Goal: Task Accomplishment & Management: Complete application form

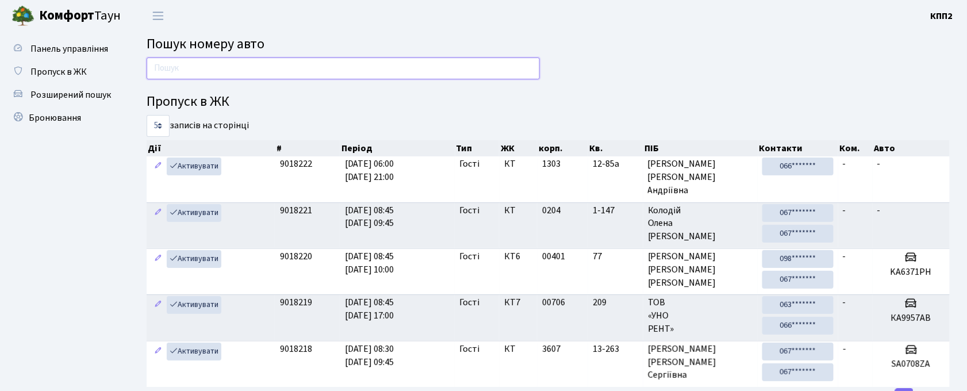
click at [217, 72] on input "text" at bounding box center [343, 69] width 393 height 22
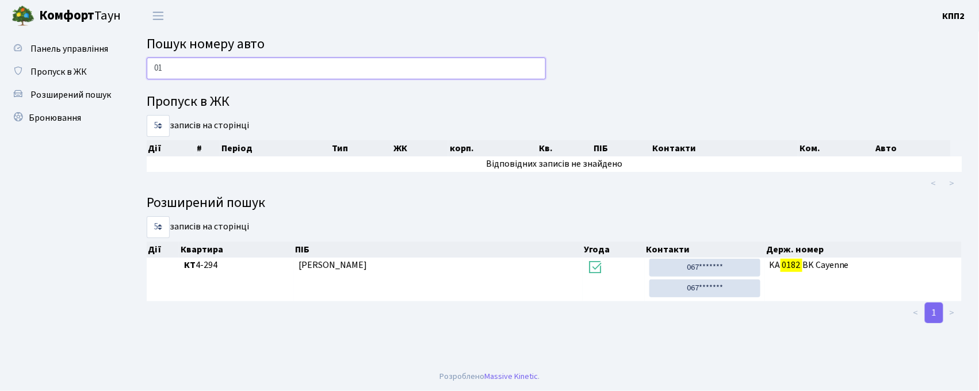
type input "0"
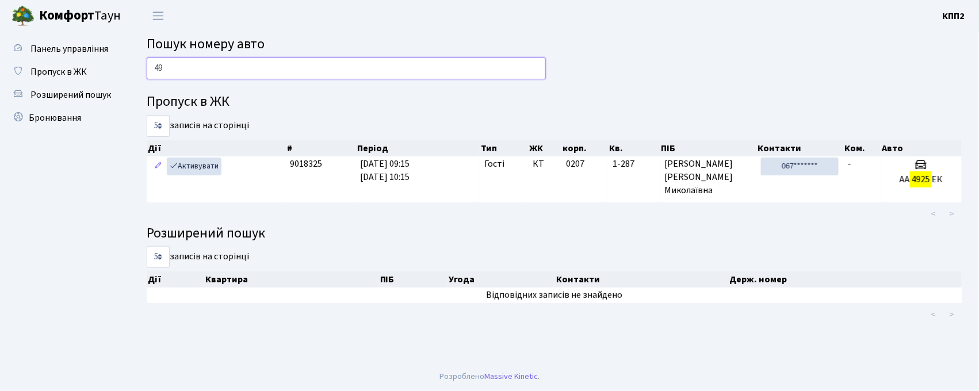
type input "4"
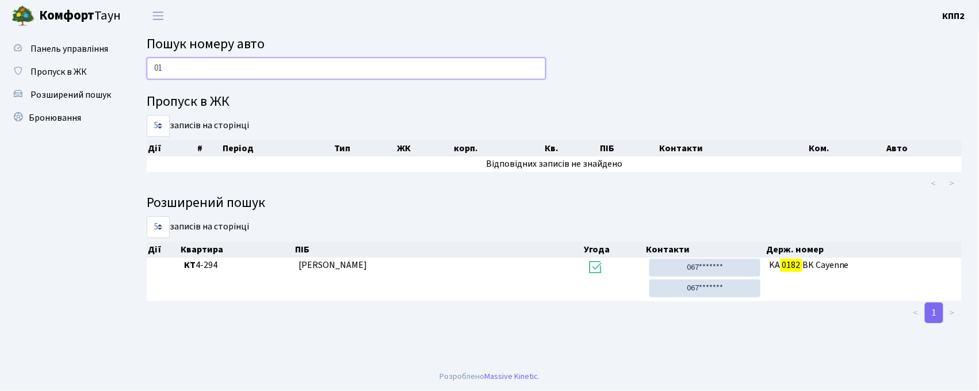
type input "0"
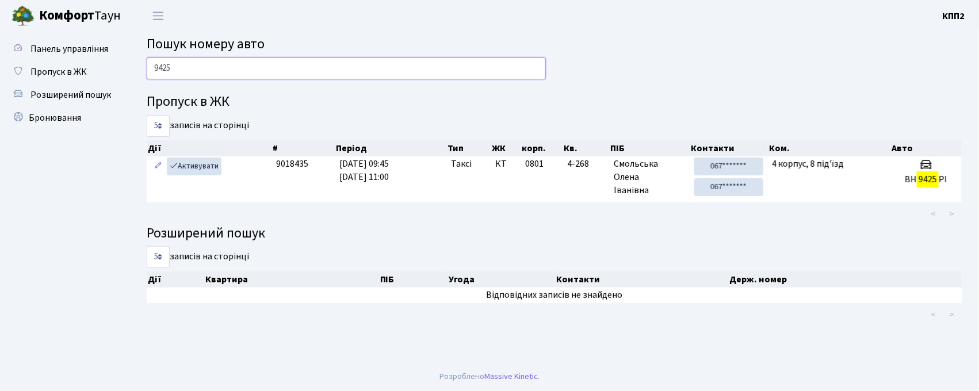
type input "9425"
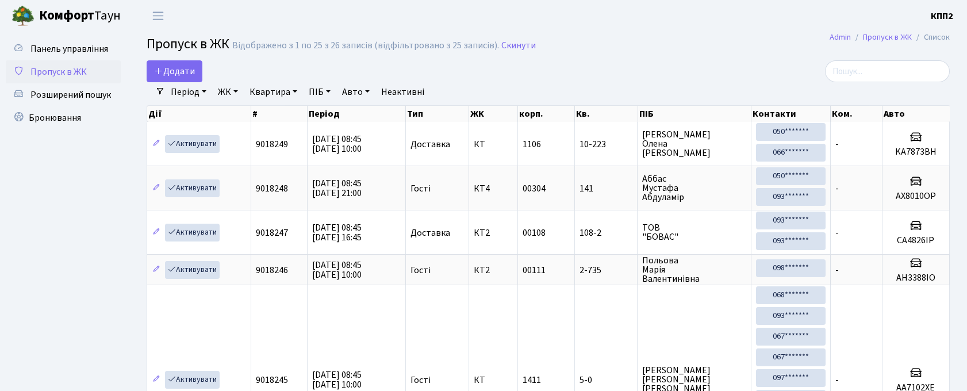
select select "25"
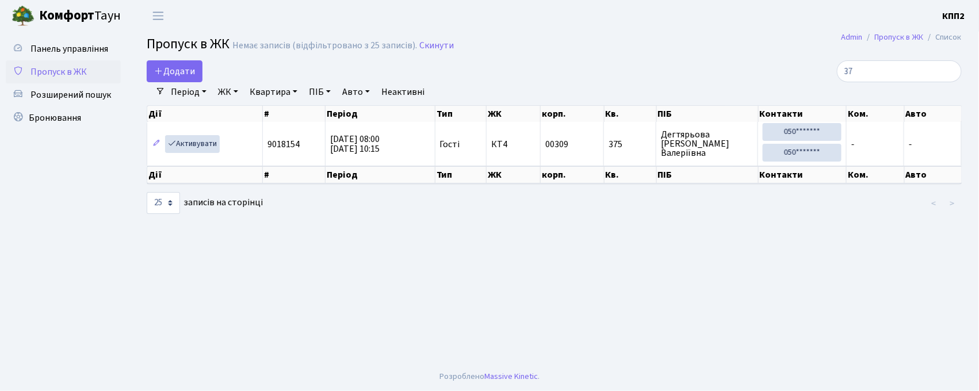
type input "3"
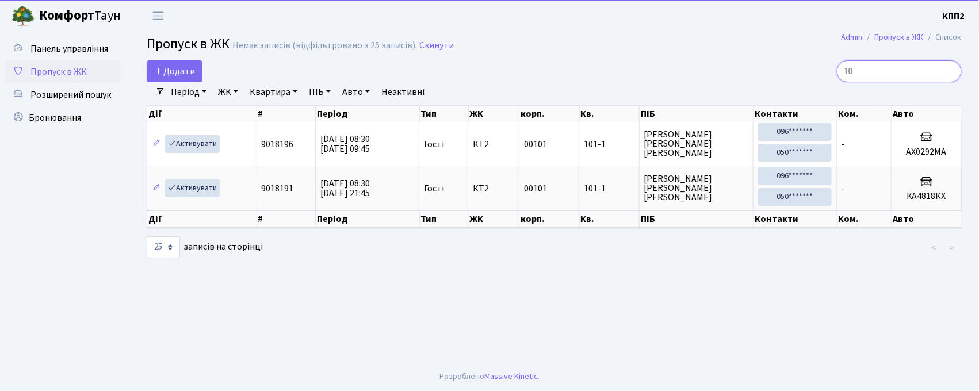
type input "1"
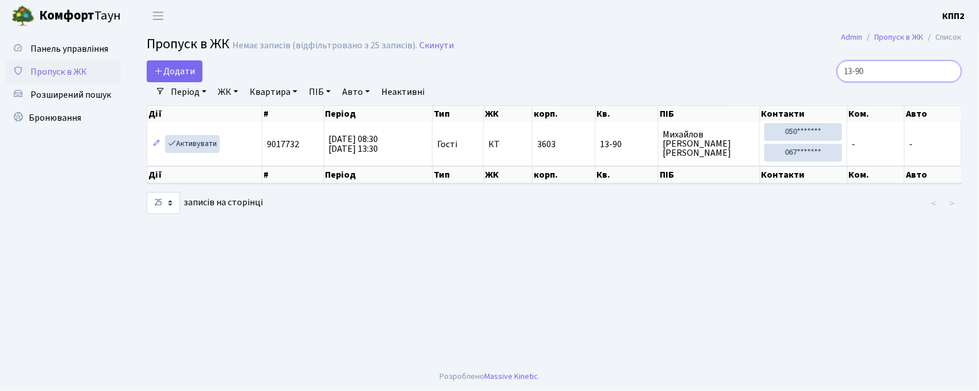
type input "13-90"
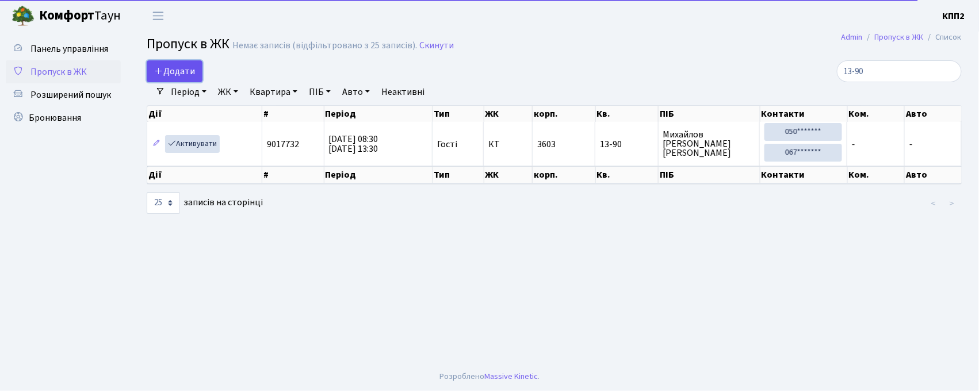
click at [173, 78] on link "Додати" at bounding box center [175, 71] width 56 height 22
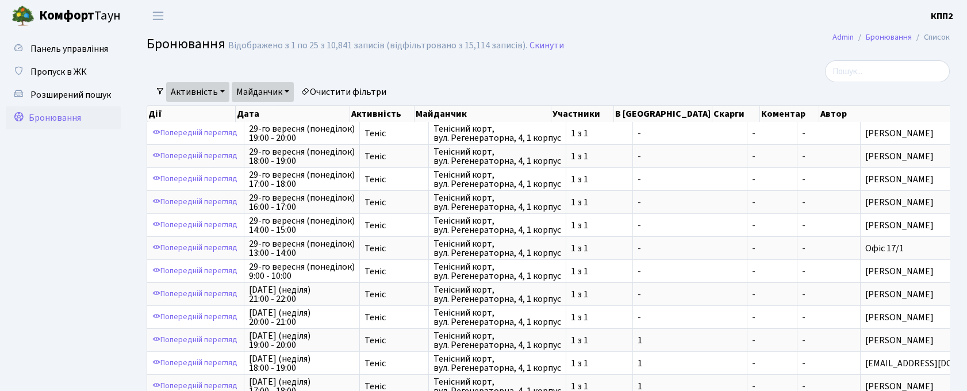
select select "25"
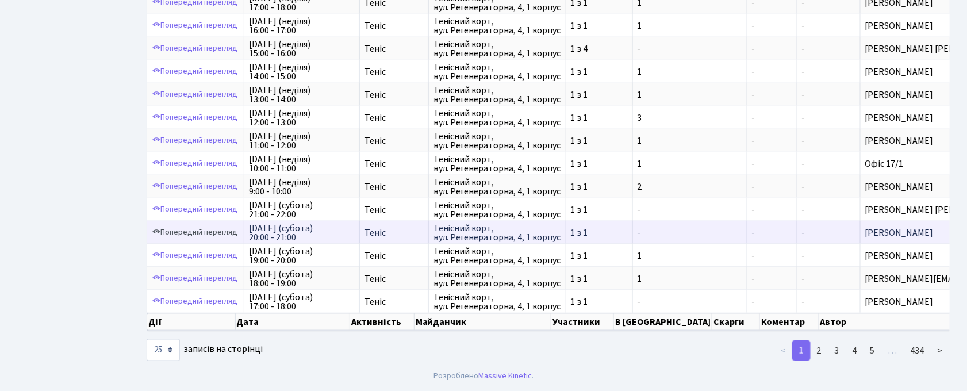
scroll to position [1, 0]
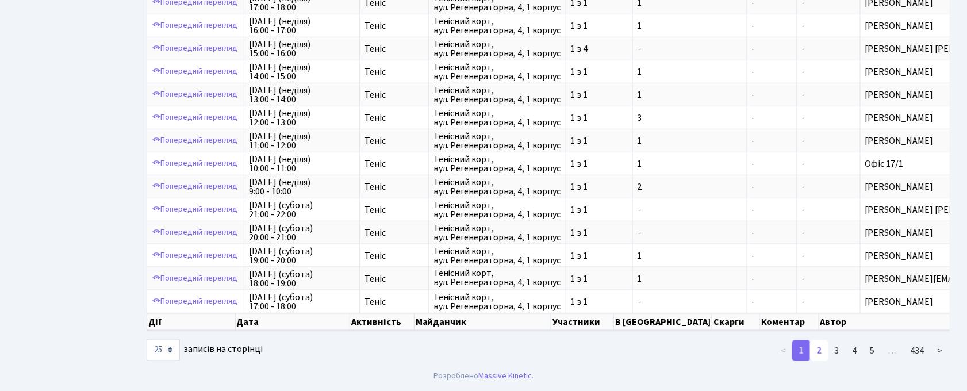
click at [826, 351] on link "2" at bounding box center [819, 350] width 18 height 21
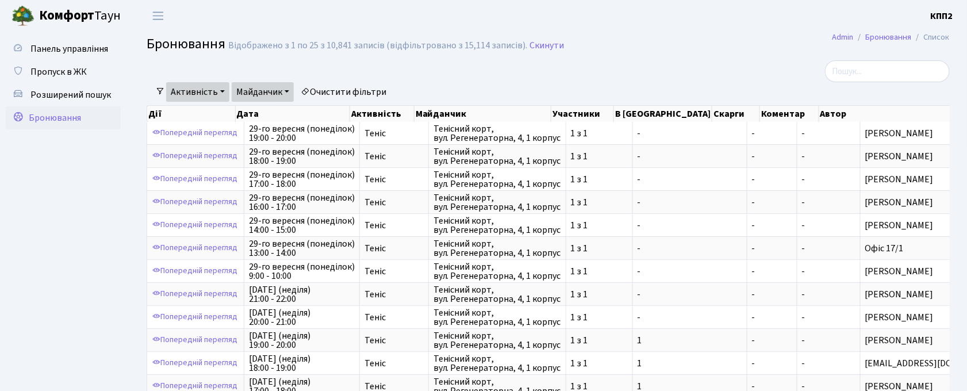
scroll to position [411, 0]
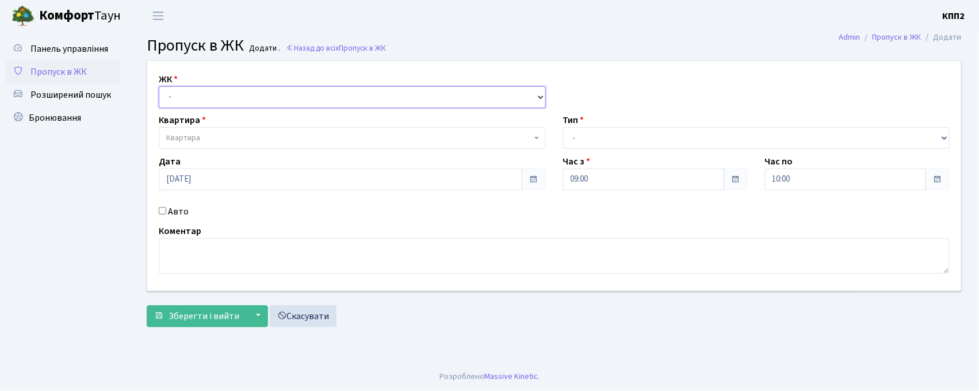
drag, startPoint x: 182, startPoint y: 95, endPoint x: 182, endPoint y: 104, distance: 9.2
click at [182, 95] on select "- КТ, вул. Регенераторна, 4 КТ2, просп. Соборності, 17 КТ3, вул. Березнева, 16 …" at bounding box center [352, 97] width 387 height 22
select select "295"
click at [159, 86] on select "- КТ, вул. Регенераторна, 4 КТ2, просп. Соборності, 17 КТ3, вул. Березнева, 16 …" at bounding box center [352, 97] width 387 height 22
select select
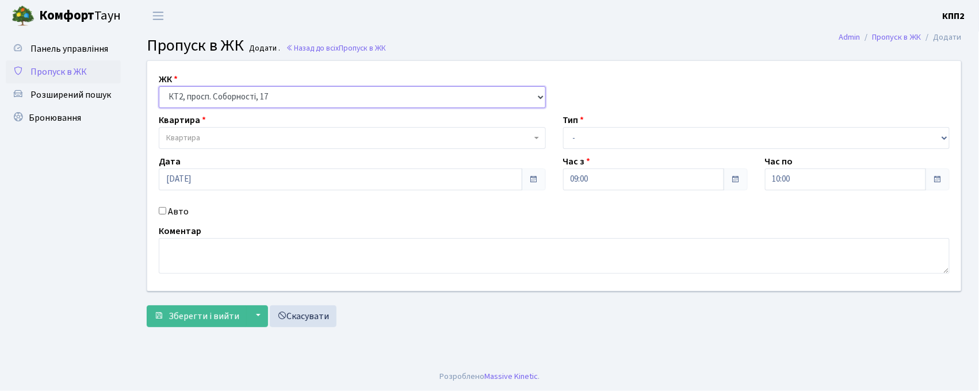
click at [194, 102] on select "- КТ, вул. Регенераторна, 4 КТ2, просп. Соборності, 17 КТ3, вул. Березнева, 16 …" at bounding box center [352, 97] width 387 height 22
click at [159, 86] on select "- КТ, вул. Регенераторна, 4 КТ2, просп. Соборності, 17 КТ3, вул. Березнева, 16 …" at bounding box center [352, 97] width 387 height 22
click at [198, 90] on select "- КТ, вул. Регенераторна, 4 КТ2, просп. Соборності, 17 КТ3, вул. Березнева, 16 …" at bounding box center [352, 97] width 387 height 22
select select "271"
click at [159, 86] on select "- КТ, вул. Регенераторна, 4 КТ2, просп. [STREET_ADDRESS] [STREET_ADDRESS] [PERS…" at bounding box center [352, 97] width 387 height 22
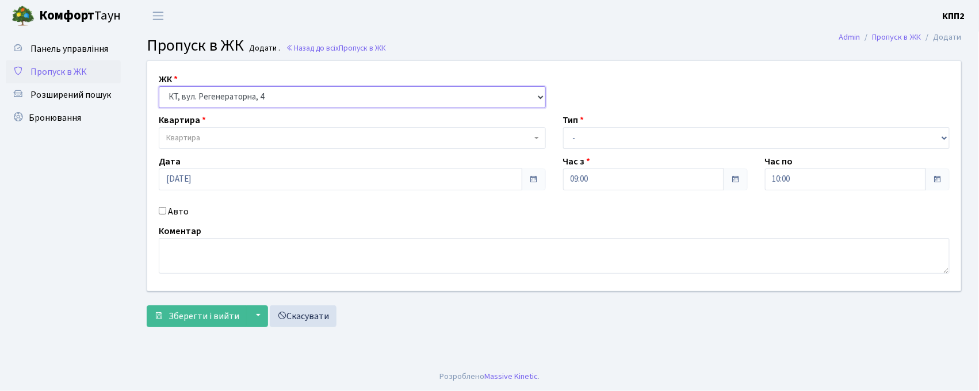
select select
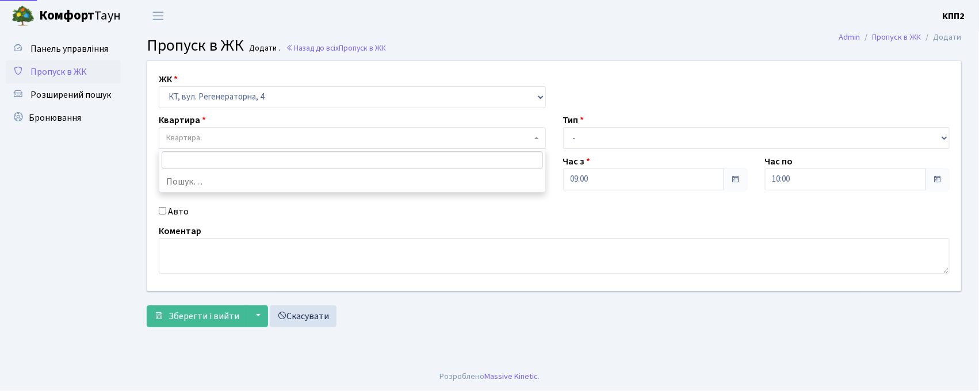
click at [187, 135] on span "Квартира" at bounding box center [183, 138] width 34 height 12
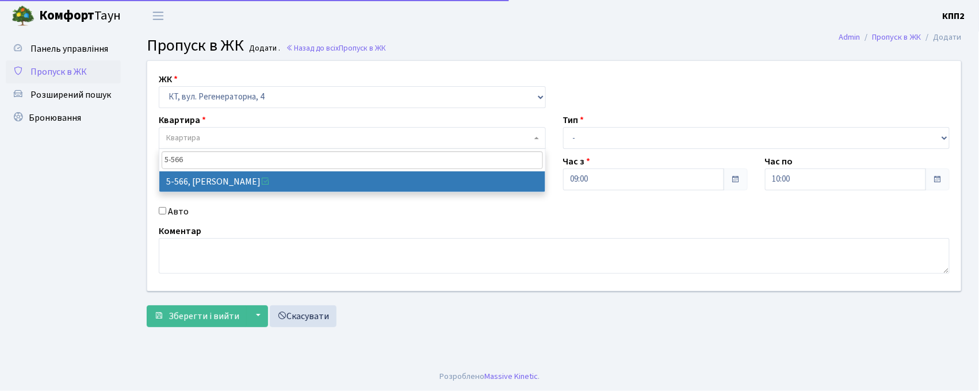
type input "5-566"
select select "1960"
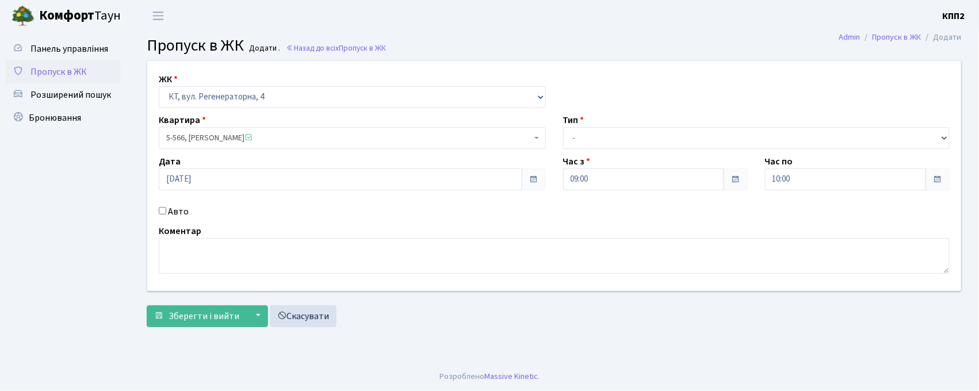
click at [161, 211] on input "Авто" at bounding box center [162, 210] width 7 height 7
checkbox input "true"
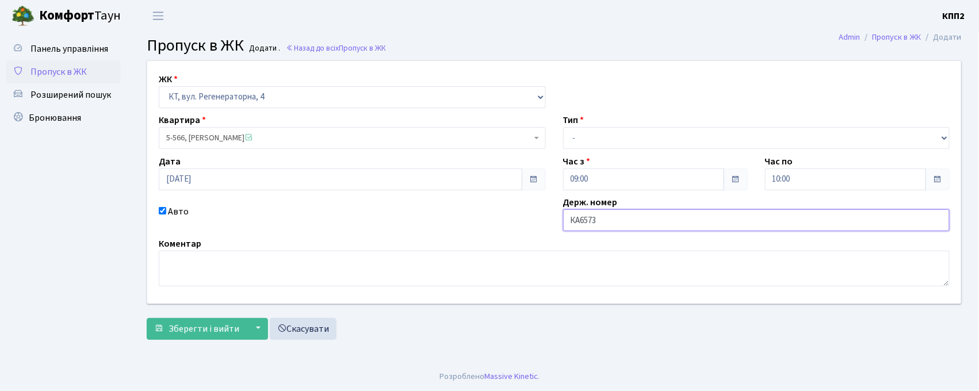
type input "КА6573НМ"
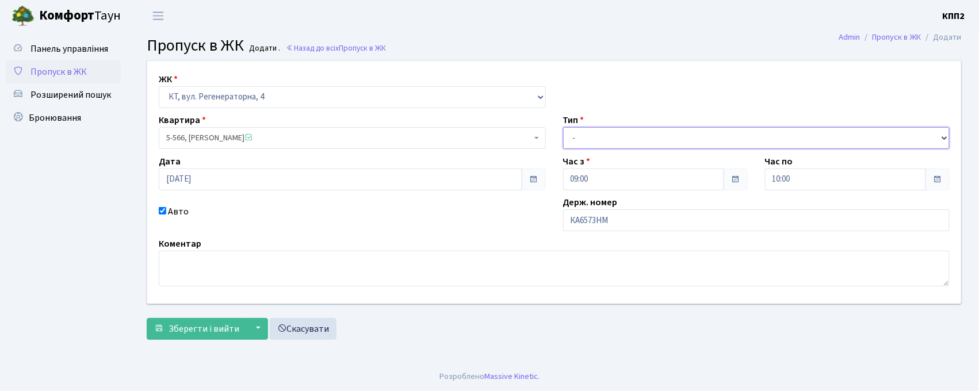
click at [574, 131] on select "- Доставка Таксі Гості Сервіс" at bounding box center [756, 138] width 387 height 22
select select "2"
click at [563, 127] on select "- Доставка Таксі Гості Сервіс" at bounding box center [756, 138] width 387 height 22
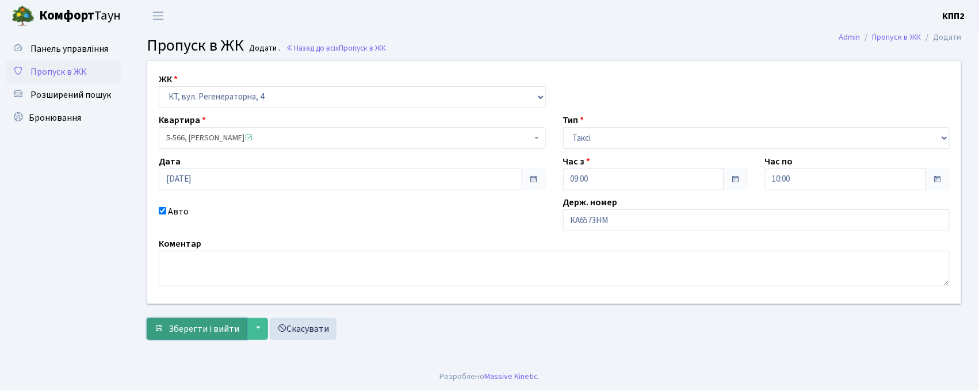
click at [205, 337] on button "Зберегти і вийти" at bounding box center [197, 329] width 100 height 22
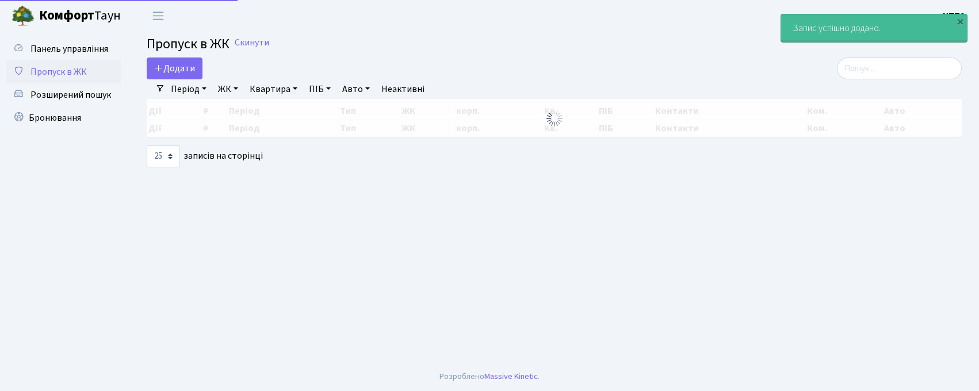
select select "25"
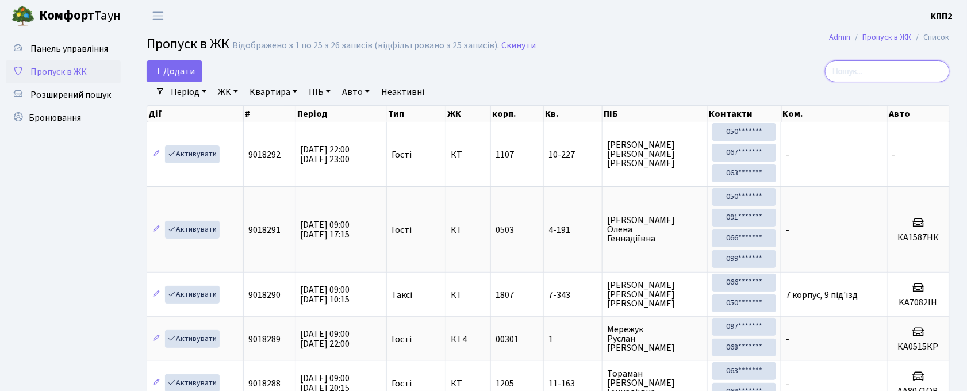
click at [882, 76] on input "search" at bounding box center [887, 71] width 125 height 22
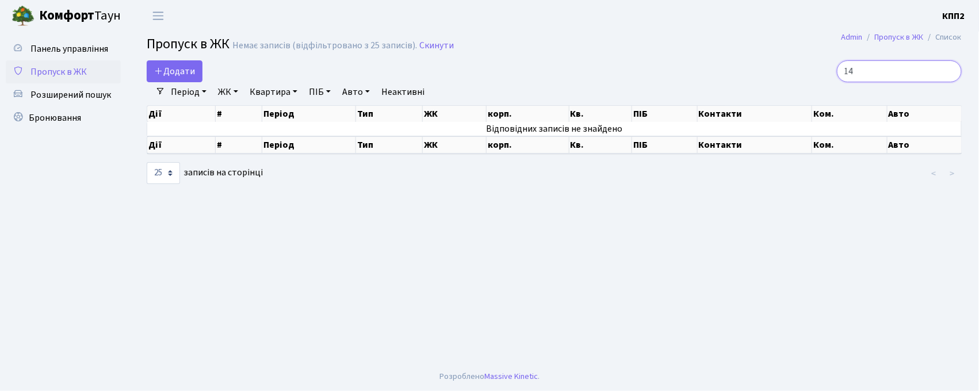
type input "1"
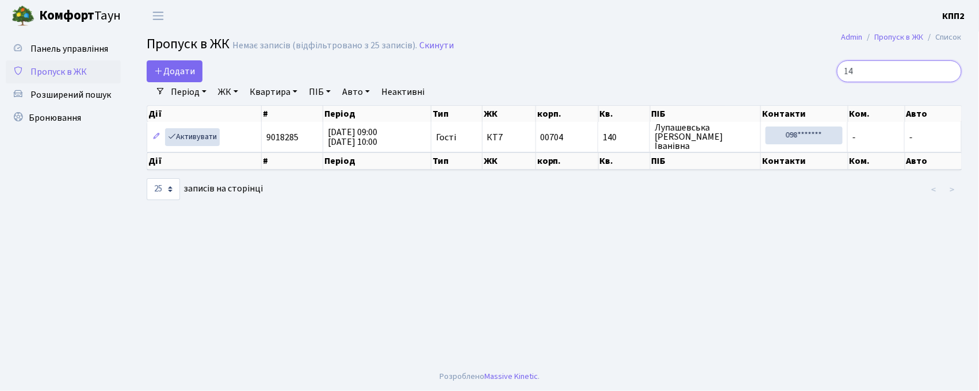
type input "1"
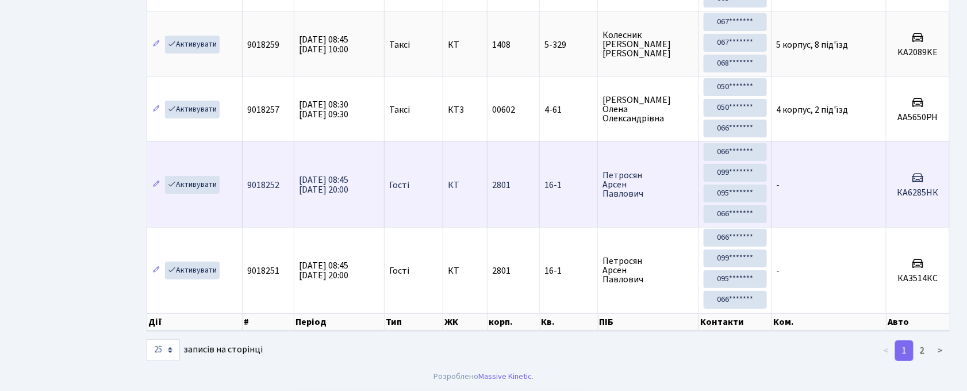
scroll to position [1572, 0]
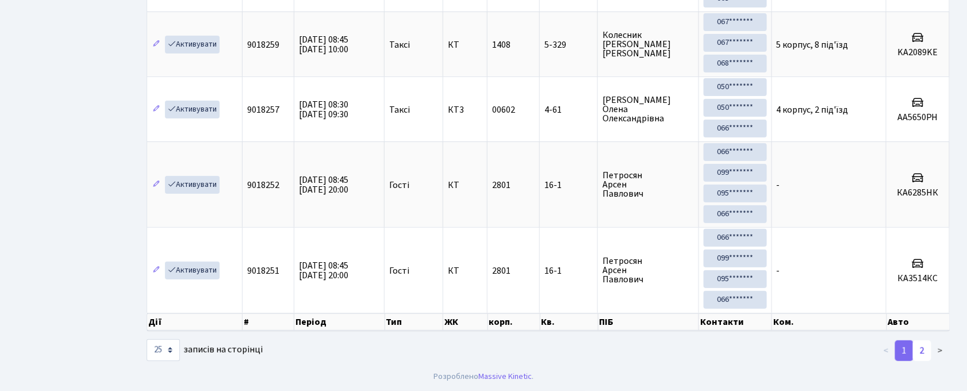
click at [919, 352] on link "2" at bounding box center [922, 350] width 18 height 21
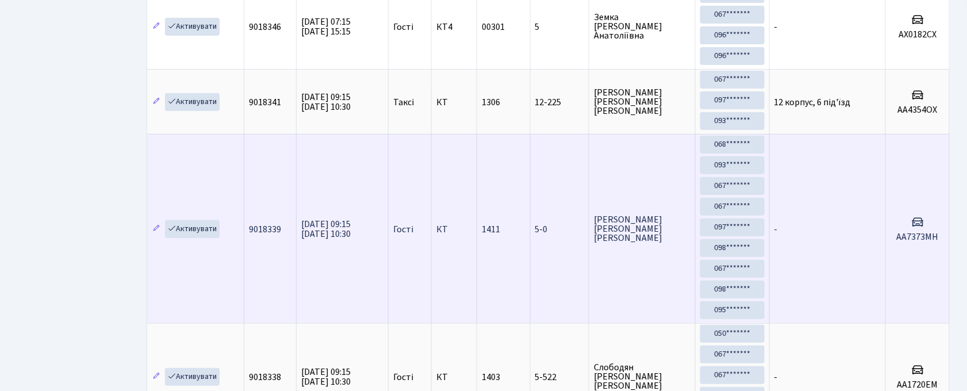
scroll to position [0, 0]
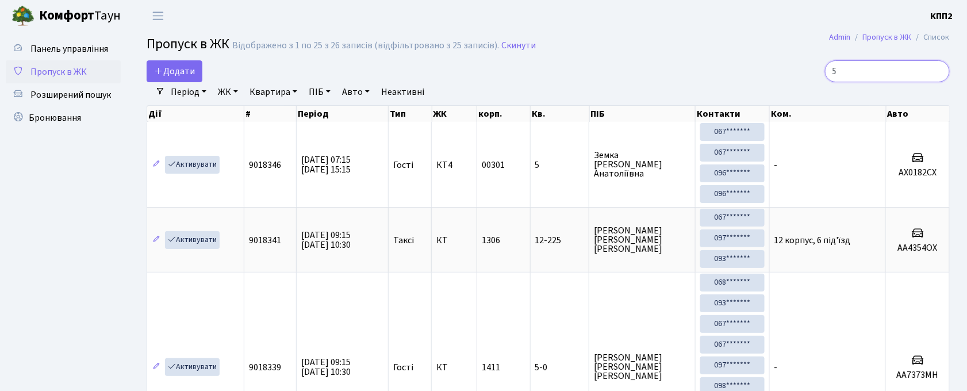
drag, startPoint x: 879, startPoint y: 69, endPoint x: 878, endPoint y: 86, distance: 16.7
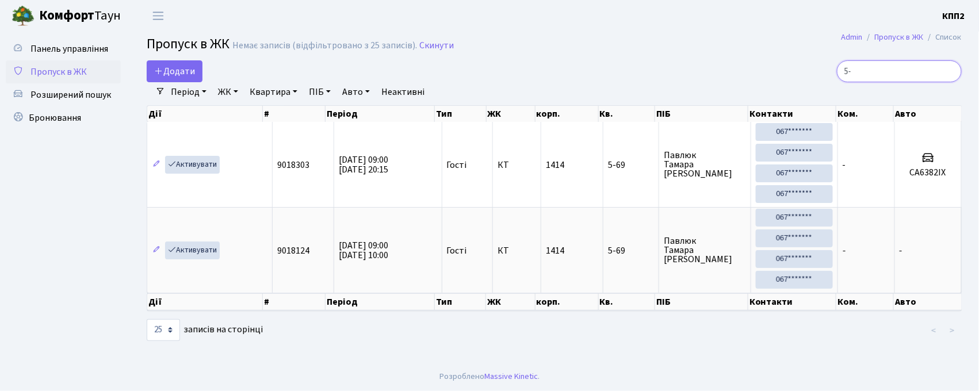
type input "5"
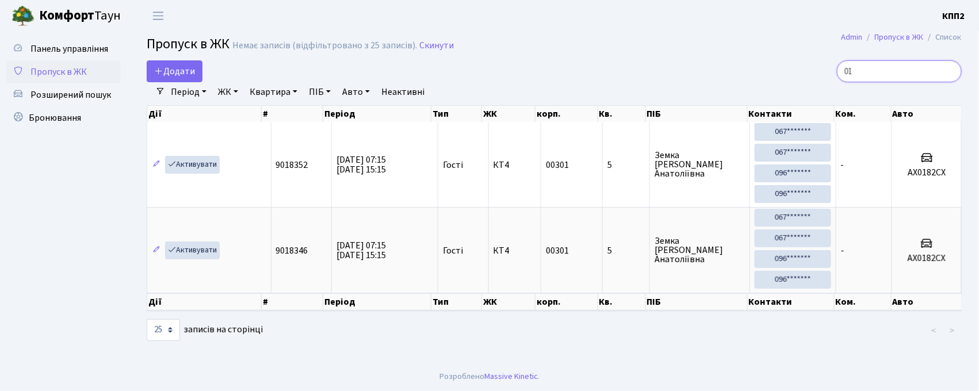
type input "0"
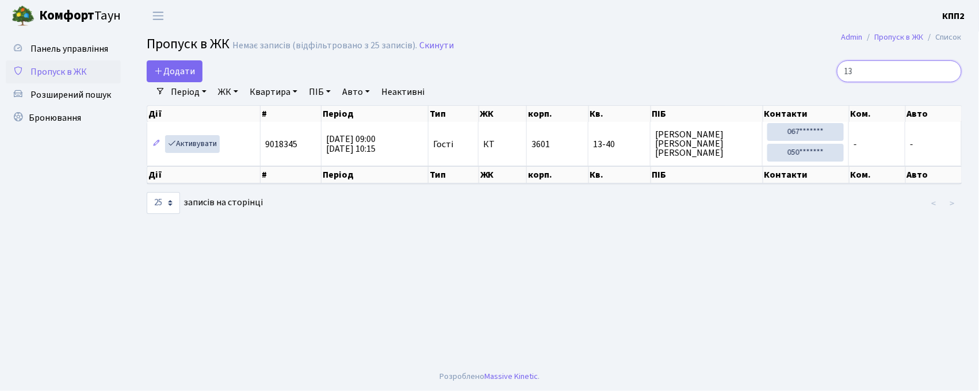
type input "1"
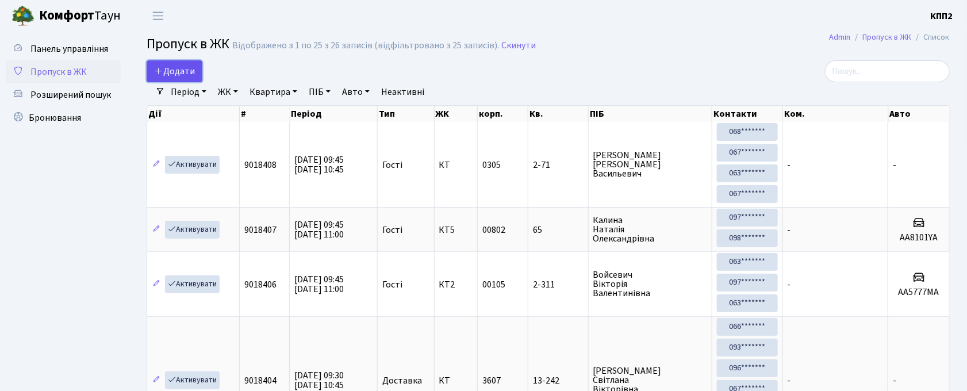
click at [169, 72] on span "Додати" at bounding box center [174, 71] width 41 height 13
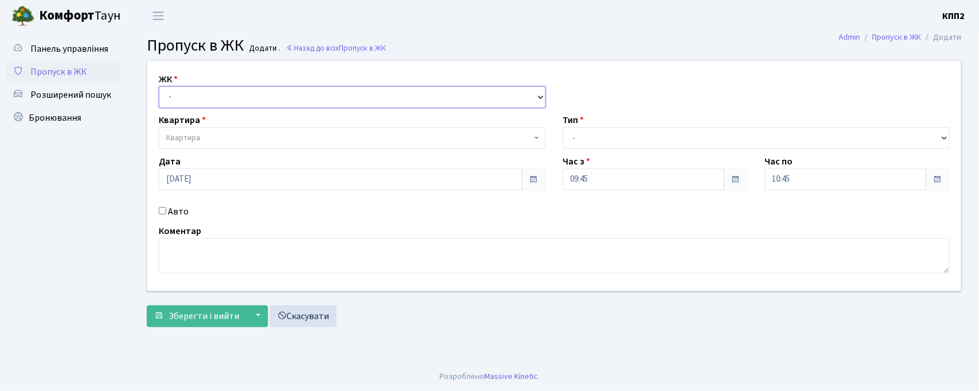
drag, startPoint x: 0, startPoint y: 0, endPoint x: 176, endPoint y: 104, distance: 204.5
click at [176, 99] on select "- КТ, вул. Регенераторна, 4 КТ2, просп. Соборності, 17 КТ3, вул. Березнева, 16 …" at bounding box center [352, 97] width 387 height 22
select select "271"
click at [159, 86] on select "- КТ, вул. Регенераторна, 4 КТ2, просп. [STREET_ADDRESS] [STREET_ADDRESS] [PERS…" at bounding box center [352, 97] width 387 height 22
select select
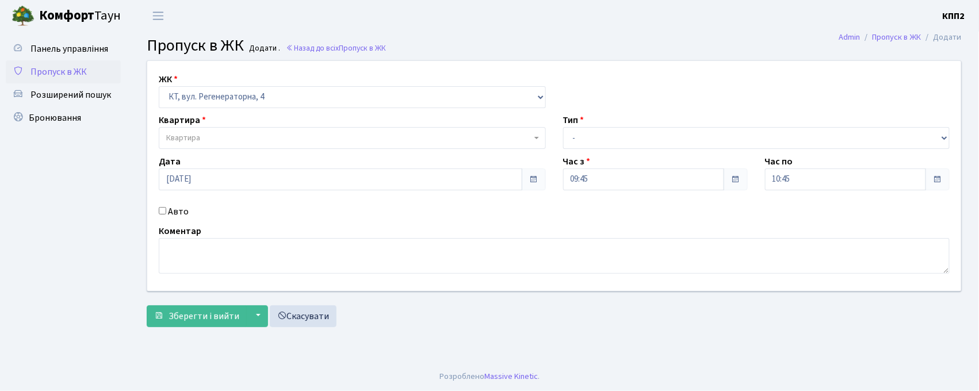
click at [185, 140] on span "Квартира" at bounding box center [183, 138] width 34 height 12
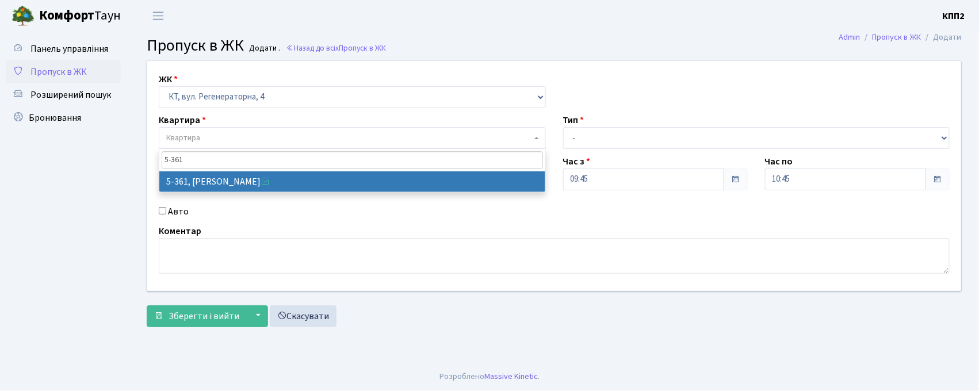
type input "5-361"
click at [265, 169] on span "5-361" at bounding box center [352, 160] width 386 height 22
select select "2196"
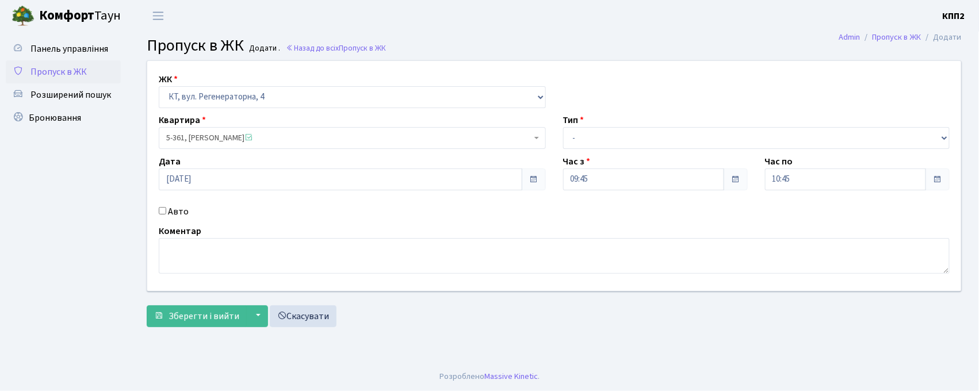
click at [162, 211] on input "Авто" at bounding box center [162, 210] width 7 height 7
checkbox input "true"
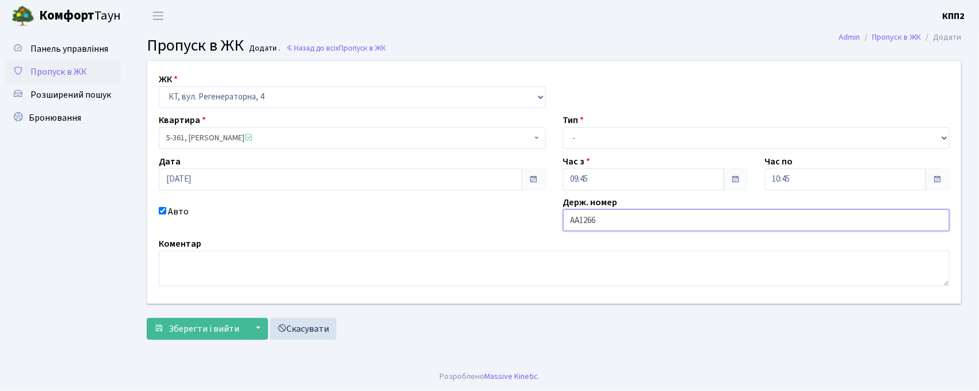
type input "АА1266НХ"
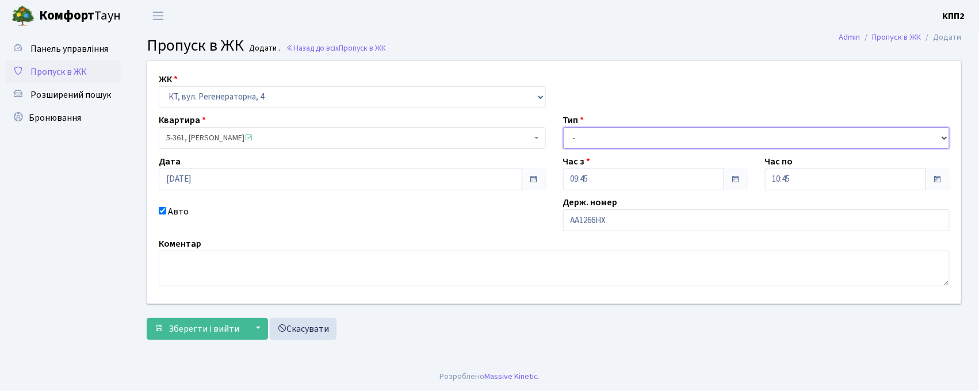
click at [640, 132] on select "- Доставка Таксі Гості Сервіс" at bounding box center [756, 138] width 387 height 22
select select "3"
click at [563, 127] on select "- Доставка Таксі Гості Сервіс" at bounding box center [756, 138] width 387 height 22
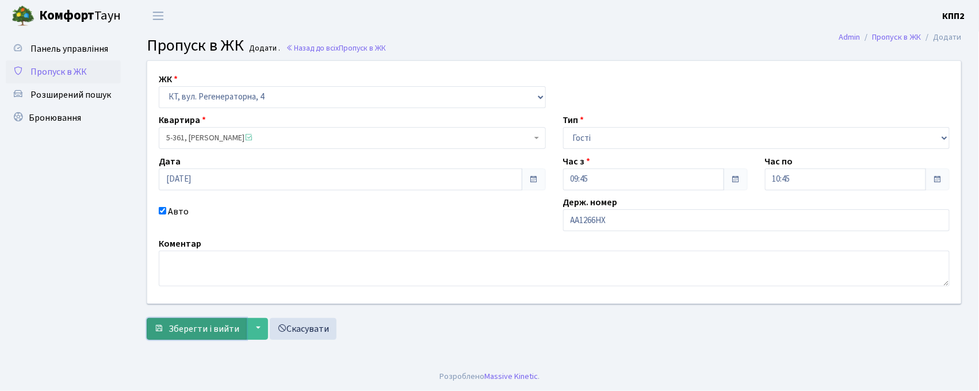
click at [168, 328] on button "Зберегти і вийти" at bounding box center [197, 329] width 100 height 22
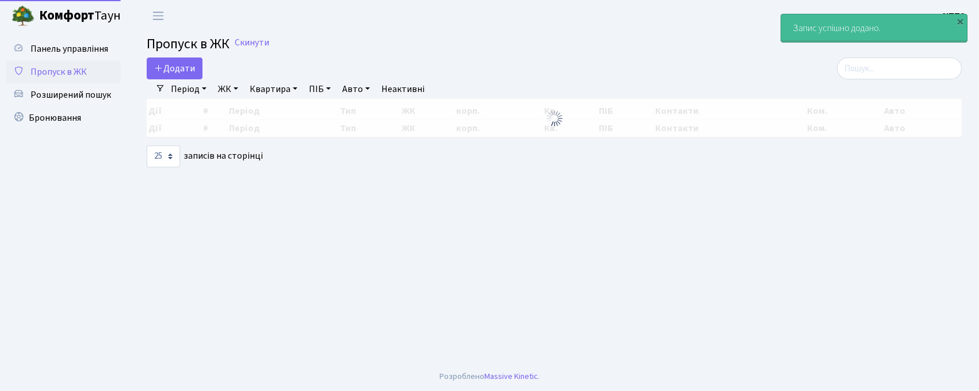
select select "25"
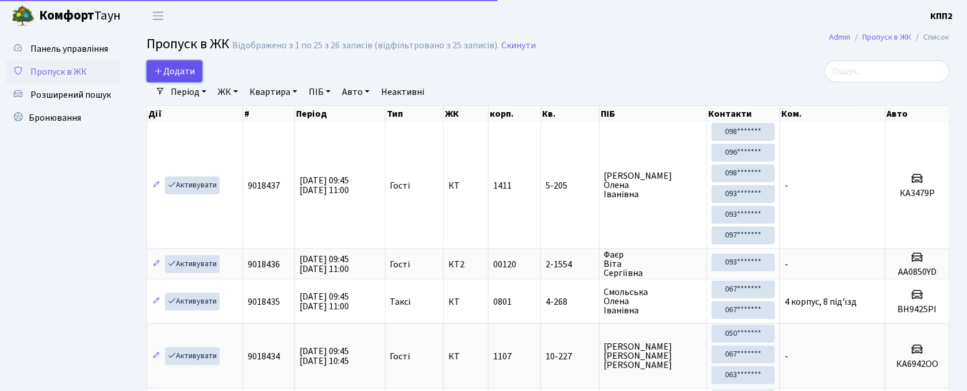
click at [193, 74] on span "Додати" at bounding box center [174, 71] width 41 height 13
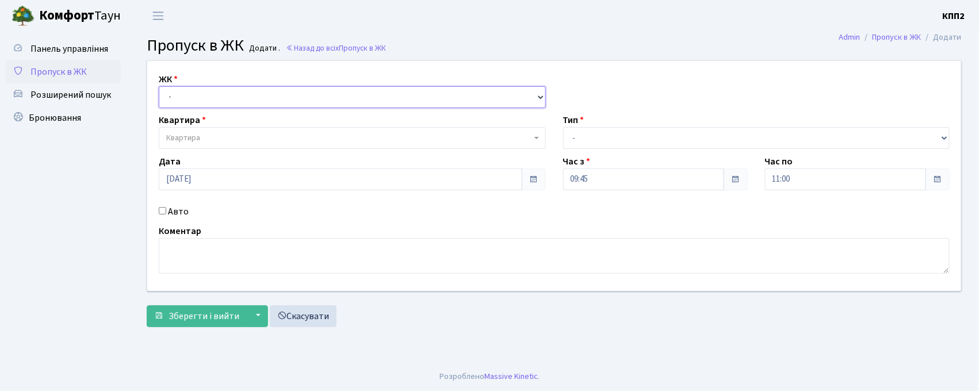
click at [238, 97] on select "- КТ, вул. Регенераторна, 4 КТ2, просп. [STREET_ADDRESS] [STREET_ADDRESS] [PERS…" at bounding box center [352, 97] width 387 height 22
select select "271"
click at [159, 86] on select "- КТ, вул. Регенераторна, 4 КТ2, просп. [STREET_ADDRESS] [STREET_ADDRESS] [PERS…" at bounding box center [352, 97] width 387 height 22
select select
click at [193, 123] on label "Квартира" at bounding box center [182, 120] width 47 height 14
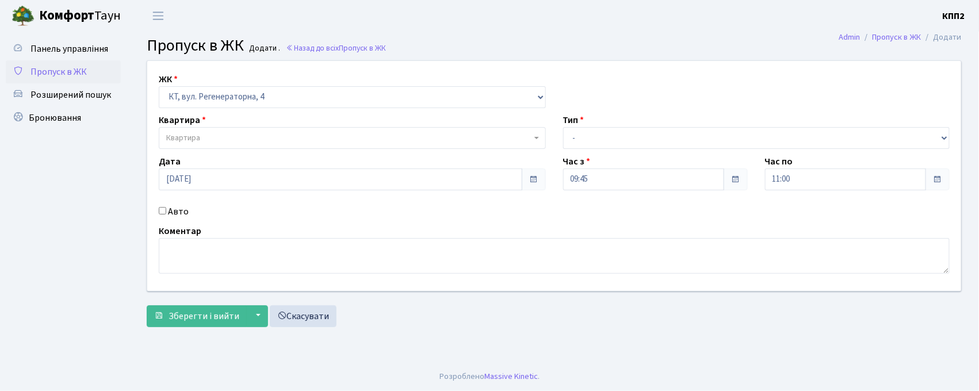
click at [193, 135] on span "Квартира" at bounding box center [183, 138] width 34 height 12
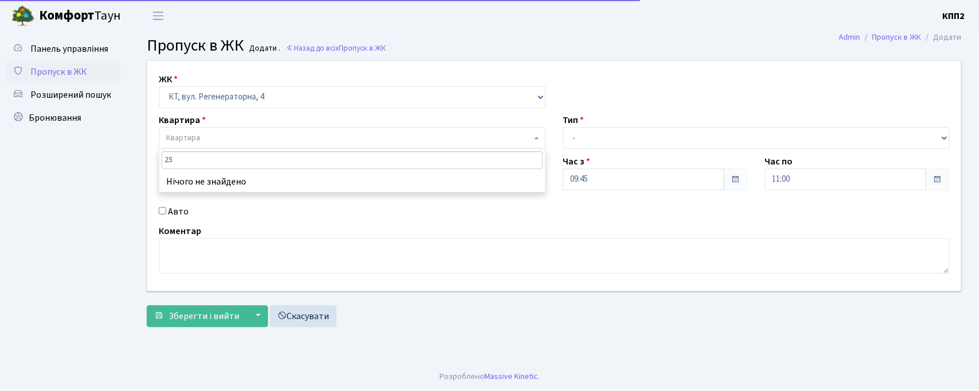
type input "2"
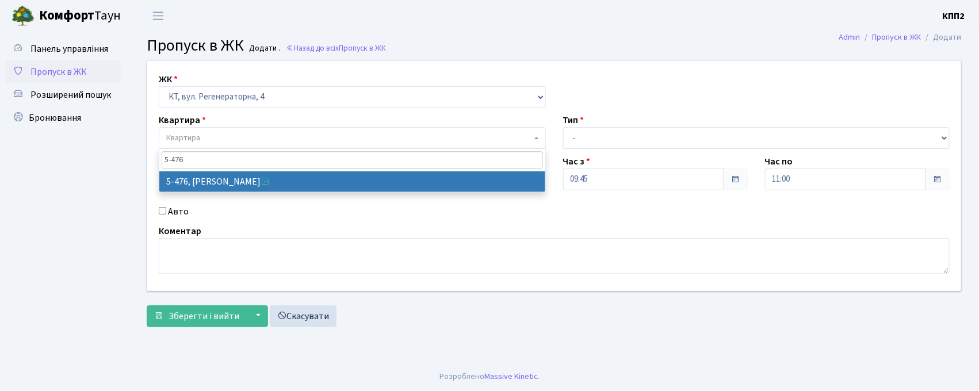
type input "5-476"
select select "2084"
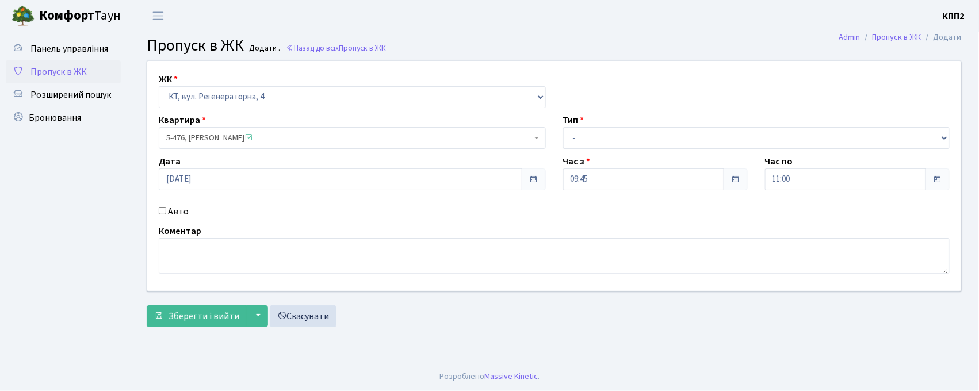
click at [164, 208] on input "Авто" at bounding box center [162, 210] width 7 height 7
checkbox input "true"
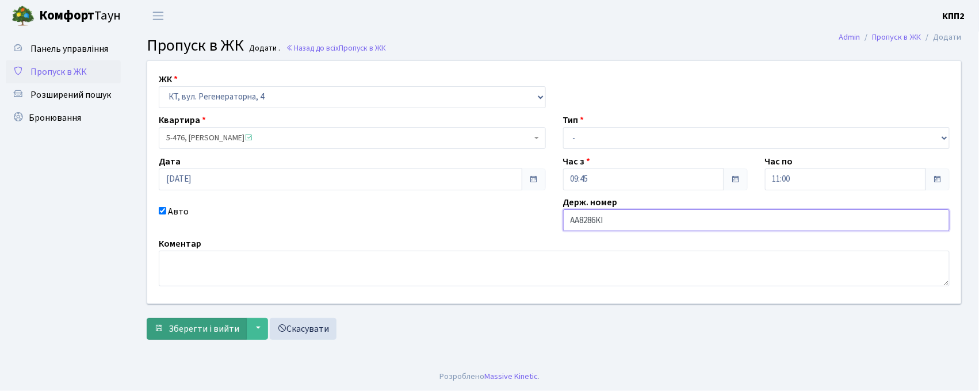
type input "АА8286КІ"
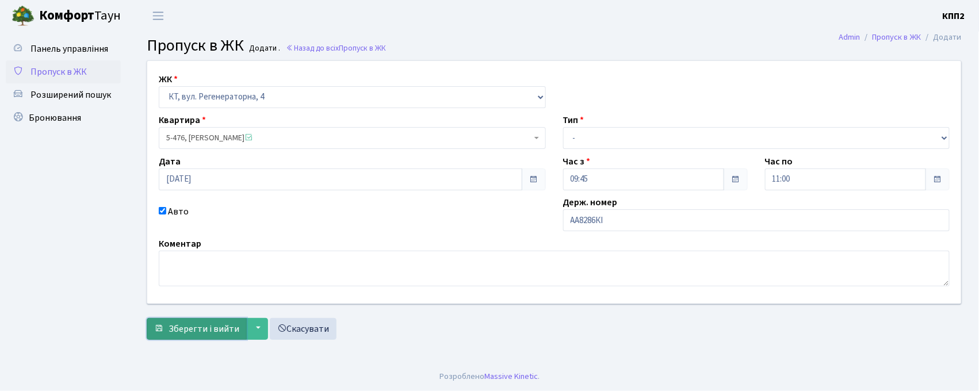
drag, startPoint x: 181, startPoint y: 334, endPoint x: 187, endPoint y: 329, distance: 8.6
click at [182, 335] on span "Зберегти і вийти" at bounding box center [204, 329] width 71 height 13
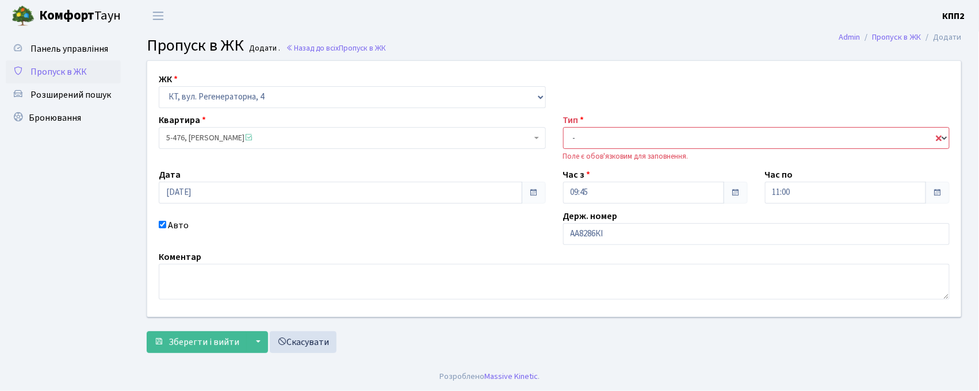
click at [656, 148] on select "- Доставка Таксі Гості Сервіс" at bounding box center [756, 138] width 387 height 22
select select "3"
click at [563, 127] on select "- Доставка Таксі Гості Сервіс" at bounding box center [756, 138] width 387 height 22
click at [175, 341] on span "Зберегти і вийти" at bounding box center [204, 342] width 71 height 13
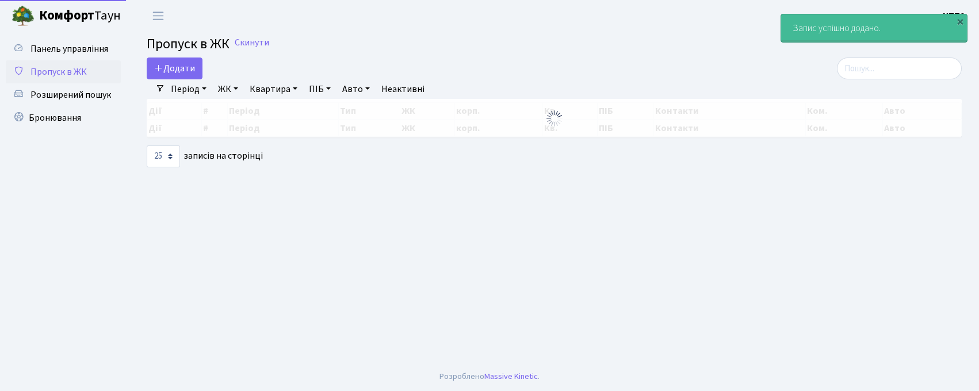
select select "25"
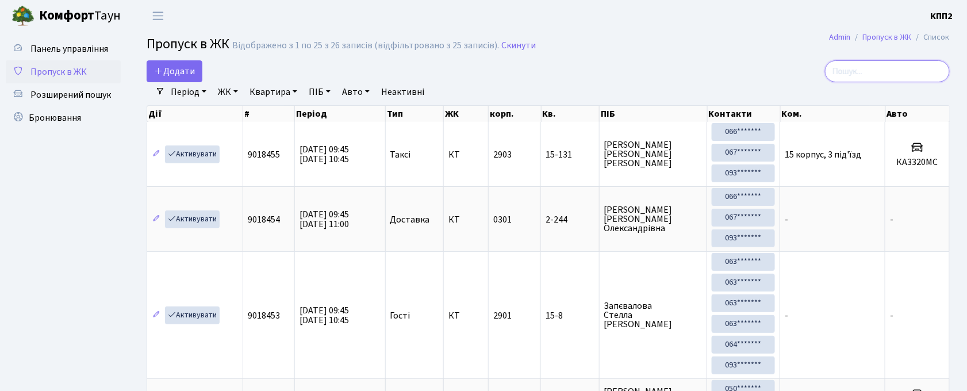
click at [886, 65] on input "search" at bounding box center [887, 71] width 125 height 22
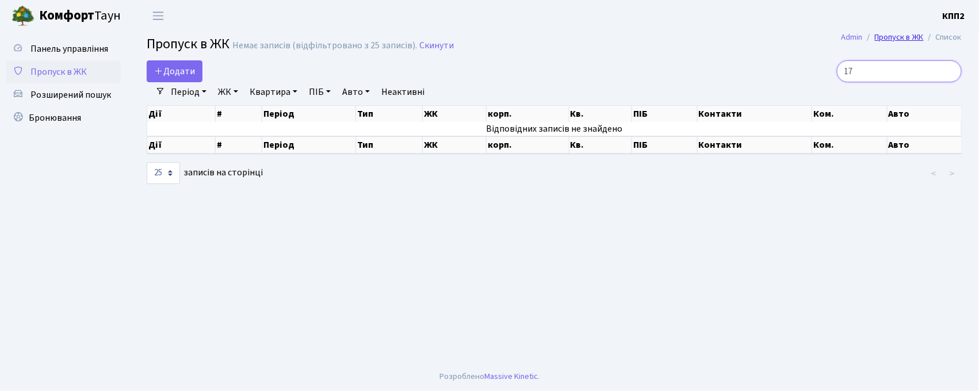
type input "1"
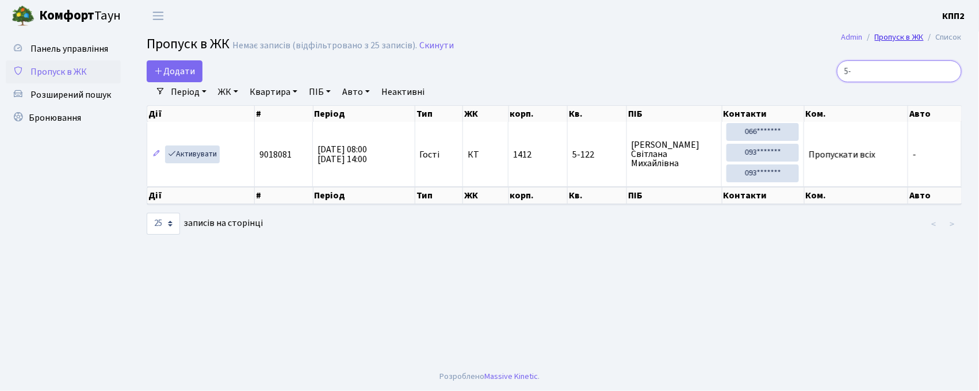
type input "5"
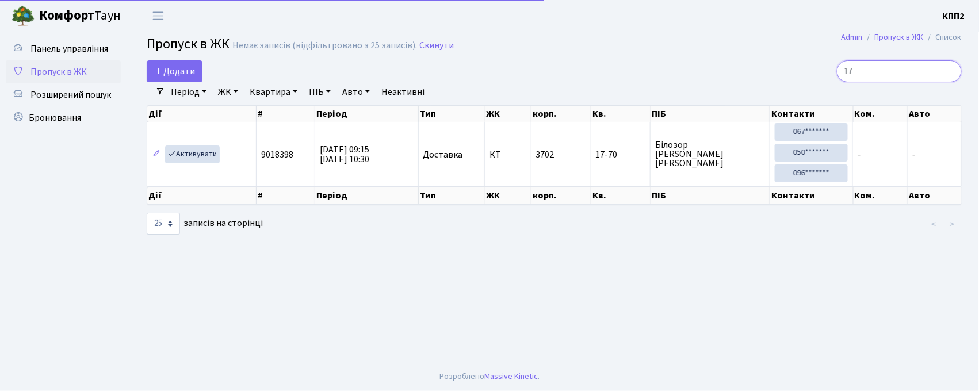
type input "1"
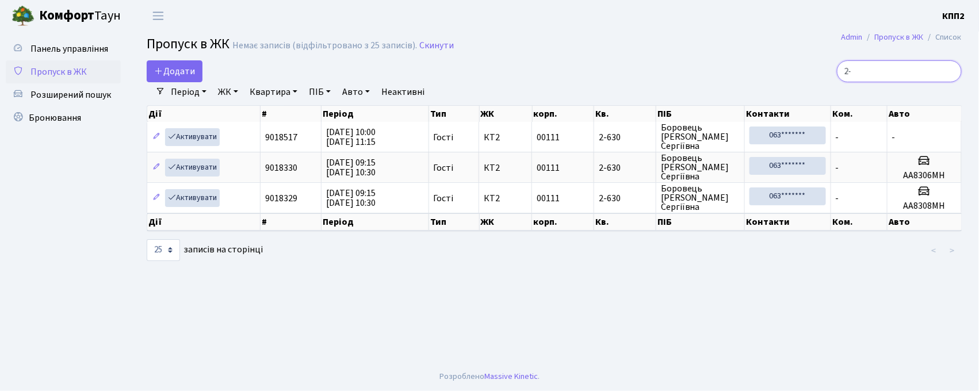
type input "2"
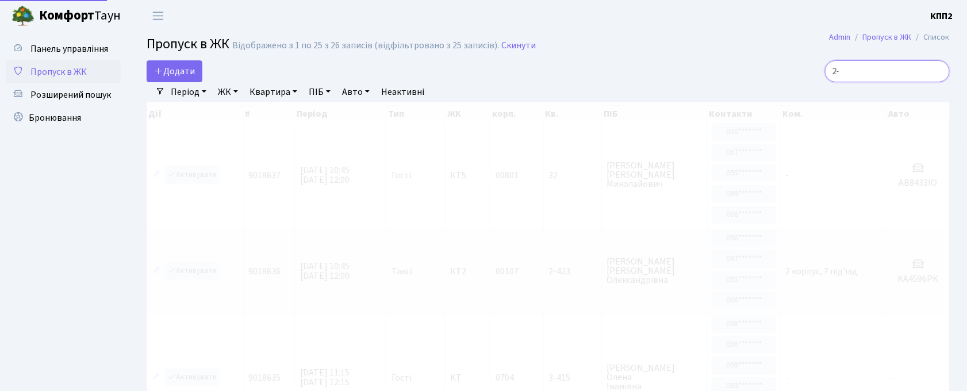
type input "2"
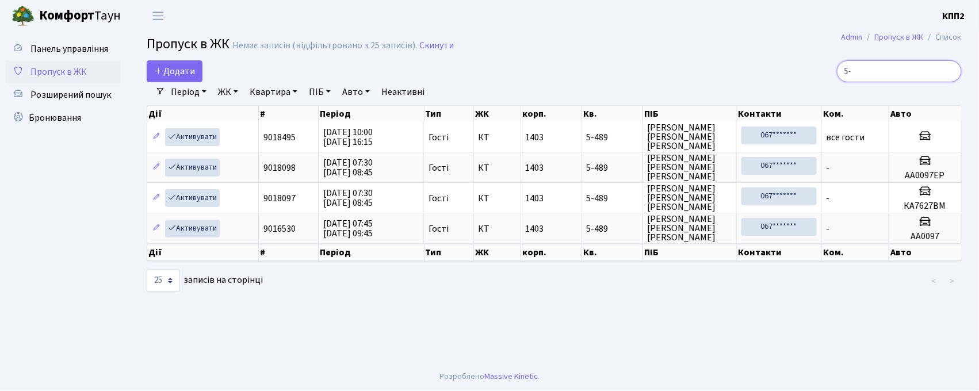
type input "5"
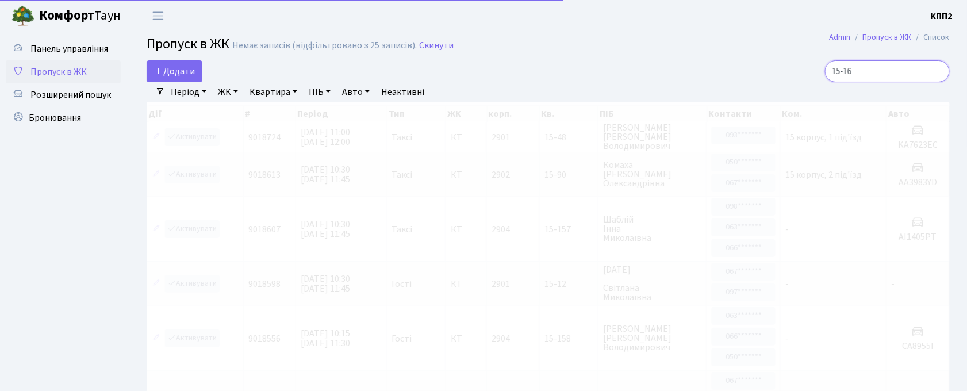
type input "15-166"
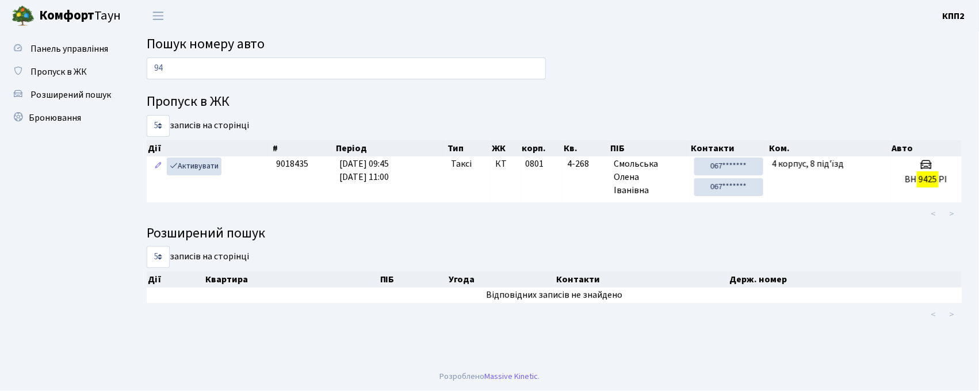
type input "9"
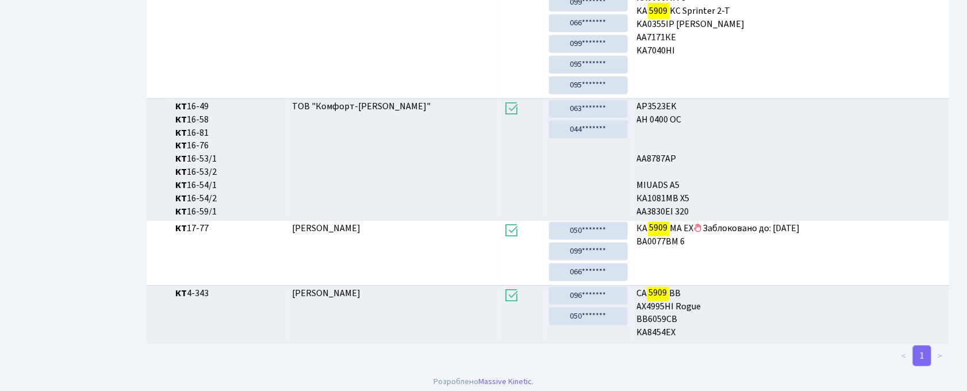
scroll to position [62, 0]
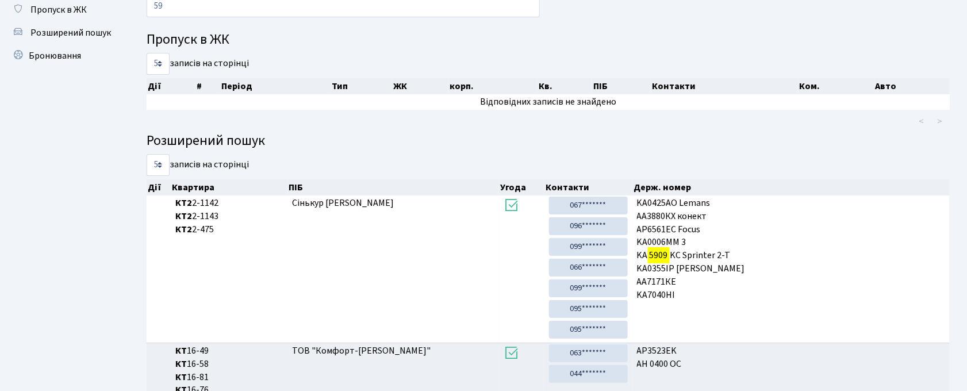
type input "5"
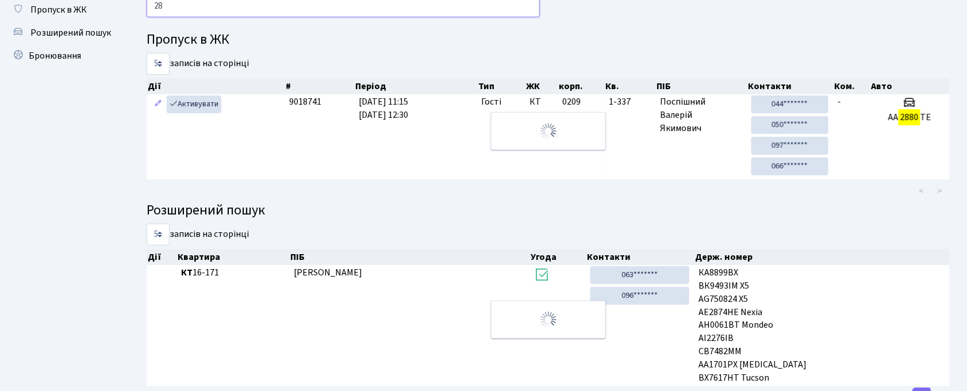
type input "2"
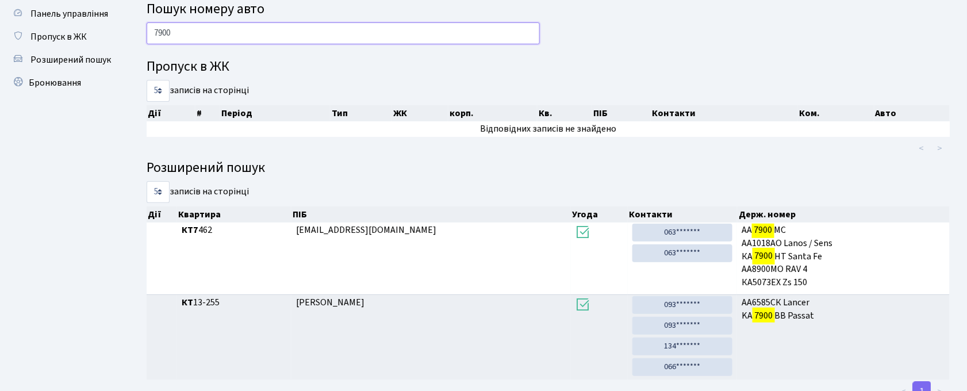
scroll to position [0, 0]
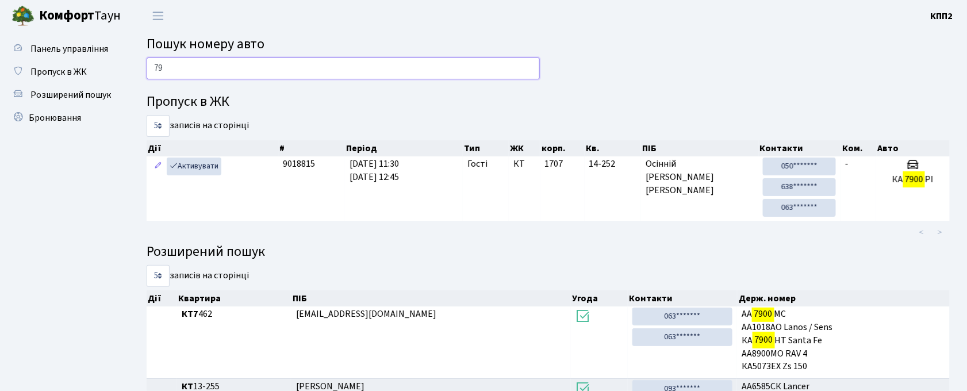
type input "7"
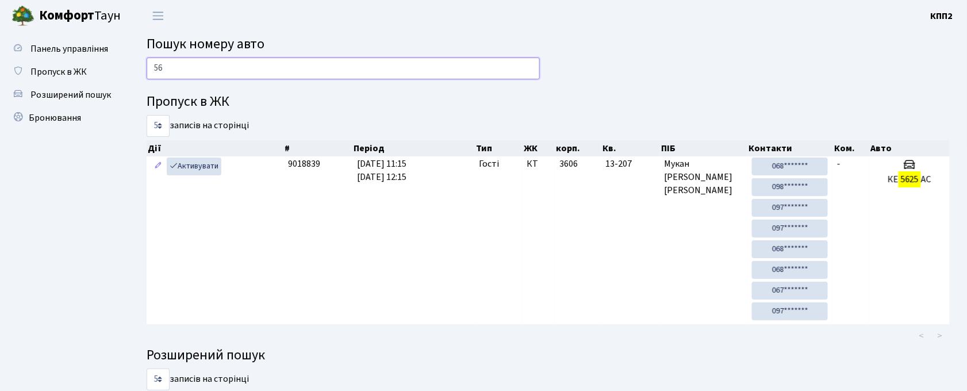
type input "5"
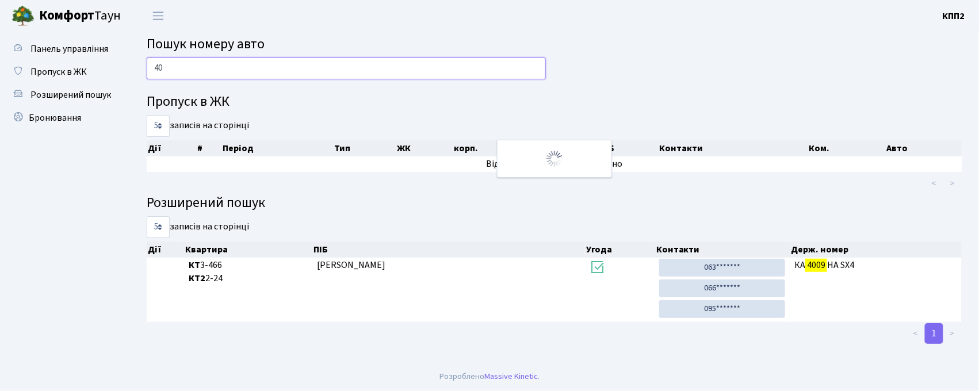
type input "4"
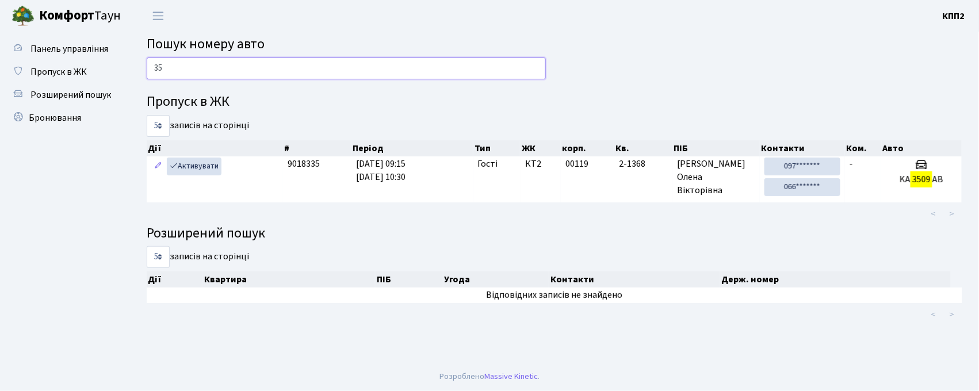
type input "3"
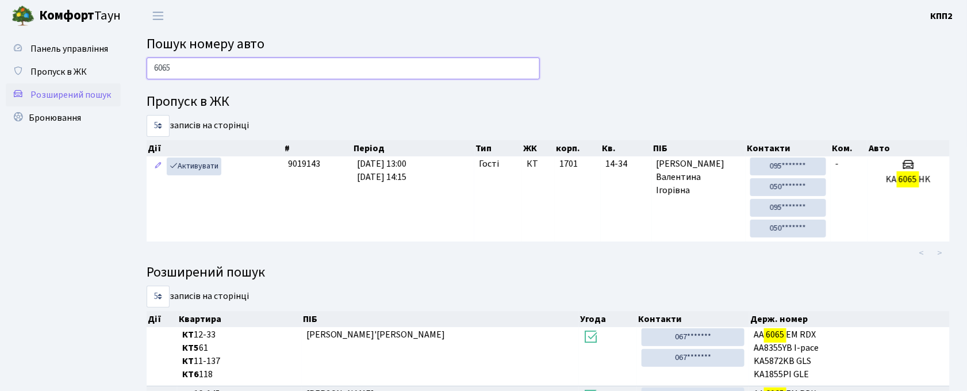
type input "6065"
click at [83, 97] on span "Розширений пошук" at bounding box center [70, 95] width 81 height 13
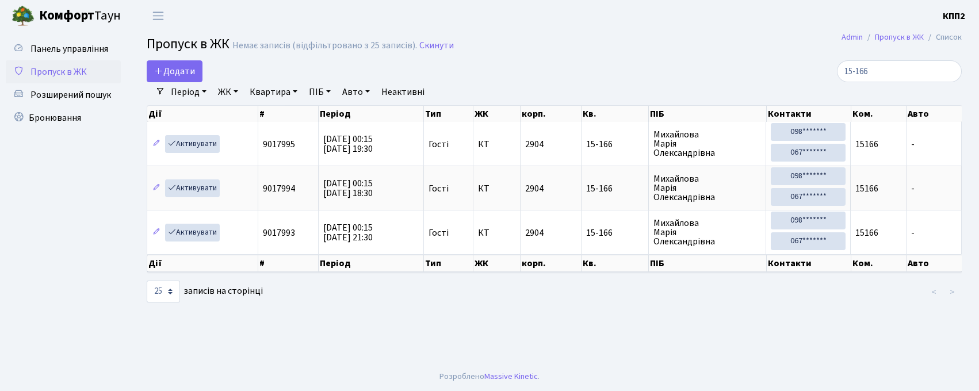
select select "25"
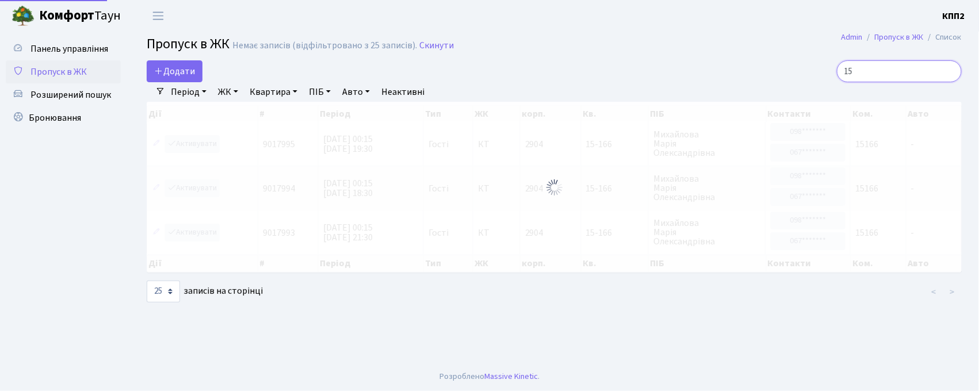
type input "1"
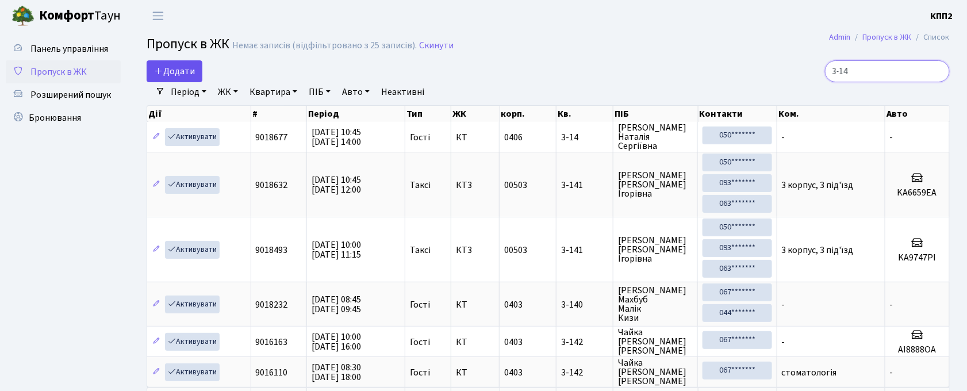
type input "3-14"
click at [159, 60] on link "Додати" at bounding box center [175, 71] width 56 height 22
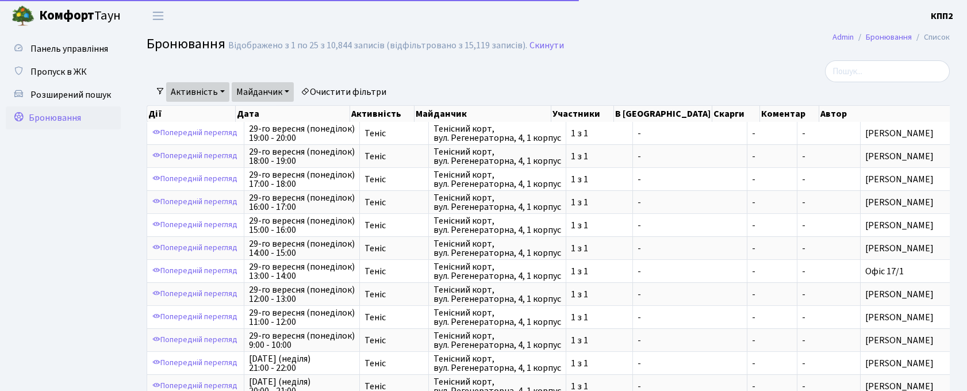
select select "25"
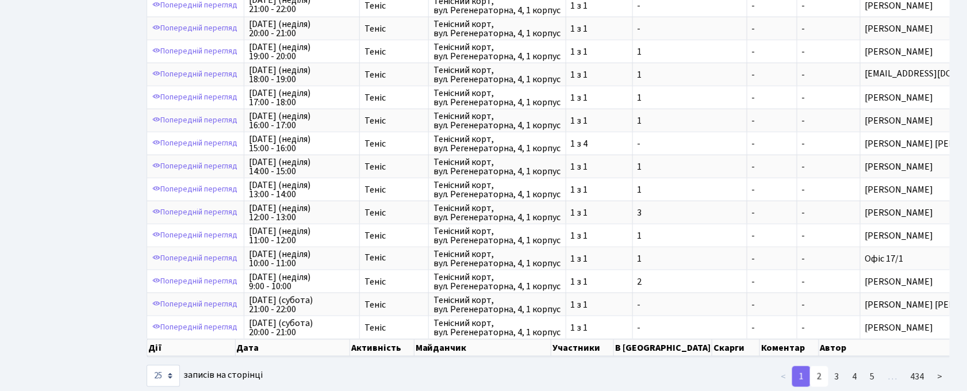
scroll to position [383, 0]
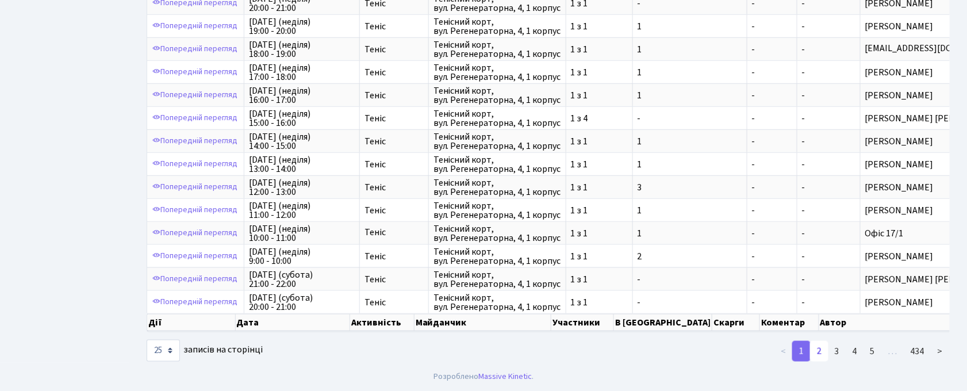
click at [818, 362] on link "2" at bounding box center [819, 351] width 18 height 21
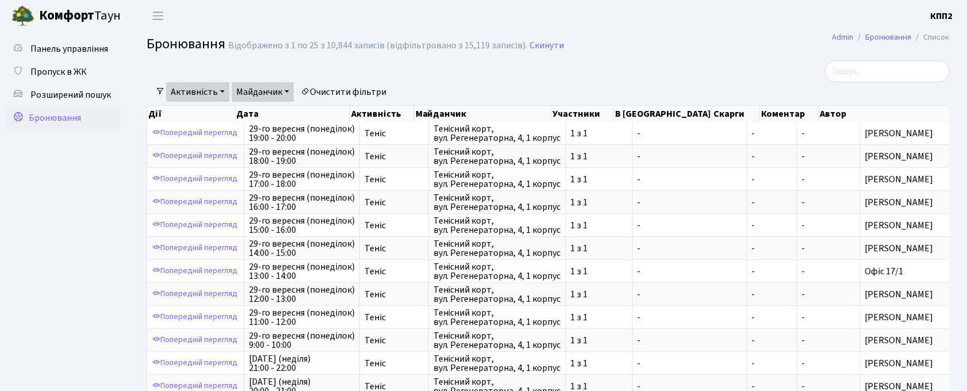
scroll to position [411, 0]
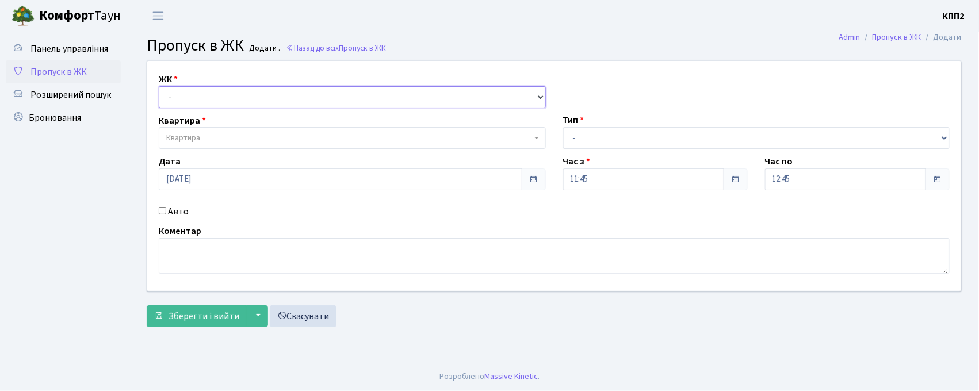
drag, startPoint x: 189, startPoint y: 90, endPoint x: 187, endPoint y: 102, distance: 12.7
click at [189, 90] on select "- КТ, вул. Регенераторна, 4 КТ2, просп. [STREET_ADDRESS] [STREET_ADDRESS] [PERS…" at bounding box center [352, 97] width 387 height 22
select select "271"
click at [159, 86] on select "- КТ, вул. Регенераторна, 4 КТ2, просп. Соборності, 17 КТ3, вул. Березнева, 16 …" at bounding box center [352, 97] width 387 height 22
select select
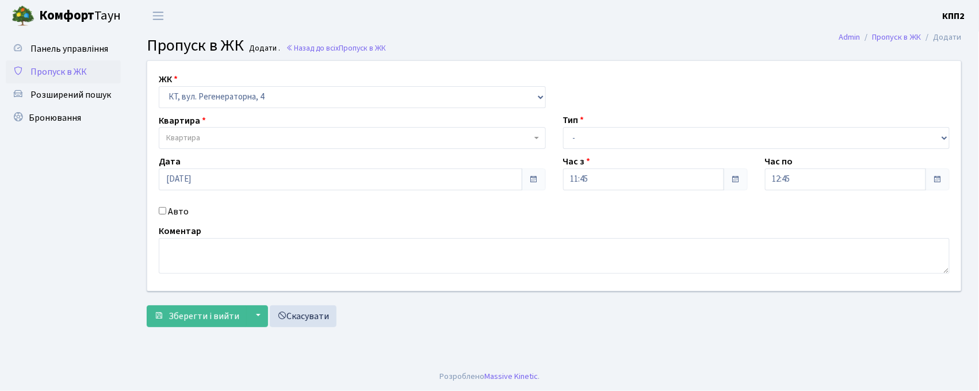
click at [177, 151] on body "Комфорт Таун КПП2 Мій обліковий запис Вийти Панель управління Пропуск в ЖК Розш…" at bounding box center [489, 195] width 979 height 391
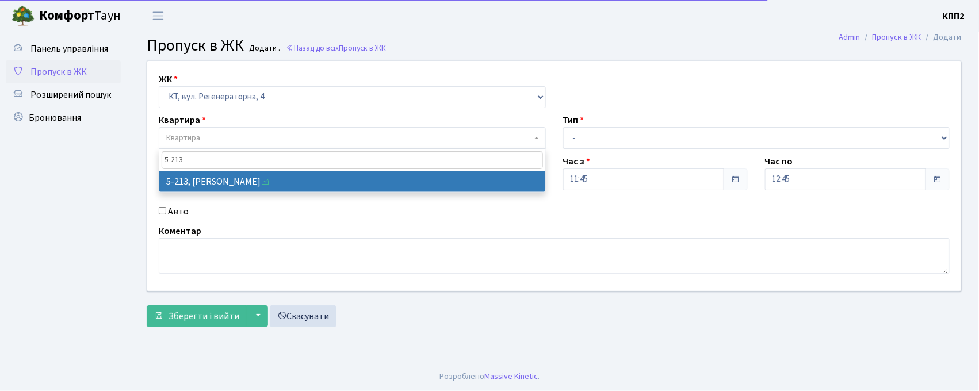
type input "5-213"
drag, startPoint x: 206, startPoint y: 173, endPoint x: 193, endPoint y: 184, distance: 17.1
select select "2371"
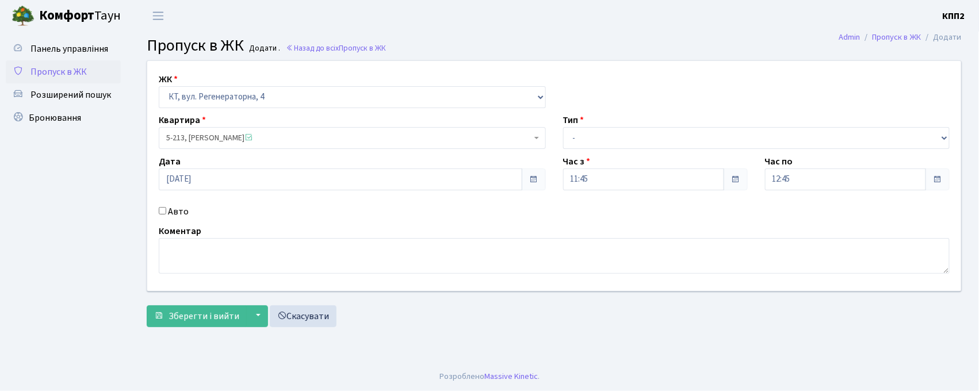
click at [162, 209] on input "Авто" at bounding box center [162, 210] width 7 height 7
checkbox input "true"
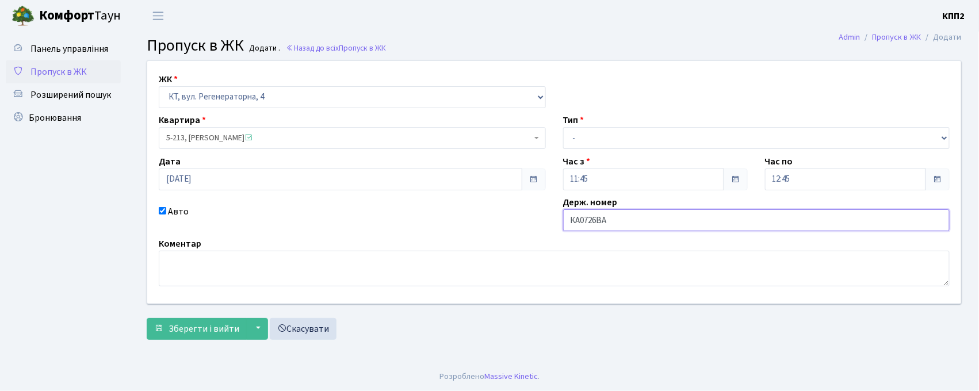
type input "КА0726ВА"
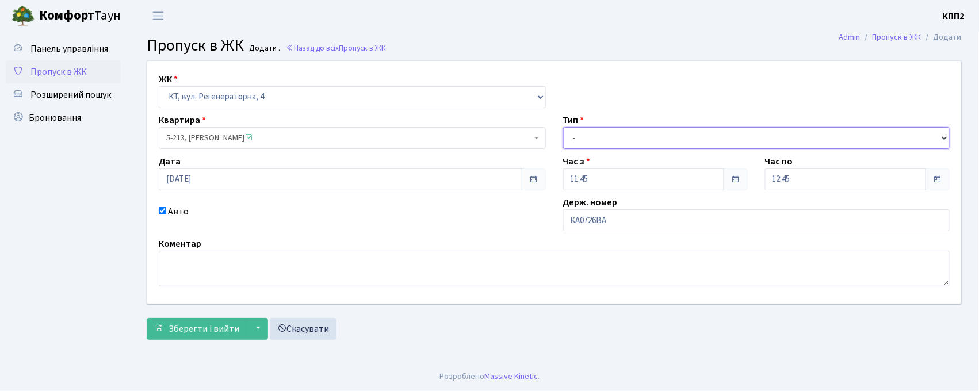
click at [608, 139] on select "- Доставка Таксі Гості Сервіс" at bounding box center [756, 138] width 387 height 22
select select "2"
click at [563, 127] on select "- Доставка Таксі Гості Сервіс" at bounding box center [756, 138] width 387 height 22
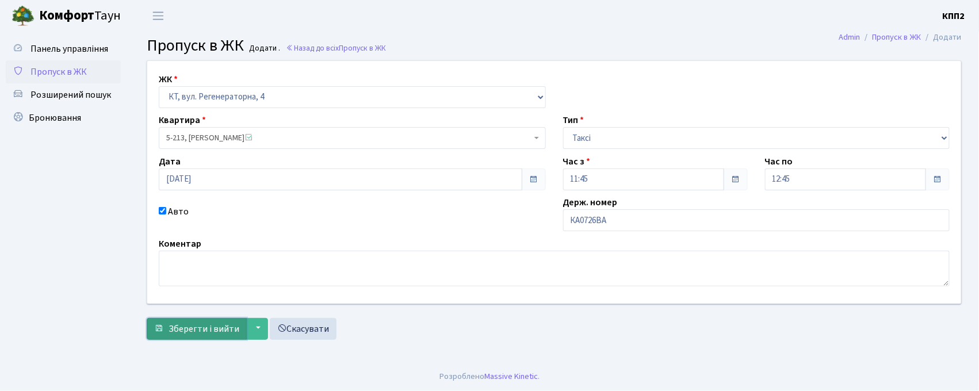
click at [171, 329] on span "Зберегти і вийти" at bounding box center [204, 329] width 71 height 13
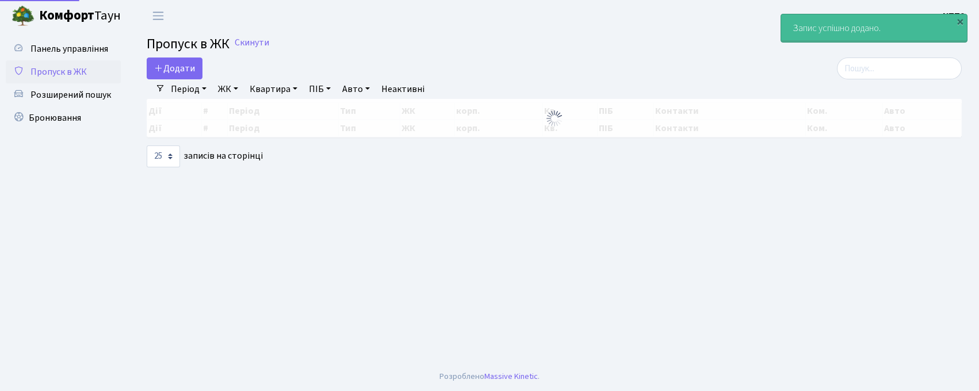
select select "25"
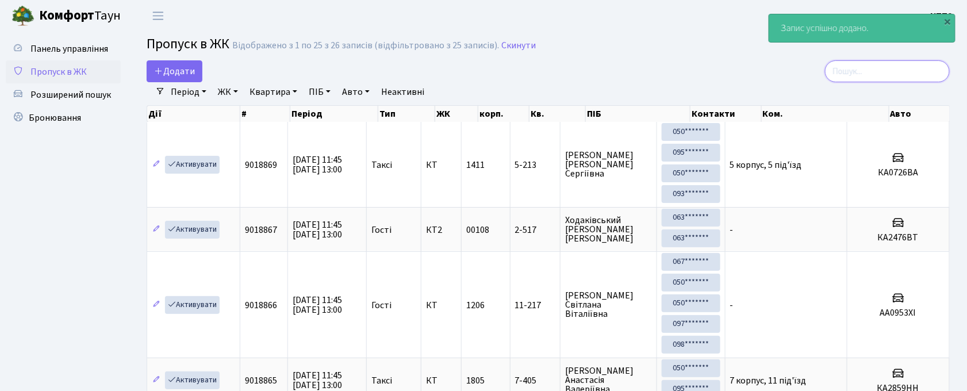
click at [881, 74] on input "search" at bounding box center [887, 71] width 125 height 22
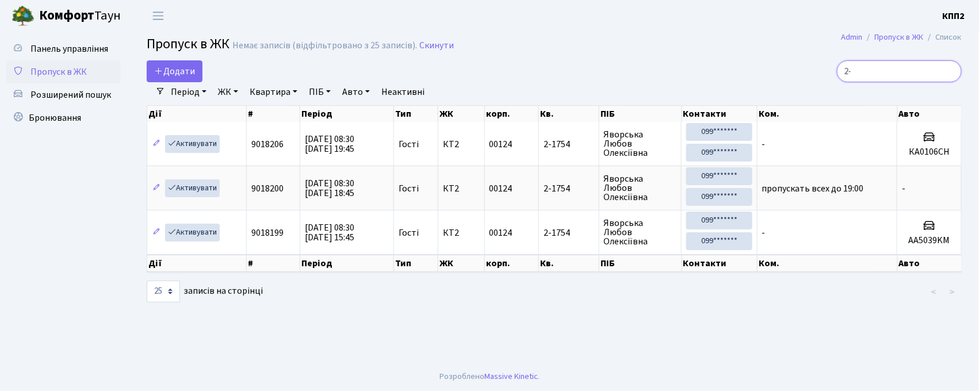
type input "2"
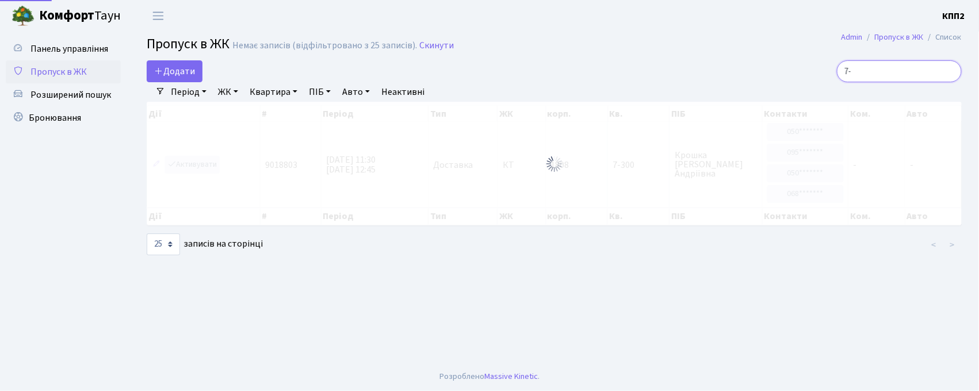
type input "7"
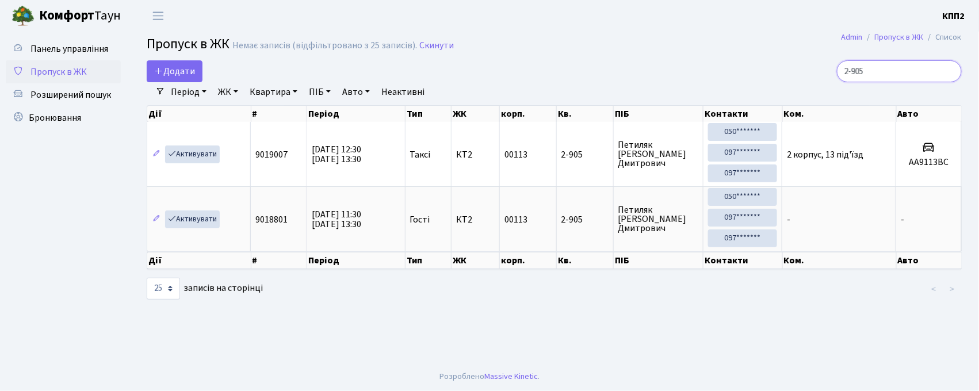
click at [895, 77] on input "2-905" at bounding box center [899, 71] width 125 height 22
type input "2"
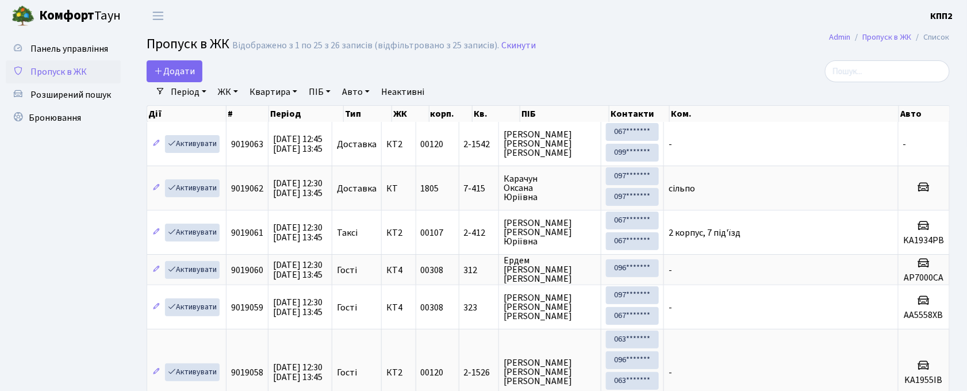
click at [861, 72] on input "search" at bounding box center [887, 71] width 125 height 22
type input "1"
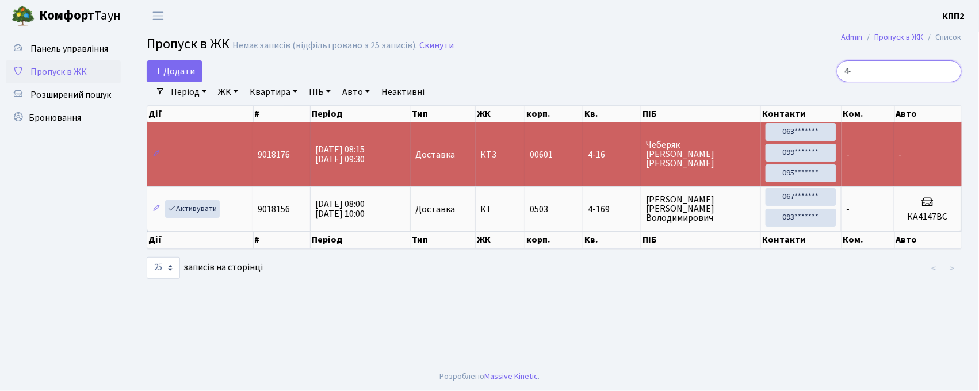
type input "4"
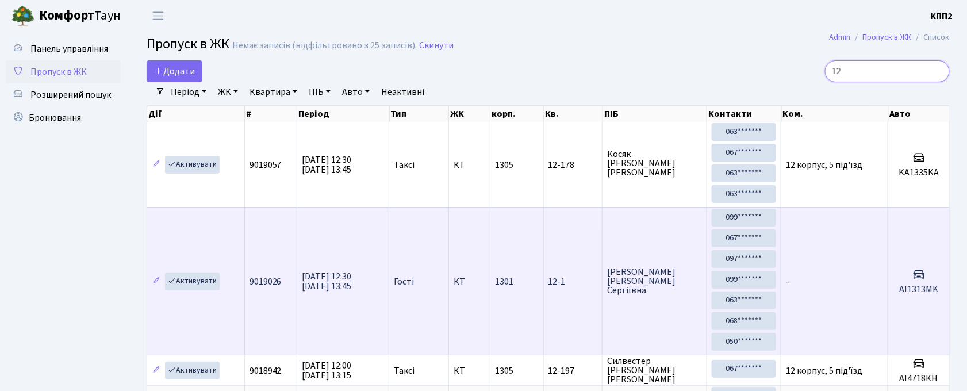
type input "1"
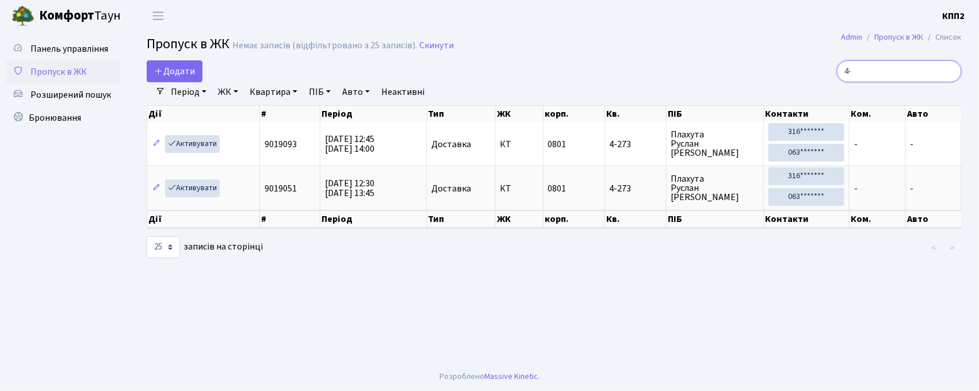
type input "4"
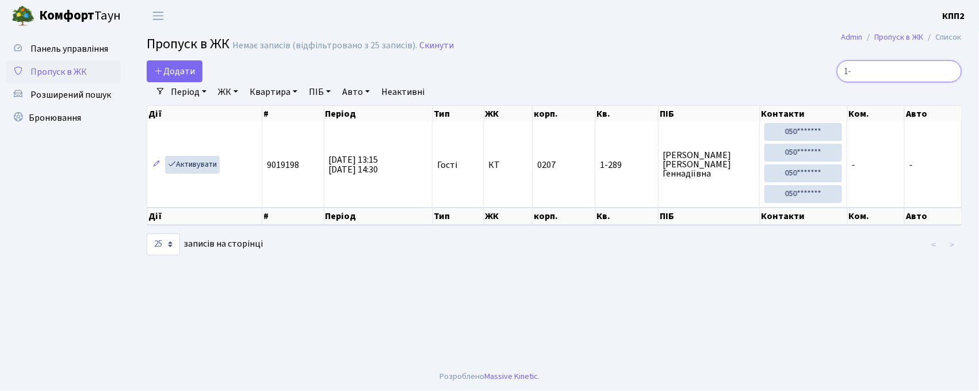
type input "1"
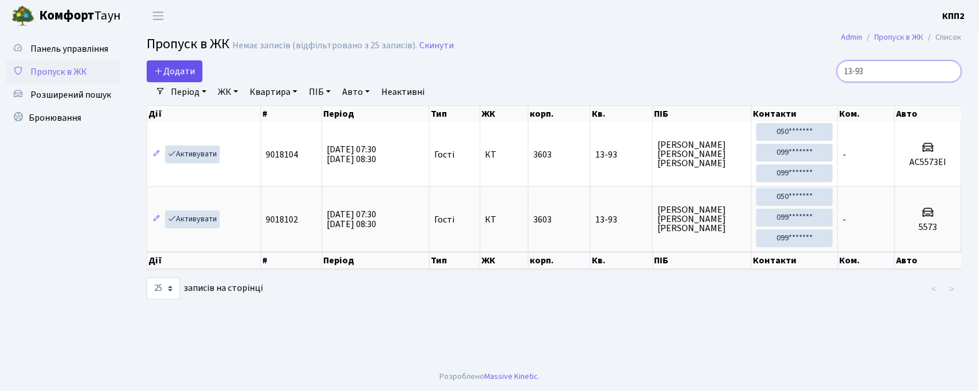
type input "13-93"
click at [162, 70] on icon at bounding box center [158, 70] width 9 height 9
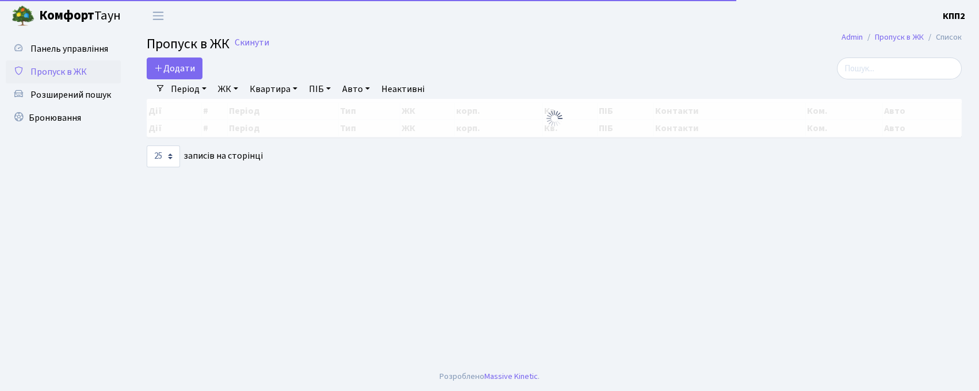
select select "25"
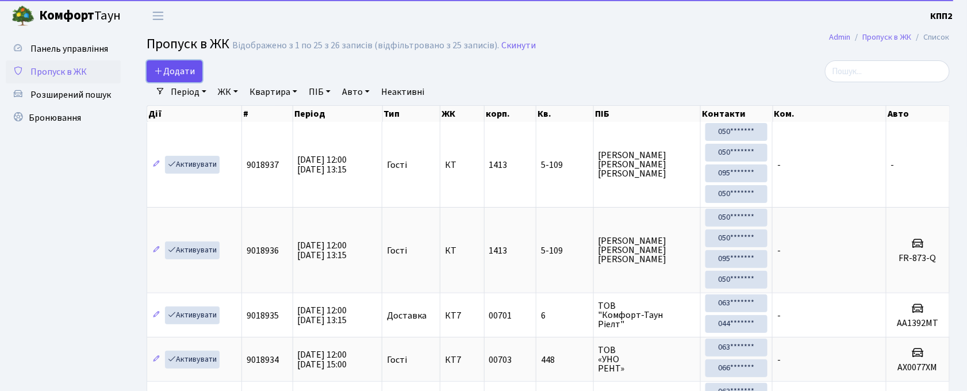
click at [183, 65] on span "Додати" at bounding box center [174, 71] width 41 height 13
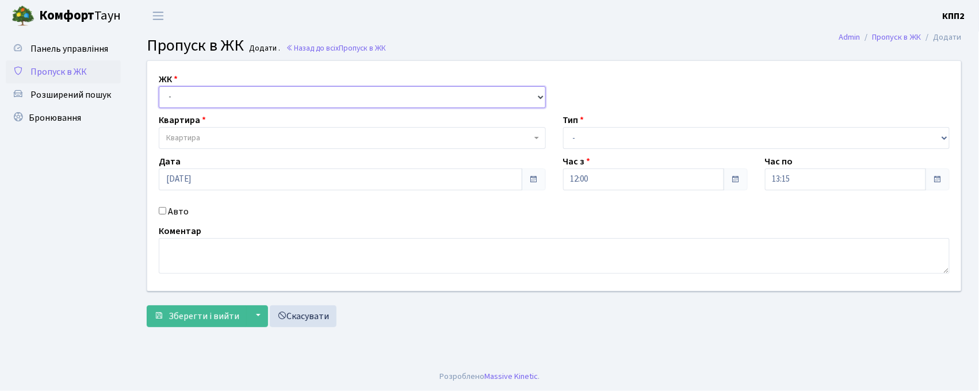
click at [205, 91] on select "- КТ, вул. Регенераторна, 4 КТ2, просп. Соборності, 17 КТ3, вул. Березнева, 16 …" at bounding box center [352, 97] width 387 height 22
select select "271"
click at [159, 86] on select "- КТ, вул. Регенераторна, 4 КТ2, просп. Соборності, 17 КТ3, вул. Березнева, 16 …" at bounding box center [352, 97] width 387 height 22
select select
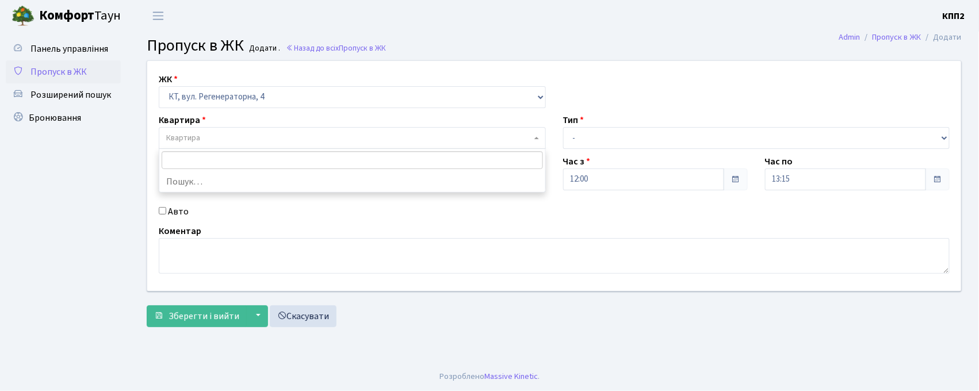
click at [221, 139] on span "Квартира" at bounding box center [348, 138] width 365 height 12
click at [627, 139] on select "- Доставка Таксі Гості Сервіс" at bounding box center [756, 138] width 387 height 22
select select "3"
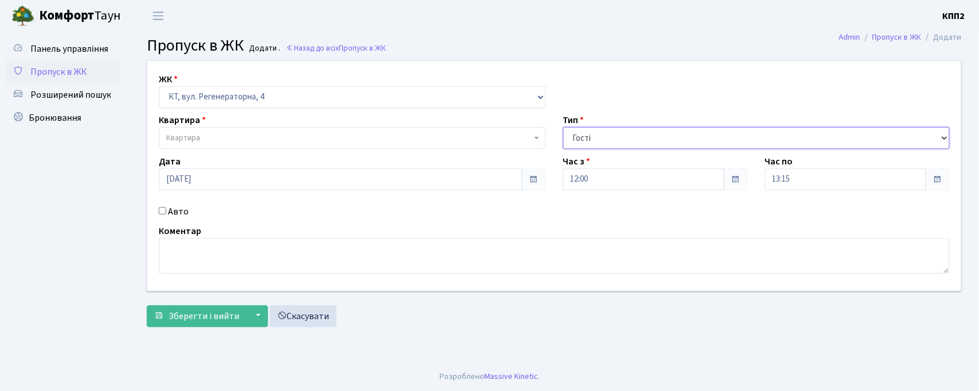
click at [563, 127] on select "- Доставка Таксі Гості Сервіс" at bounding box center [756, 138] width 387 height 22
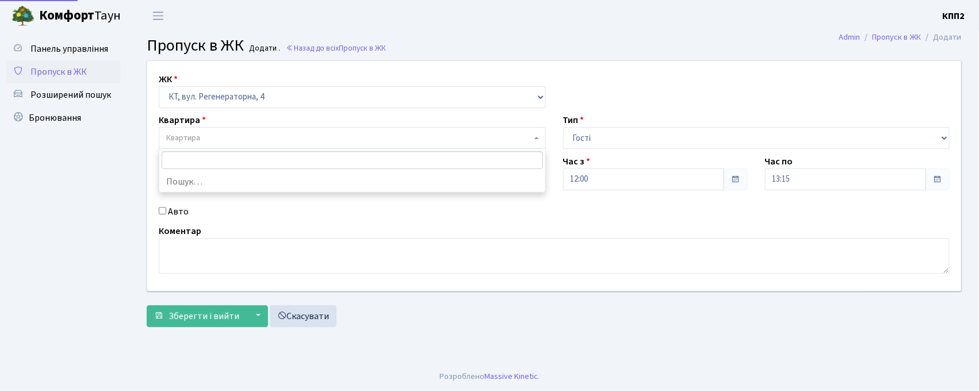
click at [230, 141] on span "Квартира" at bounding box center [348, 138] width 365 height 12
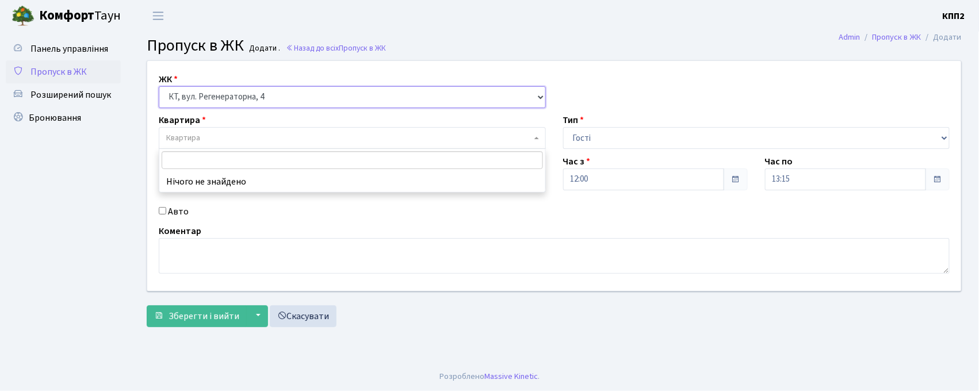
click at [191, 95] on select "- КТ, вул. Регенераторна, 4 КТ2, просп. Соборності, 17 КТ3, вул. Березнева, 16 …" at bounding box center [352, 97] width 387 height 22
select select "302"
click at [159, 86] on select "- КТ, вул. Регенераторна, 4 КТ2, просп. Соборності, 17 КТ3, вул. Березнева, 16 …" at bounding box center [352, 97] width 387 height 22
select select
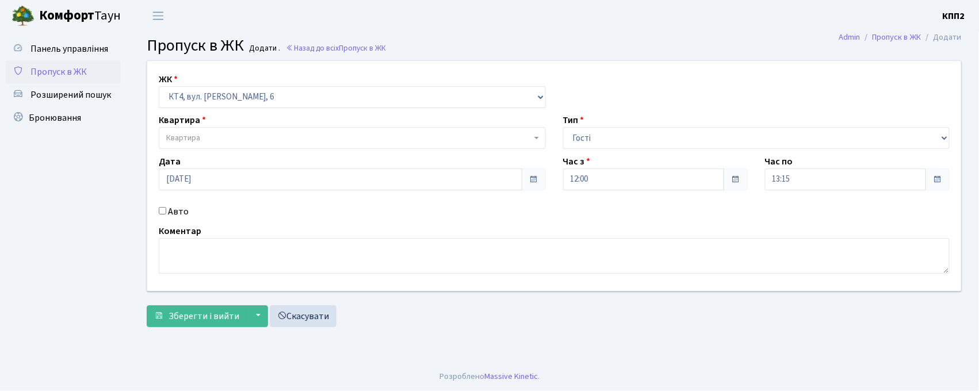
click at [161, 208] on input "Авто" at bounding box center [162, 210] width 7 height 7
checkbox input "true"
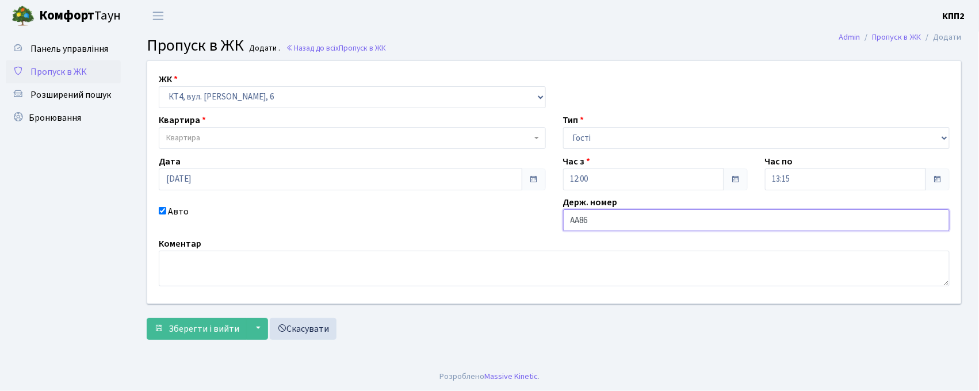
type input "АА8643YА"
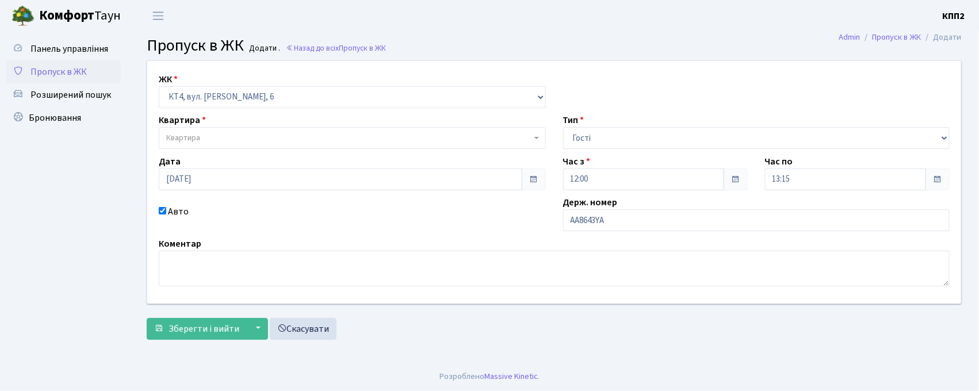
click at [349, 135] on span "Квартира" at bounding box center [348, 138] width 365 height 12
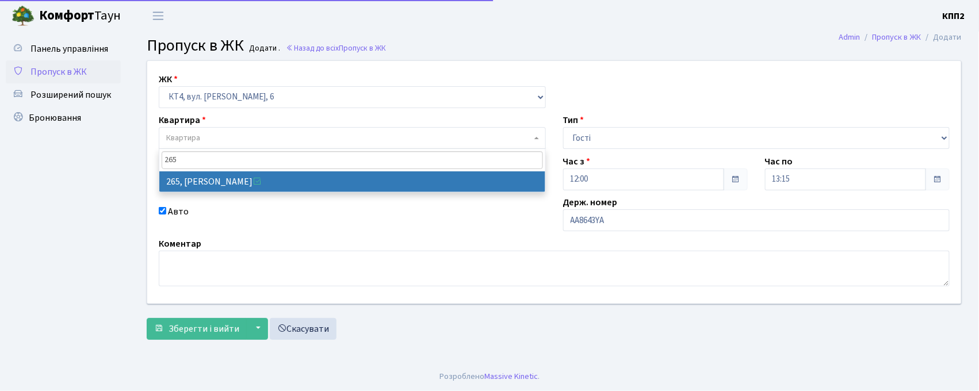
type input "265"
select select "16979"
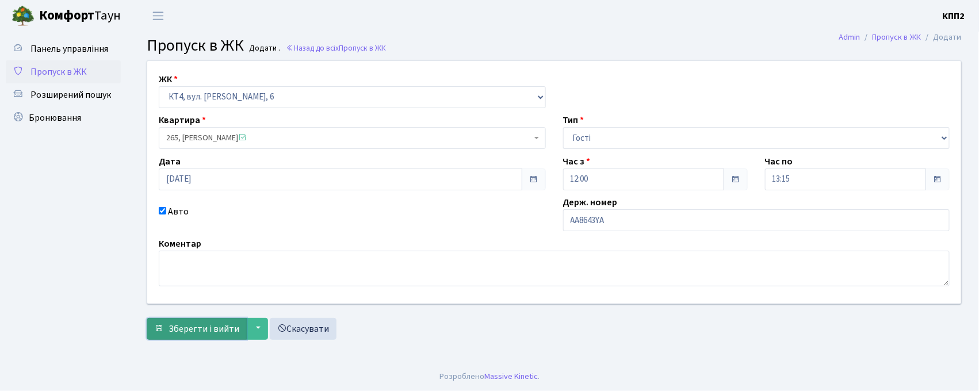
click at [181, 331] on span "Зберегти і вийти" at bounding box center [204, 329] width 71 height 13
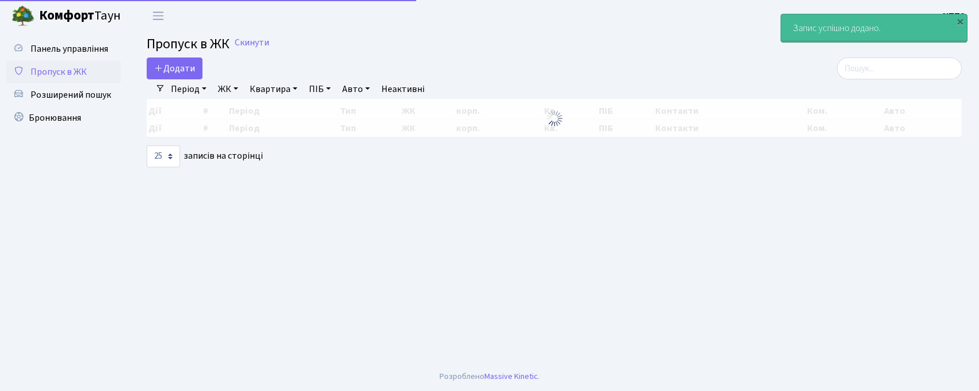
select select "25"
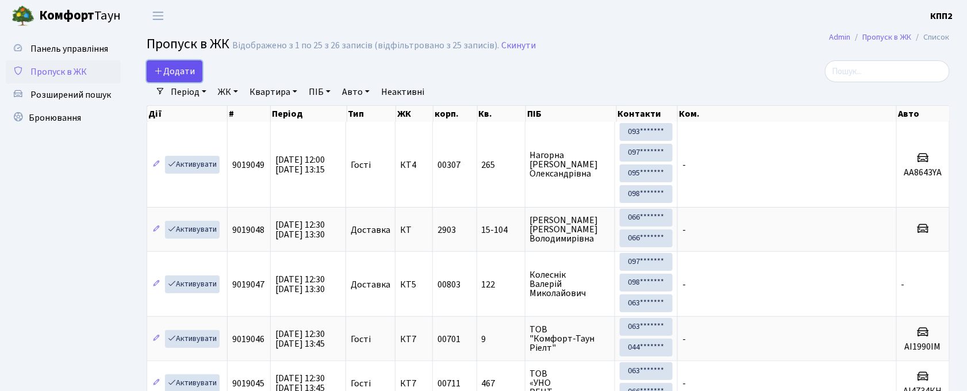
click at [186, 70] on span "Додати" at bounding box center [174, 71] width 41 height 13
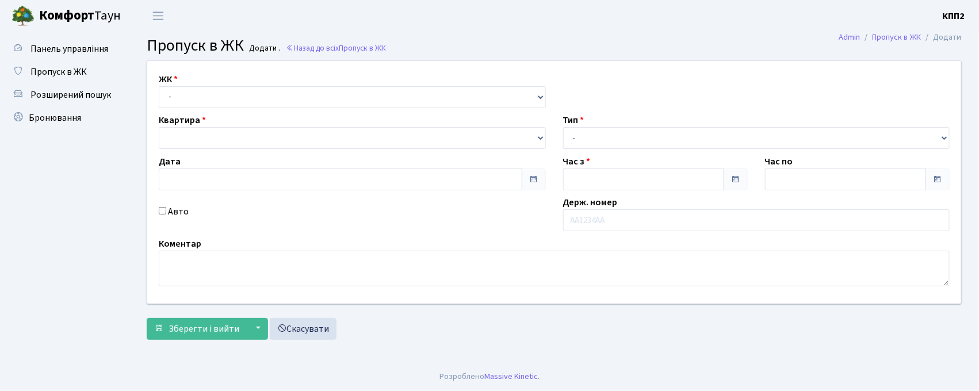
type input "[DATE]"
type input "12:30"
type input "13:45"
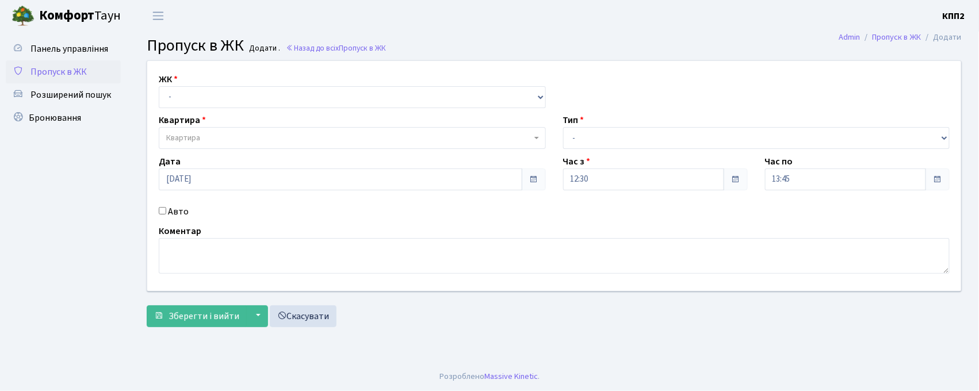
click at [162, 212] on input "Авто" at bounding box center [162, 210] width 7 height 7
checkbox input "true"
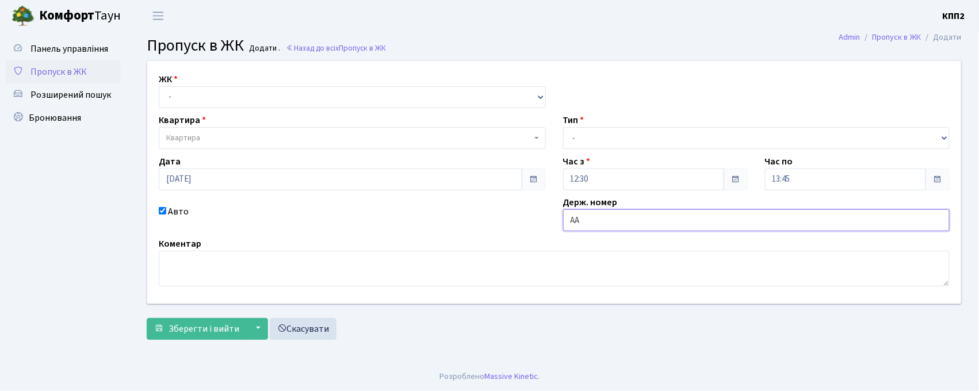
type input "[PERSON_NAME]"
type input "СА5966НР"
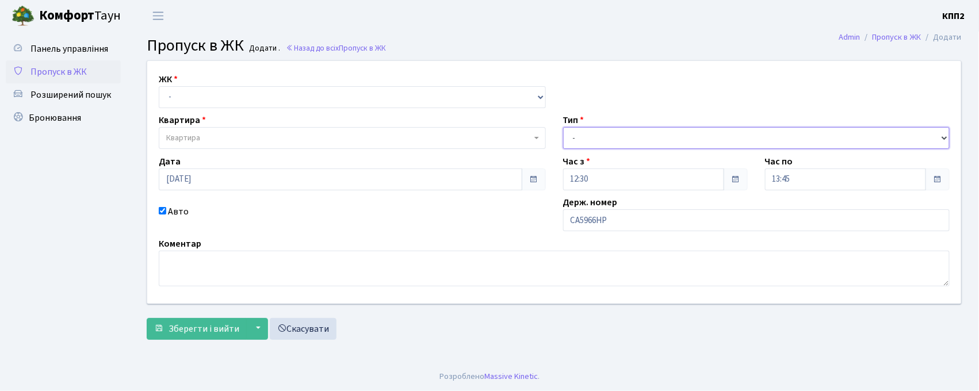
click at [649, 144] on select "- Доставка Таксі Гості Сервіс" at bounding box center [756, 138] width 387 height 22
select select "3"
click at [563, 127] on select "- Доставка Таксі Гості Сервіс" at bounding box center [756, 138] width 387 height 22
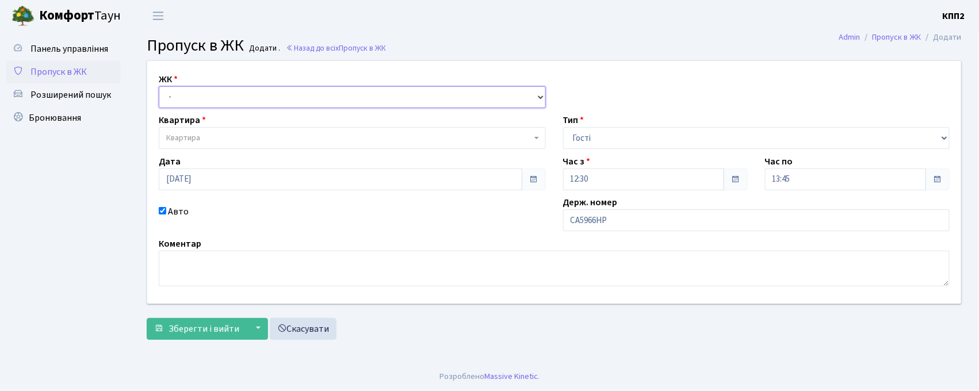
click at [261, 106] on select "- КТ, вул. Регенераторна, 4 КТ2, просп. Соборності, 17 КТ3, вул. Березнева, 16 …" at bounding box center [352, 97] width 387 height 22
select select "271"
click at [159, 86] on select "- КТ, вул. Регенераторна, 4 КТ2, просп. Соборності, 17 КТ3, вул. Березнева, 16 …" at bounding box center [352, 97] width 387 height 22
select select
click at [265, 138] on span "Квартира" at bounding box center [348, 138] width 365 height 12
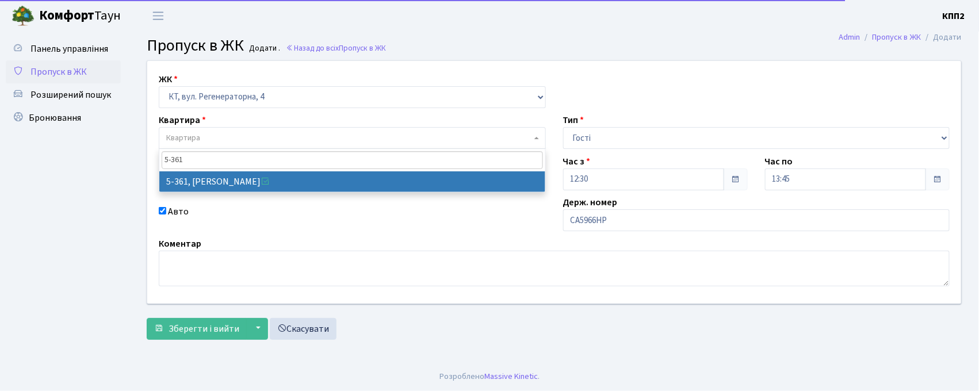
type input "5-361"
select select "2196"
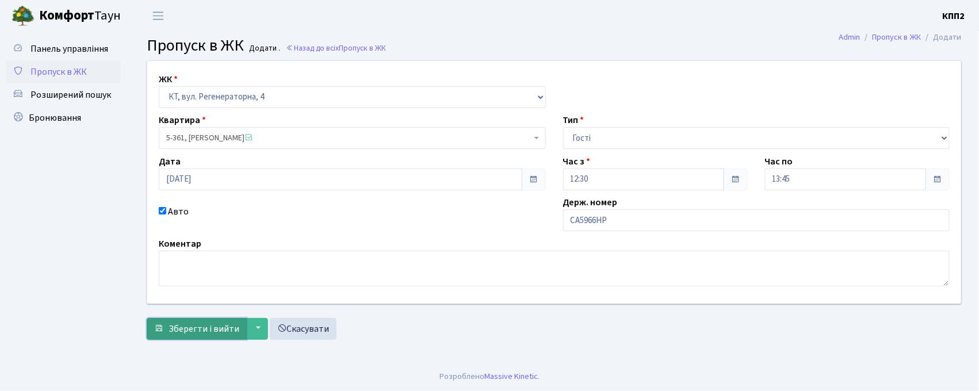
click at [203, 330] on span "Зберегти і вийти" at bounding box center [204, 329] width 71 height 13
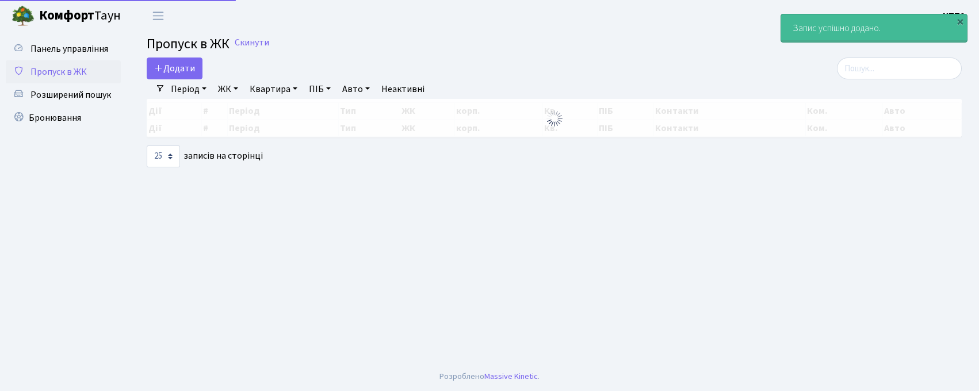
select select "25"
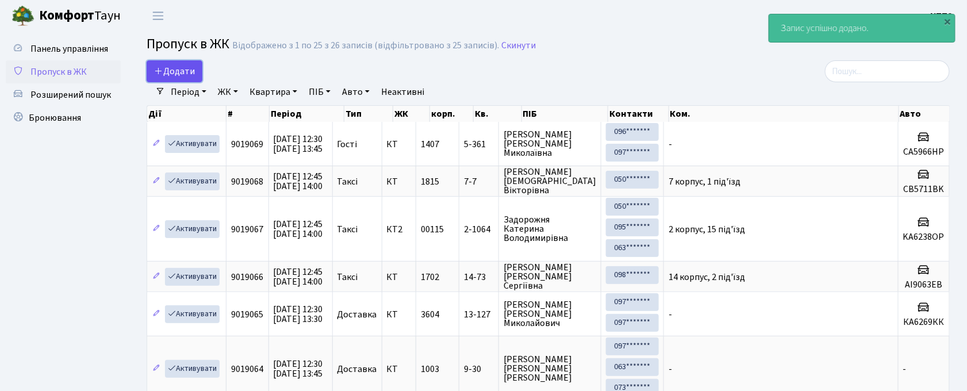
click at [182, 67] on span "Додати" at bounding box center [174, 71] width 41 height 13
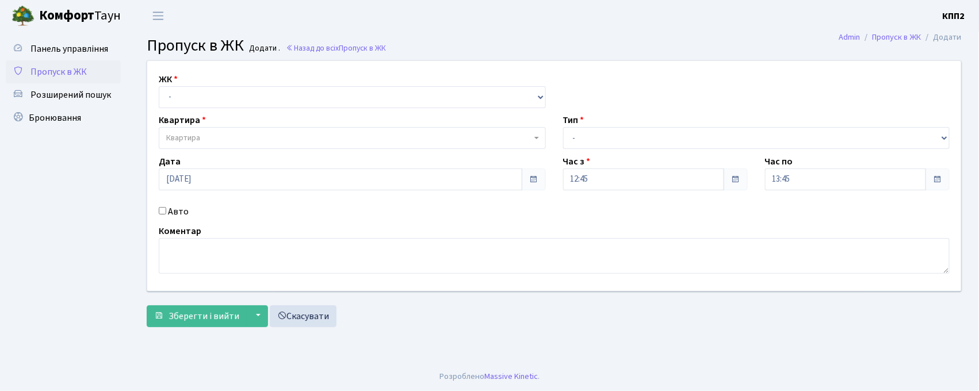
click at [163, 210] on input "Авто" at bounding box center [162, 210] width 7 height 7
checkbox input "true"
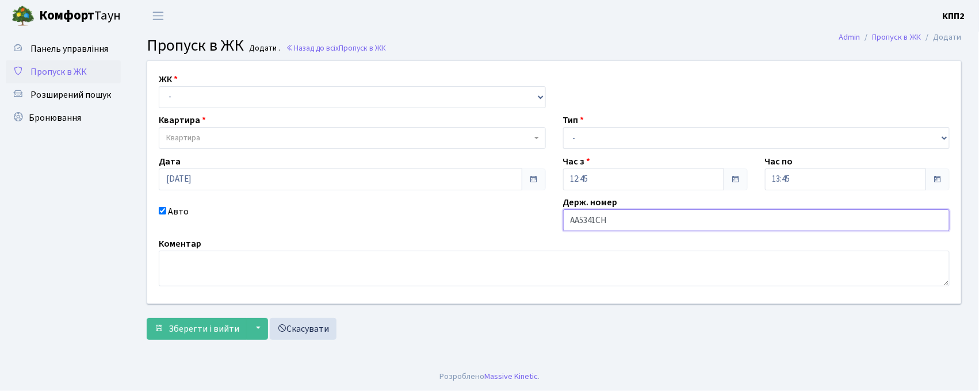
type input "АА5341СН"
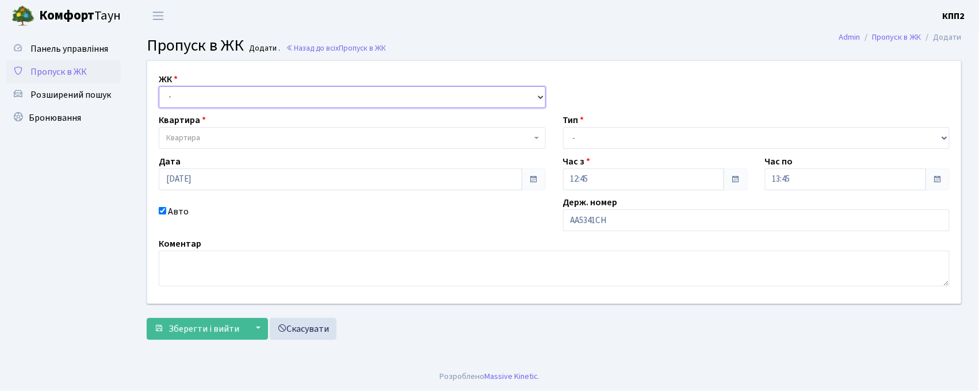
drag, startPoint x: 201, startPoint y: 100, endPoint x: 201, endPoint y: 107, distance: 6.9
click at [201, 100] on select "- КТ, вул. Регенераторна, 4 КТ2, просп. [STREET_ADDRESS] [STREET_ADDRESS] [PERS…" at bounding box center [352, 97] width 387 height 22
select select "271"
click at [159, 86] on select "- КТ, вул. Регенераторна, 4 КТ2, просп. [STREET_ADDRESS] [STREET_ADDRESS] [PERS…" at bounding box center [352, 97] width 387 height 22
select select
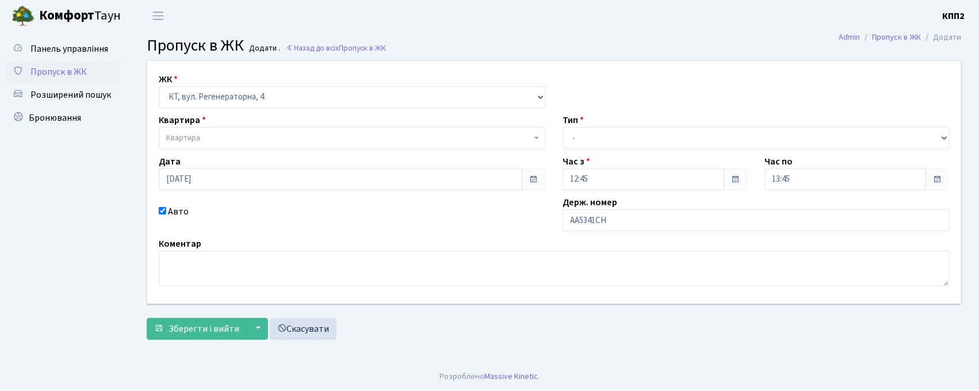
click at [204, 133] on span "Квартира" at bounding box center [348, 138] width 365 height 12
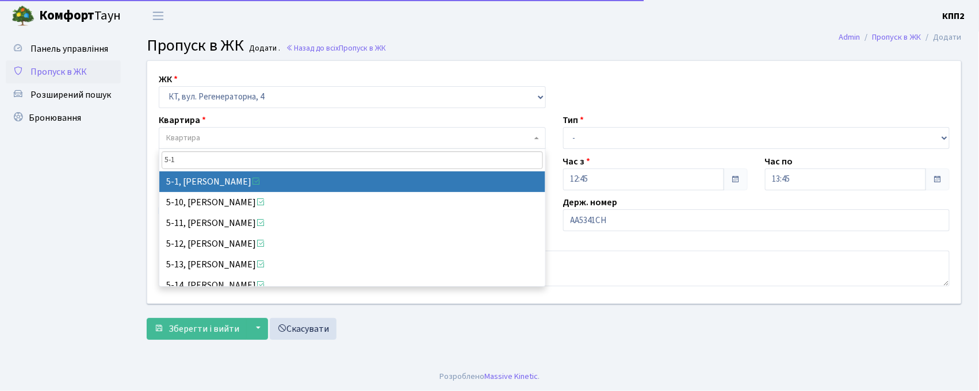
type input "5-12"
select select "2504"
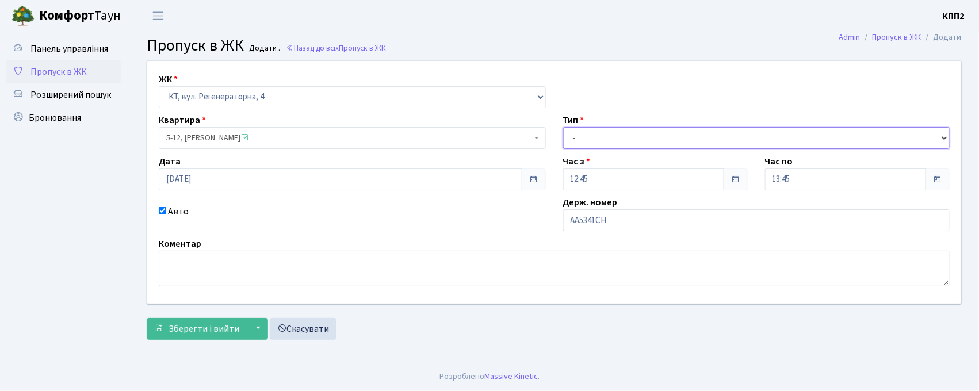
drag, startPoint x: 619, startPoint y: 132, endPoint x: 621, endPoint y: 146, distance: 13.3
click at [619, 132] on select "- Доставка Таксі Гості Сервіс" at bounding box center [756, 138] width 387 height 22
select select "2"
click at [563, 127] on select "- Доставка Таксі Гості Сервіс" at bounding box center [756, 138] width 387 height 22
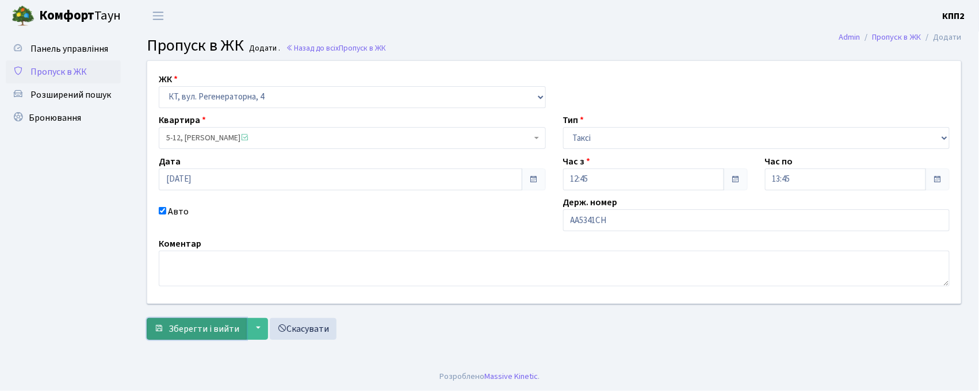
click at [189, 336] on button "Зберегти і вийти" at bounding box center [197, 329] width 100 height 22
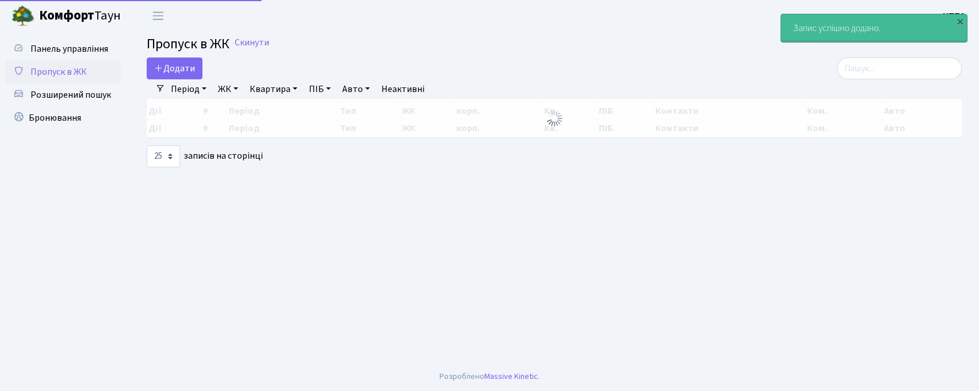
select select "25"
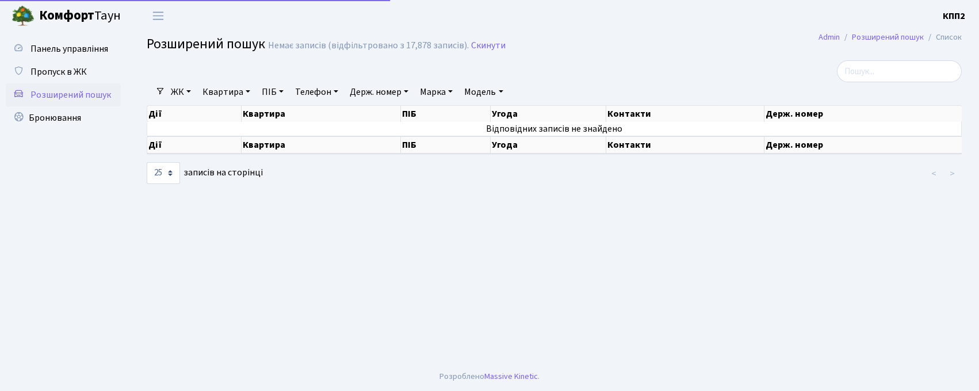
select select "25"
click at [231, 95] on link "Квартира" at bounding box center [226, 92] width 57 height 20
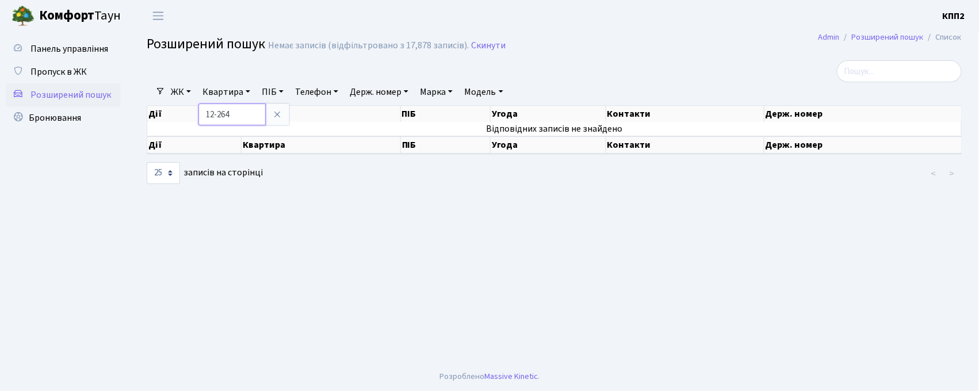
type input "12-264"
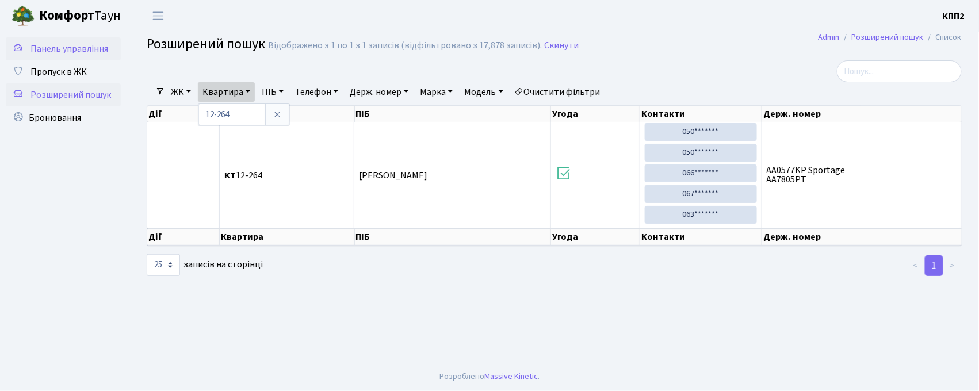
click at [49, 47] on span "Панель управління" at bounding box center [69, 49] width 78 height 13
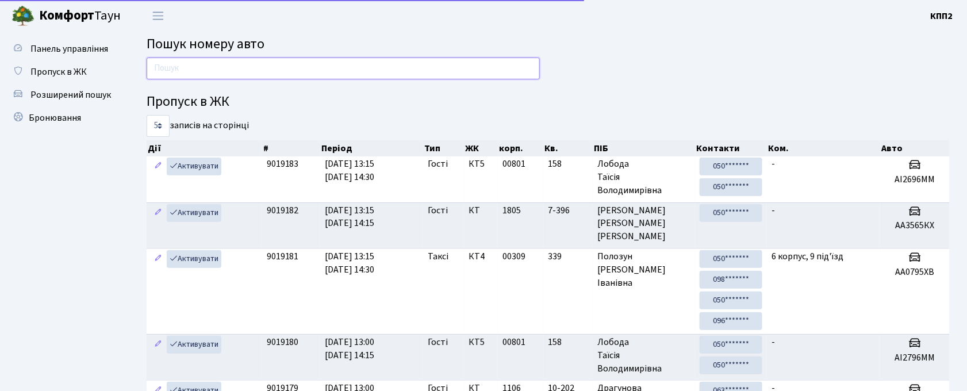
click at [192, 78] on input "text" at bounding box center [343, 69] width 393 height 22
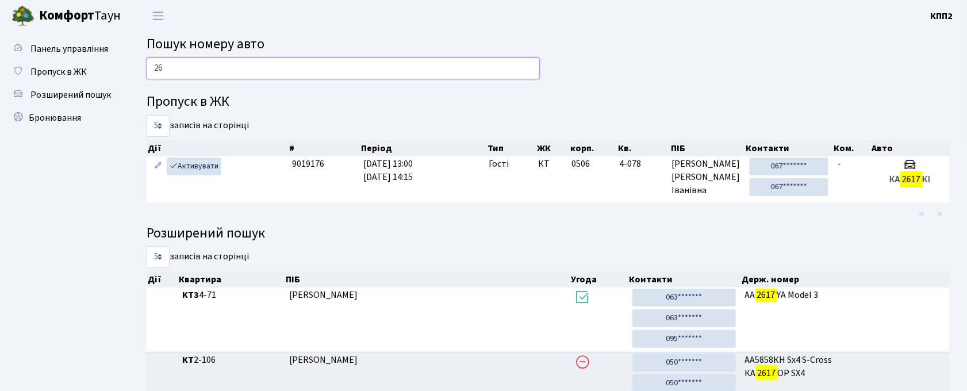
type input "2"
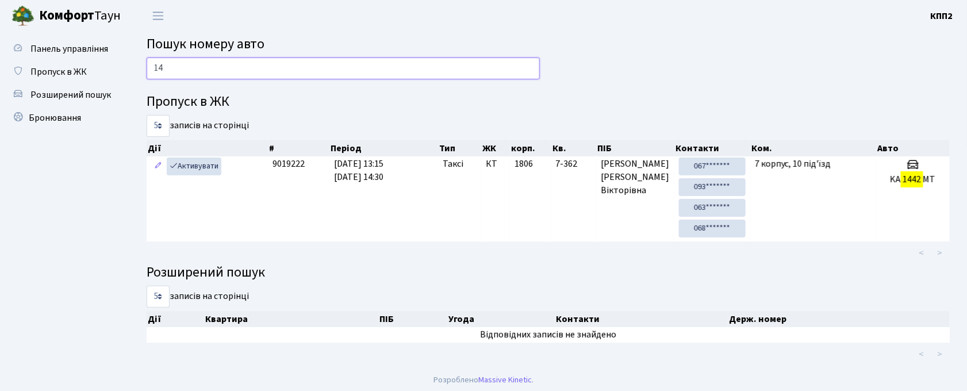
type input "1"
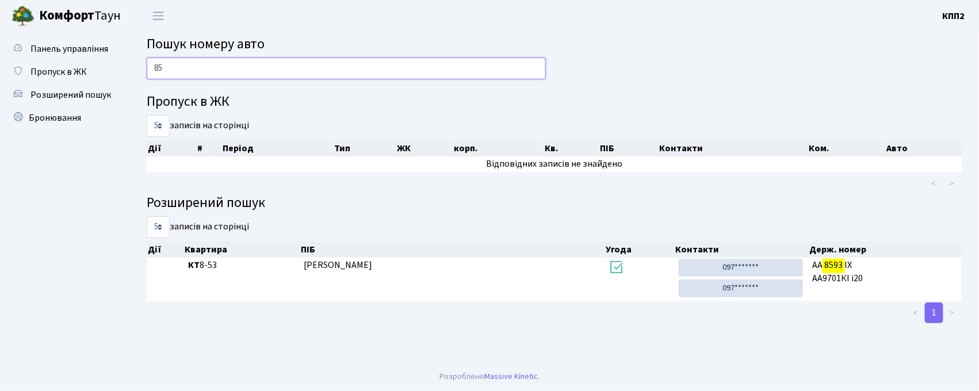
type input "8"
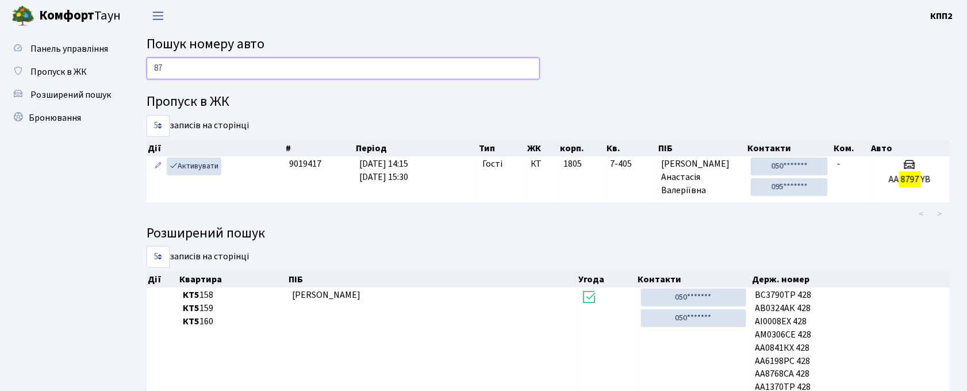
type input "8"
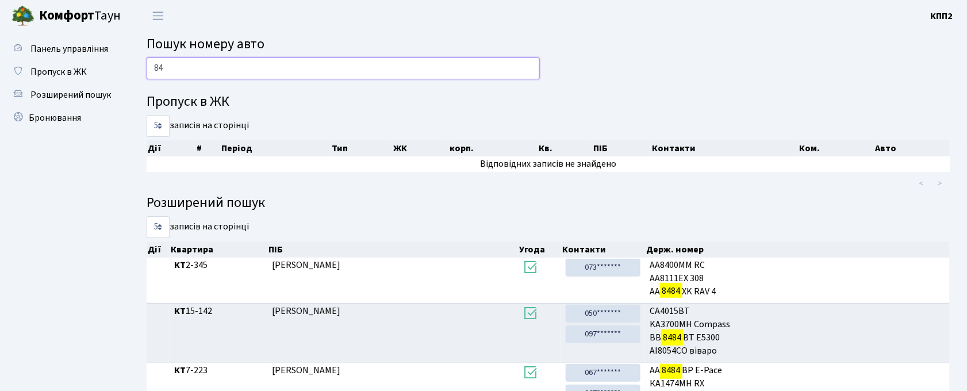
type input "8"
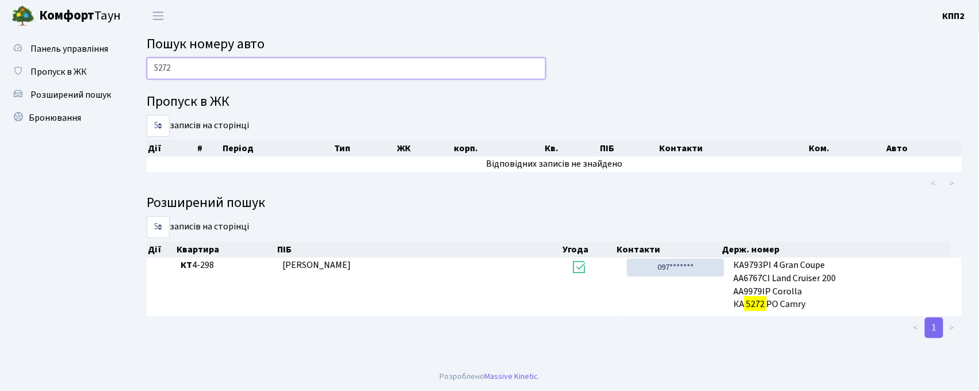
drag, startPoint x: 193, startPoint y: 72, endPoint x: 171, endPoint y: 81, distance: 24.2
click at [192, 72] on input "5272" at bounding box center [346, 69] width 399 height 22
type input "5"
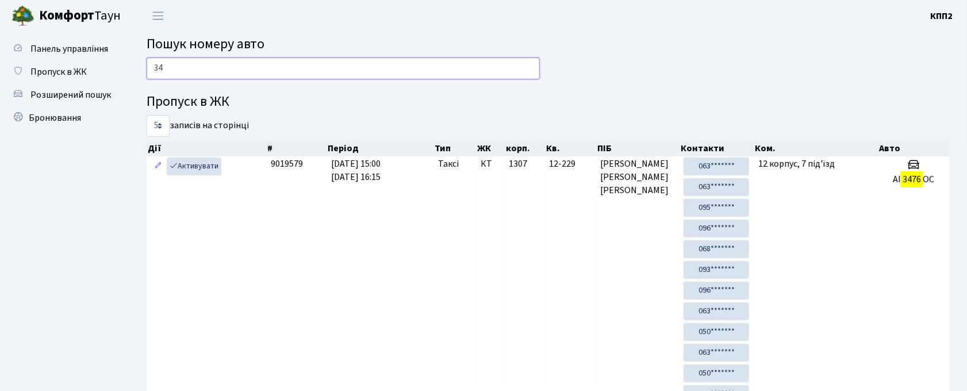
type input "3"
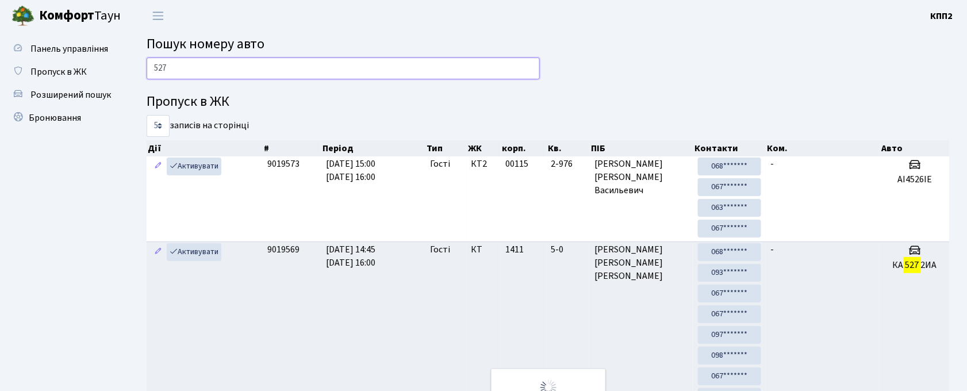
type input "5272"
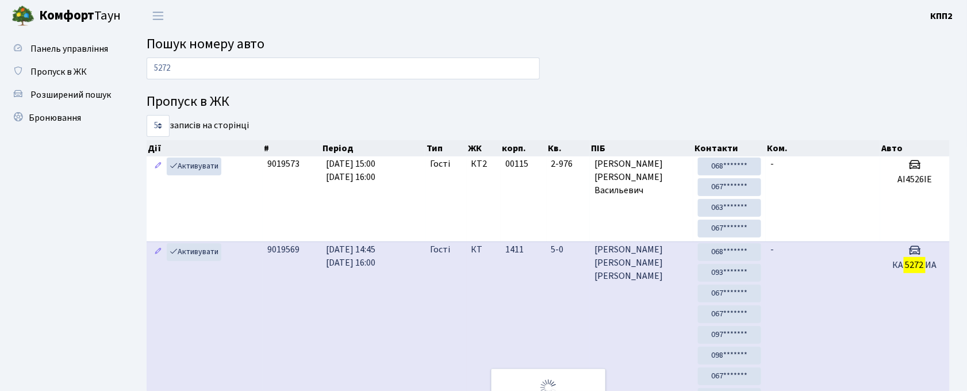
click at [820, 284] on td "-" at bounding box center [823, 336] width 114 height 189
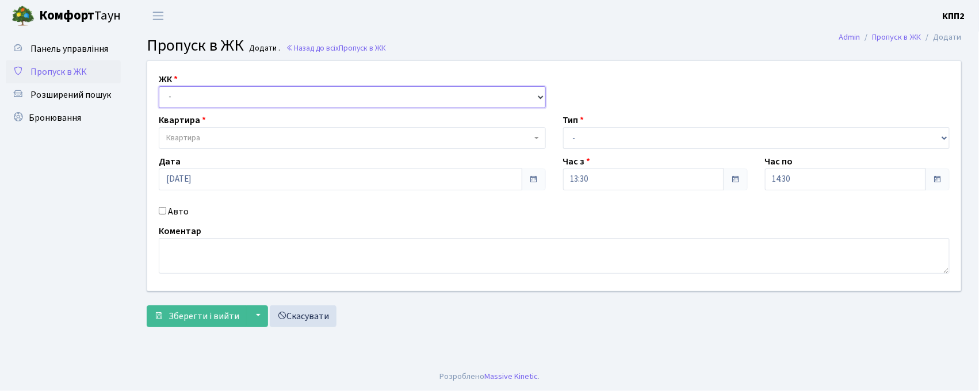
drag, startPoint x: 162, startPoint y: 95, endPoint x: 175, endPoint y: 101, distance: 14.7
click at [162, 95] on select "- КТ, вул. Регенераторна, 4 КТ2, просп. [STREET_ADDRESS] [STREET_ADDRESS] [PERS…" at bounding box center [352, 97] width 387 height 22
select select "295"
click at [159, 86] on select "- КТ, вул. Регенераторна, 4 КТ2, просп. [STREET_ADDRESS] [STREET_ADDRESS] [PERS…" at bounding box center [352, 97] width 387 height 22
select select
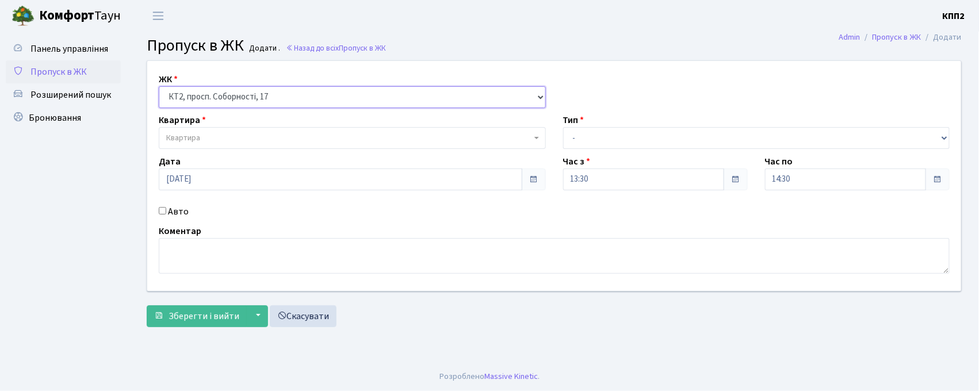
click at [203, 107] on select "- КТ, вул. Регенераторна, 4 КТ2, просп. [STREET_ADDRESS] [STREET_ADDRESS] [PERS…" at bounding box center [352, 97] width 387 height 22
select select "271"
click at [159, 86] on select "- КТ, вул. Регенераторна, 4 КТ2, просп. [STREET_ADDRESS] [STREET_ADDRESS] [PERS…" at bounding box center [352, 97] width 387 height 22
select select
click at [197, 143] on span "Квартира" at bounding box center [183, 138] width 34 height 12
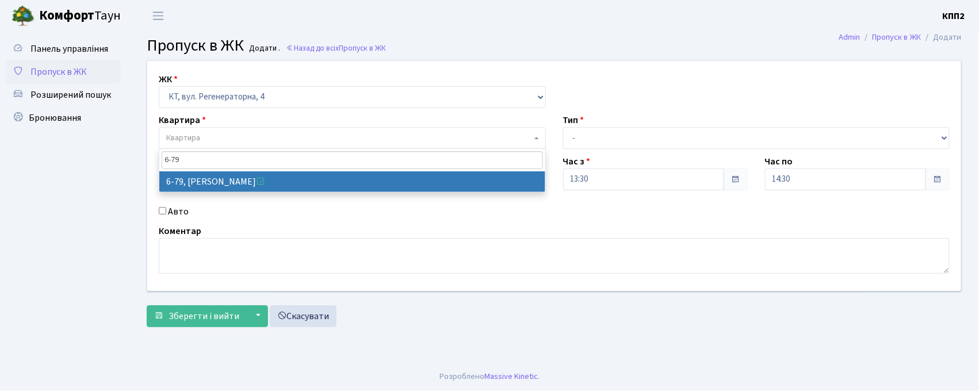
type input "6-79"
select select "5304"
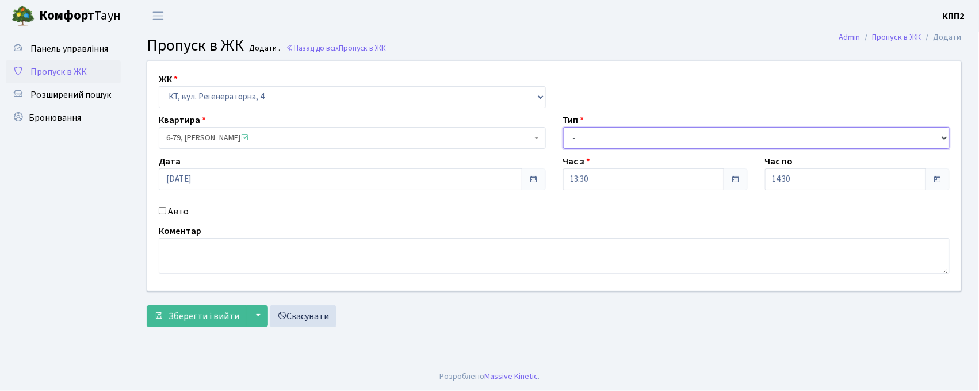
click at [621, 148] on select "- Доставка Таксі Гості Сервіс" at bounding box center [756, 138] width 387 height 22
select select "1"
click at [563, 127] on select "- Доставка Таксі Гості Сервіс" at bounding box center [756, 138] width 387 height 22
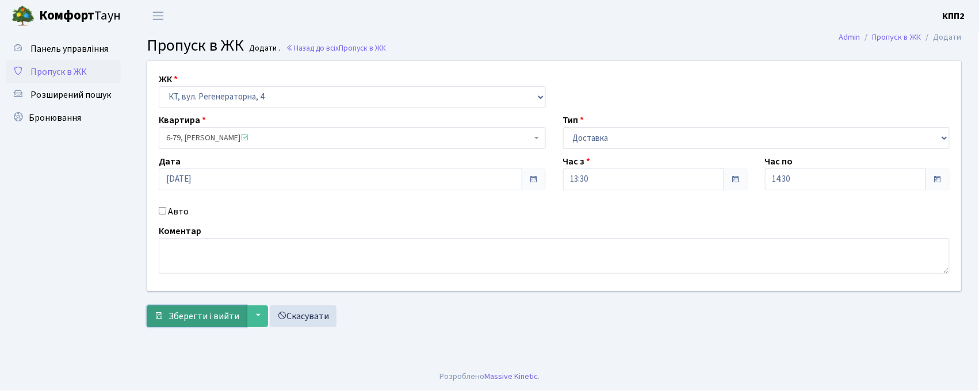
click at [203, 305] on button "Зберегти і вийти" at bounding box center [197, 316] width 100 height 22
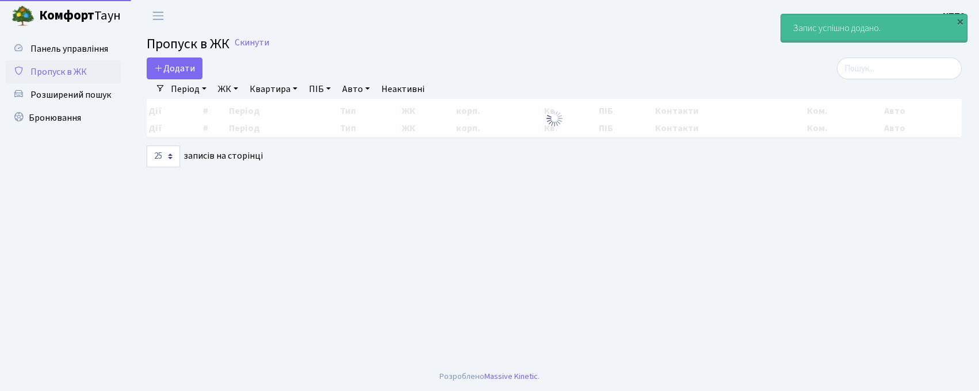
select select "25"
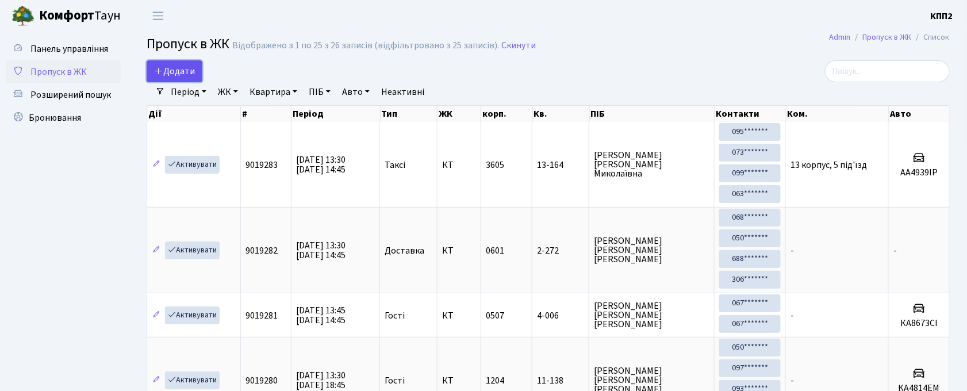
click at [164, 74] on span "Додати" at bounding box center [174, 71] width 41 height 13
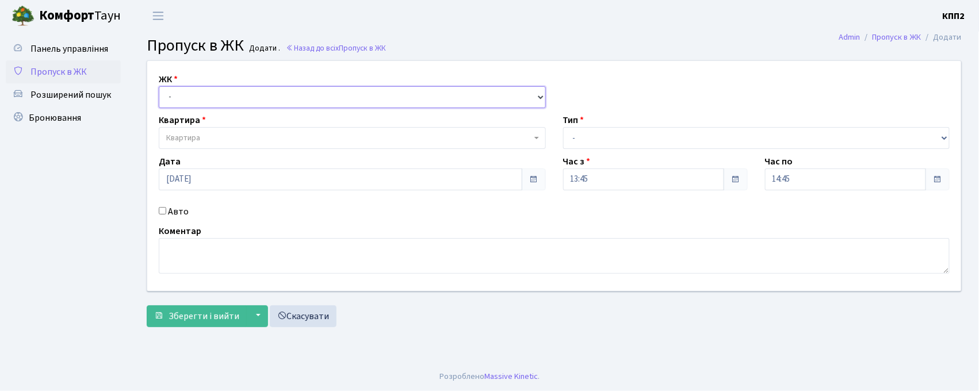
click at [178, 88] on select "- КТ, вул. Регенераторна, 4 КТ2, просп. [STREET_ADDRESS] [STREET_ADDRESS] [PERS…" at bounding box center [352, 97] width 387 height 22
select select "271"
click at [159, 86] on select "- КТ, вул. Регенераторна, 4 КТ2, просп. [STREET_ADDRESS] [STREET_ADDRESS] [PERS…" at bounding box center [352, 97] width 387 height 22
select select
click at [196, 136] on span "Квартира" at bounding box center [183, 138] width 34 height 12
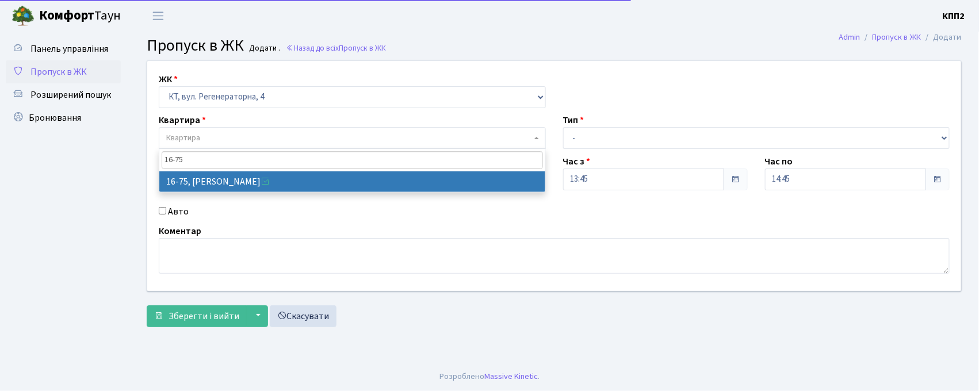
type input "16-75"
select select "8636"
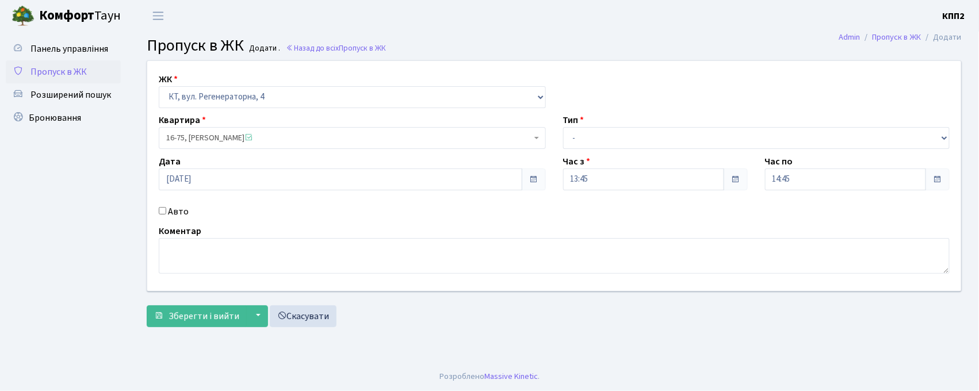
click at [620, 131] on div "Тип - Доставка Таксі Гості Сервіс" at bounding box center [756, 131] width 404 height 36
drag, startPoint x: 620, startPoint y: 138, endPoint x: 615, endPoint y: 148, distance: 10.8
click at [619, 141] on select "- Доставка Таксі Гості Сервіс" at bounding box center [756, 138] width 387 height 22
click at [563, 127] on select "- Доставка Таксі Гості Сервіс" at bounding box center [756, 138] width 387 height 22
drag, startPoint x: 591, startPoint y: 139, endPoint x: 590, endPoint y: 146, distance: 7.6
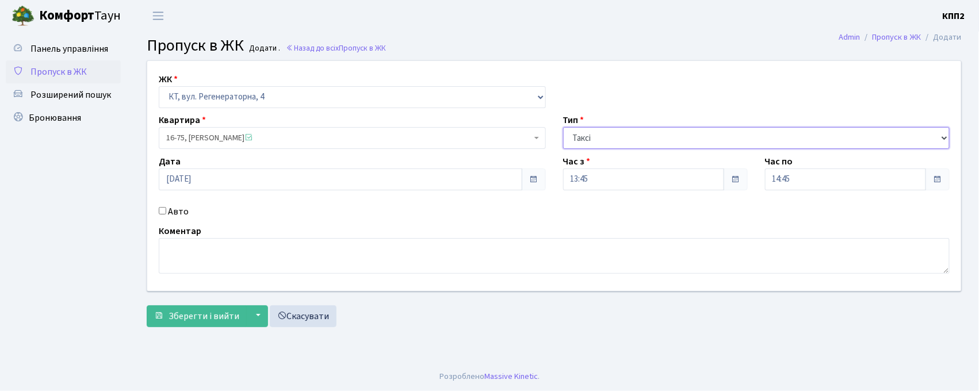
click at [591, 139] on select "- Доставка Таксі Гості Сервіс" at bounding box center [756, 138] width 387 height 22
select select "3"
click at [563, 127] on select "- Доставка Таксі Гості Сервіс" at bounding box center [756, 138] width 387 height 22
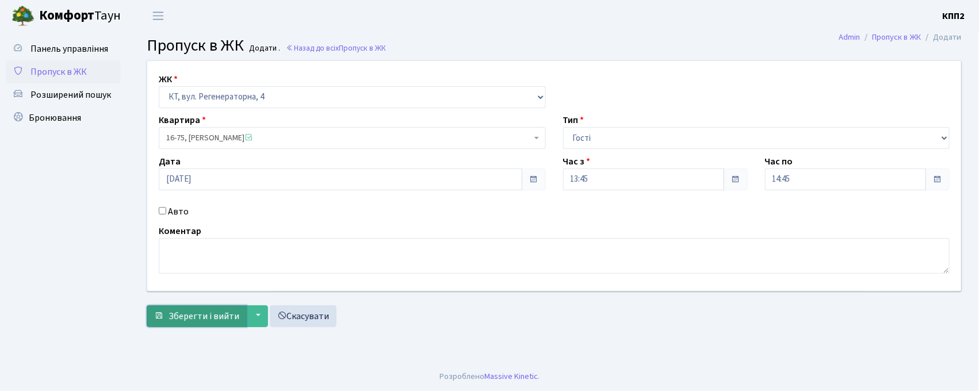
click at [169, 316] on span "Зберегти і вийти" at bounding box center [204, 316] width 71 height 13
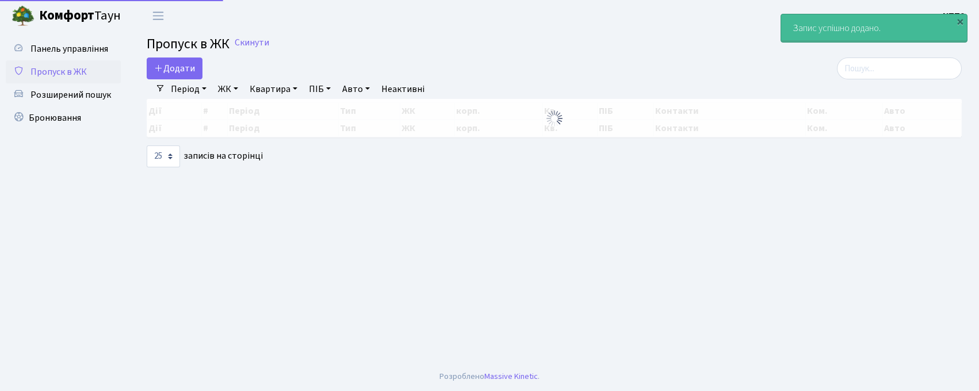
select select "25"
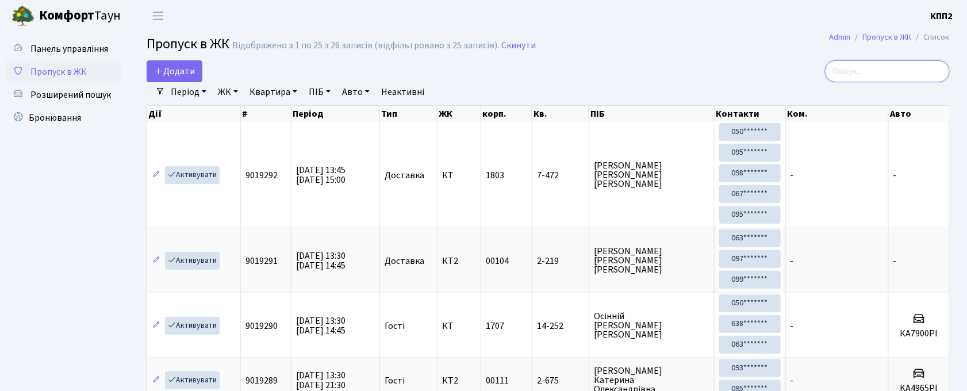
click at [864, 77] on input "search" at bounding box center [887, 71] width 125 height 22
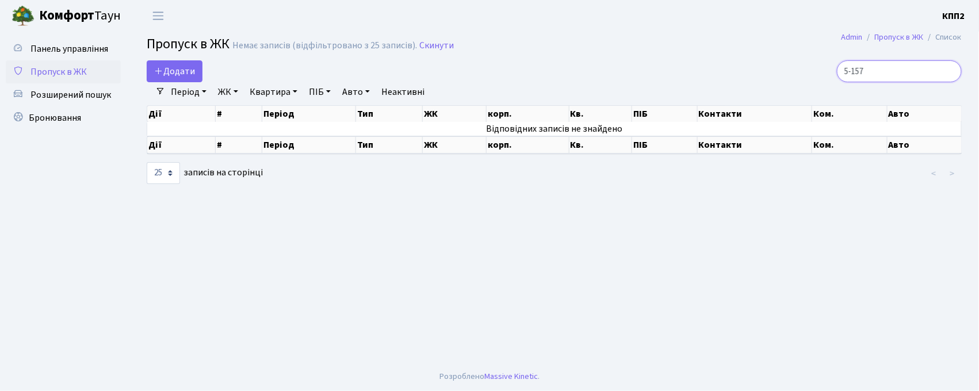
type input "5-157"
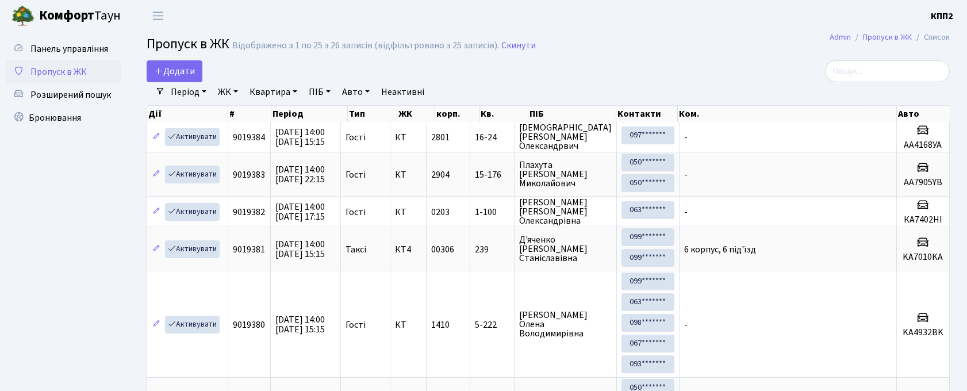
select select "25"
drag, startPoint x: 914, startPoint y: 81, endPoint x: 833, endPoint y: 55, distance: 85.0
click at [912, 79] on input "search" at bounding box center [887, 71] width 125 height 22
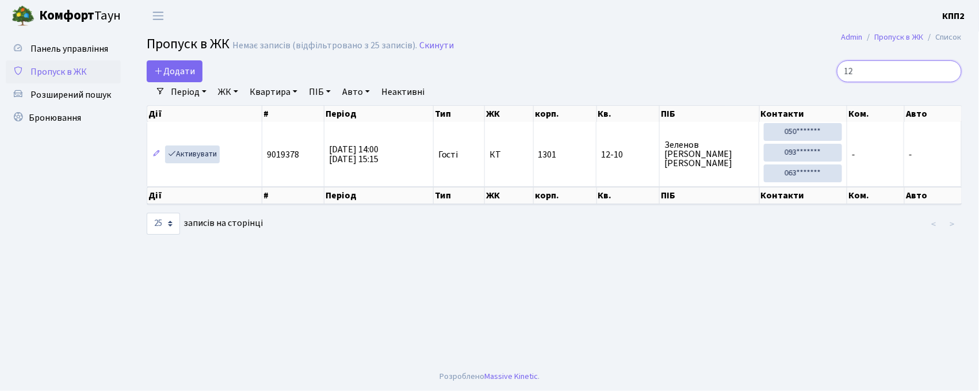
type input "1"
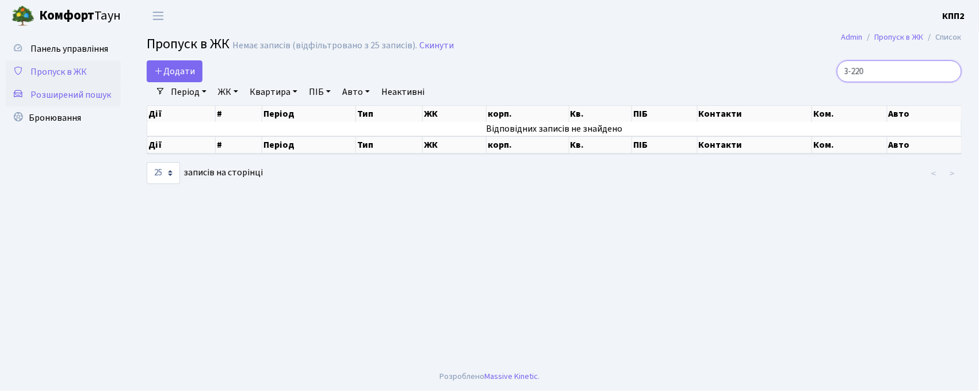
type input "3-220"
click at [44, 95] on span "Розширений пошук" at bounding box center [70, 95] width 81 height 13
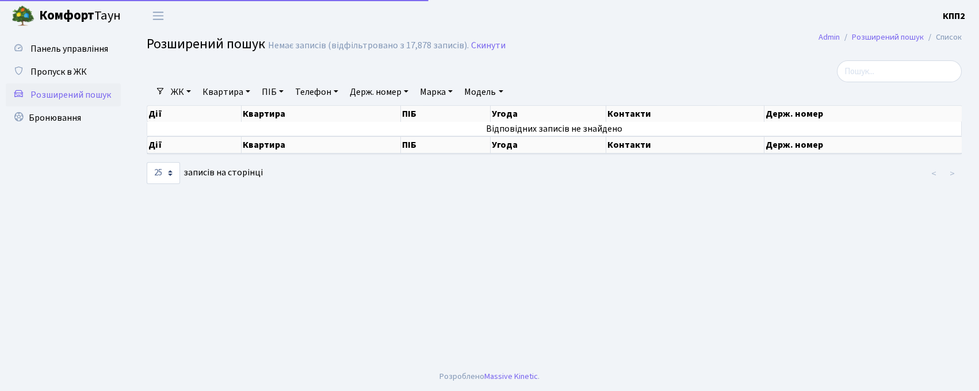
select select "25"
click at [238, 92] on link "Квартира" at bounding box center [226, 92] width 57 height 20
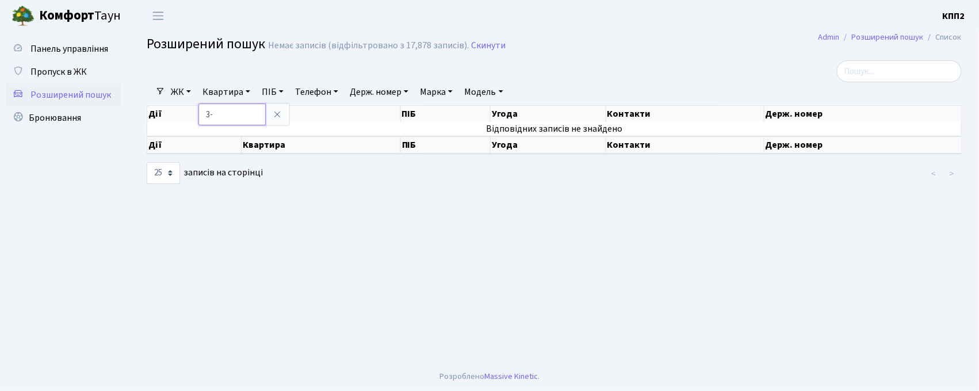
type input "3-220"
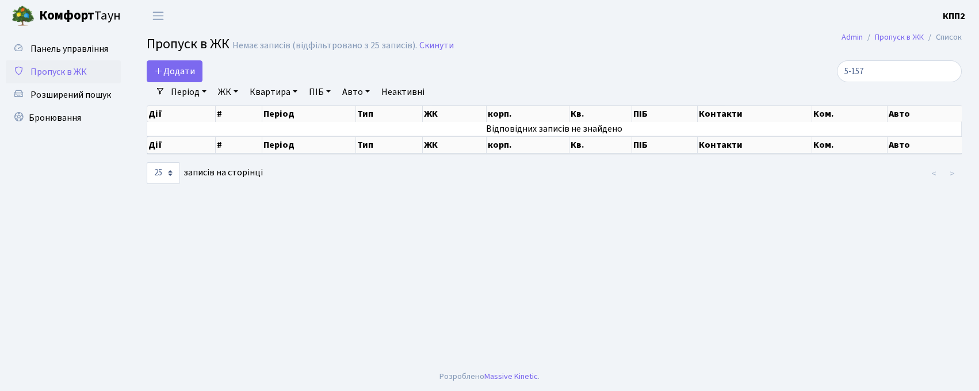
select select "25"
click at [177, 75] on span "Додати" at bounding box center [174, 71] width 41 height 13
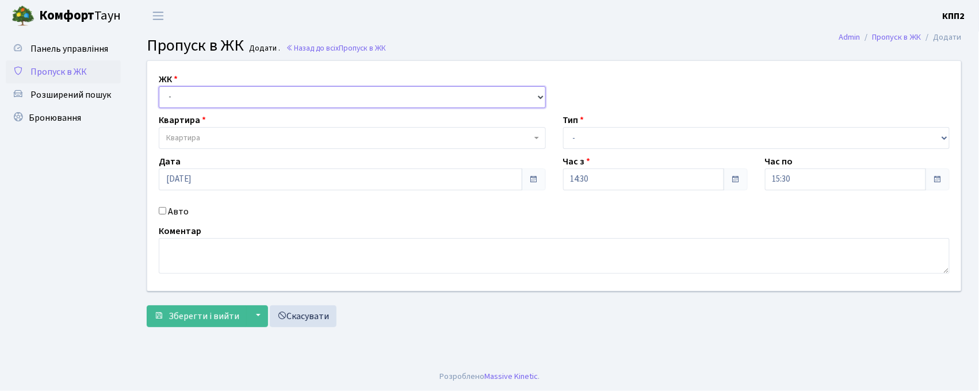
click at [196, 108] on div "ЖК - КТ, вул. Регенераторна, 4 КТ2, просп. Соборності, 17 КТ3, вул. Березнева, …" at bounding box center [554, 176] width 831 height 230
select select "271"
click at [159, 86] on select "- КТ, вул. Регенераторна, 4 КТ2, просп. Соборності, 17 КТ3, вул. Березнева, 16 …" at bounding box center [352, 97] width 387 height 22
select select
click at [189, 146] on span "Квартира" at bounding box center [352, 138] width 387 height 22
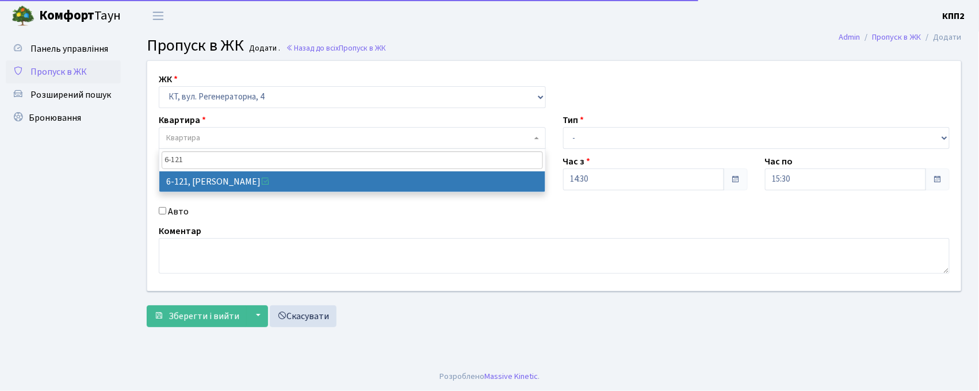
type input "6-121"
select select "5257"
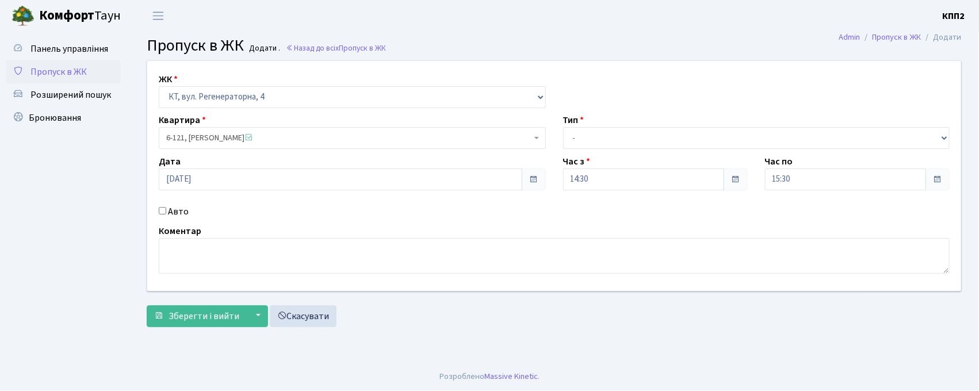
click at [162, 210] on input "Авто" at bounding box center [162, 210] width 7 height 7
checkbox input "true"
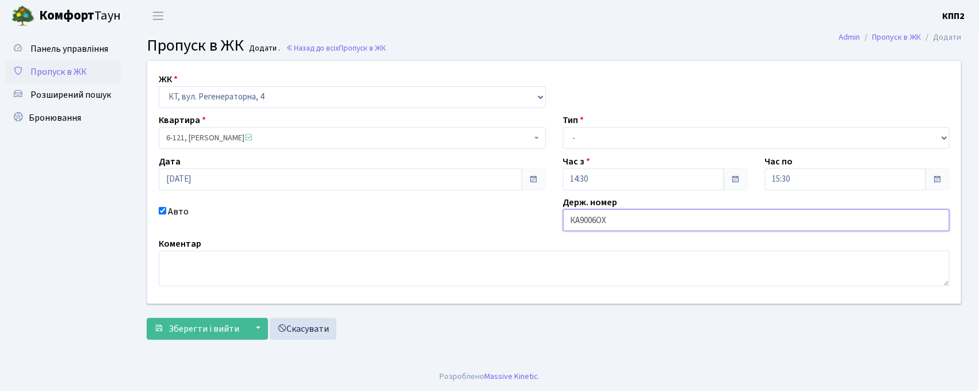
type input "КА9006ОХ"
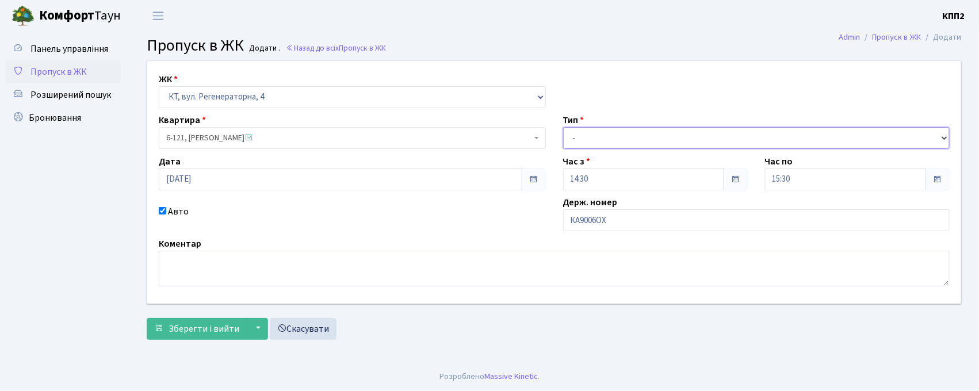
click at [608, 134] on select "- Доставка Таксі Гості Сервіс" at bounding box center [756, 138] width 387 height 22
select select "3"
click at [563, 127] on select "- Доставка Таксі Гості Сервіс" at bounding box center [756, 138] width 387 height 22
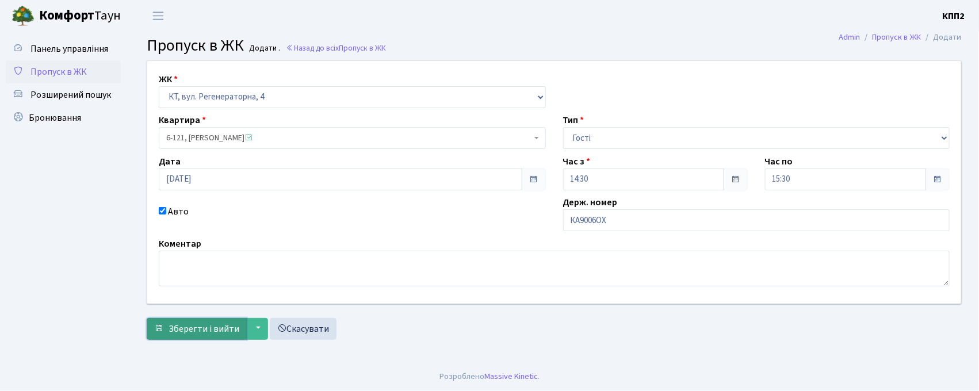
click at [187, 336] on button "Зберегти і вийти" at bounding box center [197, 329] width 100 height 22
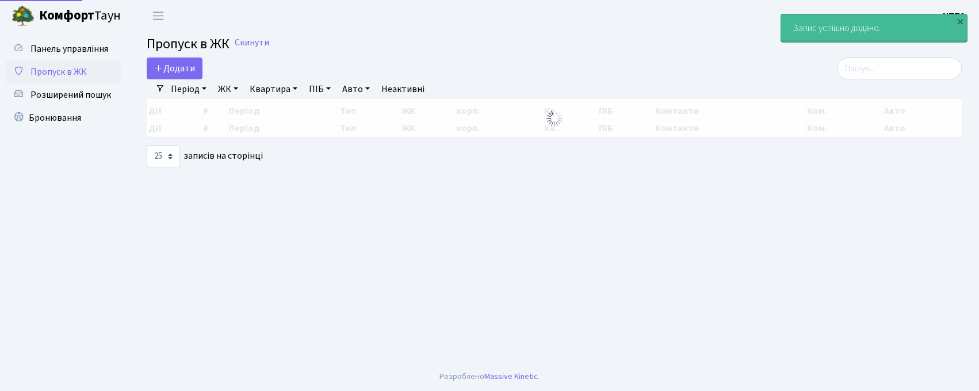
select select "25"
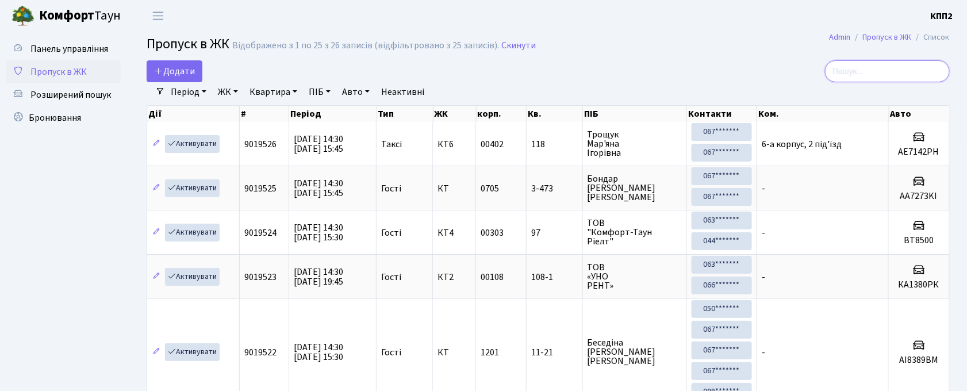
click at [886, 70] on input "search" at bounding box center [887, 71] width 125 height 22
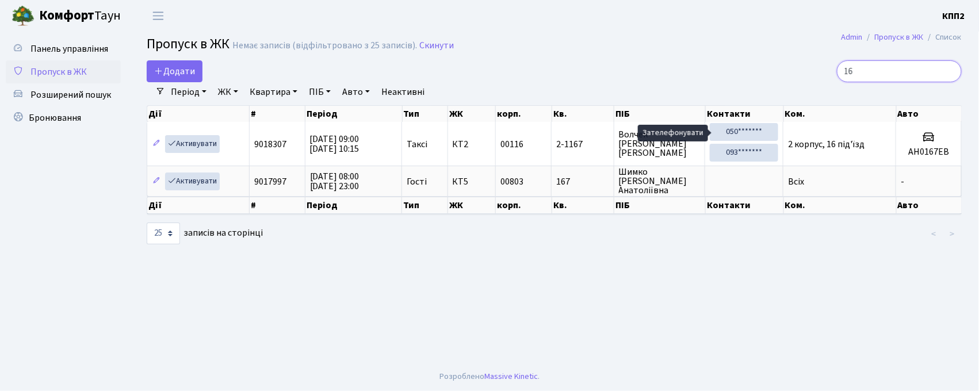
type input "1"
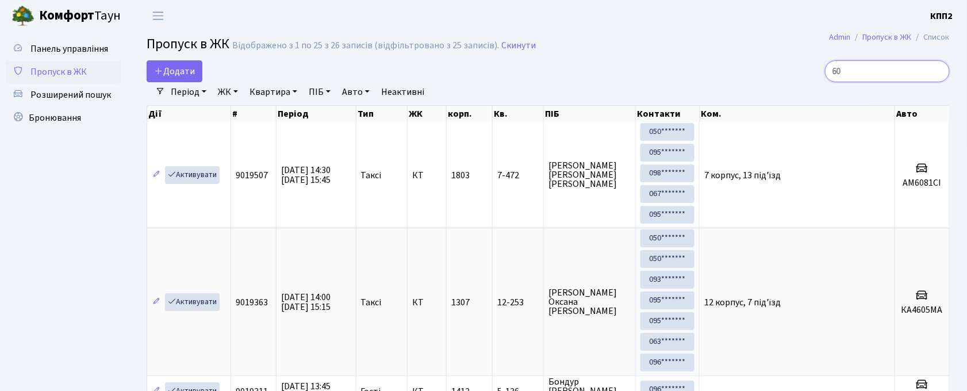
type input "60"
click at [189, 70] on span "Додати" at bounding box center [174, 71] width 41 height 13
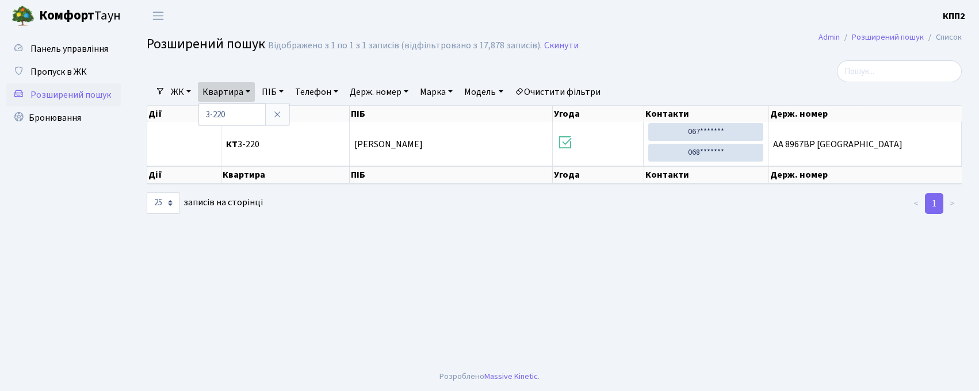
select select "25"
click at [45, 120] on span "Бронювання" at bounding box center [55, 118] width 52 height 13
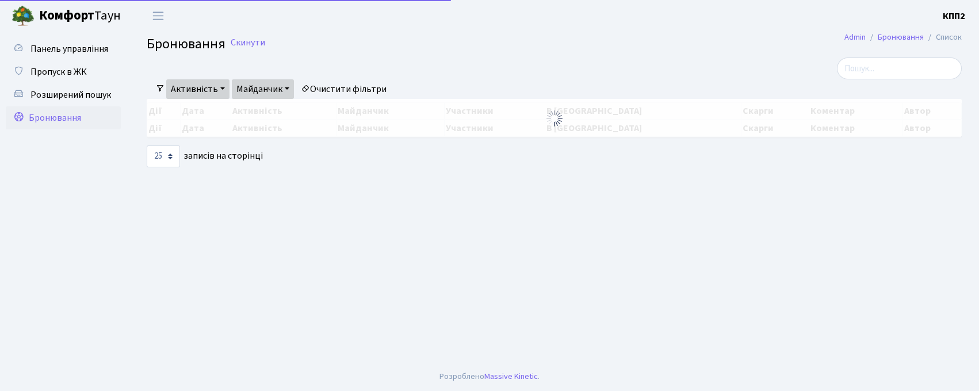
select select "25"
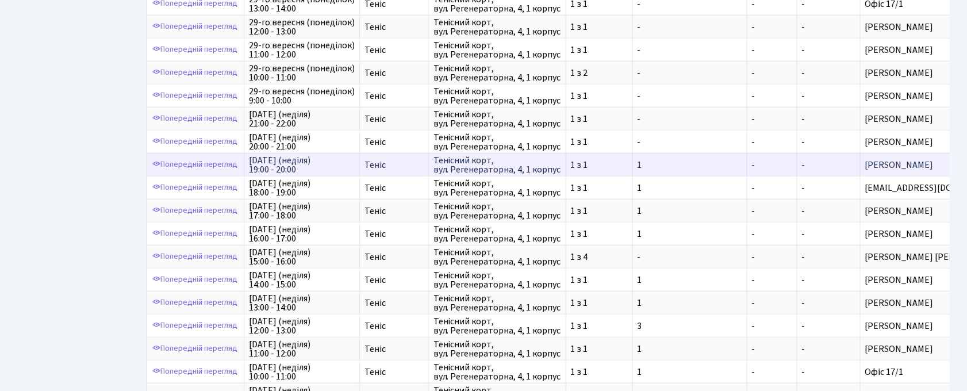
scroll to position [411, 0]
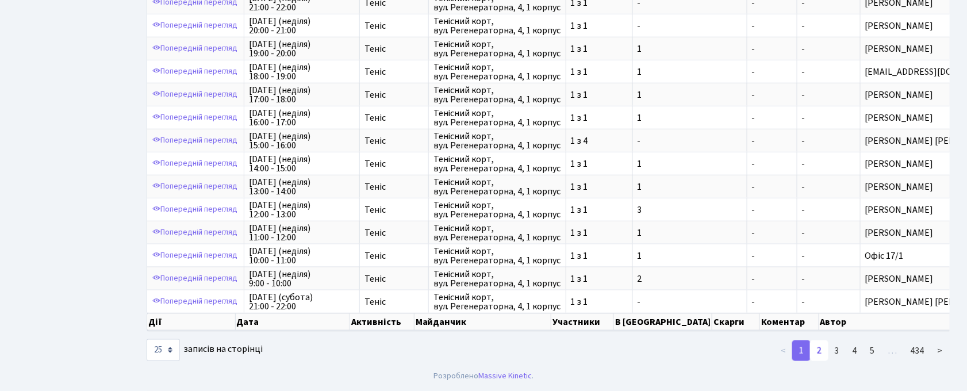
click at [817, 350] on link "2" at bounding box center [819, 350] width 18 height 21
click at [818, 351] on link "2" at bounding box center [819, 350] width 18 height 21
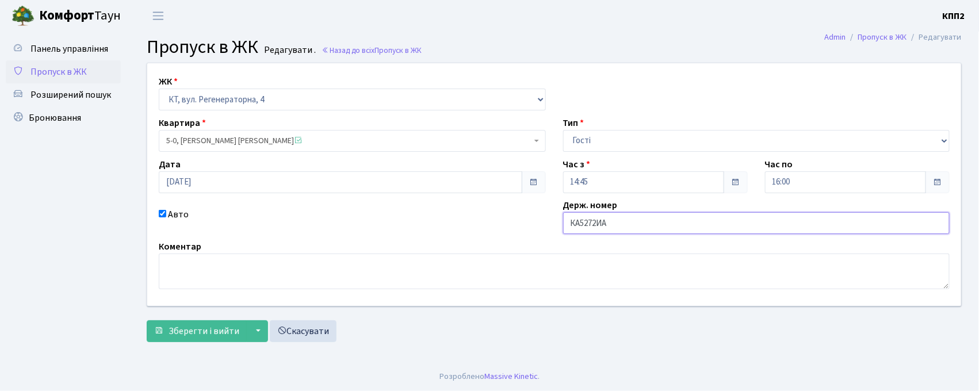
click at [602, 217] on input "КА5272ИА" at bounding box center [756, 223] width 387 height 22
type input "КА5272ІА"
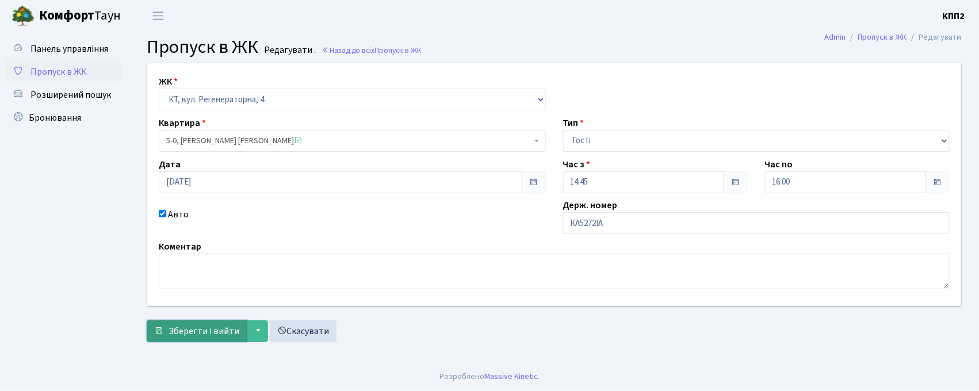
click at [186, 321] on button "Зберегти і вийти" at bounding box center [197, 331] width 100 height 22
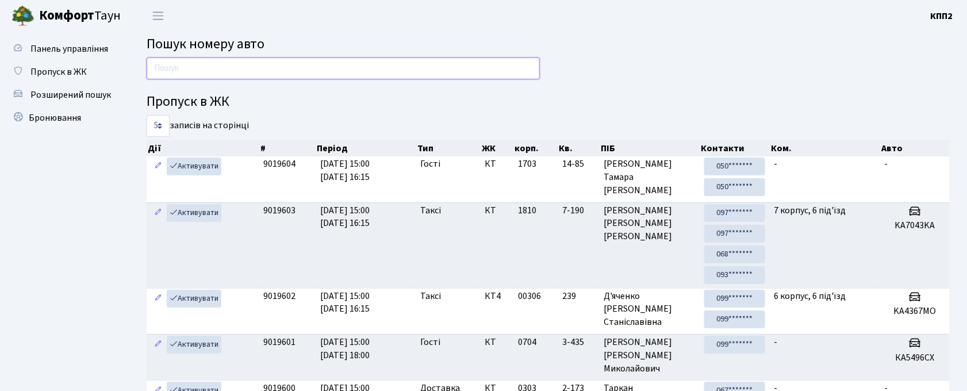
click at [189, 75] on input "text" at bounding box center [343, 69] width 393 height 22
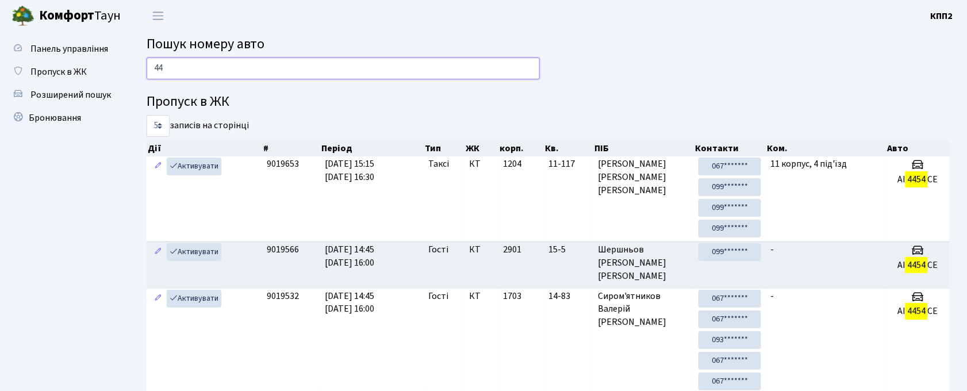
type input "4"
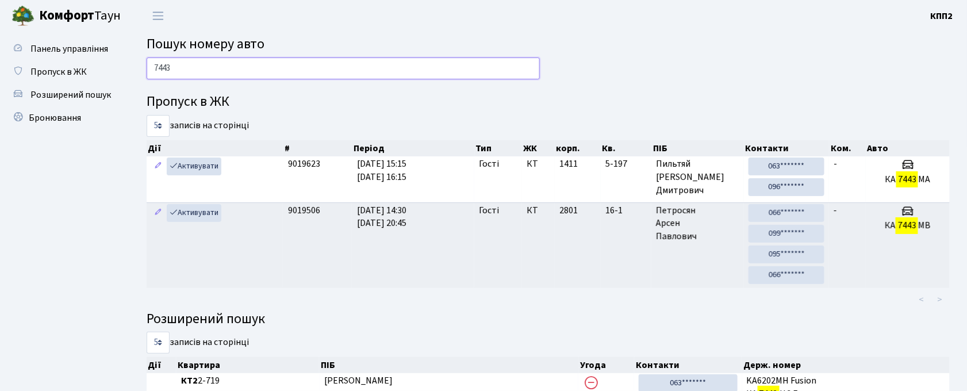
click at [205, 79] on input "7443" at bounding box center [343, 69] width 393 height 22
type input "7"
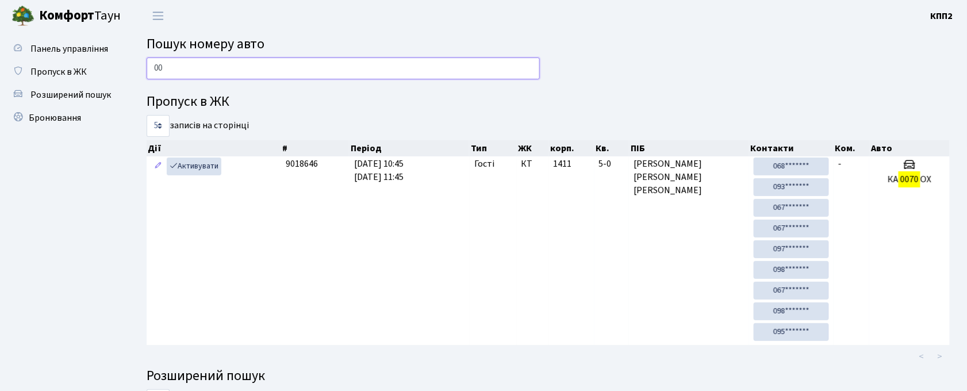
type input "0"
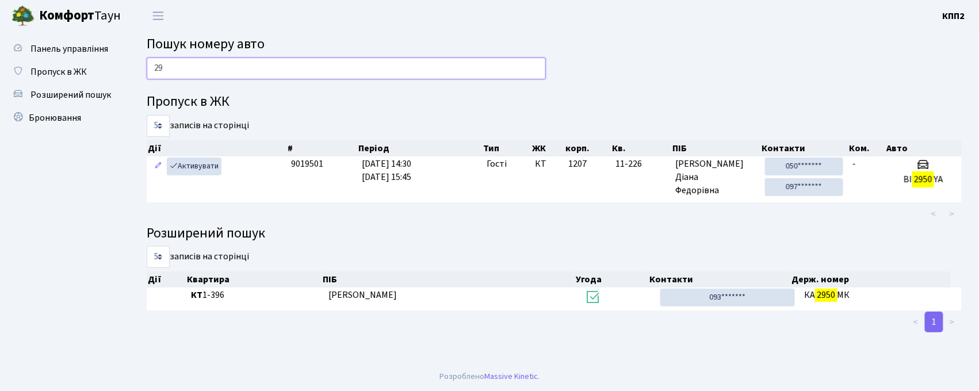
type input "2"
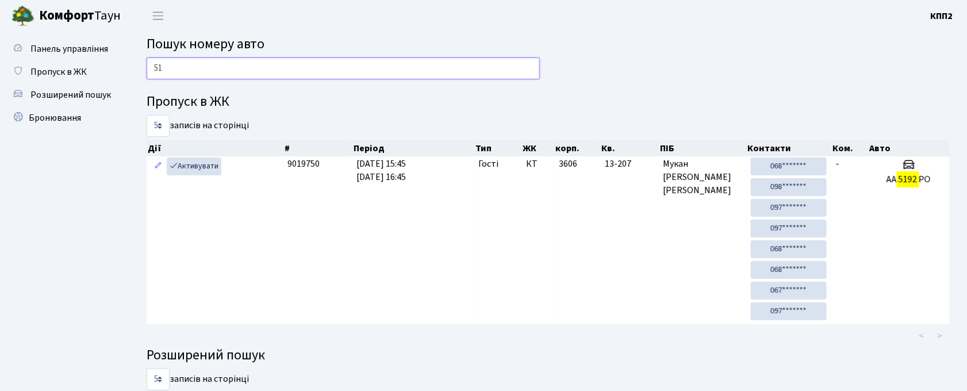
type input "5"
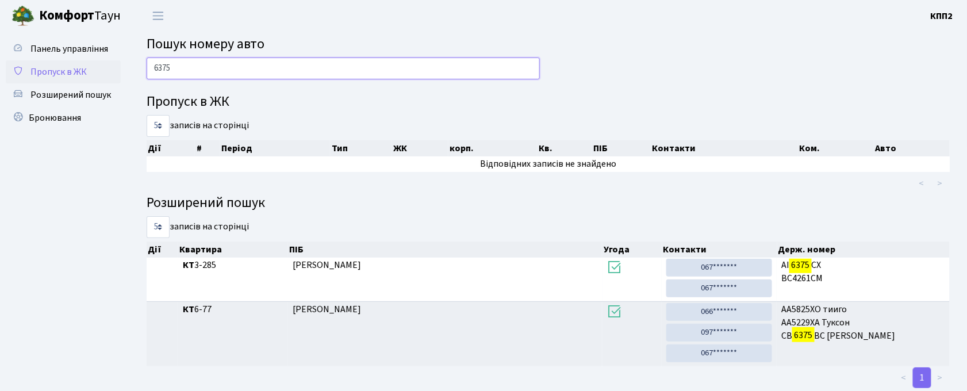
type input "6375"
click at [33, 66] on span "Пропуск в ЖК" at bounding box center [58, 72] width 56 height 13
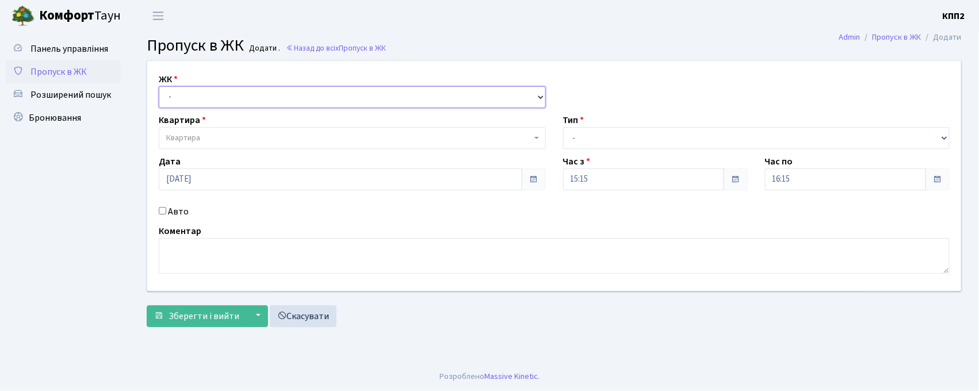
drag, startPoint x: 0, startPoint y: 0, endPoint x: 180, endPoint y: 92, distance: 202.2
click at [180, 92] on select "- КТ, вул. Регенераторна, 4 КТ2, просп. [STREET_ADDRESS] [STREET_ADDRESS] [PERS…" at bounding box center [352, 97] width 387 height 22
select select "271"
click at [159, 86] on select "- КТ, вул. Регенераторна, 4 КТ2, просп. [STREET_ADDRESS] [STREET_ADDRESS] [PERS…" at bounding box center [352, 97] width 387 height 22
select select
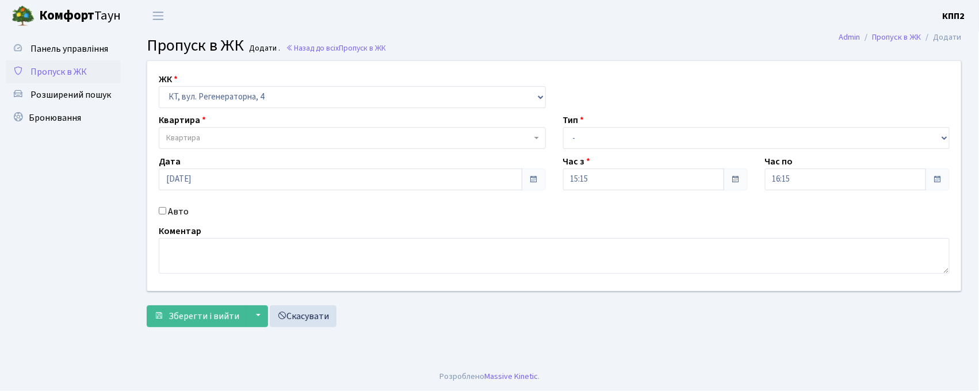
click at [185, 134] on span "Квартира" at bounding box center [183, 138] width 34 height 12
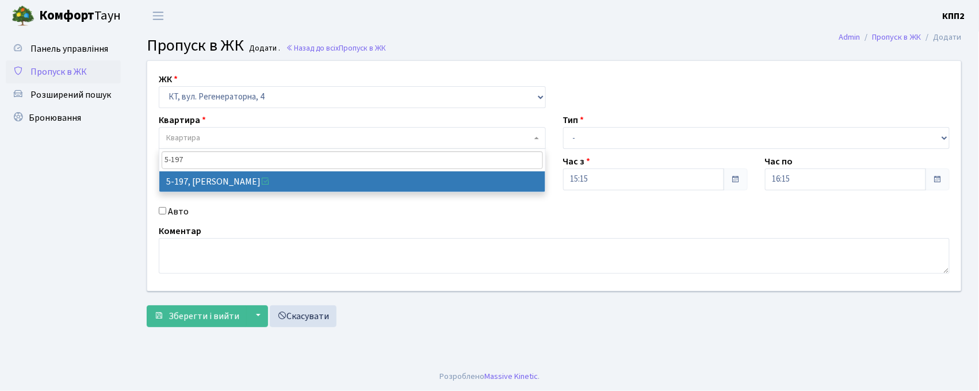
type input "5-197"
select select "2355"
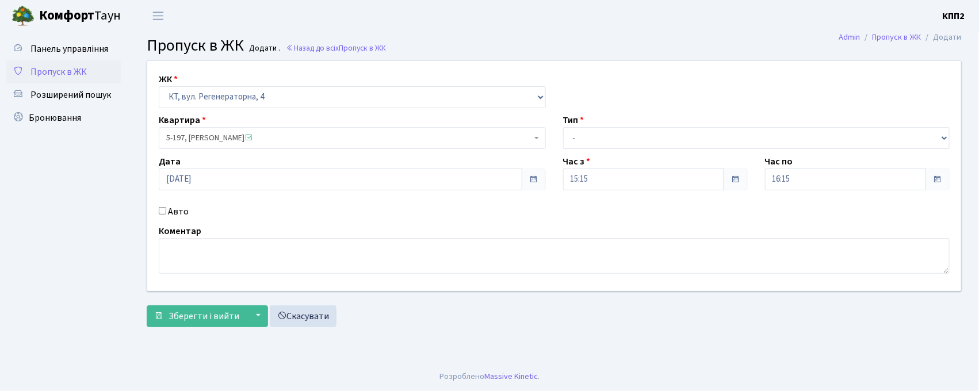
click at [162, 214] on input "Авто" at bounding box center [162, 210] width 7 height 7
checkbox input "true"
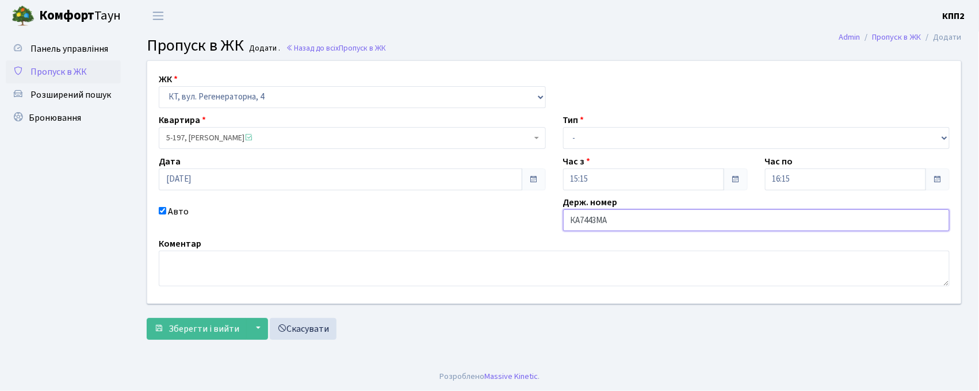
type input "КА7443МА"
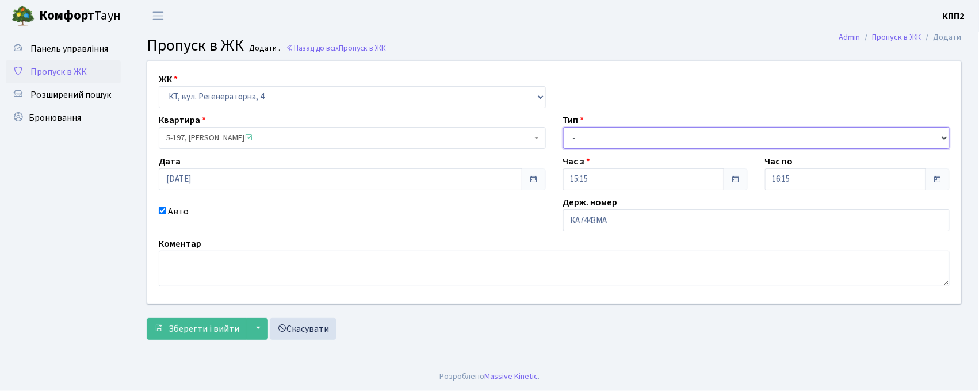
click at [614, 141] on select "- Доставка Таксі Гості Сервіс" at bounding box center [756, 138] width 387 height 22
select select "3"
click at [563, 127] on select "- Доставка Таксі Гості Сервіс" at bounding box center [756, 138] width 387 height 22
drag, startPoint x: 178, startPoint y: 330, endPoint x: 187, endPoint y: 316, distance: 16.3
click at [179, 330] on span "Зберегти і вийти" at bounding box center [204, 329] width 71 height 13
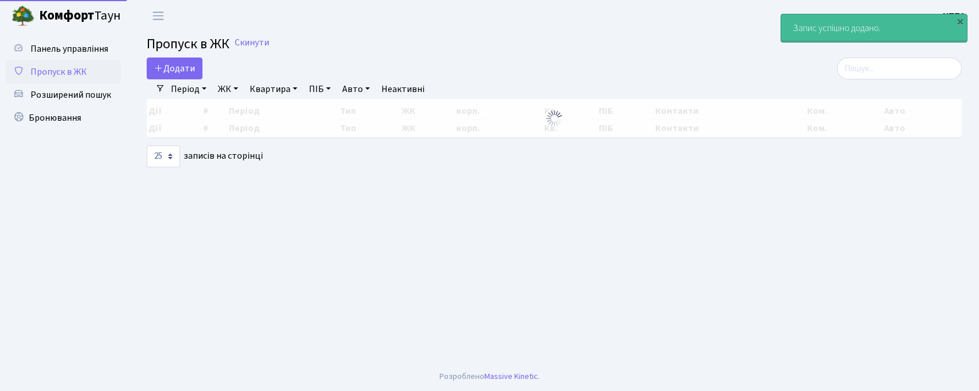
select select "25"
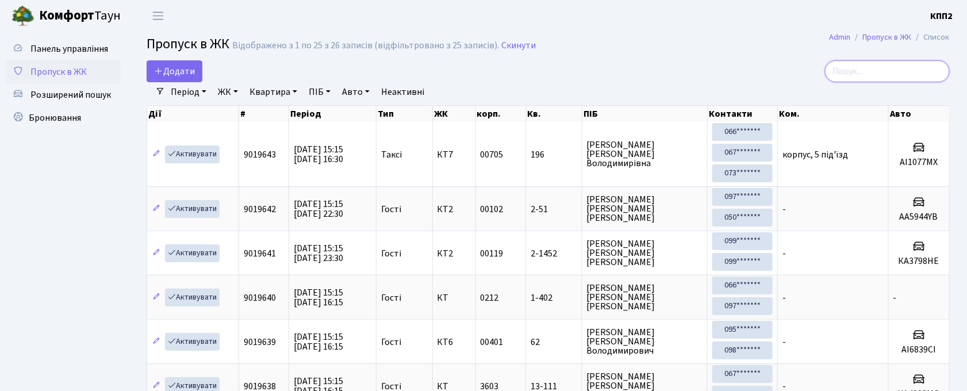
click at [901, 70] on input "search" at bounding box center [887, 71] width 125 height 22
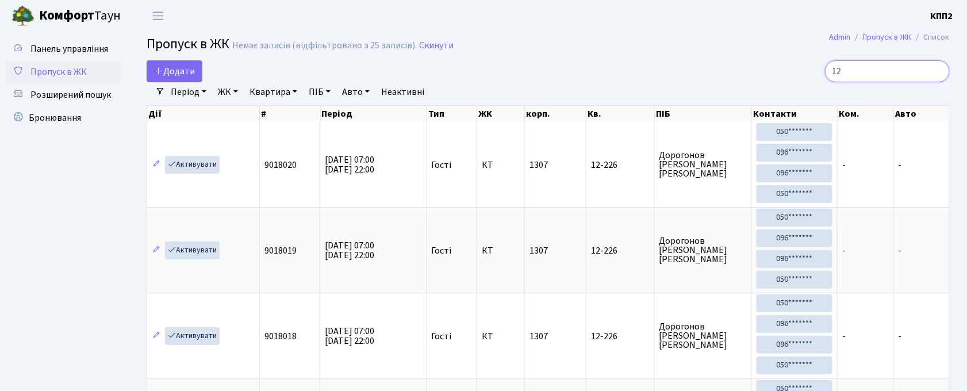
type input "1"
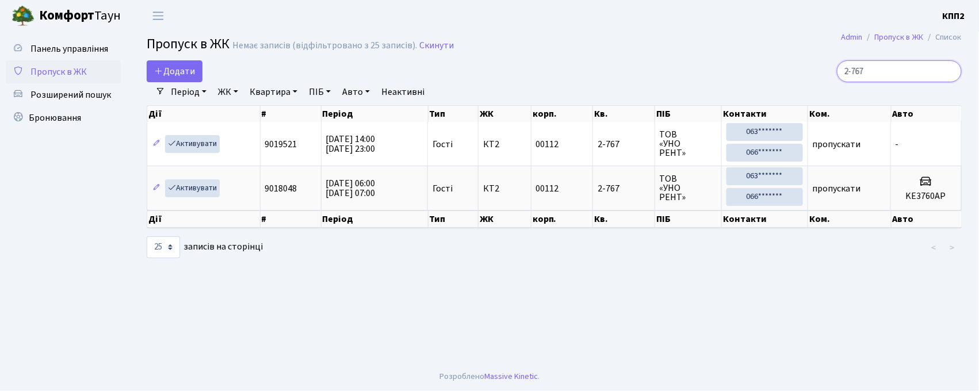
type input "2-767"
click at [163, 77] on span "Додати" at bounding box center [174, 71] width 41 height 13
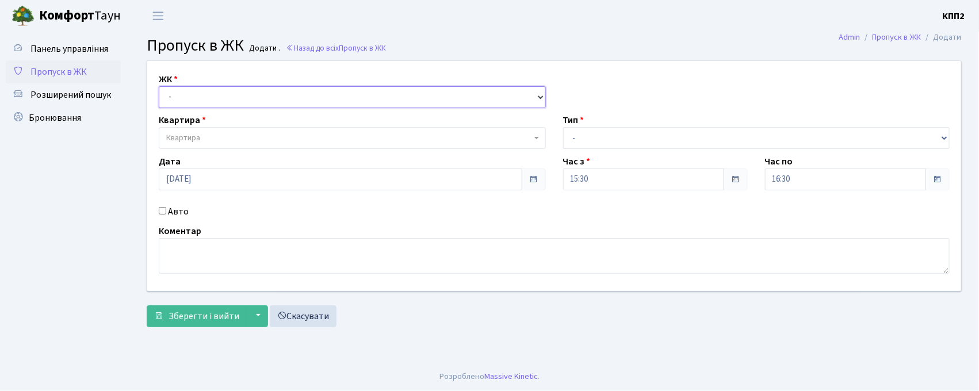
drag, startPoint x: 0, startPoint y: 0, endPoint x: 171, endPoint y: 95, distance: 195.4
click at [171, 95] on select "- КТ, вул. Регенераторна, 4 КТ2, просп. [STREET_ADDRESS] [STREET_ADDRESS] [PERS…" at bounding box center [352, 97] width 387 height 22
select select "271"
click at [159, 86] on select "- КТ, вул. Регенераторна, 4 КТ2, просп. [STREET_ADDRESS] [STREET_ADDRESS] [PERS…" at bounding box center [352, 97] width 387 height 22
select select
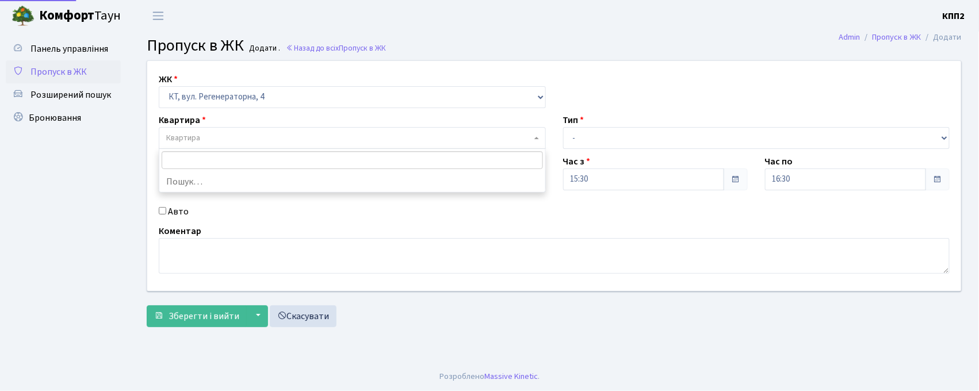
drag, startPoint x: 178, startPoint y: 107, endPoint x: 183, endPoint y: 167, distance: 60.0
click at [179, 145] on span "Квартира" at bounding box center [352, 138] width 387 height 22
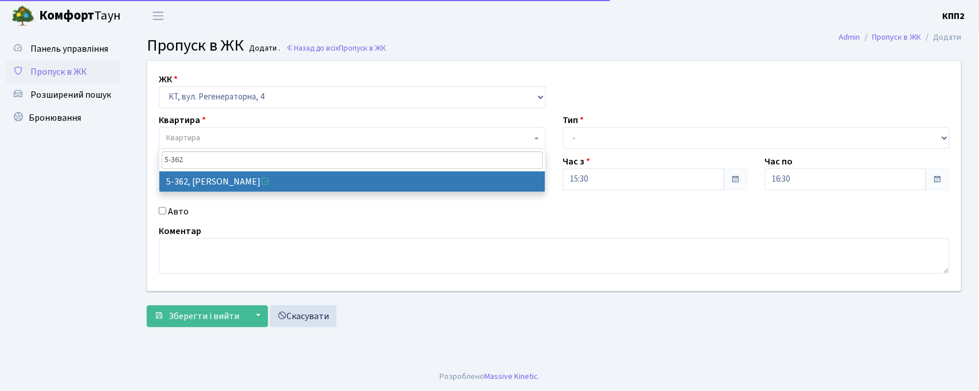
type input "5-362"
select select "2197"
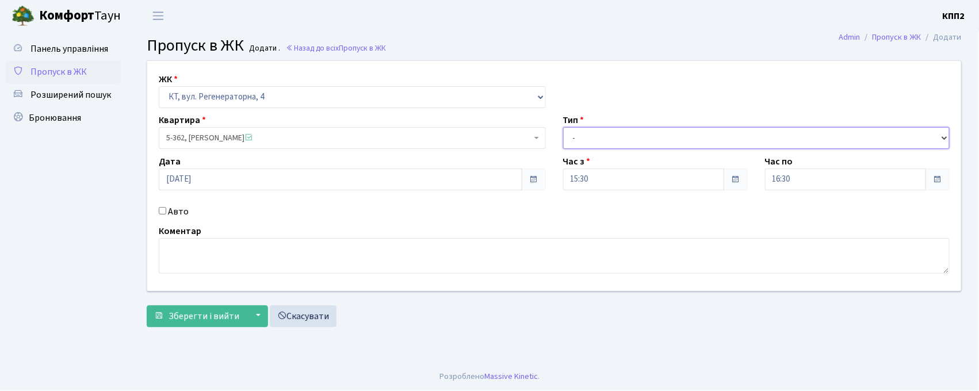
drag, startPoint x: 650, startPoint y: 139, endPoint x: 645, endPoint y: 146, distance: 8.3
click at [650, 139] on select "- Доставка Таксі Гості Сервіс" at bounding box center [756, 138] width 387 height 22
select select "3"
click at [563, 127] on select "- Доставка Таксі Гості Сервіс" at bounding box center [756, 138] width 387 height 22
click at [215, 332] on div "ЖК - КТ, вул. Регенераторна, 4 КТ2, просп. Соборності, 17 КТ3, вул. Березнева, …" at bounding box center [554, 196] width 832 height 273
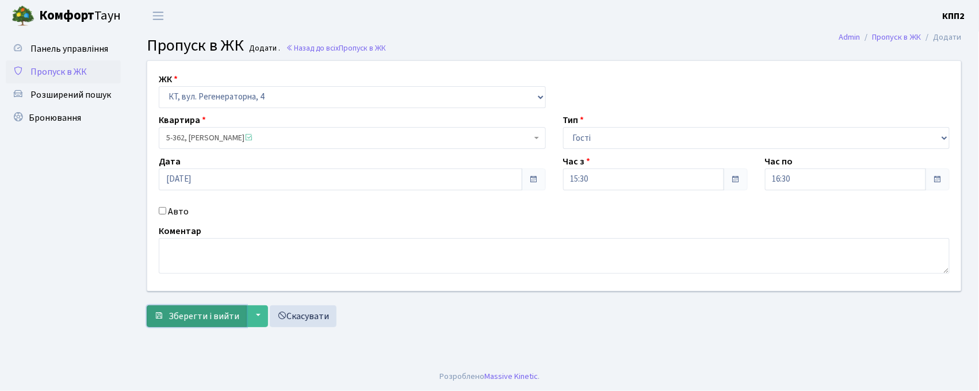
click at [198, 312] on span "Зберегти і вийти" at bounding box center [204, 316] width 71 height 13
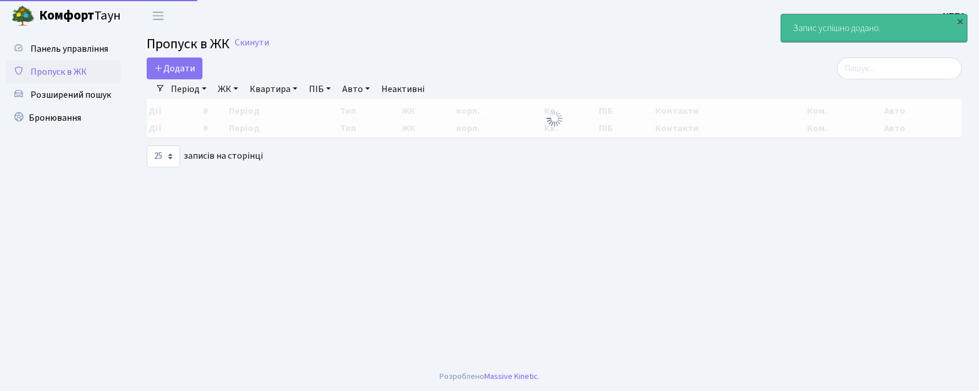
select select "25"
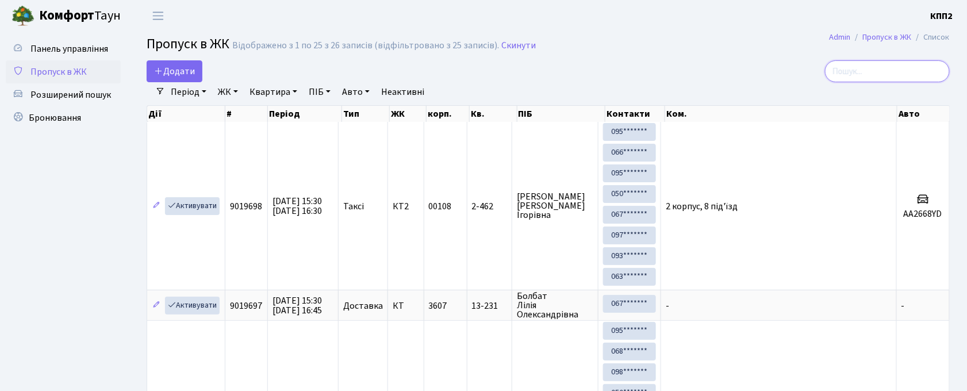
click at [847, 79] on input "search" at bounding box center [887, 71] width 125 height 22
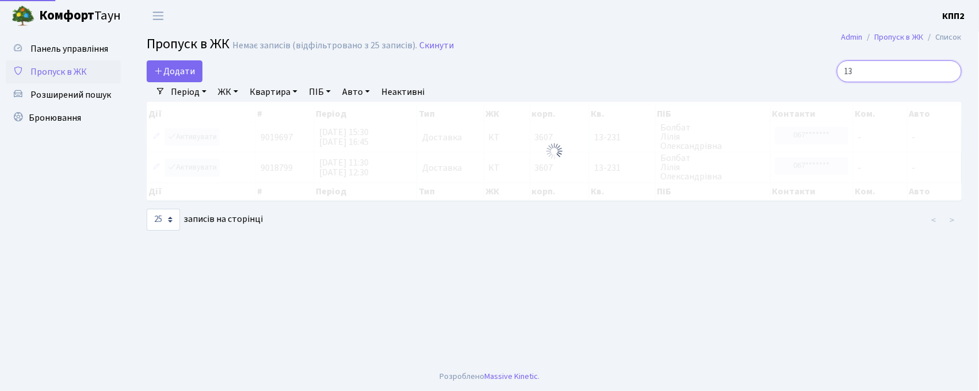
type input "1"
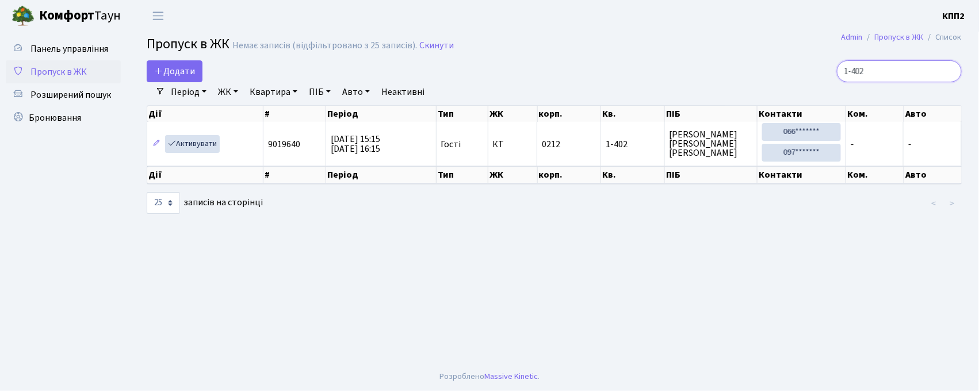
type input "1-402"
click at [186, 66] on span "Додати" at bounding box center [174, 71] width 41 height 13
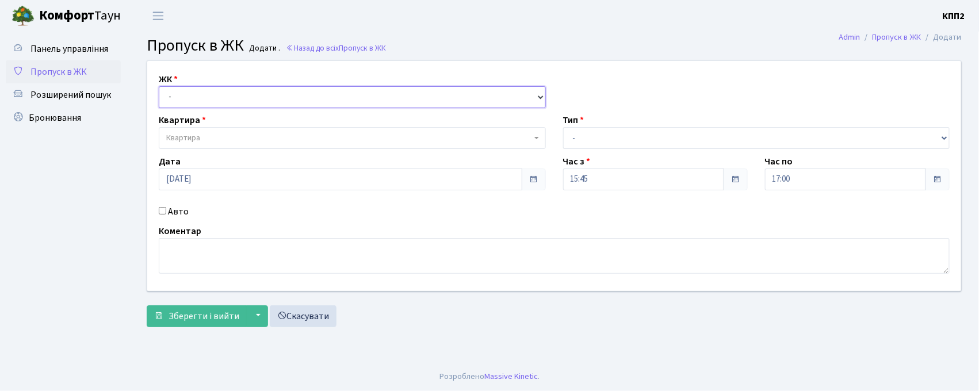
drag, startPoint x: 0, startPoint y: 0, endPoint x: 185, endPoint y: 97, distance: 208.4
click at [186, 93] on select "- КТ, вул. Регенераторна, 4 КТ2, просп. [STREET_ADDRESS] [STREET_ADDRESS] [PERS…" at bounding box center [352, 97] width 387 height 22
select select "271"
click at [159, 86] on select "- КТ, вул. Регенераторна, 4 КТ2, просп. [STREET_ADDRESS] [STREET_ADDRESS] [PERS…" at bounding box center [352, 97] width 387 height 22
select select
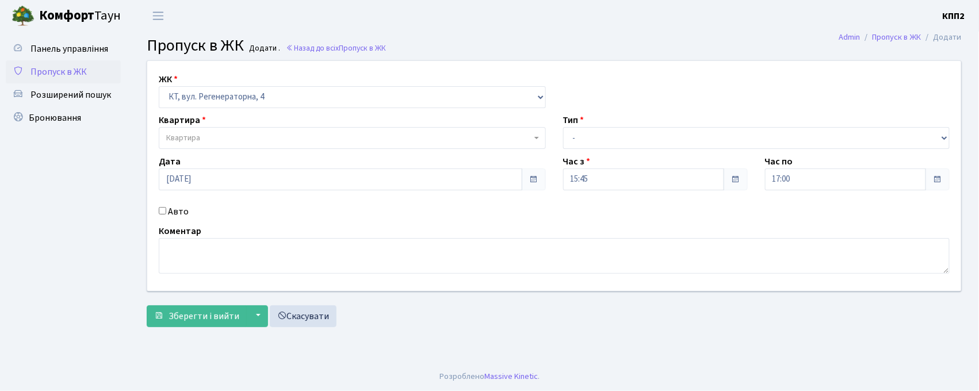
click at [198, 137] on span "Квартира" at bounding box center [183, 138] width 34 height 12
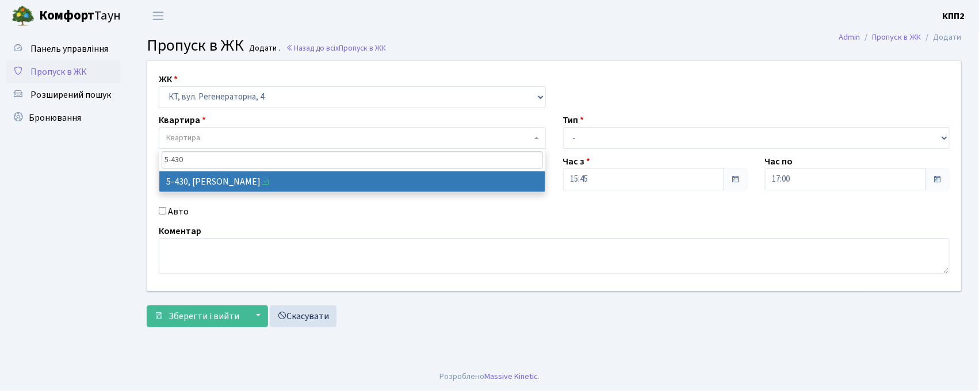
type input "5-430"
select select "2119"
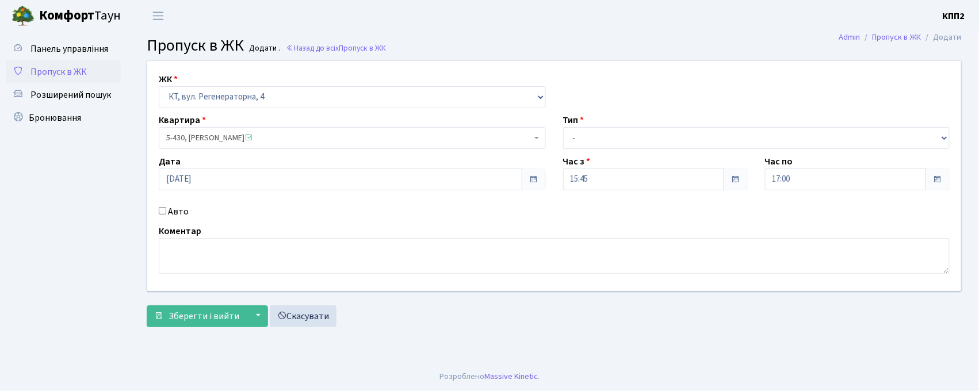
click at [161, 209] on input "Авто" at bounding box center [162, 210] width 7 height 7
checkbox input "true"
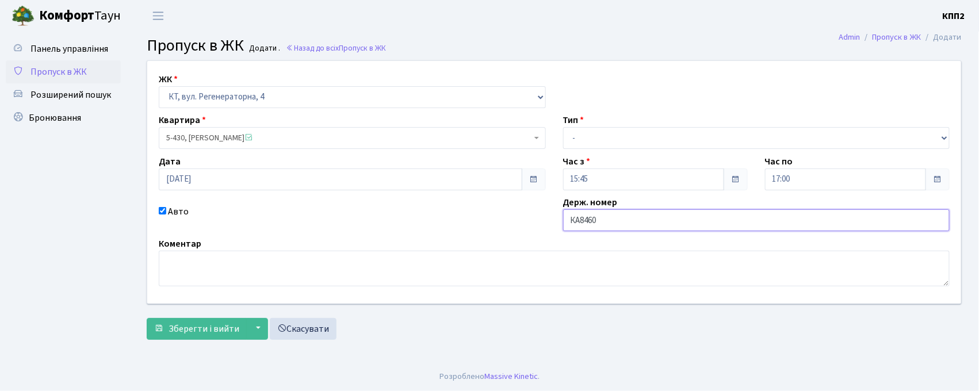
type input "КА8460ОХ"
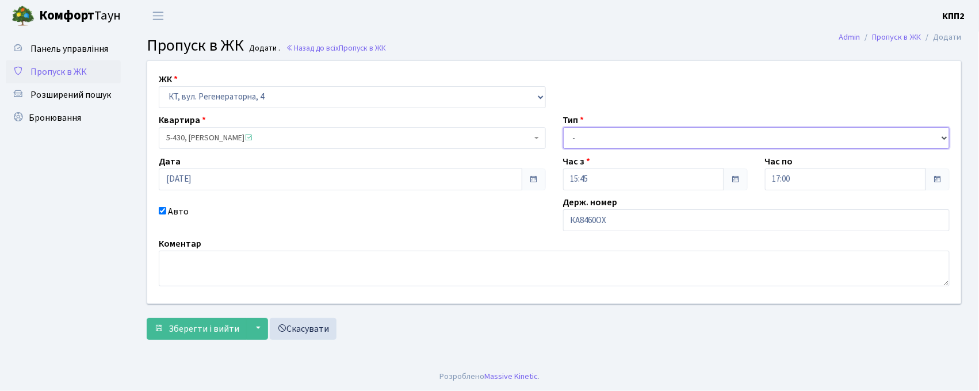
click at [603, 137] on select "- Доставка Таксі Гості Сервіс" at bounding box center [756, 138] width 387 height 22
select select "2"
click at [563, 127] on select "- Доставка Таксі Гості Сервіс" at bounding box center [756, 138] width 387 height 22
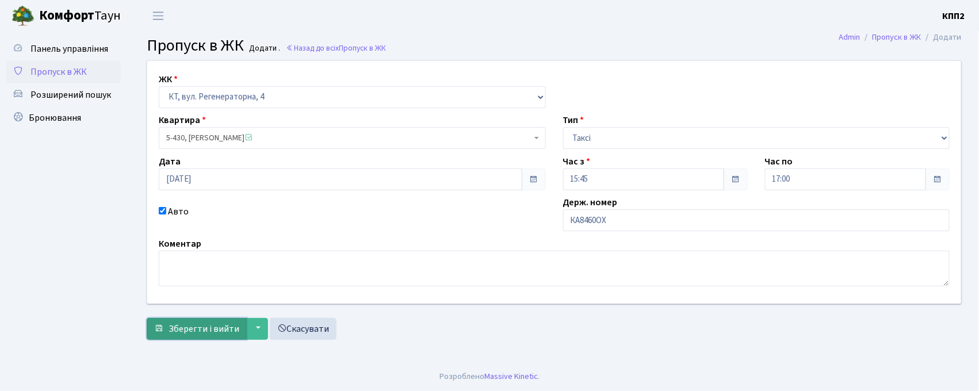
click at [214, 327] on span "Зберегти і вийти" at bounding box center [204, 329] width 71 height 13
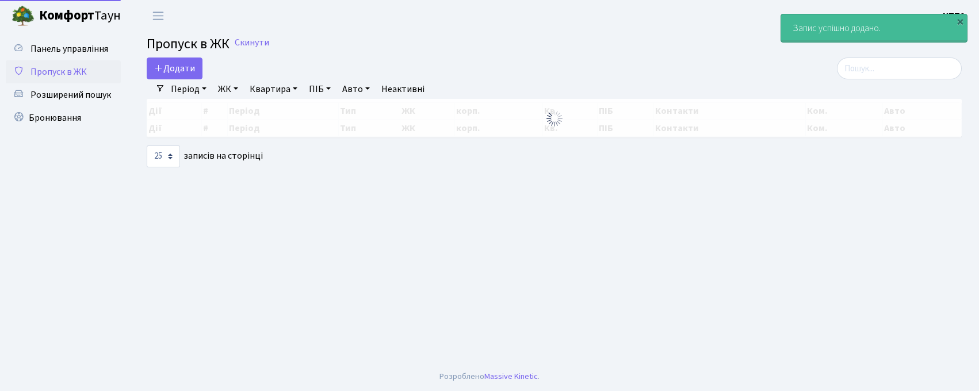
select select "25"
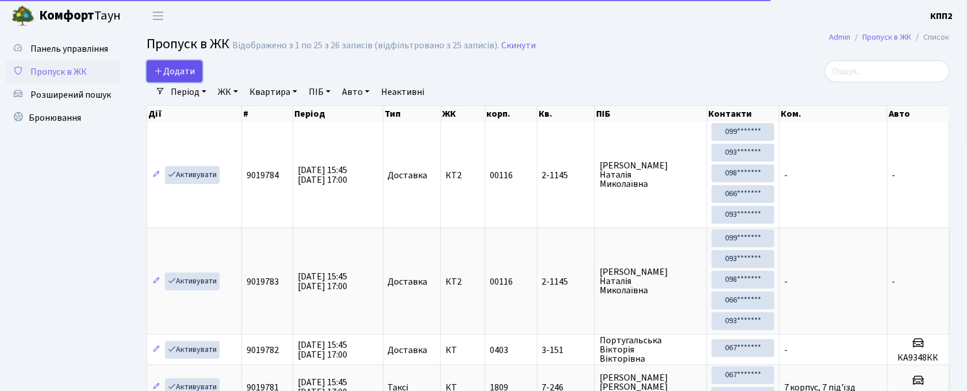
click at [185, 71] on span "Додати" at bounding box center [174, 71] width 41 height 13
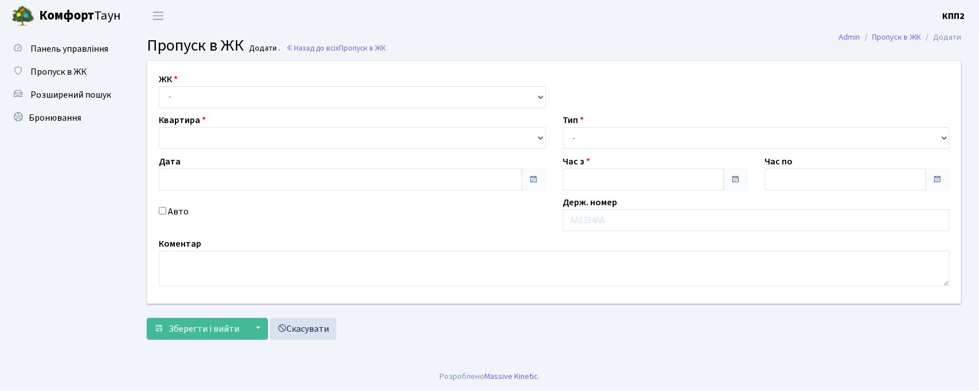
type input "[DATE]"
type input "15:45"
type input "17:00"
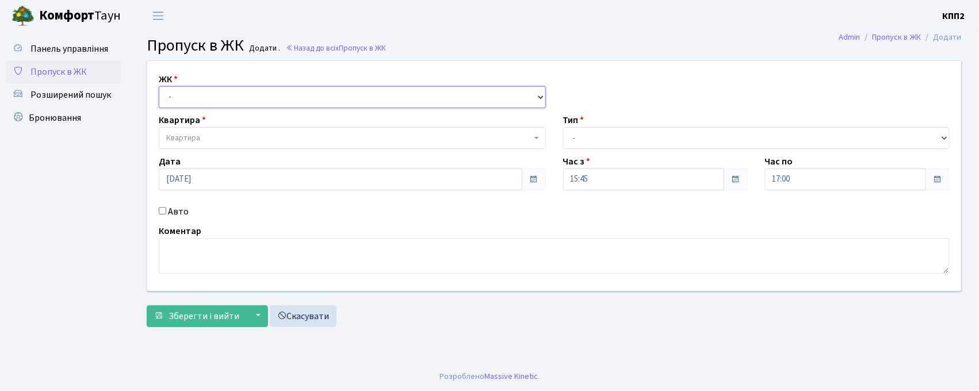
click at [189, 105] on select "- КТ, вул. Регенераторна, 4 КТ2, просп. [STREET_ADDRESS] [STREET_ADDRESS] [PERS…" at bounding box center [352, 97] width 387 height 22
select select "271"
click at [159, 86] on select "- КТ, вул. Регенераторна, 4 КТ2, просп. [STREET_ADDRESS] [STREET_ADDRESS] [PERS…" at bounding box center [352, 97] width 387 height 22
select select
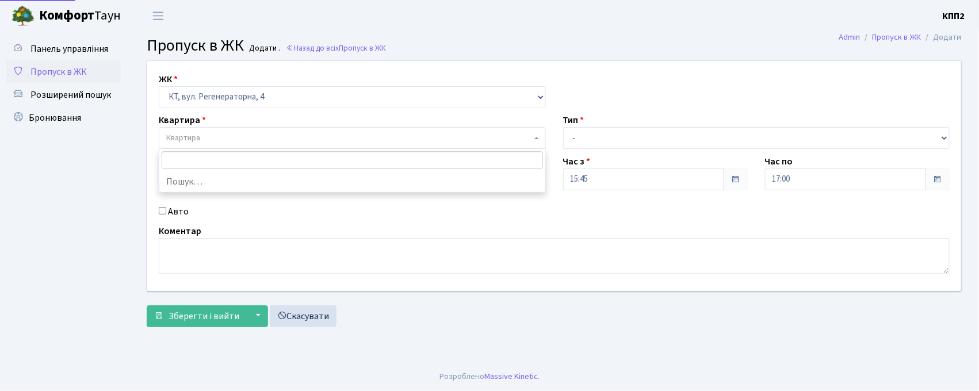
drag, startPoint x: 189, startPoint y: 106, endPoint x: 196, endPoint y: 141, distance: 35.2
click at [196, 141] on span "Квартира" at bounding box center [183, 138] width 34 height 12
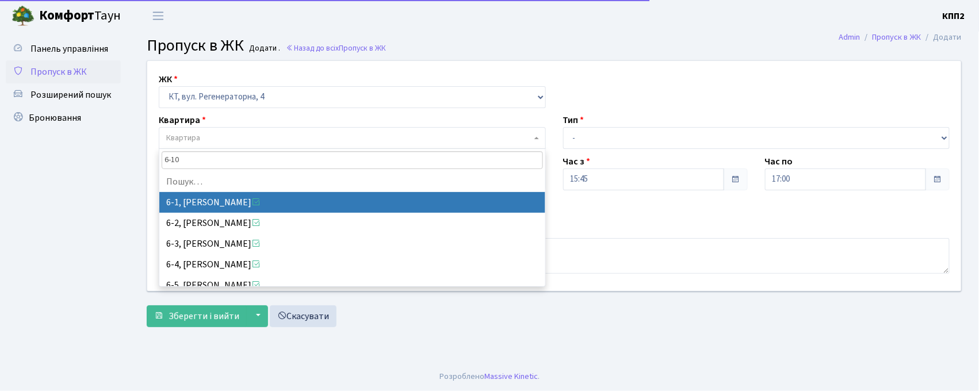
type input "6-107"
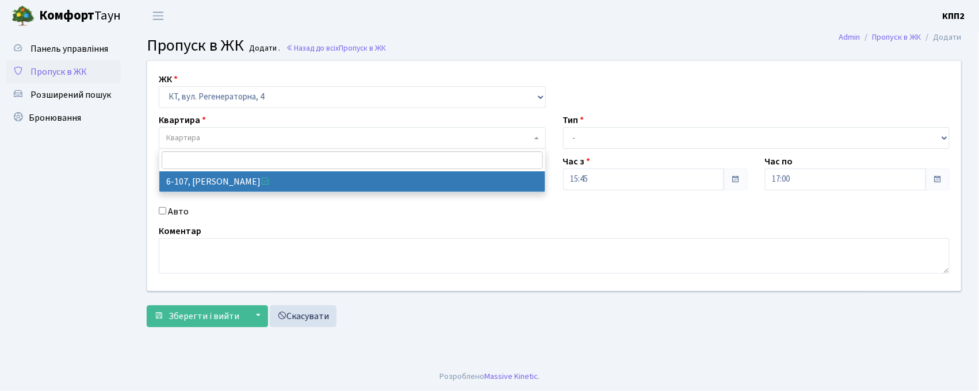
select select "5243"
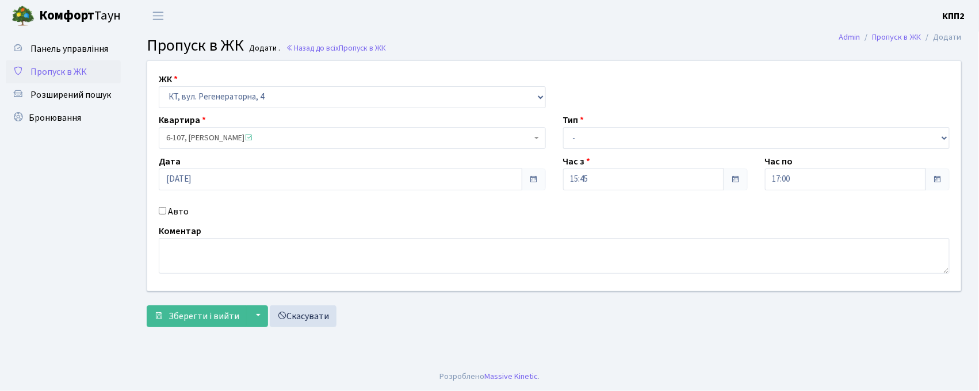
click at [161, 211] on input "Авто" at bounding box center [162, 210] width 7 height 7
checkbox input "true"
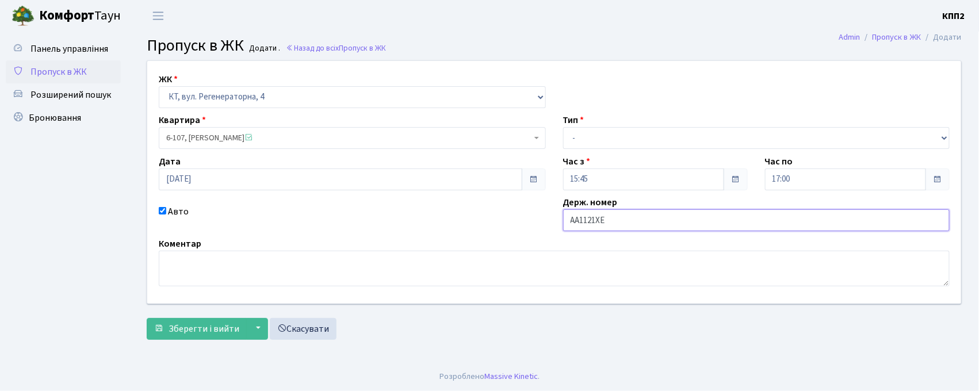
type input "АА1121ХЕ"
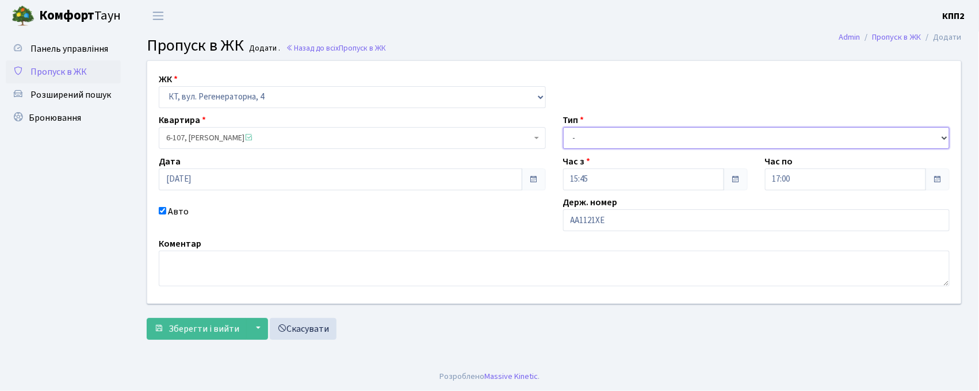
click at [624, 137] on select "- Доставка Таксі Гості Сервіс" at bounding box center [756, 138] width 387 height 22
select select "3"
click at [563, 127] on select "- Доставка Таксі Гості Сервіс" at bounding box center [756, 138] width 387 height 22
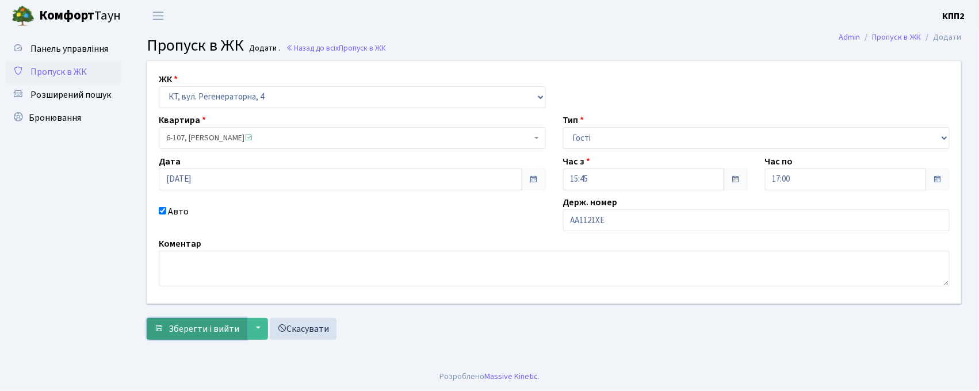
click at [219, 331] on span "Зберегти і вийти" at bounding box center [204, 329] width 71 height 13
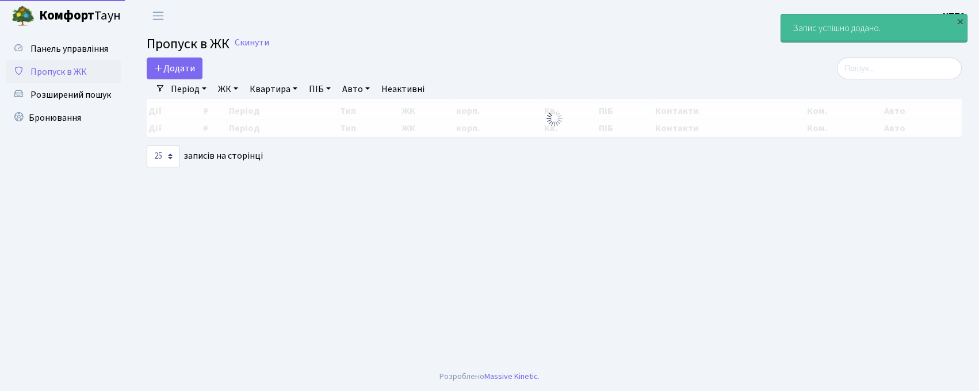
select select "25"
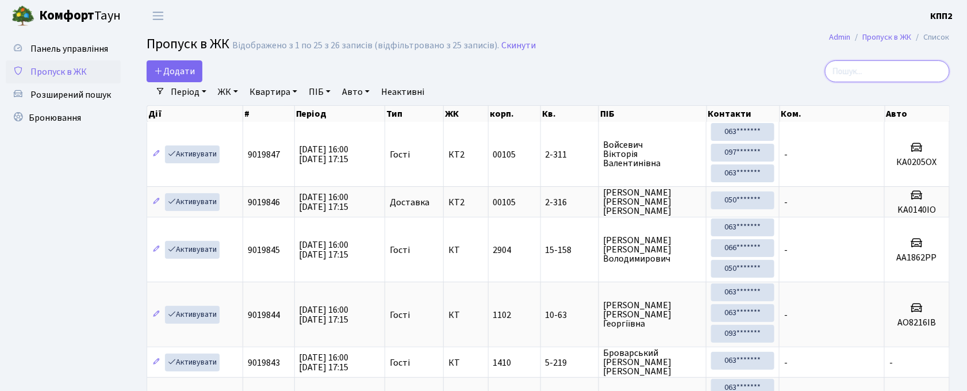
click at [888, 82] on input "search" at bounding box center [887, 71] width 125 height 22
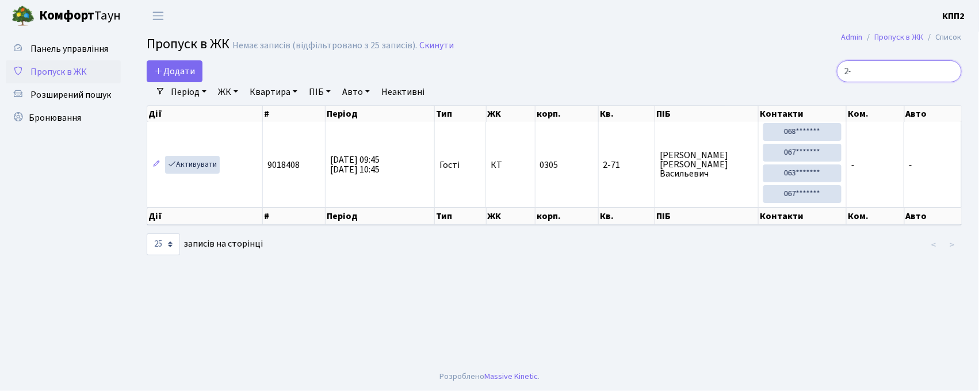
type input "2"
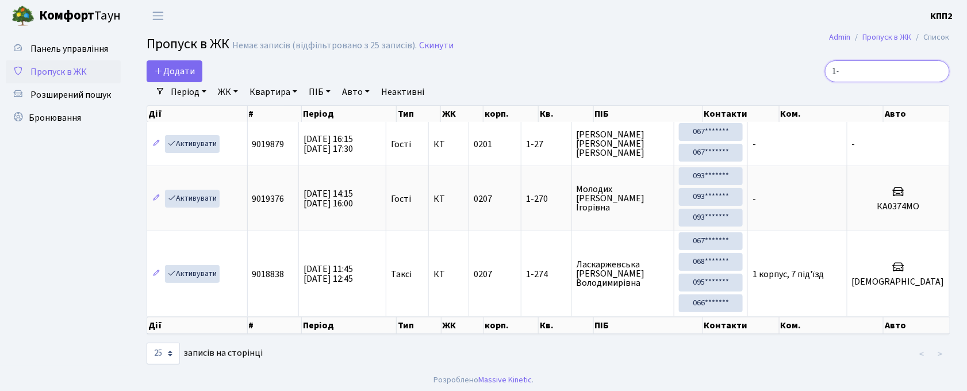
type input "1"
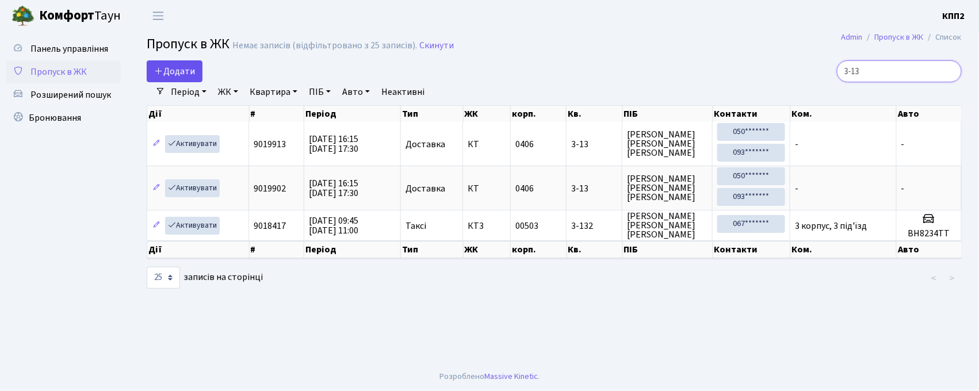
type input "3-13"
click at [175, 77] on span "Додати" at bounding box center [174, 71] width 41 height 13
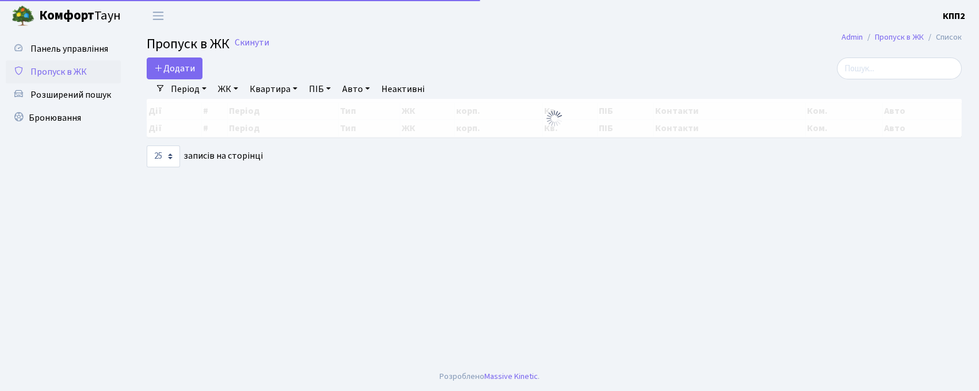
select select "25"
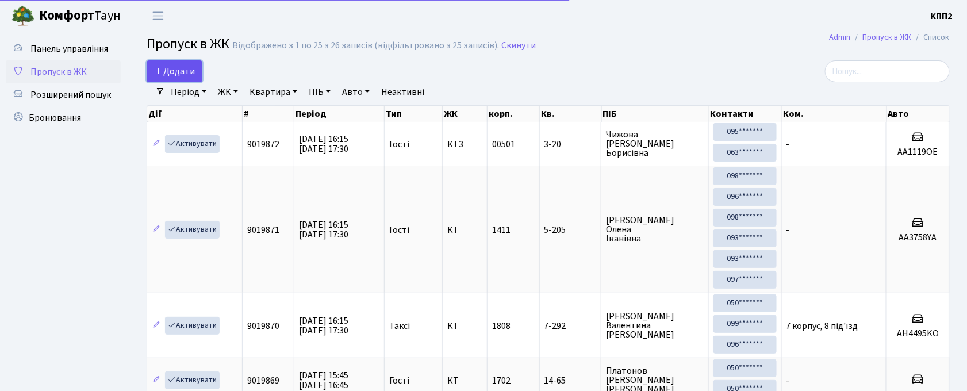
click at [153, 69] on link "Додати" at bounding box center [175, 71] width 56 height 22
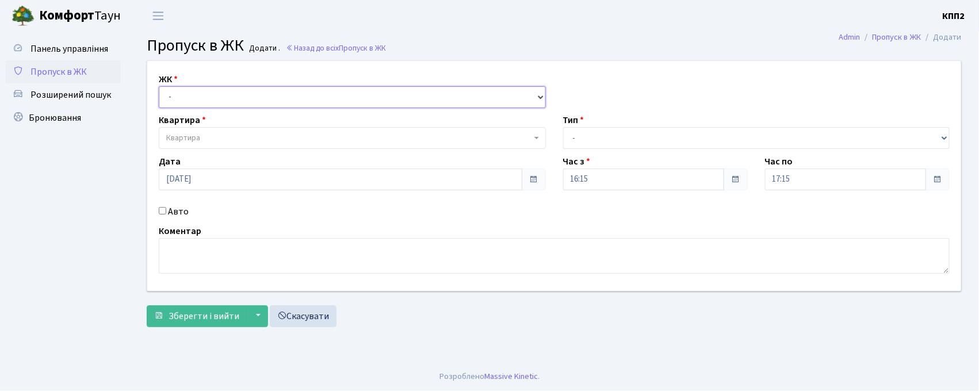
click at [189, 98] on select "- КТ, вул. Регенераторна, 4 КТ2, просп. [STREET_ADDRESS] [STREET_ADDRESS] [PERS…" at bounding box center [352, 97] width 387 height 22
select select "271"
click at [159, 86] on select "- КТ, вул. Регенераторна, 4 КТ2, просп. [STREET_ADDRESS] [STREET_ADDRESS] [PERS…" at bounding box center [352, 97] width 387 height 22
select select
click at [191, 143] on span "Квартира" at bounding box center [183, 138] width 34 height 12
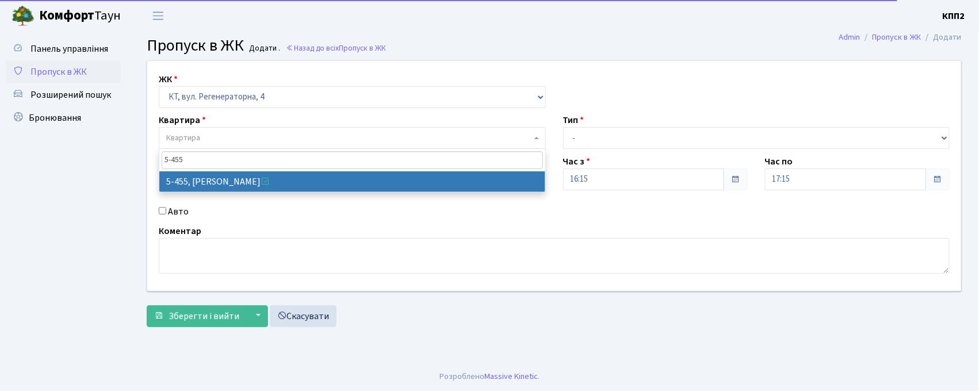
type input "5-455"
select select "2063"
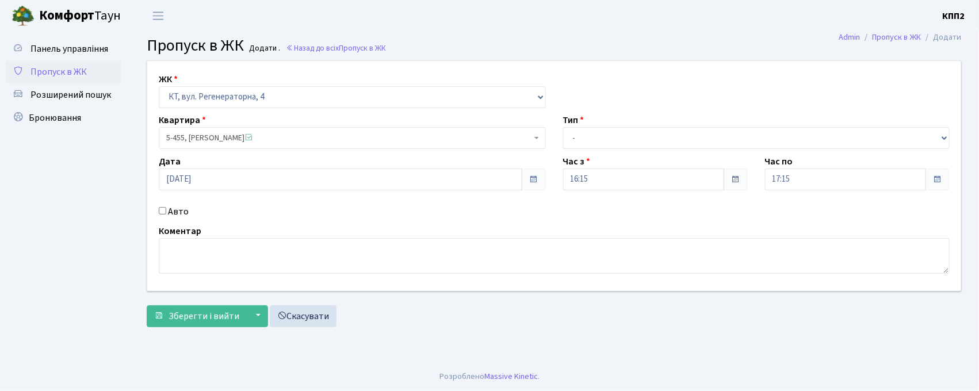
click at [162, 213] on input "Авто" at bounding box center [162, 210] width 7 height 7
checkbox input "true"
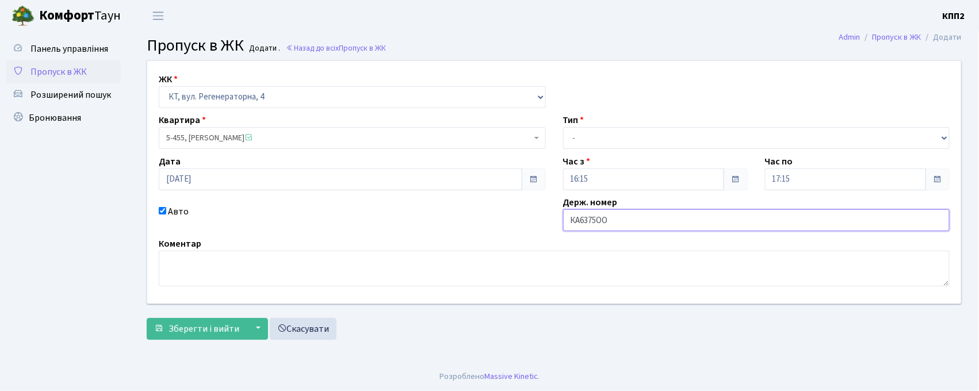
type input "КА6375ОО"
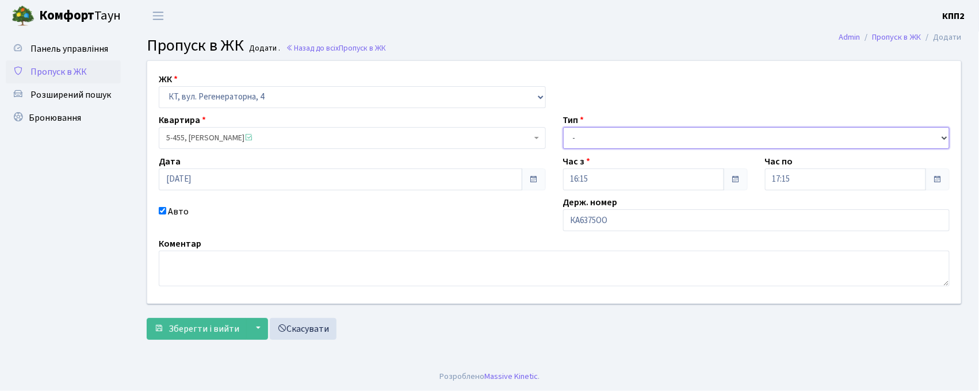
click at [632, 129] on select "- Доставка Таксі Гості Сервіс" at bounding box center [756, 138] width 387 height 22
select select "3"
click at [563, 127] on select "- Доставка Таксі Гості Сервіс" at bounding box center [756, 138] width 387 height 22
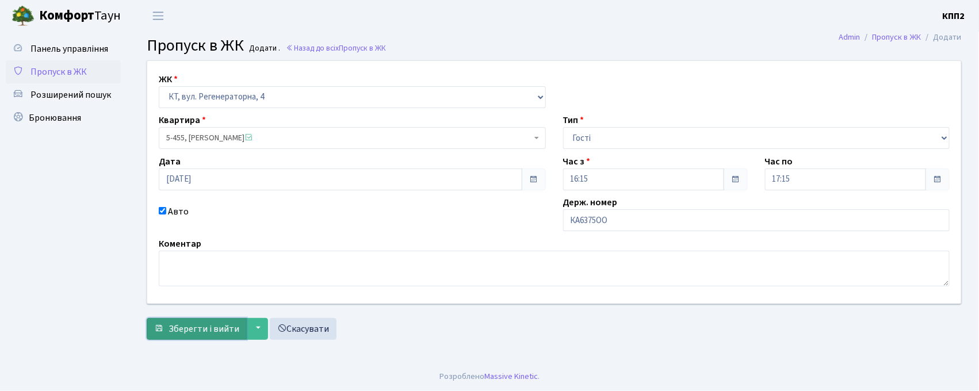
click at [178, 330] on span "Зберегти і вийти" at bounding box center [204, 329] width 71 height 13
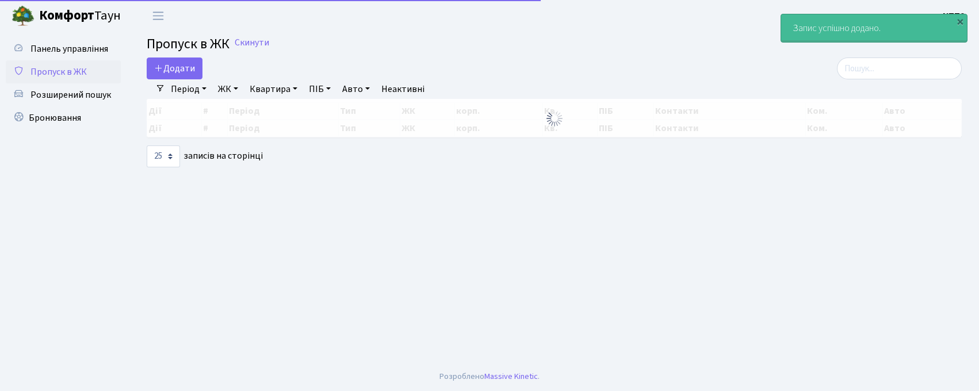
select select "25"
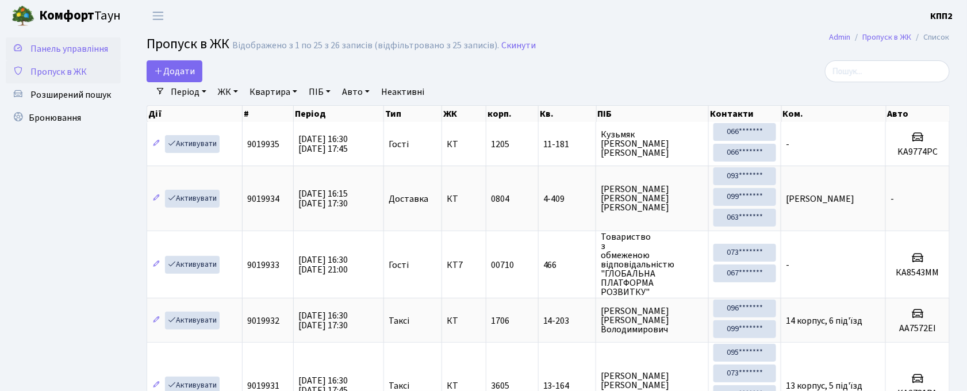
click at [82, 40] on link "Панель управління" at bounding box center [63, 48] width 115 height 23
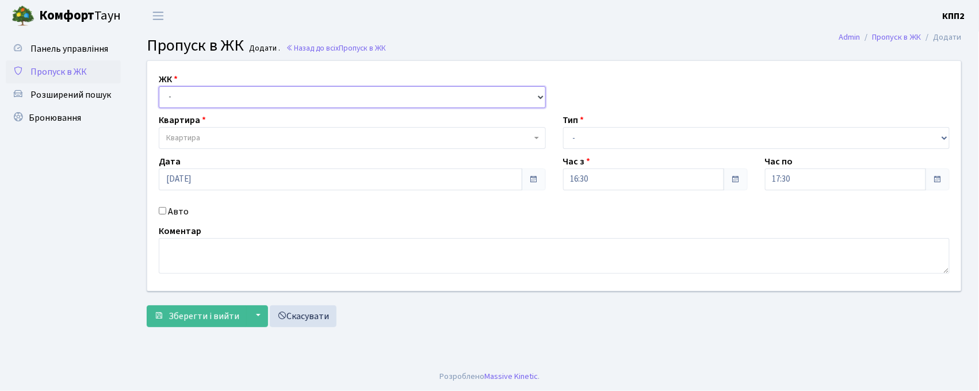
click at [180, 90] on select "- КТ, вул. Регенераторна, 4 КТ2, просп. Соборності, 17 КТ3, вул. Березнева, 16 …" at bounding box center [352, 97] width 387 height 22
select select "271"
click at [159, 86] on select "- КТ, вул. Регенераторна, 4 КТ2, просп. Соборності, 17 КТ3, вул. Березнева, 16 …" at bounding box center [352, 97] width 387 height 22
select select
click at [192, 130] on span "Квартира" at bounding box center [352, 138] width 387 height 22
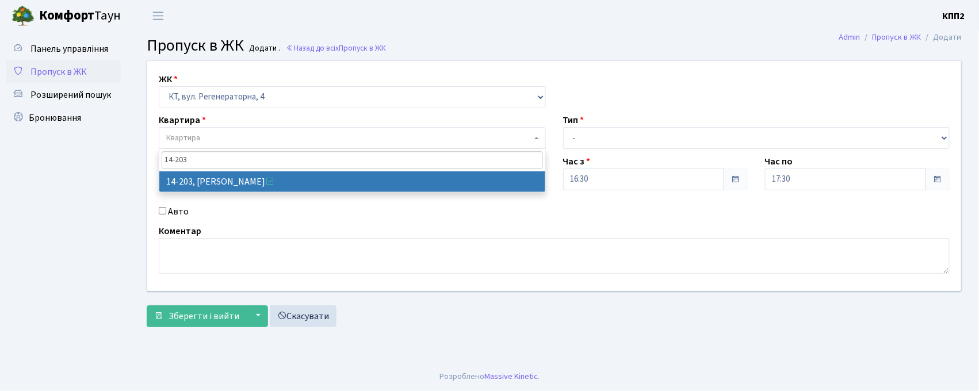
type input "14-203"
select select "7580"
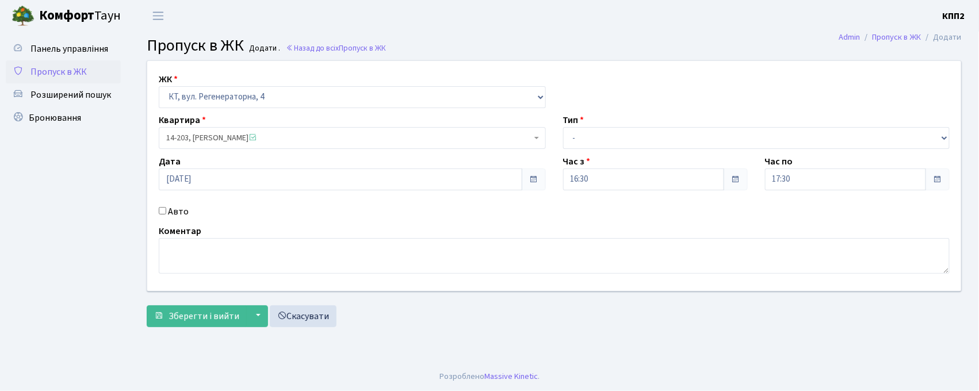
click at [161, 213] on input "Авто" at bounding box center [162, 210] width 7 height 7
checkbox input "true"
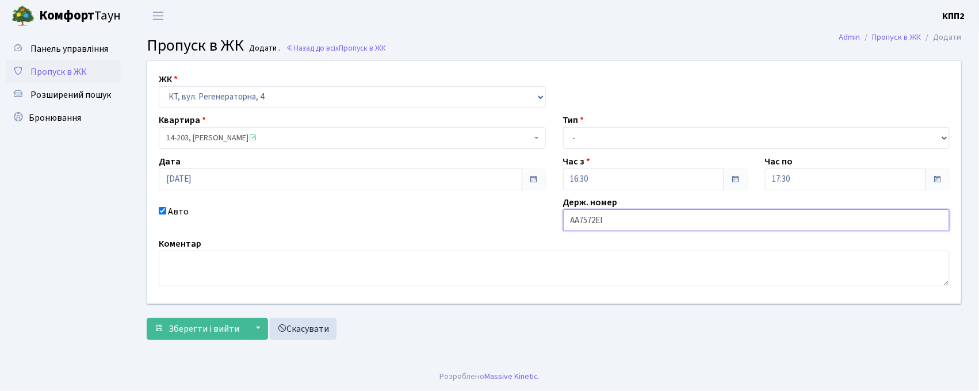
type input "АА7572ЕІ"
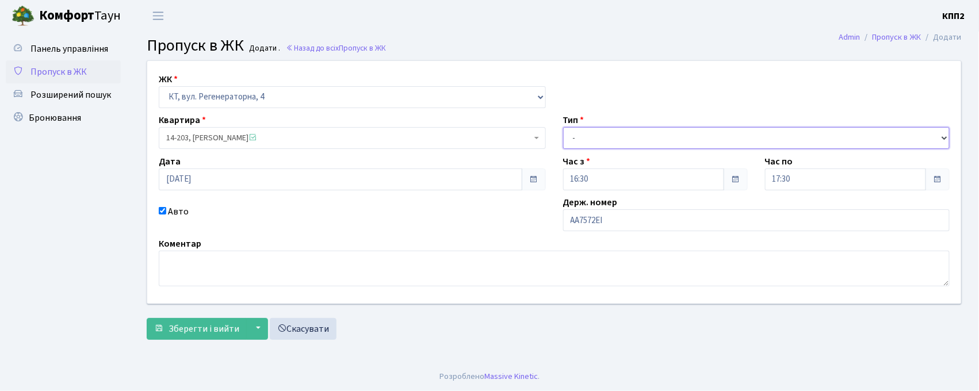
click at [590, 139] on select "- Доставка Таксі Гості Сервіс" at bounding box center [756, 138] width 387 height 22
select select "2"
click at [563, 127] on select "- Доставка Таксі Гості Сервіс" at bounding box center [756, 138] width 387 height 22
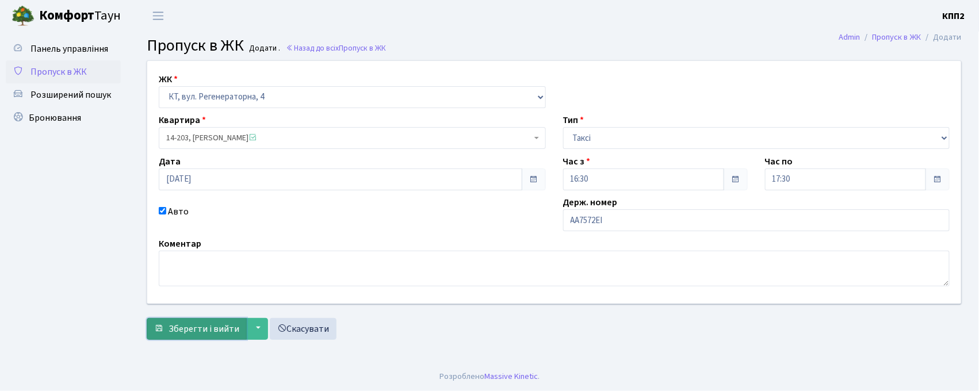
click at [217, 332] on span "Зберегти і вийти" at bounding box center [204, 329] width 71 height 13
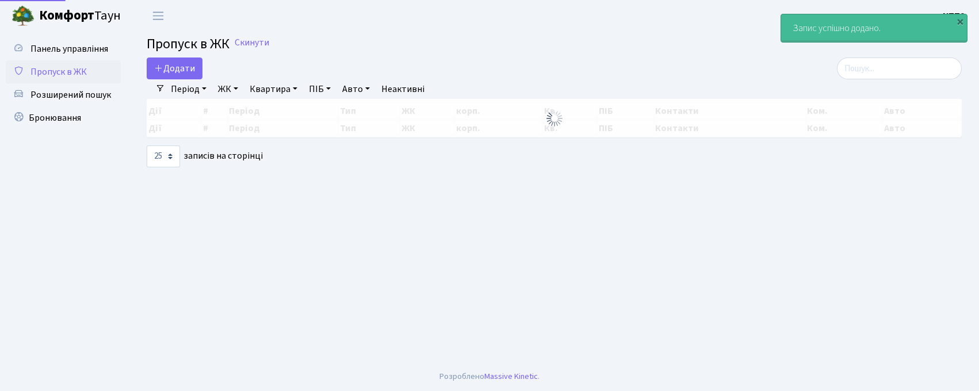
select select "25"
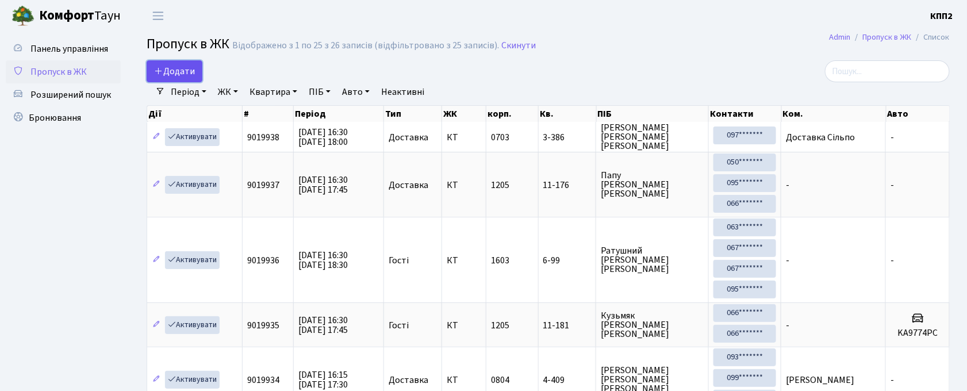
click at [170, 71] on span "Додати" at bounding box center [174, 71] width 41 height 13
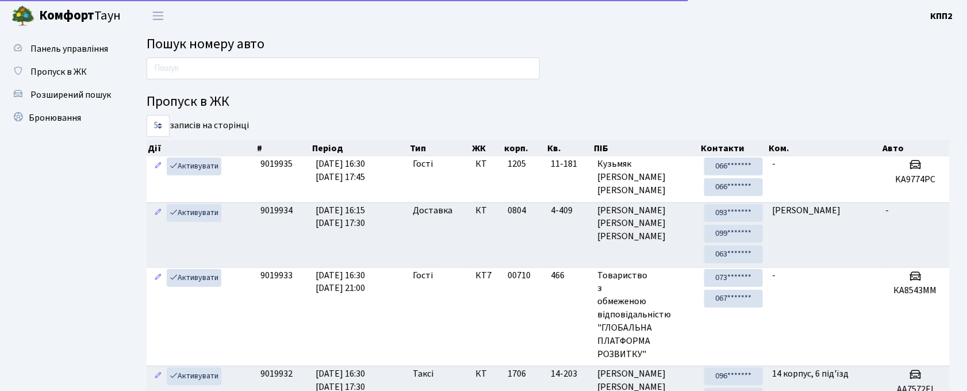
click at [244, 86] on div "Пропуск в ЖК 5 10 25 50 записів на сторінці Дії # Період Тип ЖК корп. Кв. ПІБ К…" at bounding box center [548, 340] width 821 height 565
click at [242, 71] on input "text" at bounding box center [343, 69] width 393 height 22
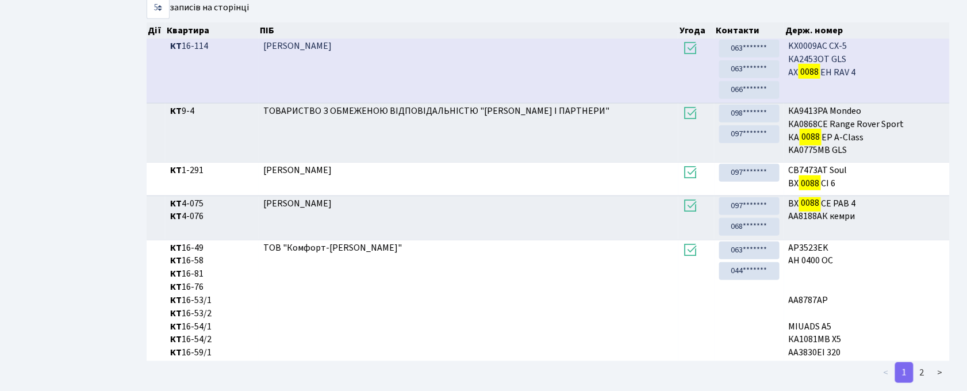
scroll to position [244, 0]
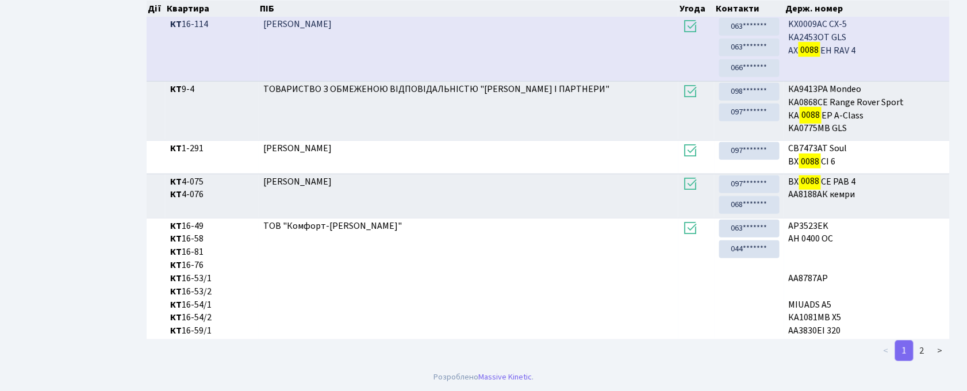
type input "0088"
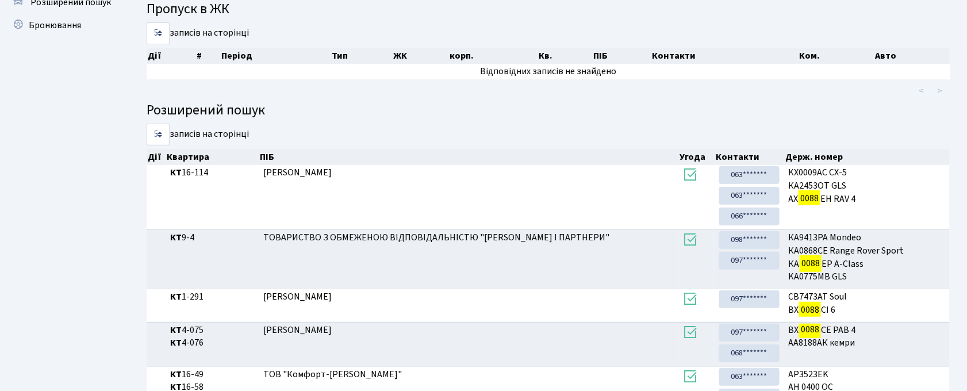
scroll to position [0, 0]
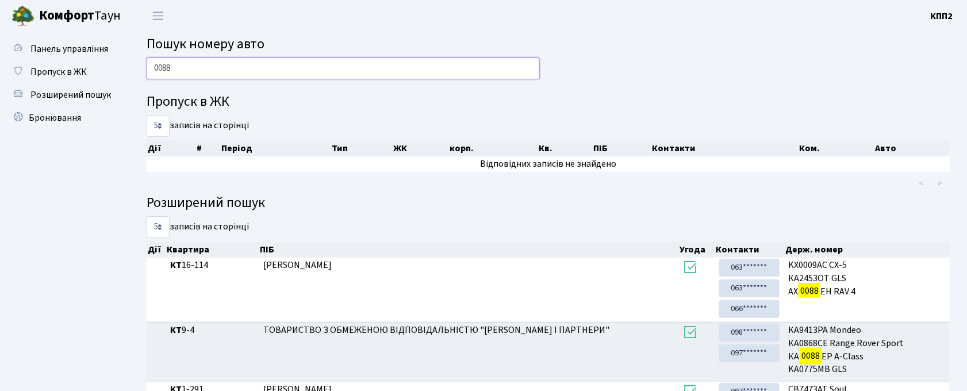
click at [200, 66] on input "0088" at bounding box center [343, 69] width 393 height 22
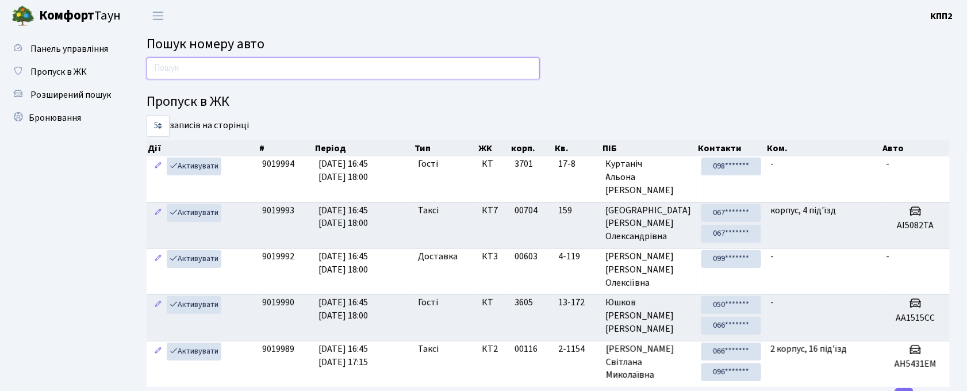
click at [290, 63] on input "text" at bounding box center [343, 69] width 393 height 22
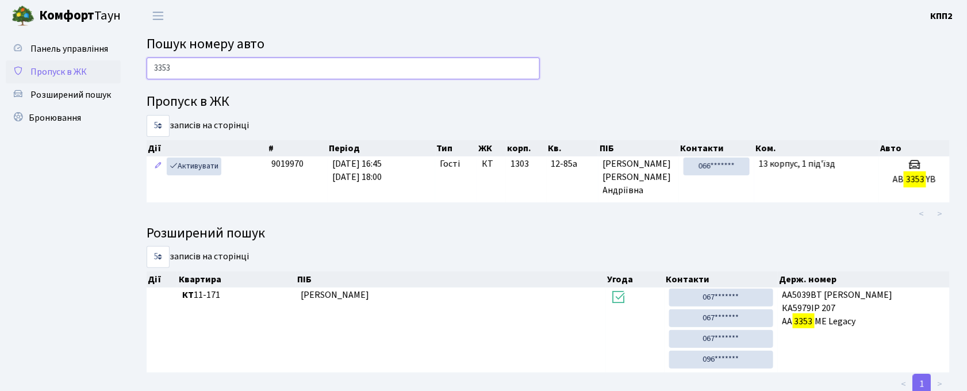
type input "3353"
click at [51, 69] on span "Пропуск в ЖК" at bounding box center [58, 72] width 56 height 13
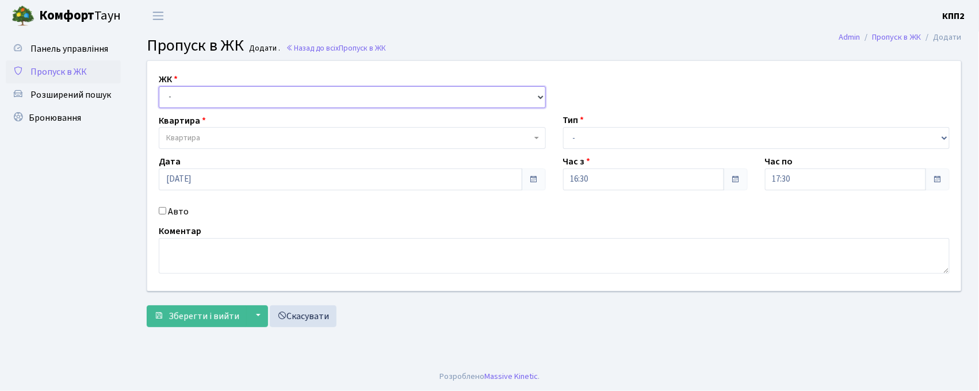
drag, startPoint x: 0, startPoint y: 0, endPoint x: 189, endPoint y: 104, distance: 215.5
click at [184, 97] on select "- КТ, вул. Регенераторна, 4 КТ2, просп. Соборності, 17 КТ3, вул. Березнева, 16 …" at bounding box center [352, 97] width 387 height 22
select select "271"
click at [159, 86] on select "- КТ, вул. Регенераторна, 4 КТ2, просп. Соборності, 17 КТ3, вул. Березнева, 16 …" at bounding box center [352, 97] width 387 height 22
select select
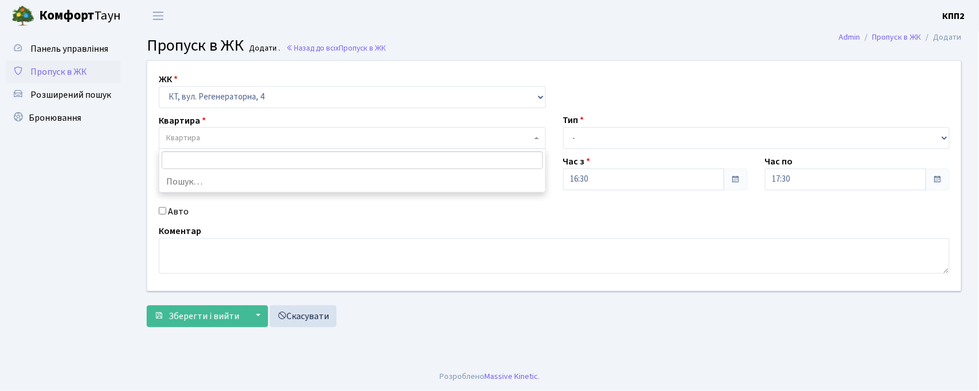
click at [211, 133] on span "Квартира" at bounding box center [348, 138] width 365 height 12
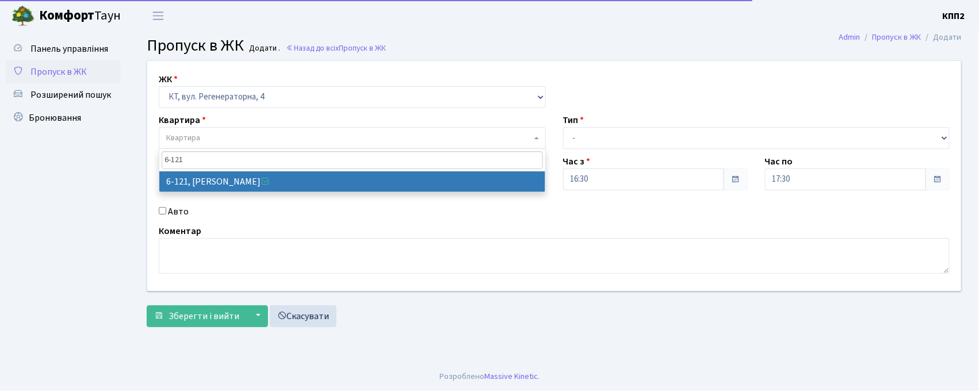
type input "6-121"
select select "5257"
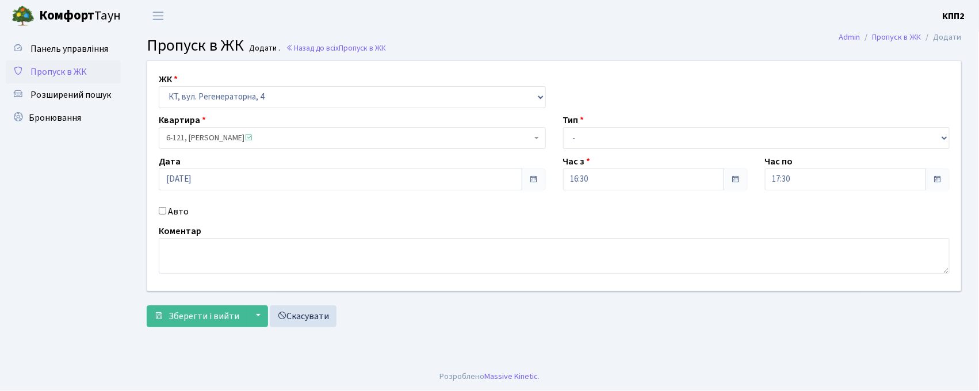
click at [159, 211] on input "Авто" at bounding box center [162, 210] width 7 height 7
checkbox input "true"
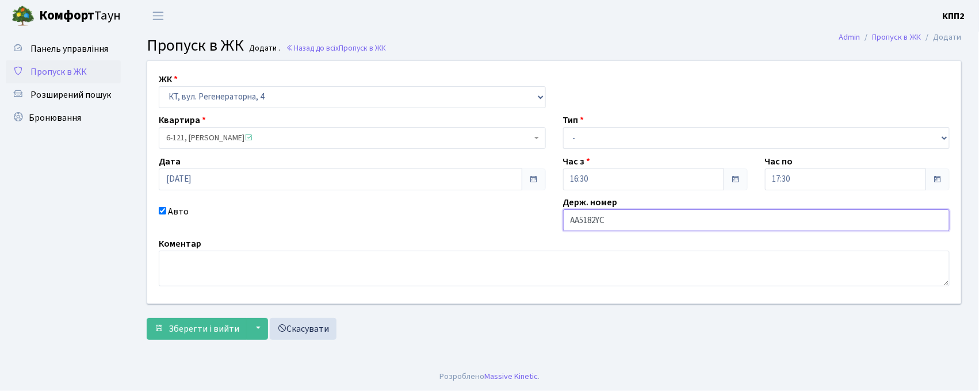
type input "AA5182YC"
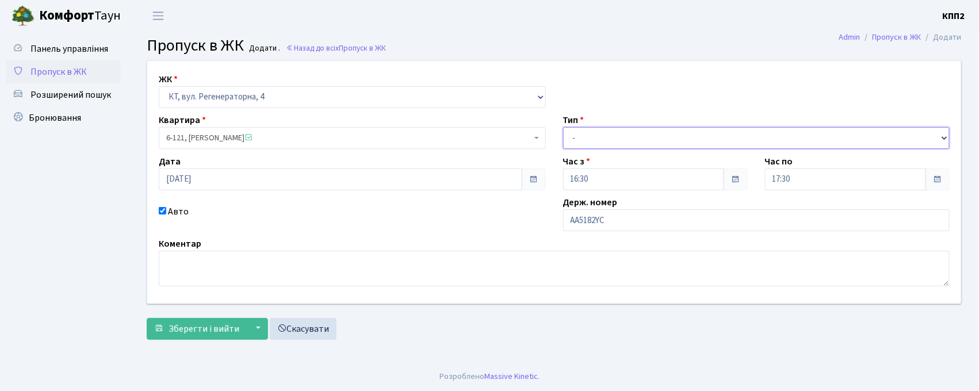
click at [641, 134] on select "- Доставка Таксі Гості Сервіс" at bounding box center [756, 138] width 387 height 22
select select "3"
click at [563, 127] on select "- Доставка Таксі Гості Сервіс" at bounding box center [756, 138] width 387 height 22
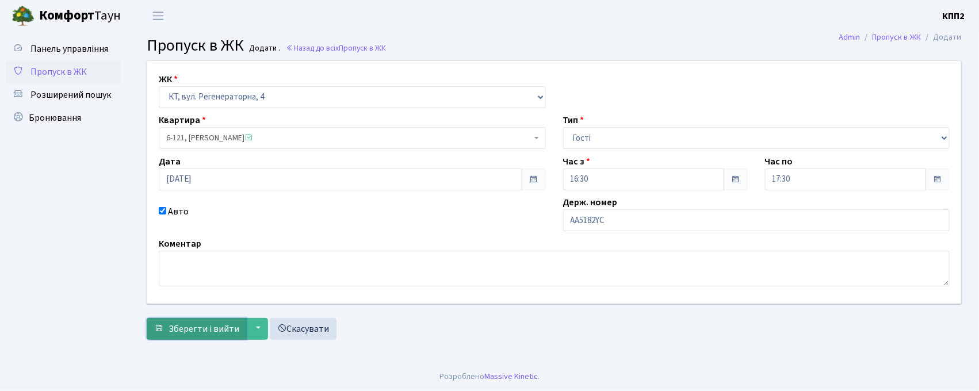
click at [217, 331] on span "Зберегти і вийти" at bounding box center [204, 329] width 71 height 13
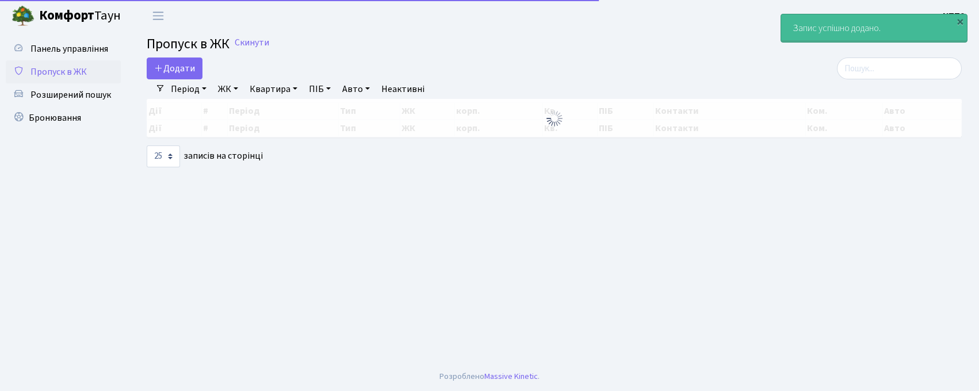
select select "25"
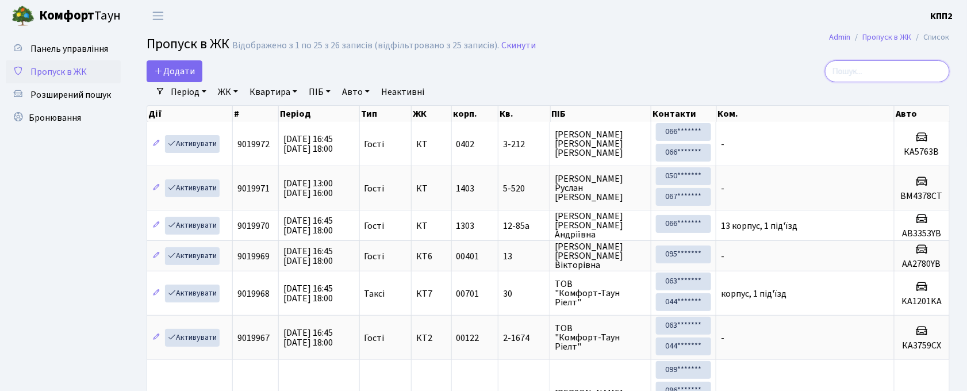
click at [872, 66] on input "search" at bounding box center [887, 71] width 125 height 22
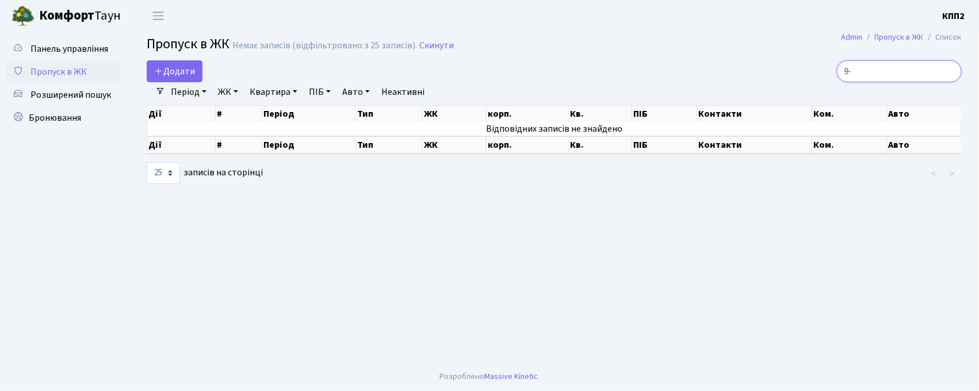
type input "9"
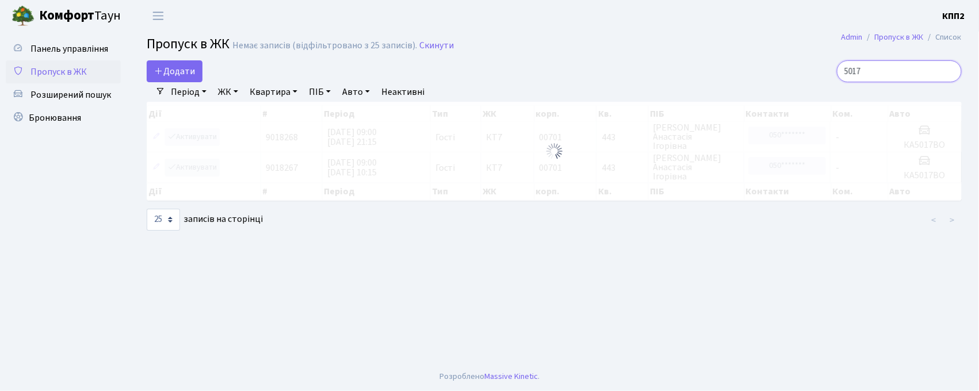
type input "5017"
click at [604, 35] on main "Admin Пропуск в ЖК Список Пропуск в ЖК Немає записів (відфільтровано з 25 запис…" at bounding box center [553, 197] width 849 height 331
click at [882, 67] on input "5017" at bounding box center [899, 71] width 125 height 22
click at [886, 70] on input "5017" at bounding box center [899, 71] width 125 height 22
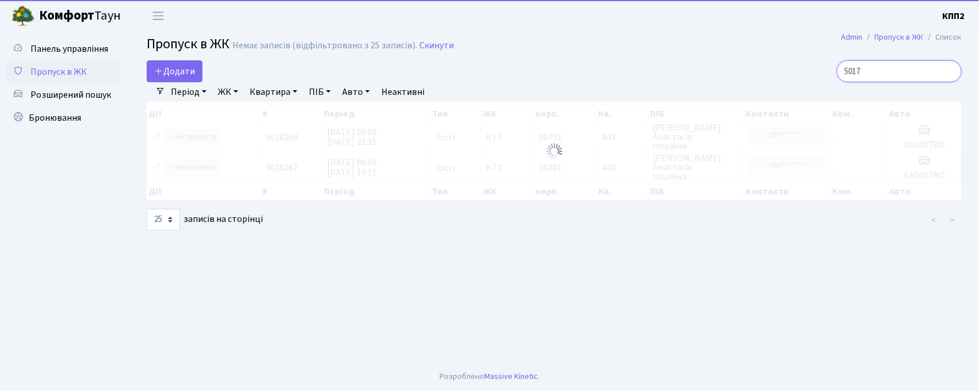
click at [886, 70] on input "5017" at bounding box center [899, 71] width 125 height 22
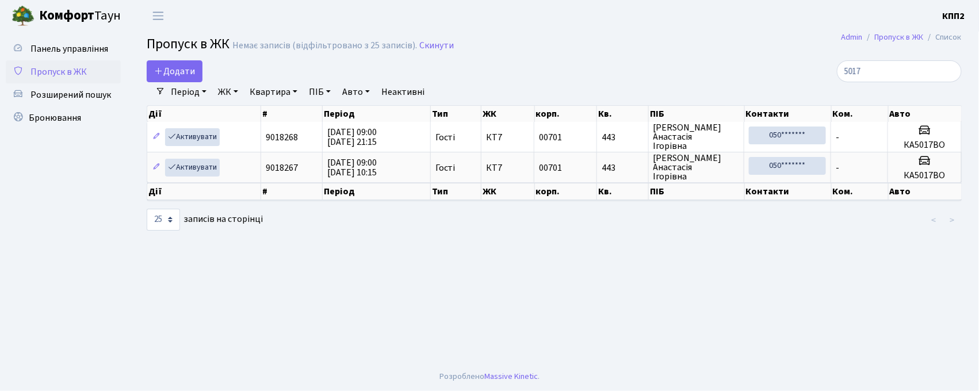
click at [62, 68] on span "Пропуск в ЖК" at bounding box center [58, 72] width 56 height 13
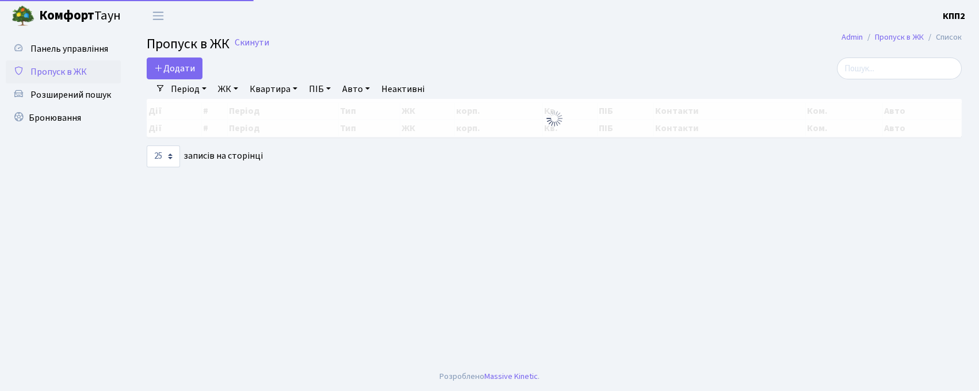
select select "25"
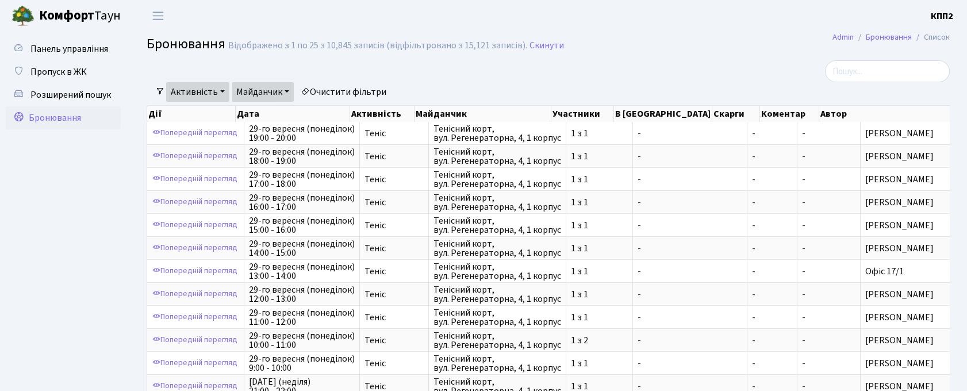
select select "25"
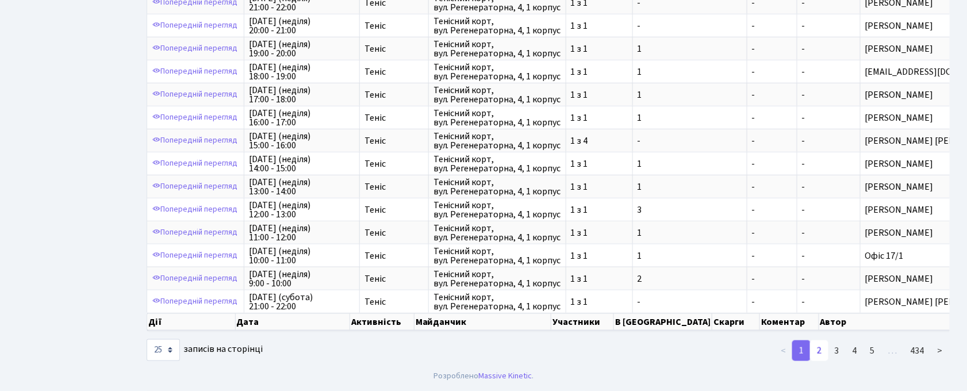
click at [820, 352] on link "2" at bounding box center [819, 350] width 18 height 21
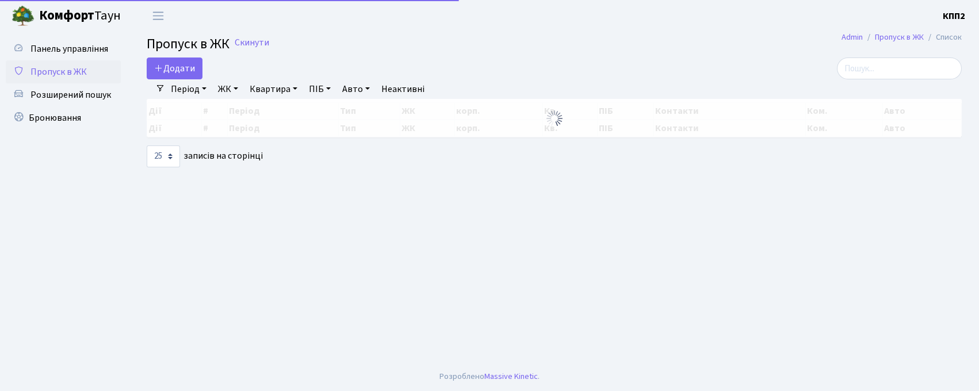
select select "25"
click at [886, 70] on input "search" at bounding box center [899, 69] width 125 height 22
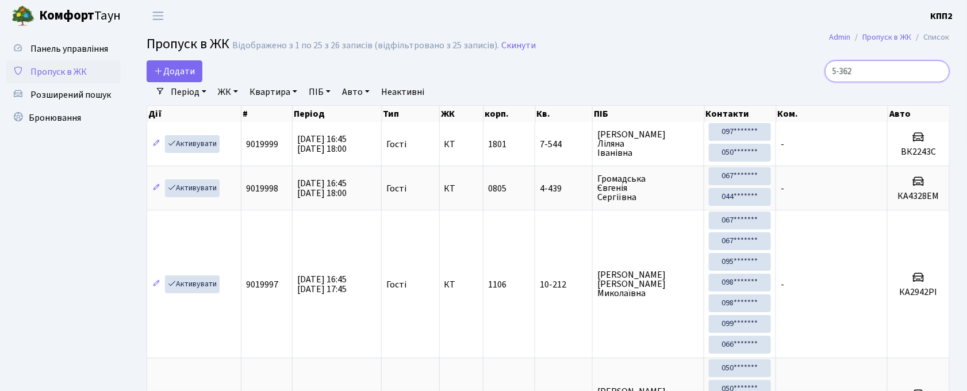
type input "5-362"
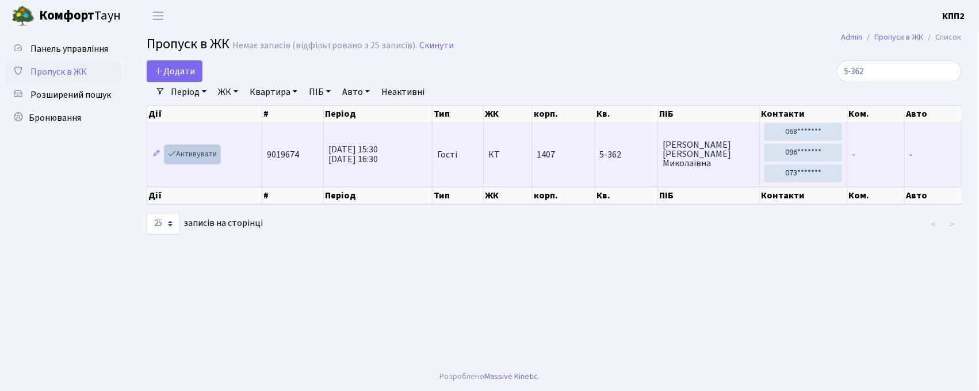
click at [178, 160] on link "Активувати" at bounding box center [192, 155] width 55 height 18
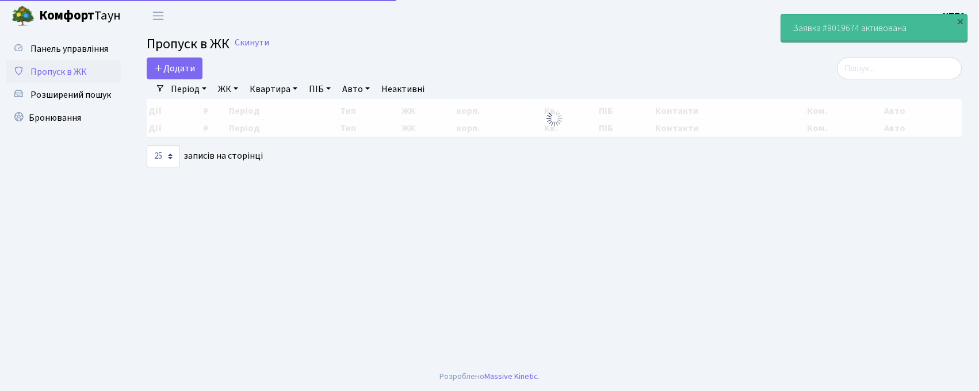
select select "25"
click at [916, 72] on input "search" at bounding box center [899, 69] width 125 height 22
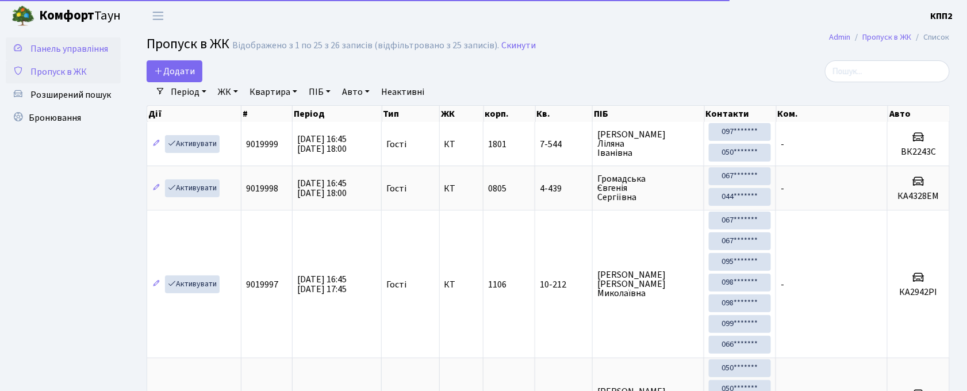
click at [74, 49] on span "Панель управління" at bounding box center [69, 49] width 78 height 13
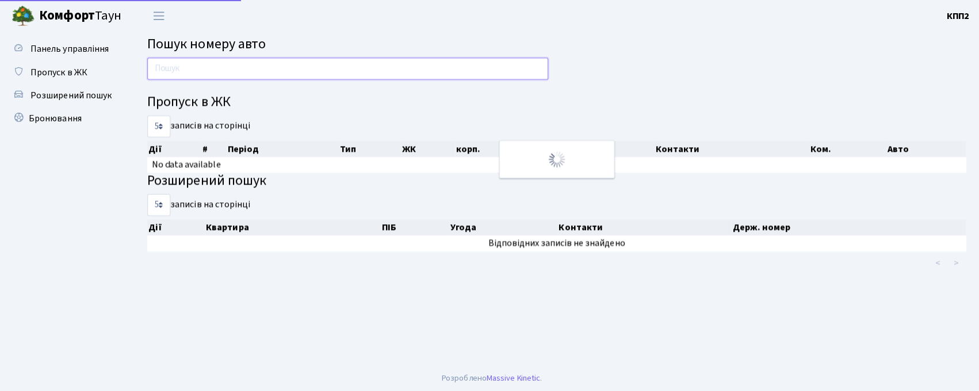
drag, startPoint x: 0, startPoint y: 0, endPoint x: 251, endPoint y: 67, distance: 260.2
click at [251, 67] on input "text" at bounding box center [346, 69] width 399 height 22
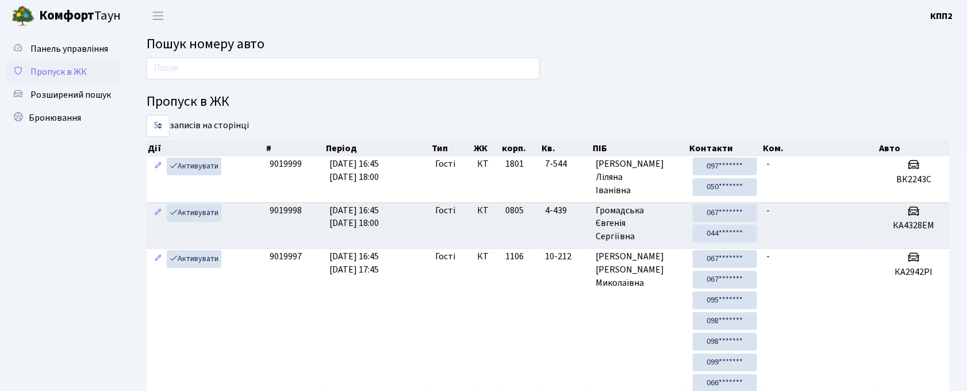
click at [58, 69] on span "Пропуск в ЖК" at bounding box center [58, 72] width 56 height 13
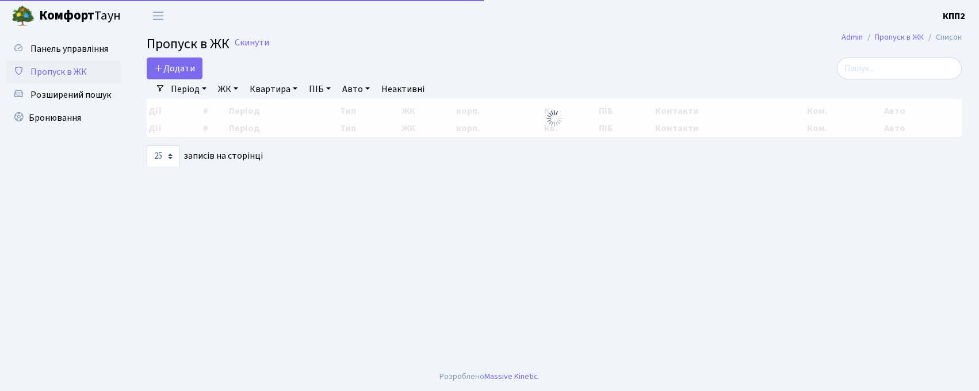
select select "25"
click at [189, 58] on link "Додати" at bounding box center [175, 69] width 56 height 22
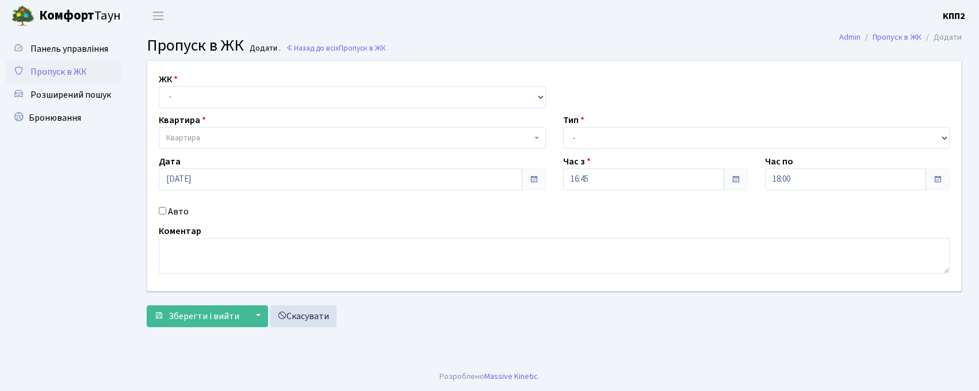
click at [258, 83] on div "ЖК - КТ, вул. Регенераторна, 4 КТ2, просп. [STREET_ADDRESS] [STREET_ADDRESS] [P…" at bounding box center [352, 90] width 404 height 36
click at [232, 92] on select "- КТ, вул. Регенераторна, 4 КТ2, просп. [STREET_ADDRESS] [STREET_ADDRESS] [PERS…" at bounding box center [352, 97] width 387 height 22
select select "271"
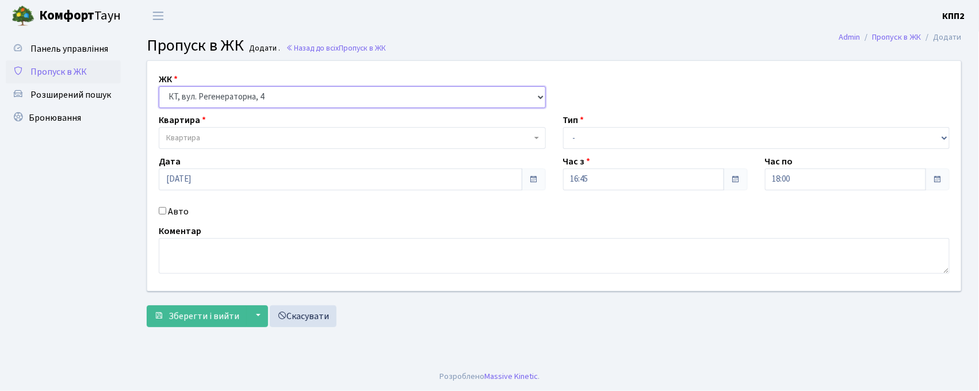
click at [159, 86] on select "- КТ, вул. Регенераторна, 4 КТ2, просп. Соборності, 17 КТ3, вул. Березнева, 16 …" at bounding box center [352, 97] width 387 height 22
select select
click at [232, 138] on span "Квартира" at bounding box center [348, 138] width 365 height 12
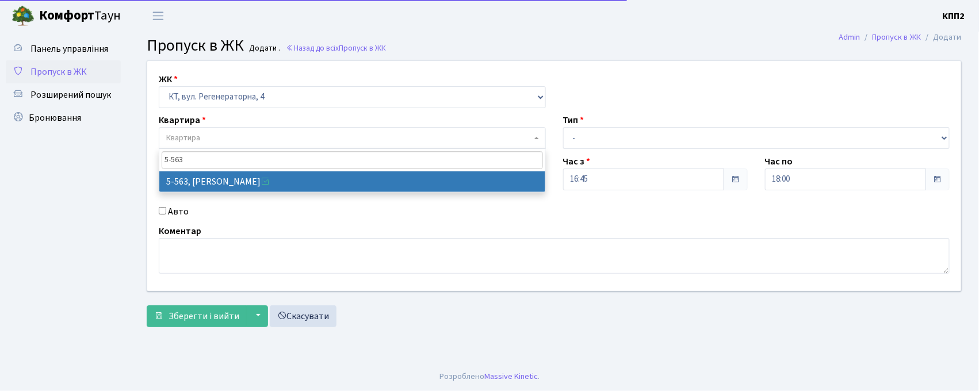
type input "5-563"
select select "1957"
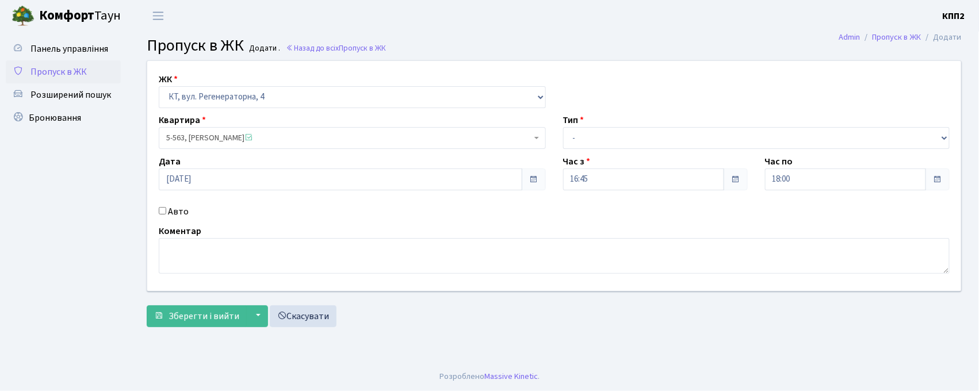
click at [171, 210] on label "Авто" at bounding box center [178, 212] width 21 height 14
click at [166, 210] on input "Авто" at bounding box center [162, 210] width 7 height 7
checkbox input "true"
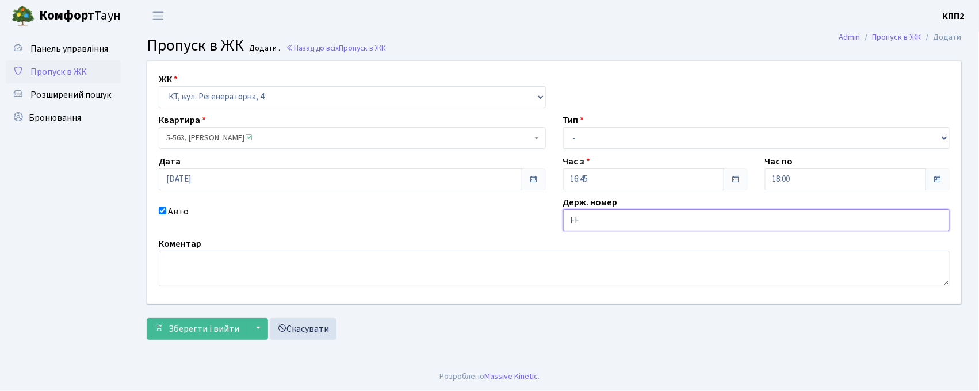
type input "F"
type input "АА8643YА"
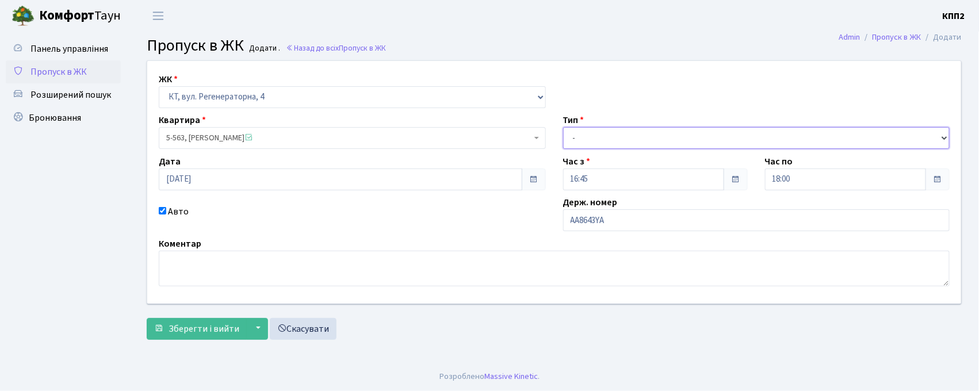
click at [627, 139] on select "- Доставка Таксі Гості Сервіс" at bounding box center [756, 138] width 387 height 22
select select "3"
click at [563, 127] on select "- Доставка Таксі Гості Сервіс" at bounding box center [756, 138] width 387 height 22
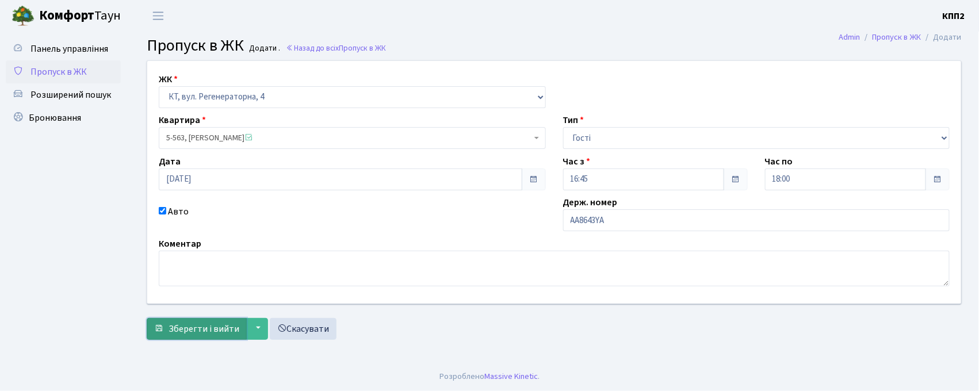
click at [179, 332] on span "Зберегти і вийти" at bounding box center [204, 329] width 71 height 13
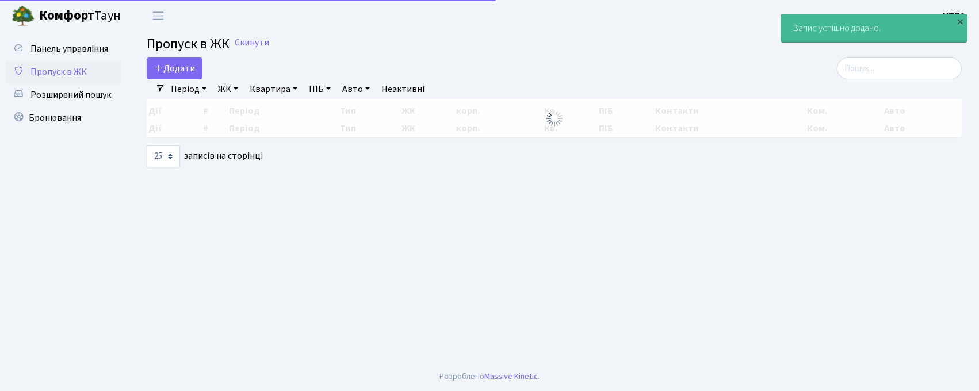
select select "25"
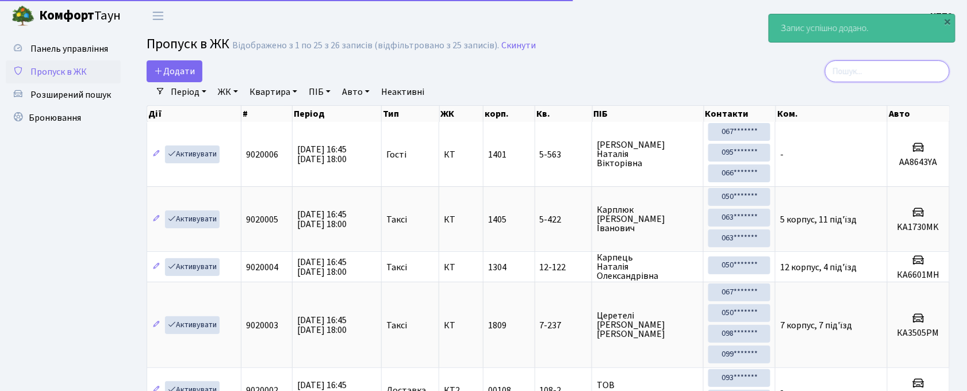
click at [882, 69] on input "search" at bounding box center [887, 71] width 125 height 22
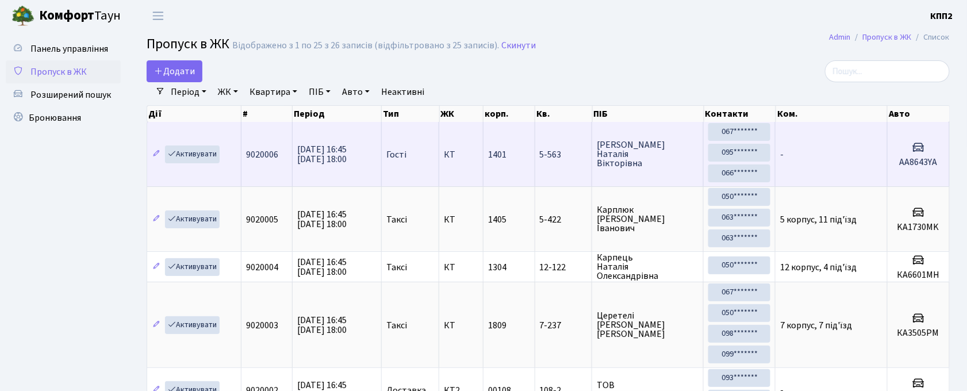
click at [643, 168] on span "Шелаєва Наталія Вікторівна" at bounding box center [648, 154] width 102 height 28
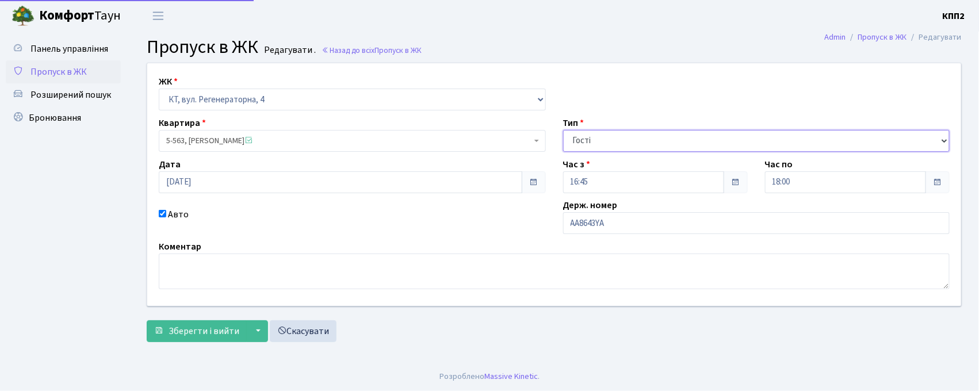
click at [620, 143] on select "- Доставка Таксі Гості Сервіс" at bounding box center [756, 141] width 387 height 22
select select "1"
click at [563, 130] on select "- Доставка Таксі Гості Сервіс" at bounding box center [756, 141] width 387 height 22
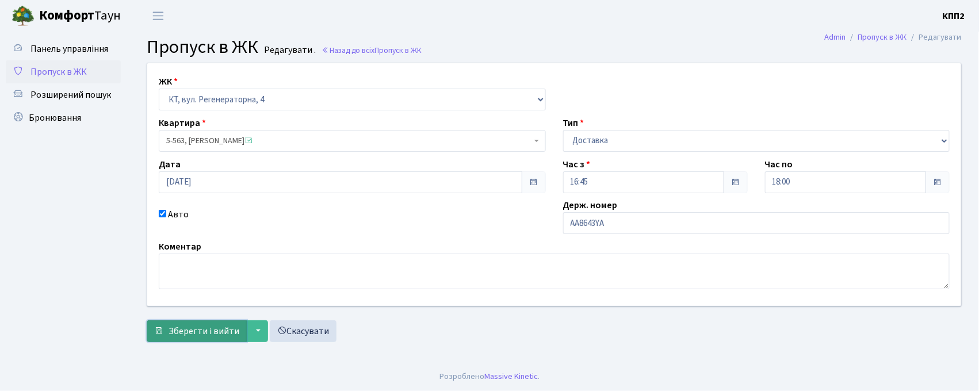
click at [185, 329] on span "Зберегти і вийти" at bounding box center [204, 331] width 71 height 13
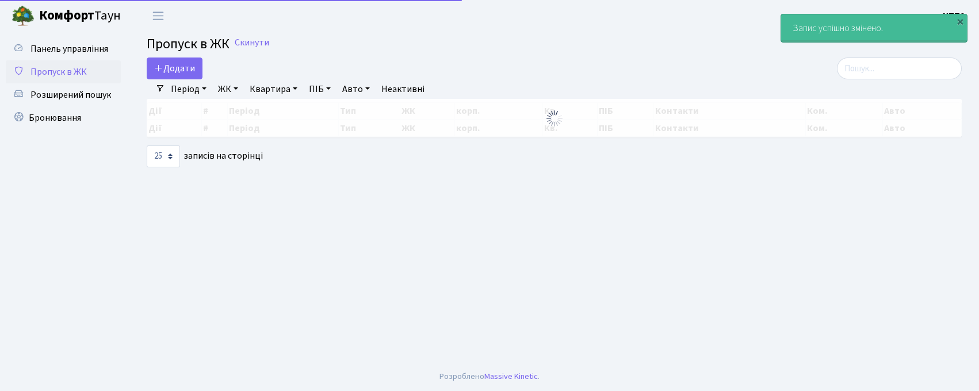
select select "25"
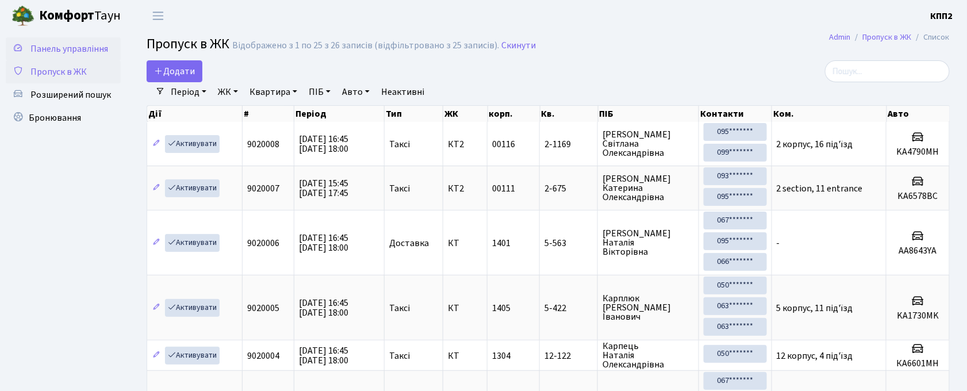
click at [30, 40] on link "Панель управління" at bounding box center [63, 48] width 115 height 23
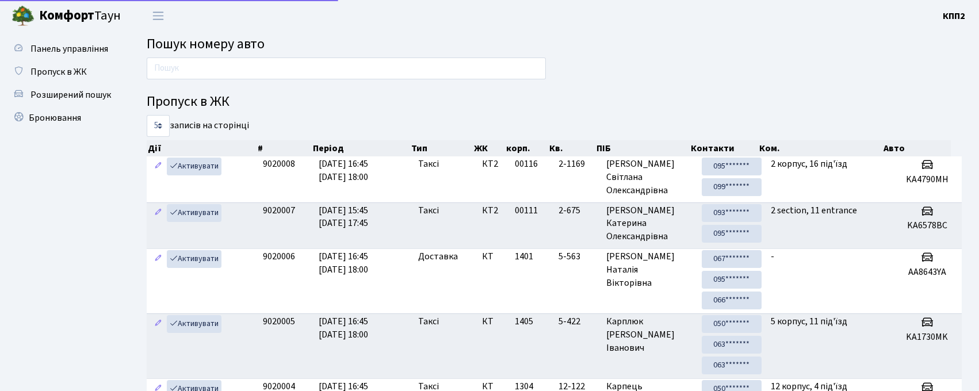
click at [196, 70] on input "text" at bounding box center [346, 69] width 399 height 22
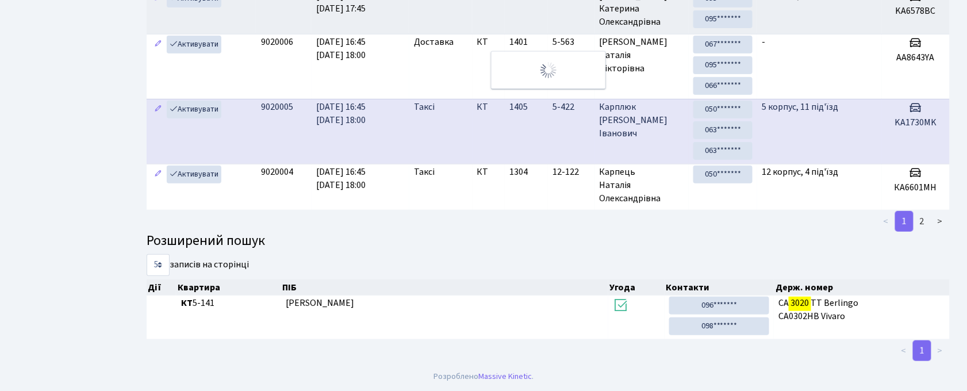
scroll to position [62, 0]
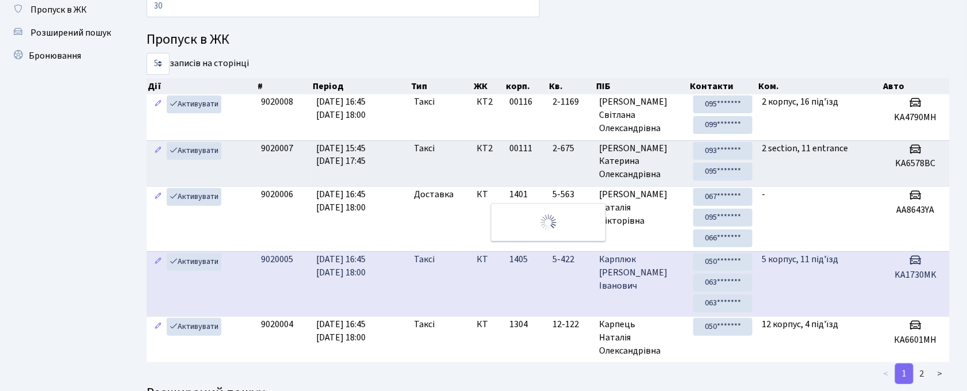
type input "3"
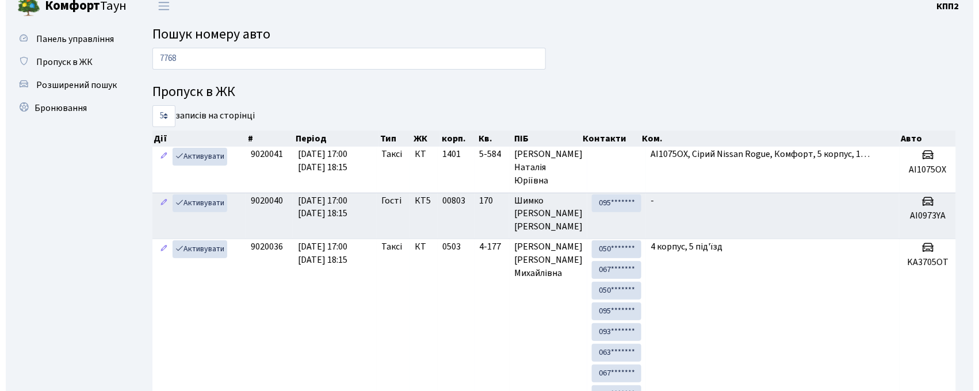
scroll to position [0, 0]
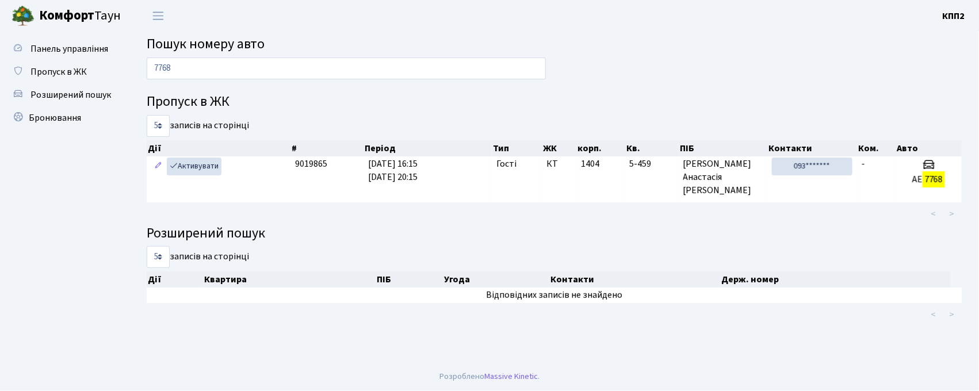
type input "7768"
click at [502, 177] on td "Гості" at bounding box center [517, 178] width 50 height 45
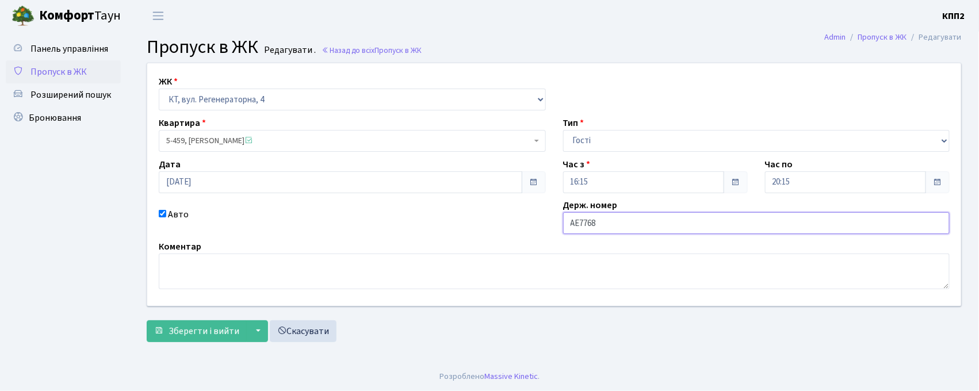
click at [605, 228] on input "АЕ7768" at bounding box center [756, 223] width 387 height 22
type input "АЕ7768ХА"
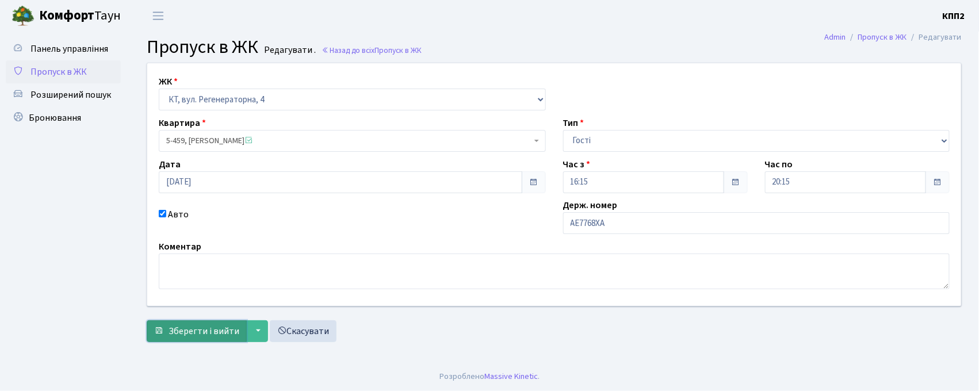
click at [182, 329] on span "Зберегти і вийти" at bounding box center [204, 331] width 71 height 13
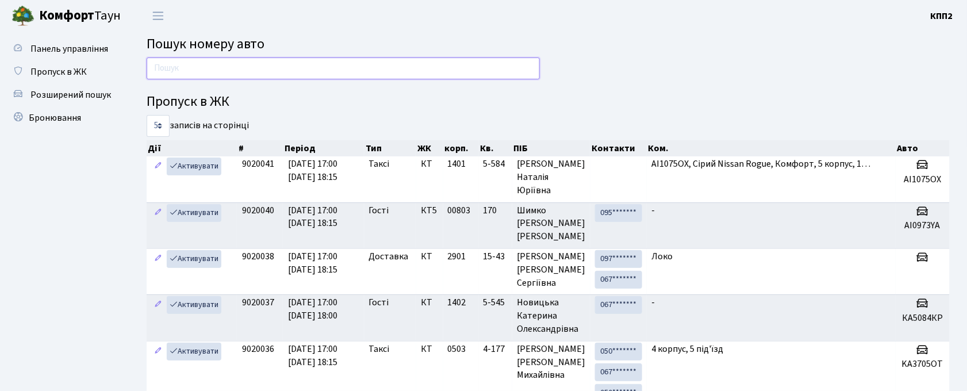
click at [265, 61] on input "text" at bounding box center [343, 69] width 393 height 22
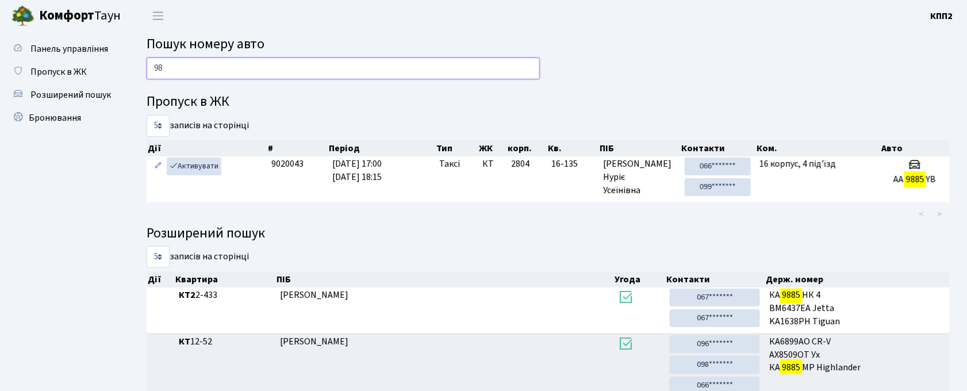
type input "9"
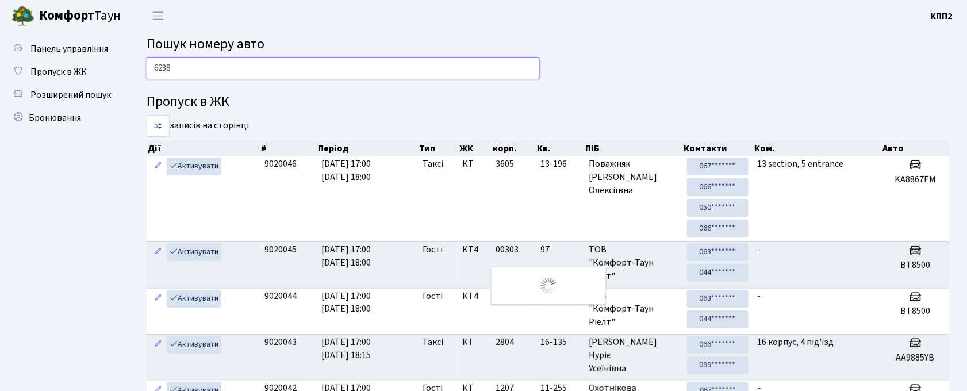
type input "6238"
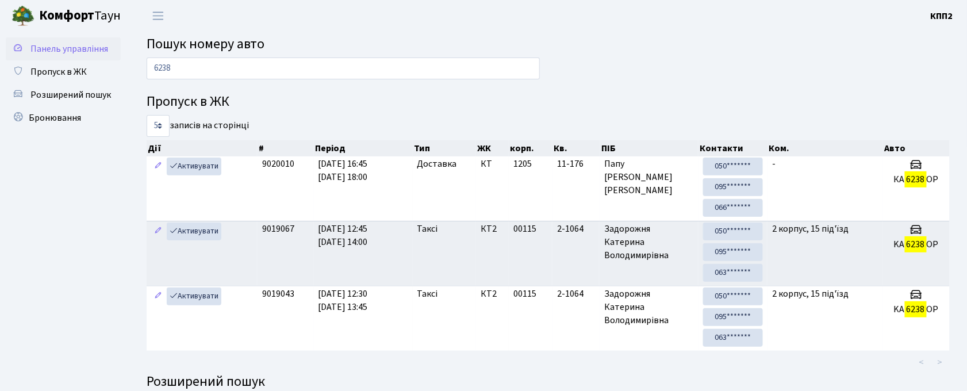
click at [75, 47] on span "Панель управління" at bounding box center [69, 49] width 78 height 13
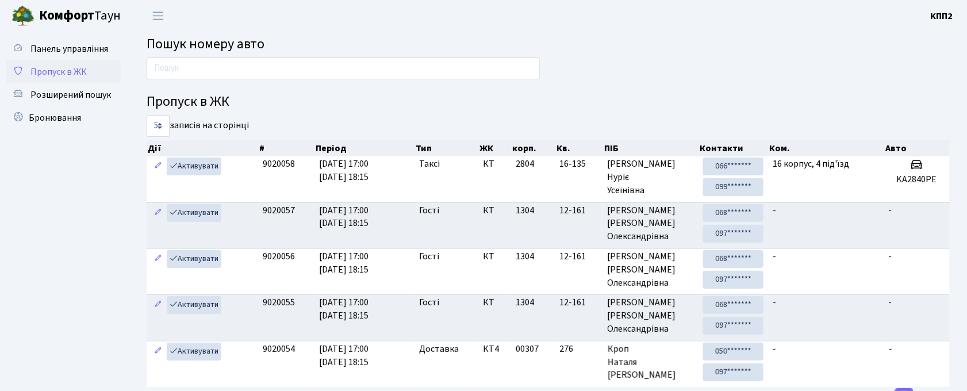
click at [32, 61] on link "Пропуск в ЖК" at bounding box center [63, 71] width 115 height 23
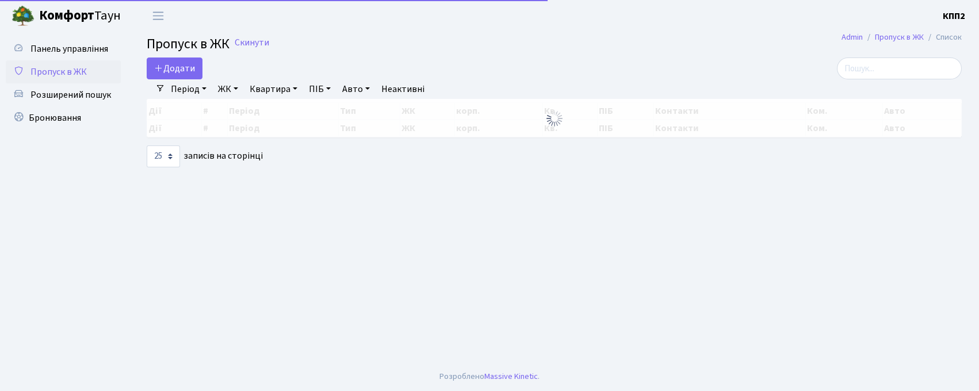
select select "25"
click at [879, 76] on input "search" at bounding box center [899, 69] width 125 height 22
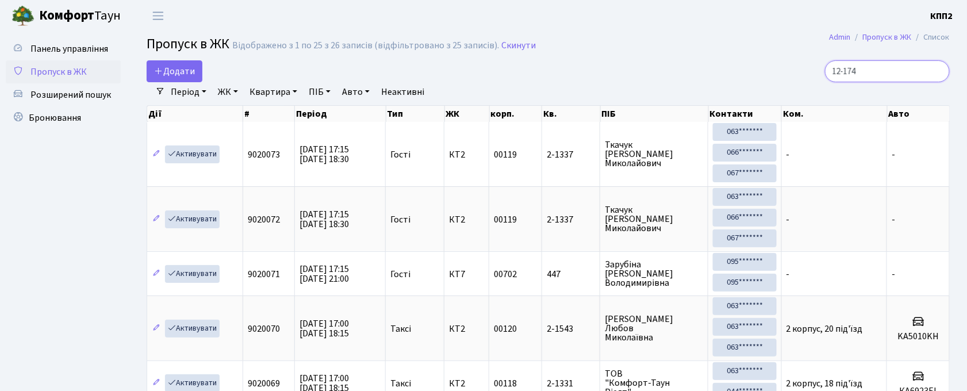
type input "12-174"
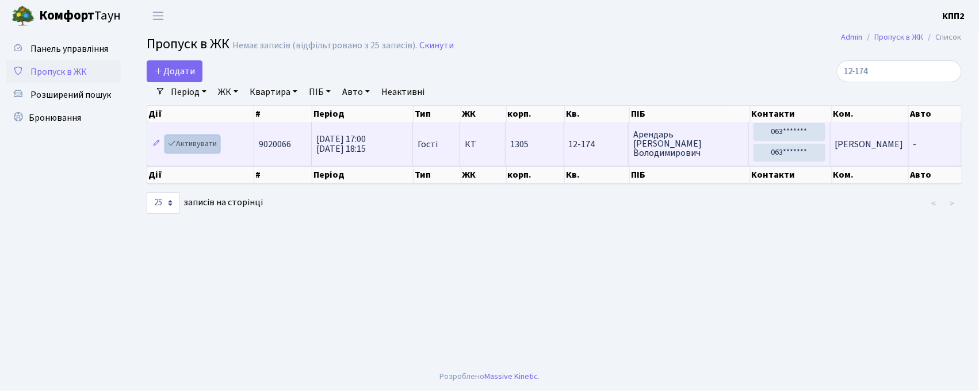
click at [191, 144] on link "Активувати" at bounding box center [192, 144] width 55 height 18
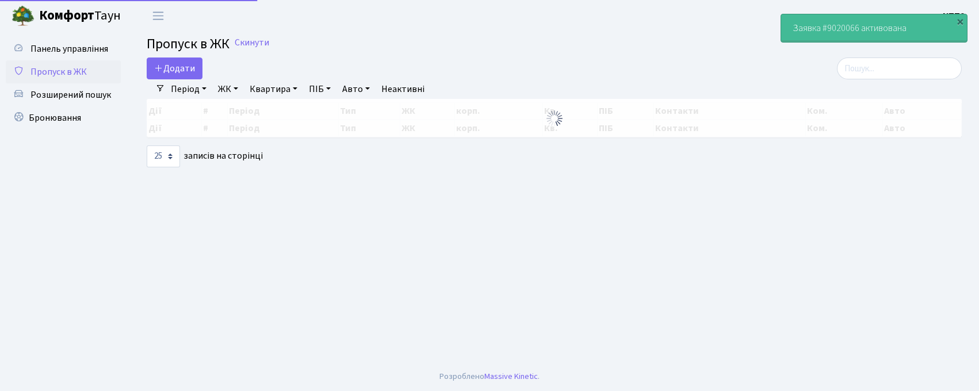
select select "25"
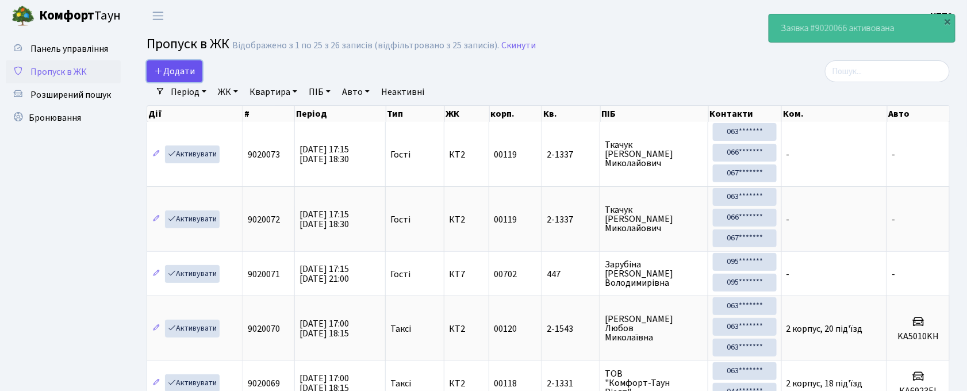
click at [186, 70] on span "Додати" at bounding box center [174, 71] width 41 height 13
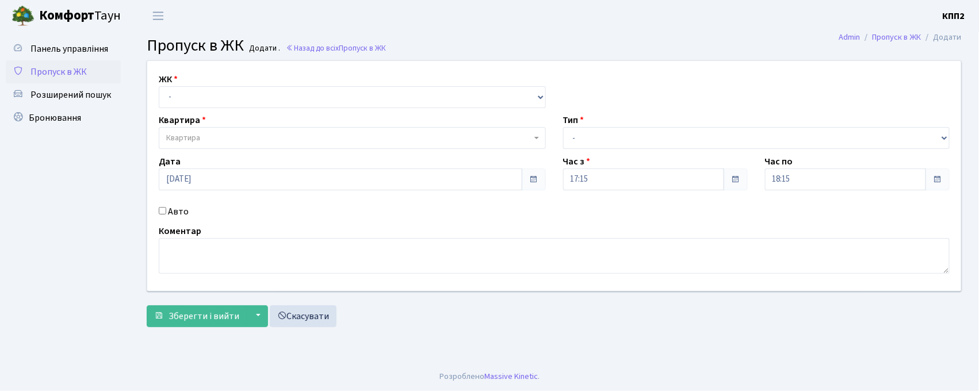
select select "271"
click at [159, 86] on select "- КТ, вул. Регенераторна, 4 КТ2, просп. [STREET_ADDRESS] [STREET_ADDRESS] [PERS…" at bounding box center [352, 97] width 387 height 22
select select
click at [209, 144] on span "Квартира" at bounding box center [348, 138] width 365 height 12
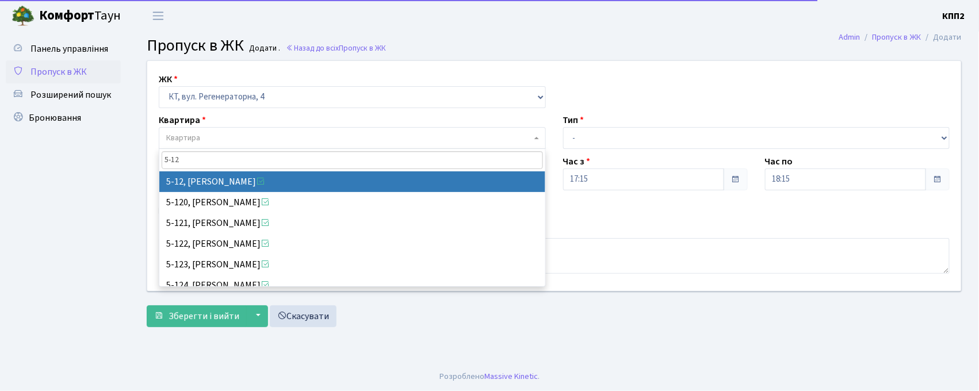
type input "5-12"
select select "2504"
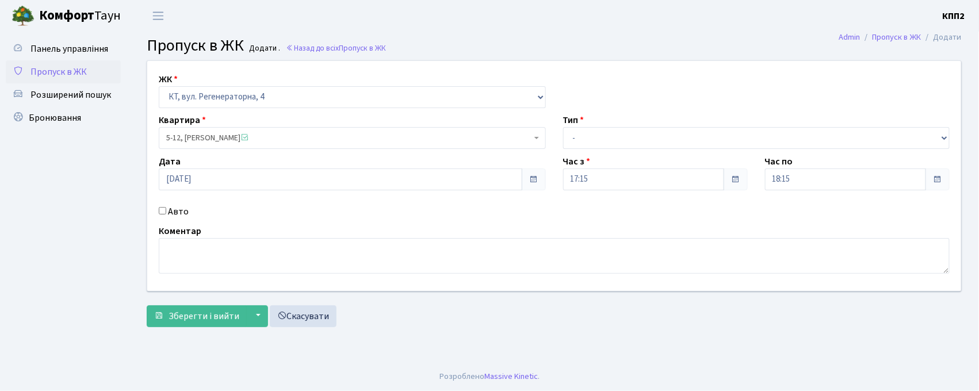
click at [169, 207] on label "Авто" at bounding box center [178, 212] width 21 height 14
click at [166, 207] on input "Авто" at bounding box center [162, 210] width 7 height 7
checkbox input "true"
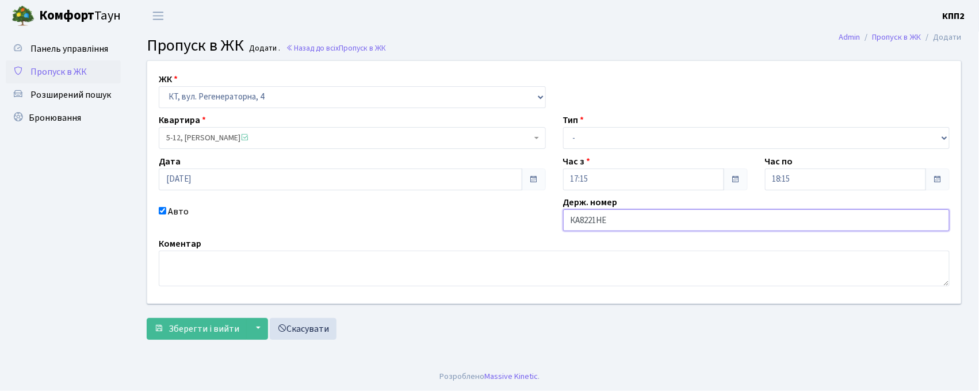
type input "КА8221НЕ"
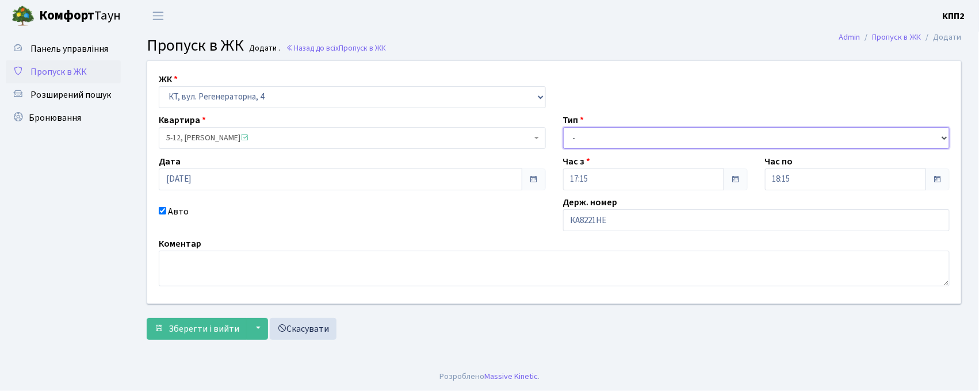
click at [596, 146] on select "- Доставка Таксі Гості Сервіс" at bounding box center [756, 138] width 387 height 22
select select "2"
click at [563, 127] on select "- Доставка Таксі Гості Сервіс" at bounding box center [756, 138] width 387 height 22
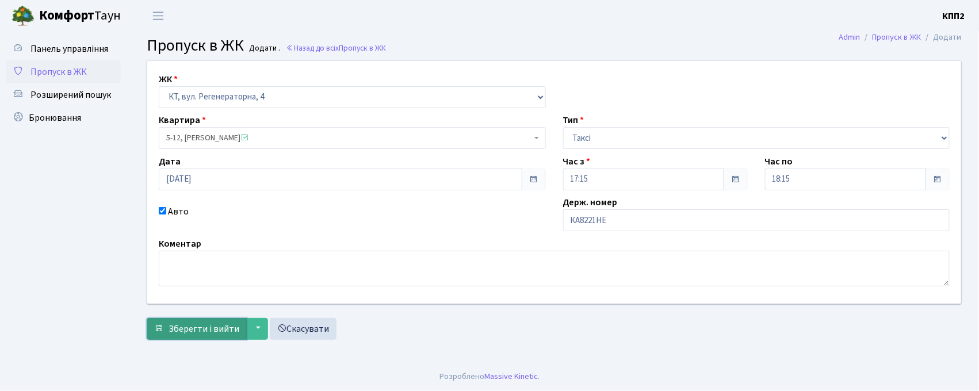
click at [208, 326] on span "Зберегти і вийти" at bounding box center [204, 329] width 71 height 13
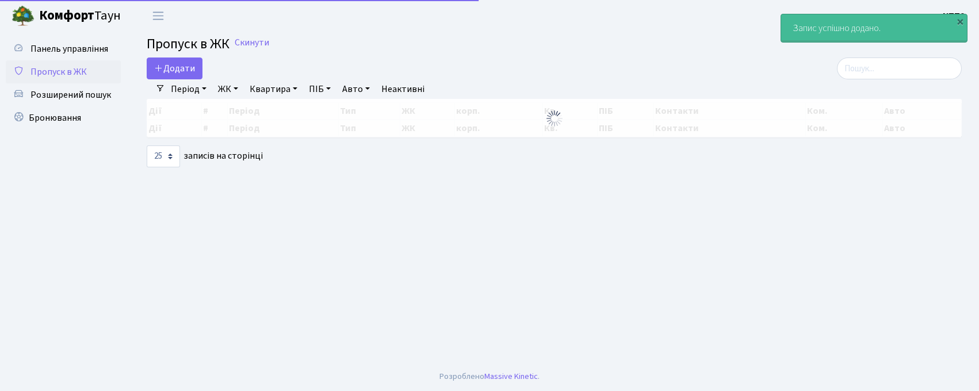
select select "25"
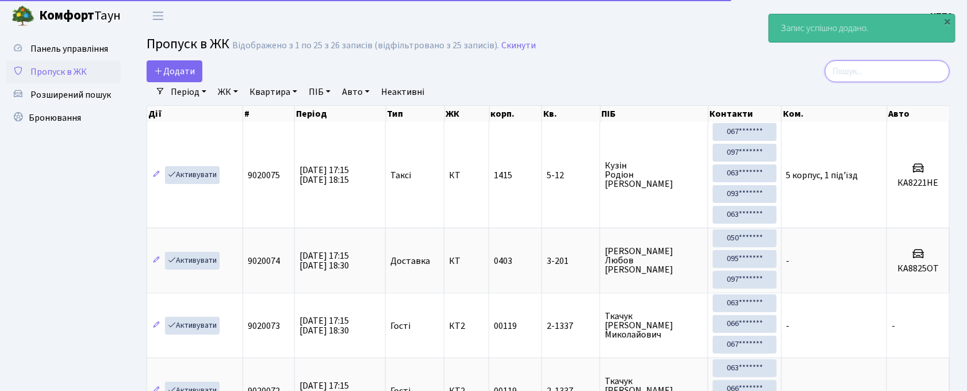
click at [884, 79] on input "search" at bounding box center [887, 71] width 125 height 22
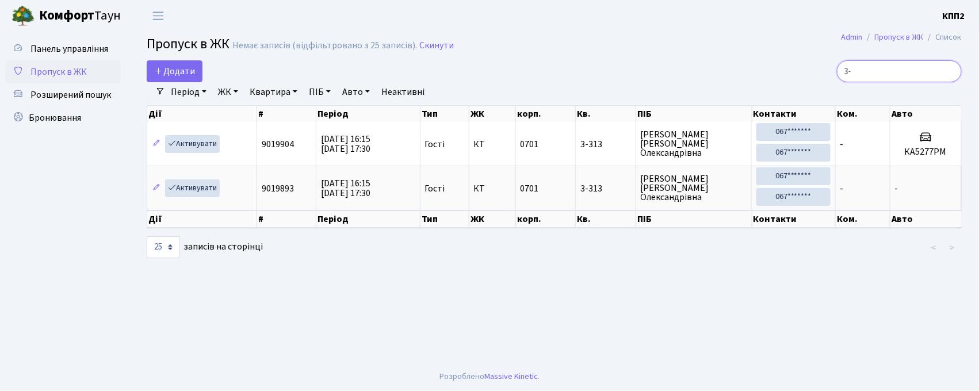
type input "3"
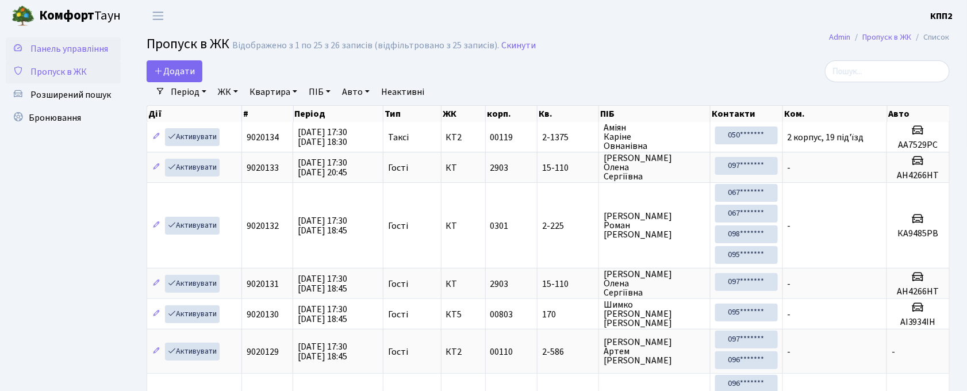
click at [69, 53] on span "Панель управління" at bounding box center [69, 49] width 78 height 13
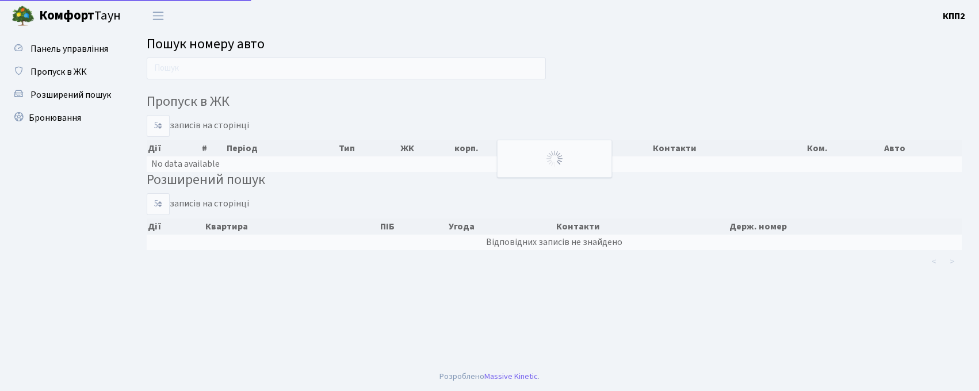
click at [240, 67] on input "text" at bounding box center [346, 69] width 399 height 22
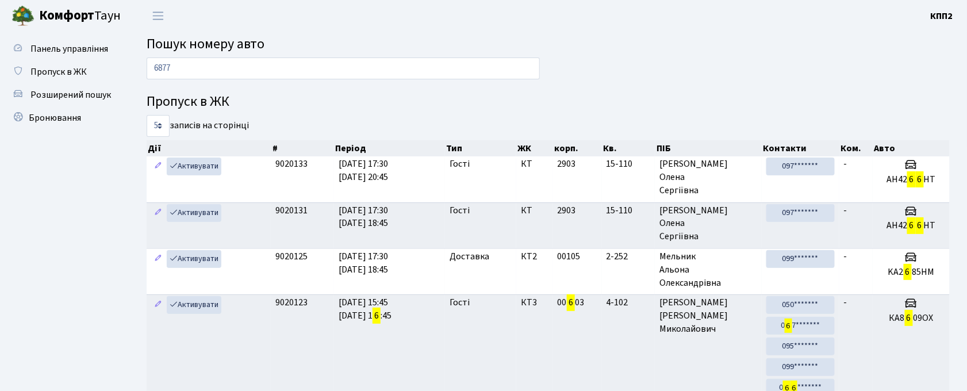
type input "6877"
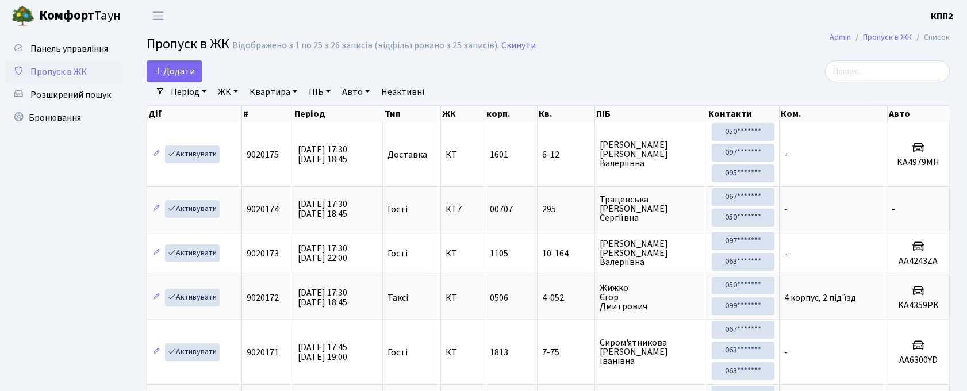
select select "25"
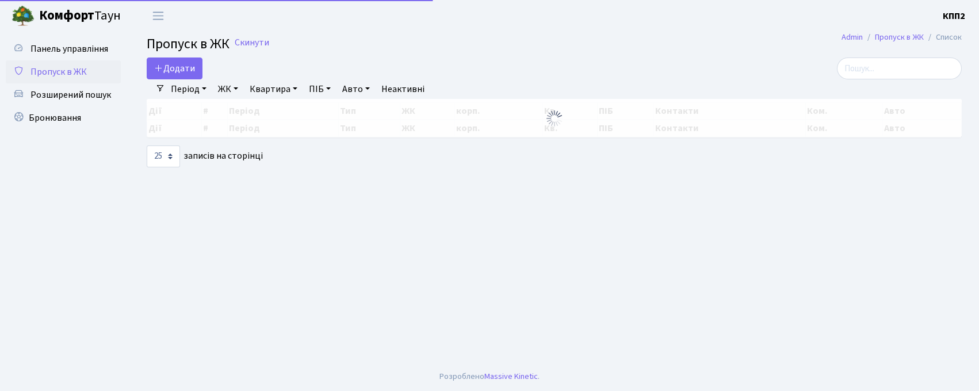
select select "25"
click at [906, 67] on input "search" at bounding box center [899, 69] width 125 height 22
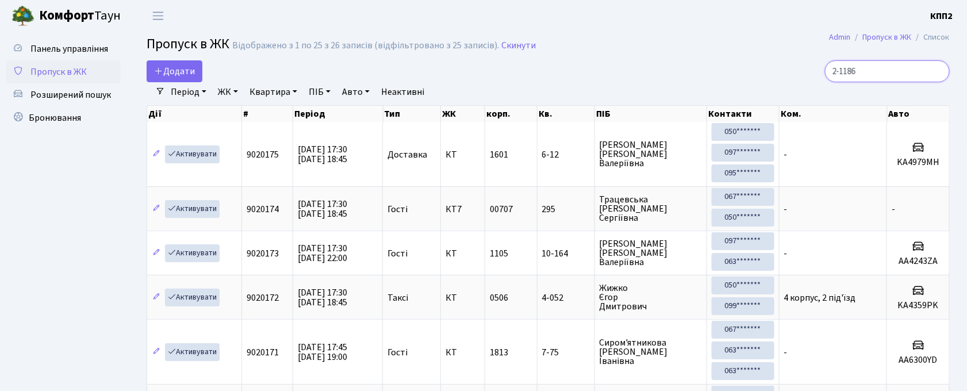
type input "2-1186"
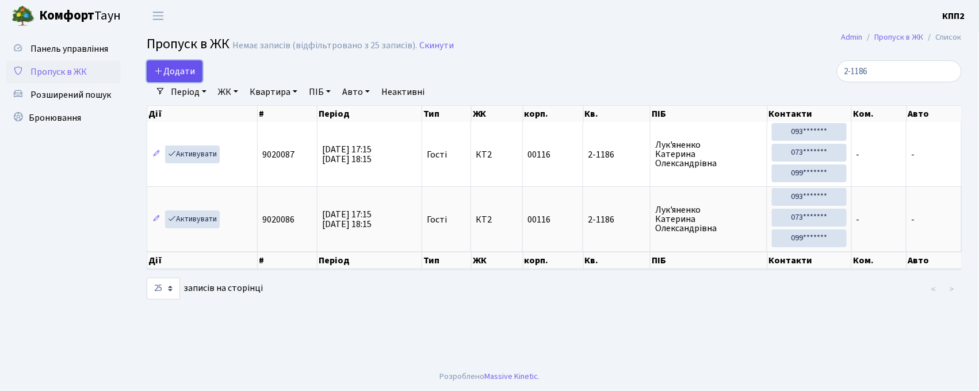
click at [176, 60] on link "Додати" at bounding box center [175, 71] width 56 height 22
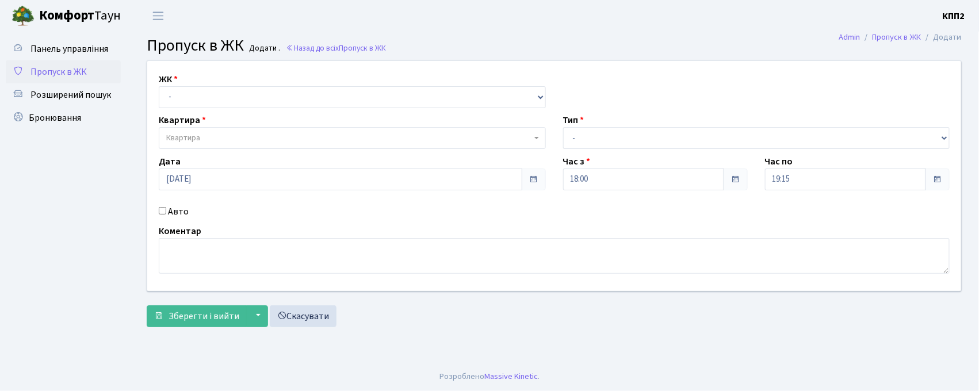
click at [182, 84] on div "ЖК - КТ, вул. Регенераторна, 4 КТ2, просп. Соборності, 17 КТ3, вул. Березнева, …" at bounding box center [352, 90] width 404 height 36
click at [187, 97] on select "- КТ, вул. Регенераторна, 4 КТ2, просп. Соборності, 17 КТ3, вул. Березнева, 16 …" at bounding box center [352, 97] width 387 height 22
select select "271"
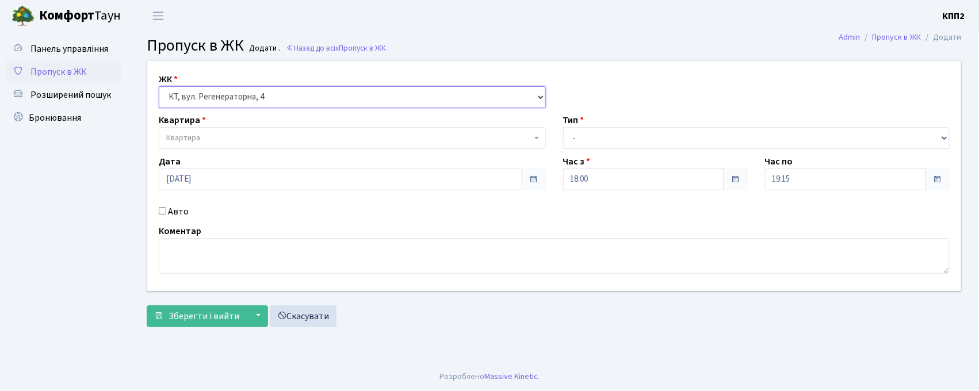
click at [159, 86] on select "- КТ, вул. Регенераторна, 4 КТ2, просп. Соборності, 17 КТ3, вул. Березнева, 16 …" at bounding box center [352, 97] width 387 height 22
select select
click at [201, 132] on span "Квартира" at bounding box center [348, 138] width 365 height 12
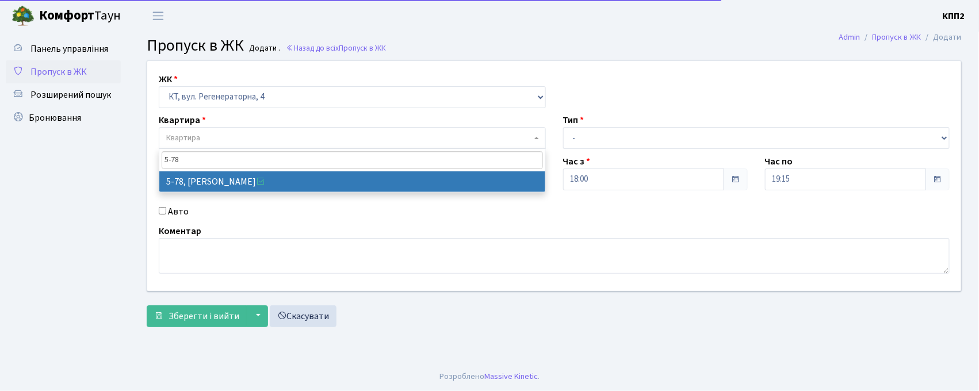
type input "5-78"
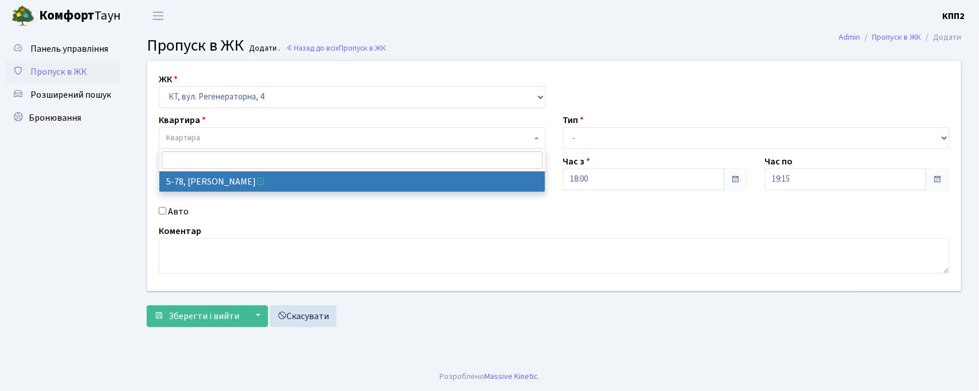
select select "2488"
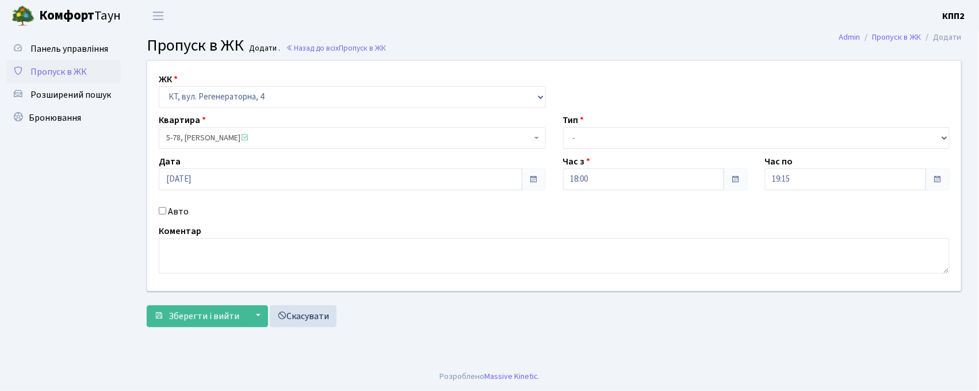
click at [159, 208] on input "Авто" at bounding box center [162, 210] width 7 height 7
checkbox input "true"
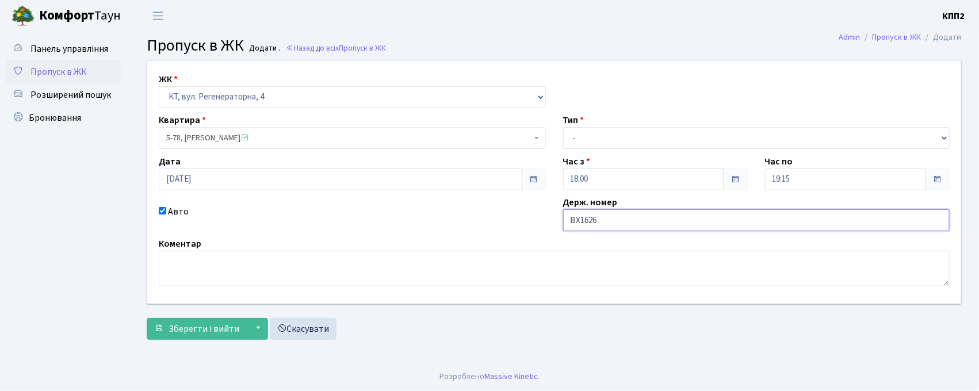
type input "ВХ1626НО"
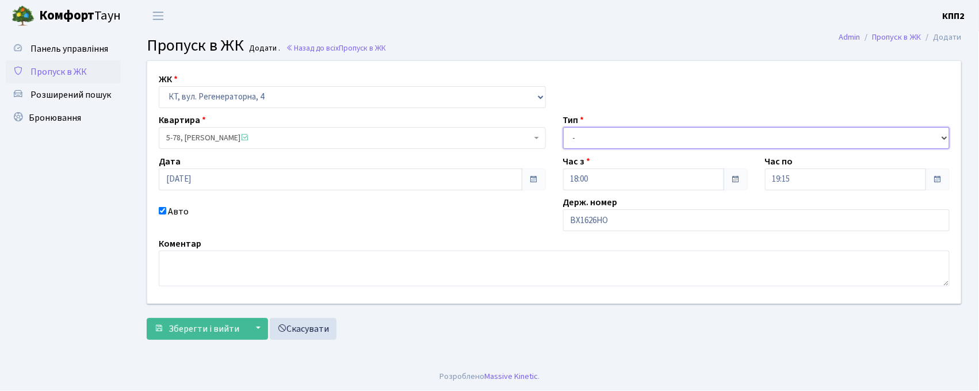
click at [671, 139] on select "- Доставка Таксі Гості Сервіс" at bounding box center [756, 138] width 387 height 22
click at [563, 127] on select "- Доставка Таксі Гості Сервіс" at bounding box center [756, 138] width 387 height 22
click at [592, 133] on select "- Доставка Таксі Гості Сервіс" at bounding box center [756, 138] width 387 height 22
click at [563, 127] on select "- Доставка Таксі Гості Сервіс" at bounding box center [756, 138] width 387 height 22
drag, startPoint x: 585, startPoint y: 141, endPoint x: 589, endPoint y: 148, distance: 8.0
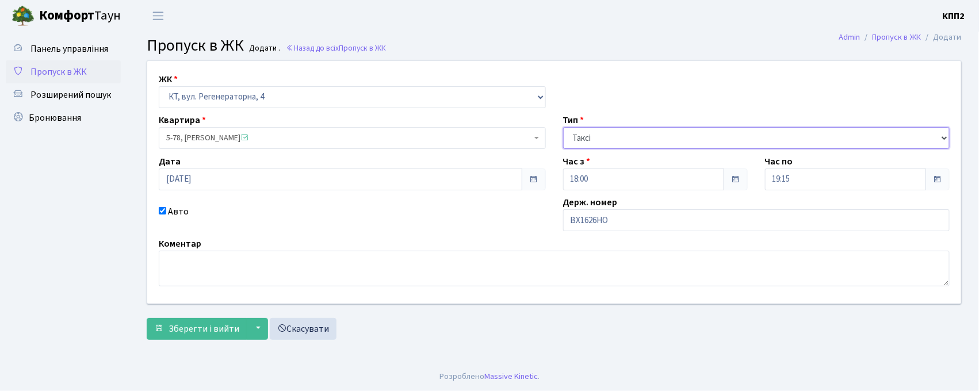
click at [585, 141] on select "- Доставка Таксі Гості Сервіс" at bounding box center [756, 138] width 387 height 22
select select "1"
click at [563, 127] on select "- Доставка Таксі Гості Сервіс" at bounding box center [756, 138] width 387 height 22
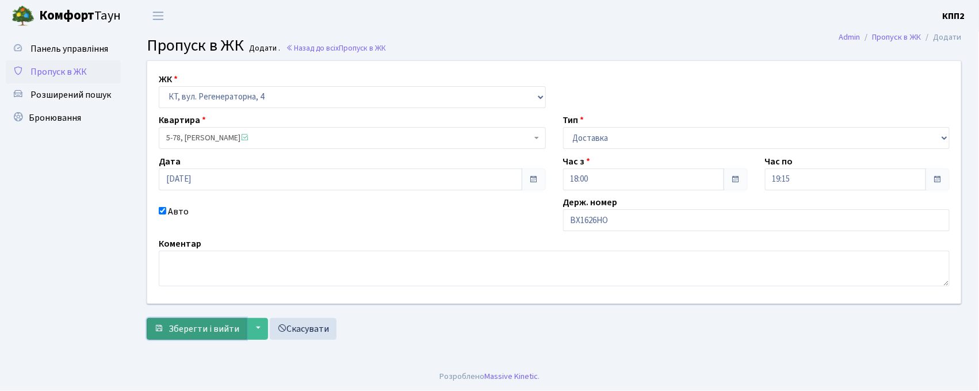
click at [209, 323] on span "Зберегти і вийти" at bounding box center [204, 329] width 71 height 13
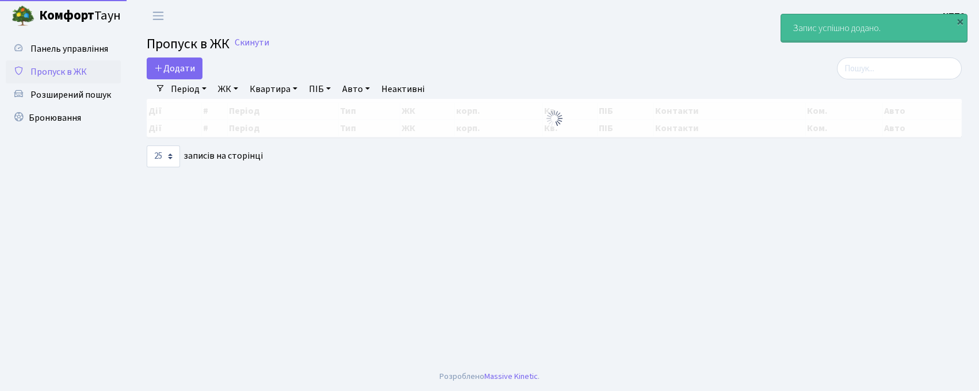
select select "25"
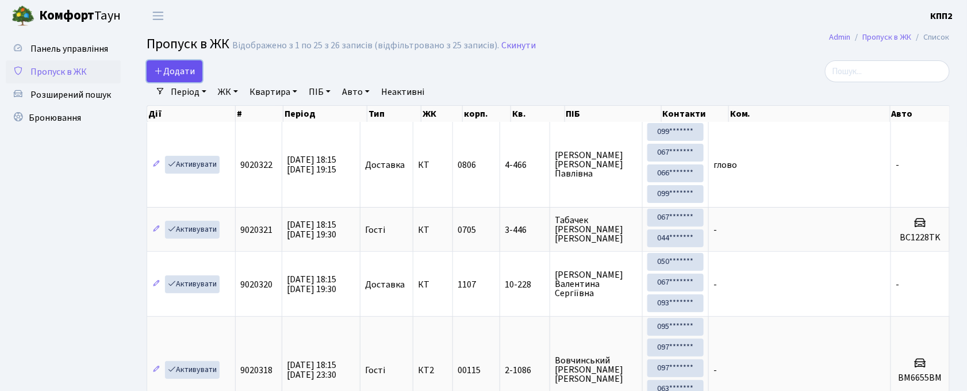
click at [173, 77] on span "Додати" at bounding box center [174, 71] width 41 height 13
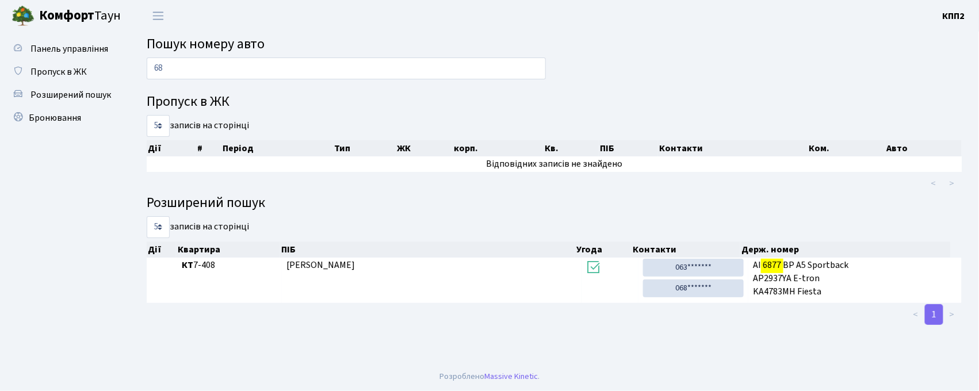
type input "6"
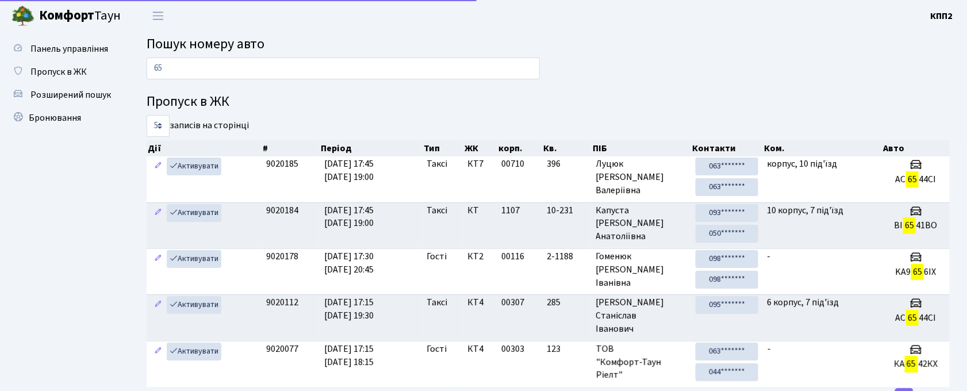
type input "6"
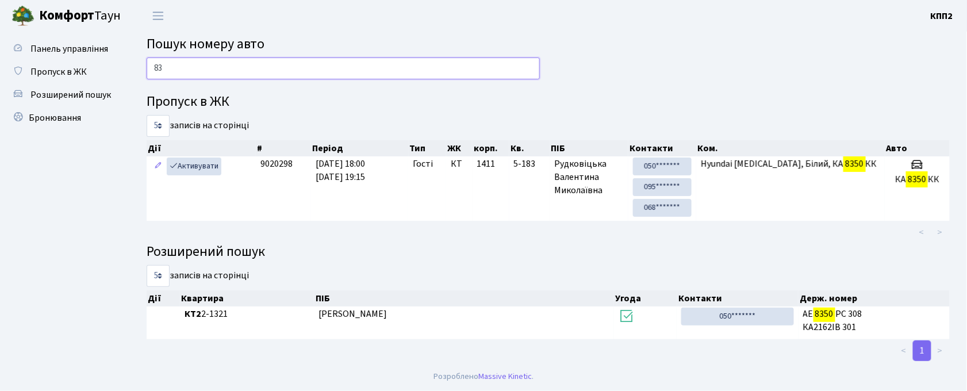
type input "8"
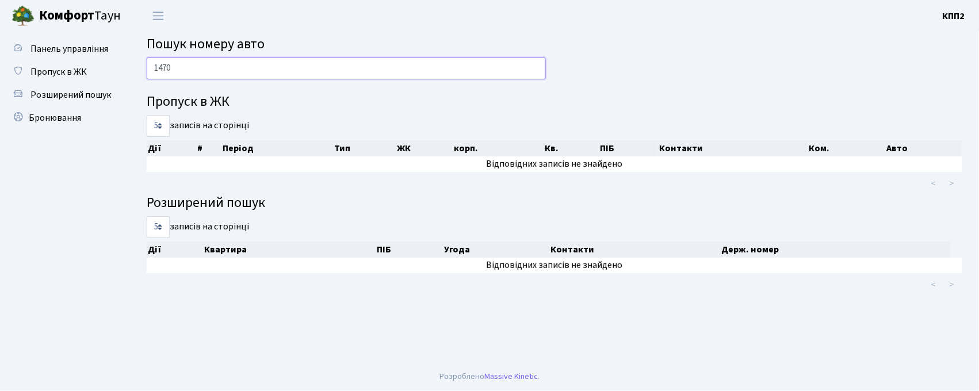
type input "1470"
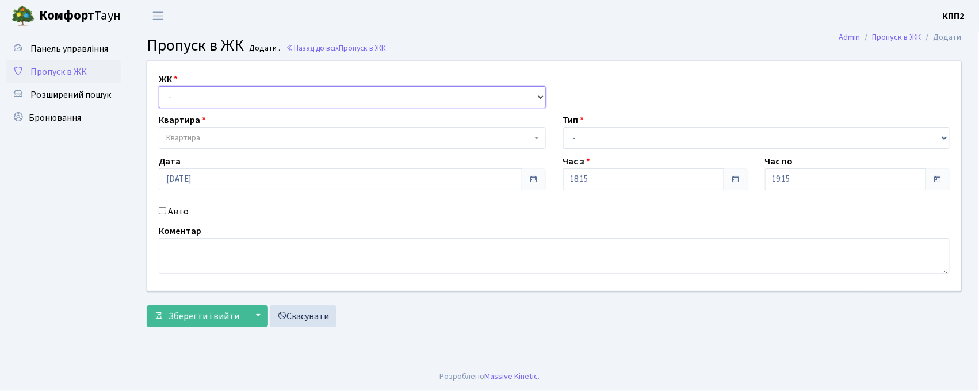
click at [198, 105] on select "- КТ, вул. Регенераторна, 4 КТ2, просп. [STREET_ADDRESS] [STREET_ADDRESS] [PERS…" at bounding box center [352, 97] width 387 height 22
select select "271"
click at [159, 86] on select "- КТ, вул. Регенераторна, 4 КТ2, просп. [STREET_ADDRESS] [STREET_ADDRESS] [PERS…" at bounding box center [352, 97] width 387 height 22
select select
click at [208, 139] on span "Квартира" at bounding box center [348, 138] width 365 height 12
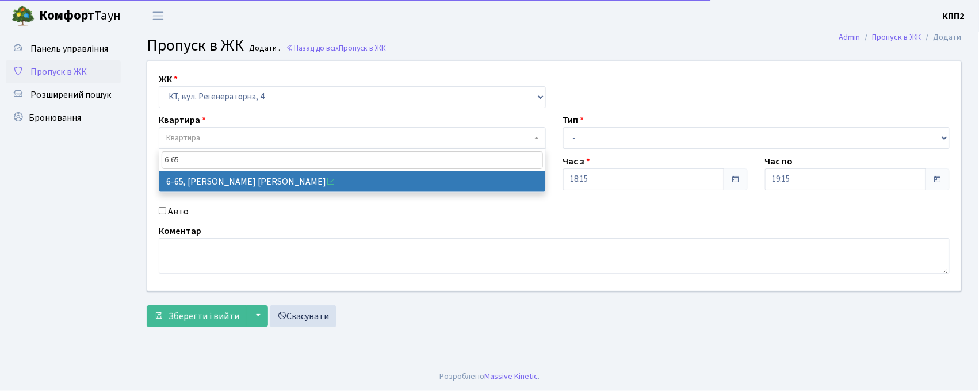
type input "6-65"
select select "5290"
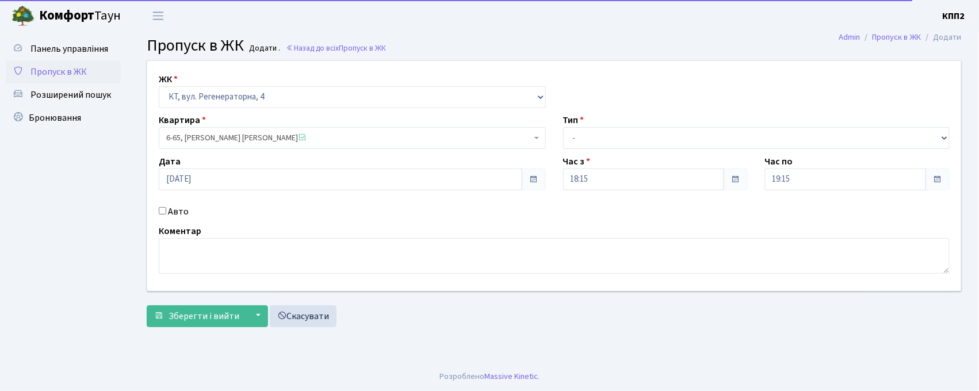
click at [162, 213] on input "Авто" at bounding box center [162, 210] width 7 height 7
checkbox input "true"
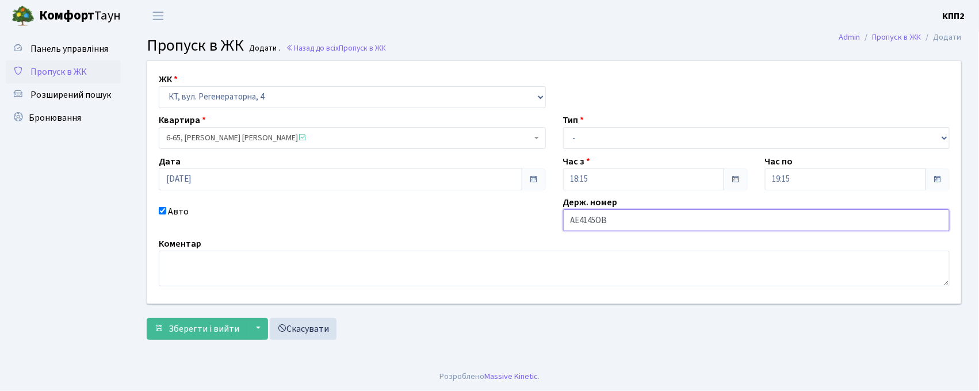
type input "АЕ4145ОВ"
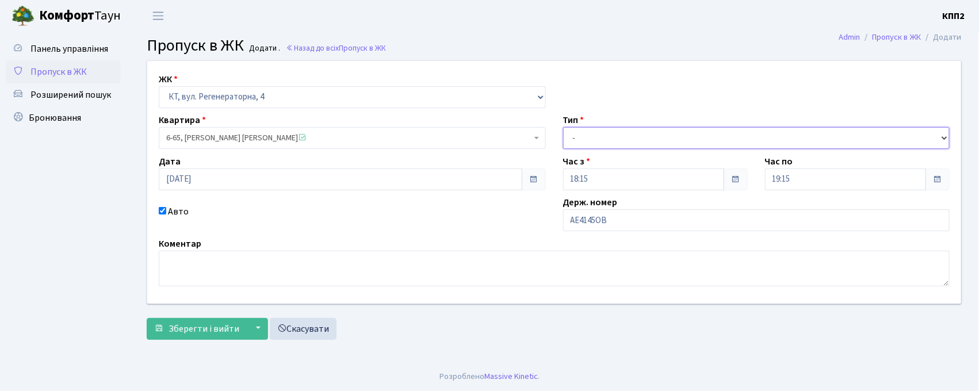
click at [569, 138] on select "- Доставка Таксі Гості Сервіс" at bounding box center [756, 138] width 387 height 22
select select "3"
click at [563, 127] on select "- Доставка Таксі Гості Сервіс" at bounding box center [756, 138] width 387 height 22
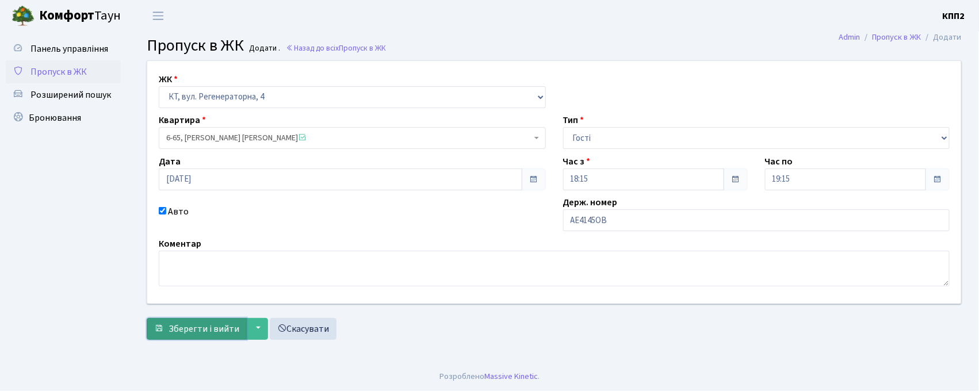
click at [229, 324] on span "Зберегти і вийти" at bounding box center [204, 329] width 71 height 13
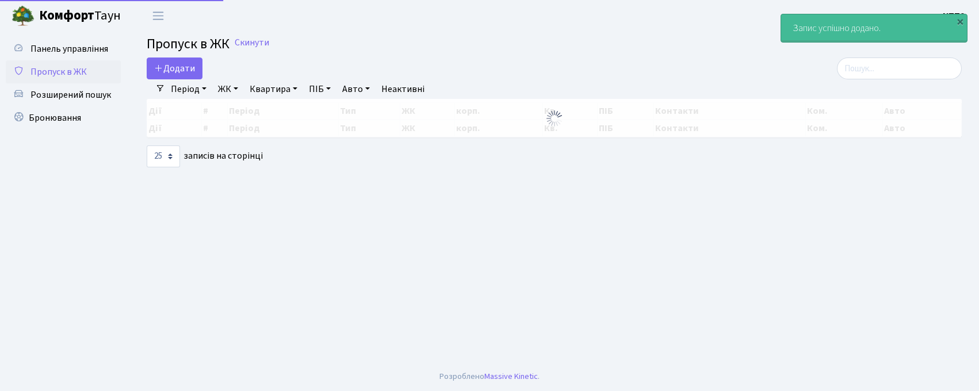
select select "25"
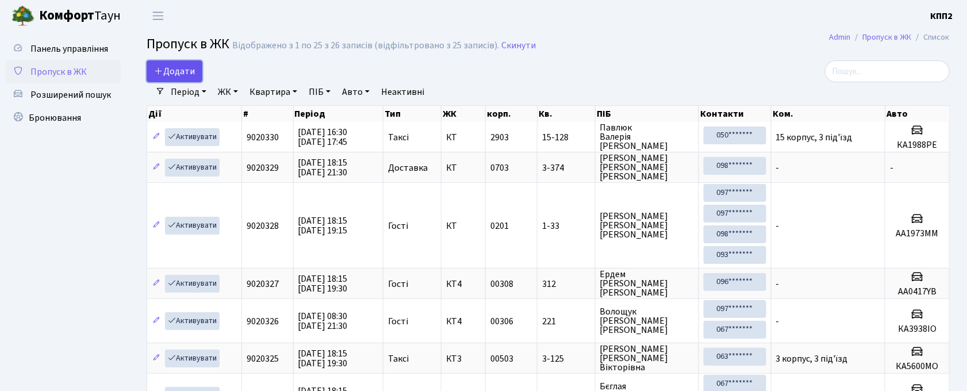
click at [175, 70] on span "Додати" at bounding box center [174, 71] width 41 height 13
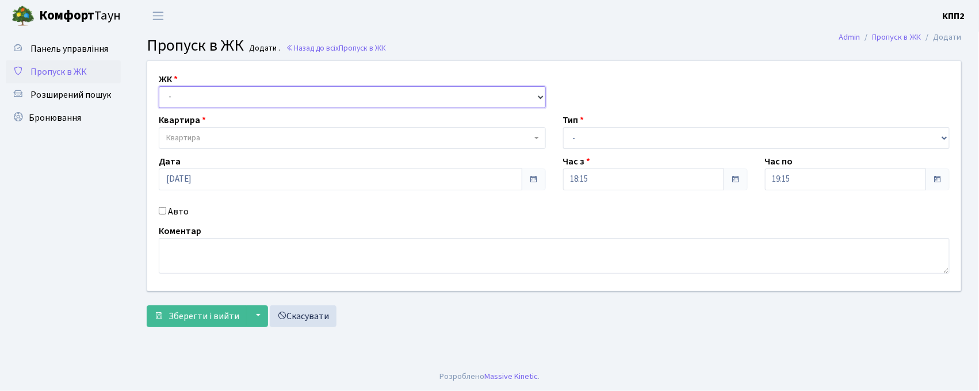
drag, startPoint x: 0, startPoint y: 0, endPoint x: 179, endPoint y: 93, distance: 202.2
click at [179, 93] on select "- КТ, вул. Регенераторна, 4 КТ2, просп. Соборності, 17 КТ3, вул. Березнева, 16 …" at bounding box center [352, 97] width 387 height 22
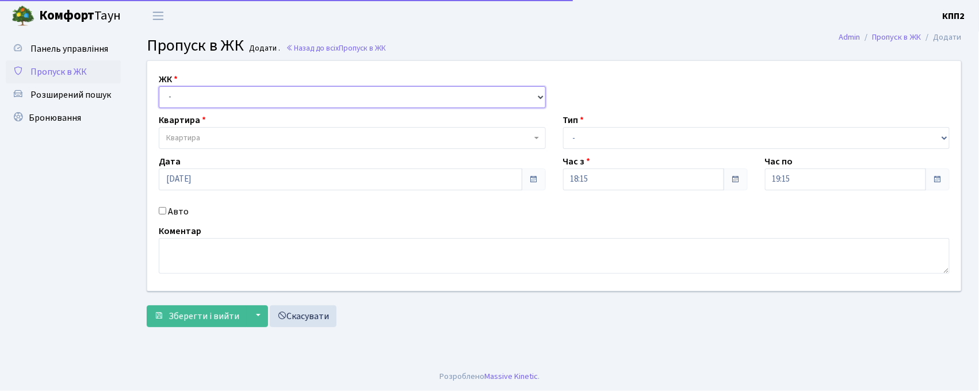
select select "271"
click at [159, 86] on select "- КТ, вул. Регенераторна, 4 КТ2, просп. Соборності, 17 КТ3, вул. Березнева, 16 …" at bounding box center [352, 97] width 387 height 22
select select
click at [187, 132] on span "Квартира" at bounding box center [183, 138] width 34 height 12
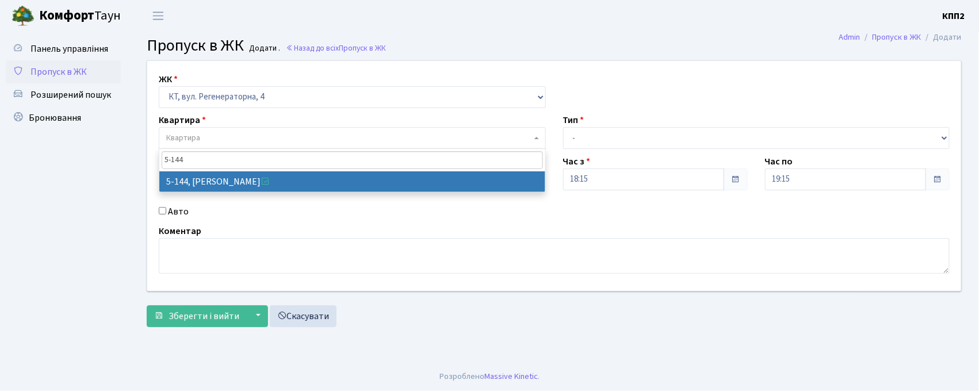
type input "5-144"
select select "2404"
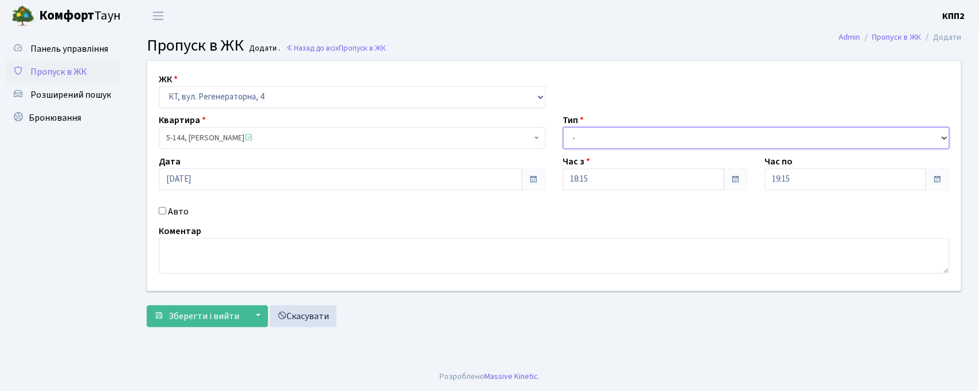
click at [633, 129] on select "- Доставка Таксі Гості Сервіс" at bounding box center [756, 138] width 387 height 22
select select "3"
click at [563, 127] on select "- Доставка Таксі Гості Сервіс" at bounding box center [756, 138] width 387 height 22
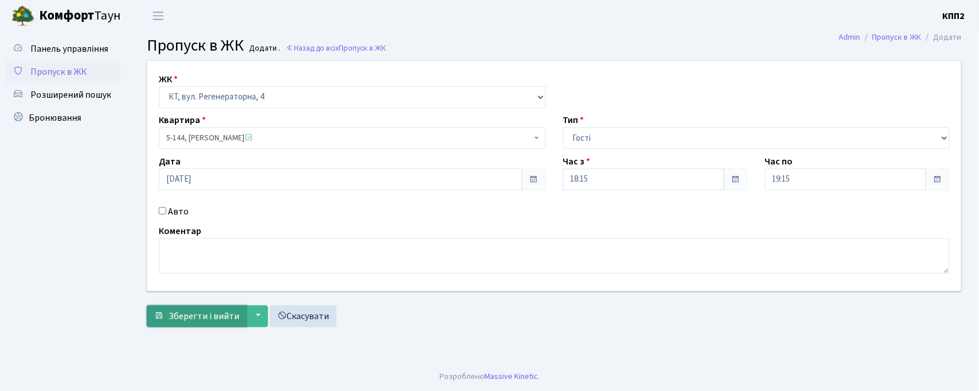
click at [182, 324] on button "Зберегти і вийти" at bounding box center [197, 316] width 100 height 22
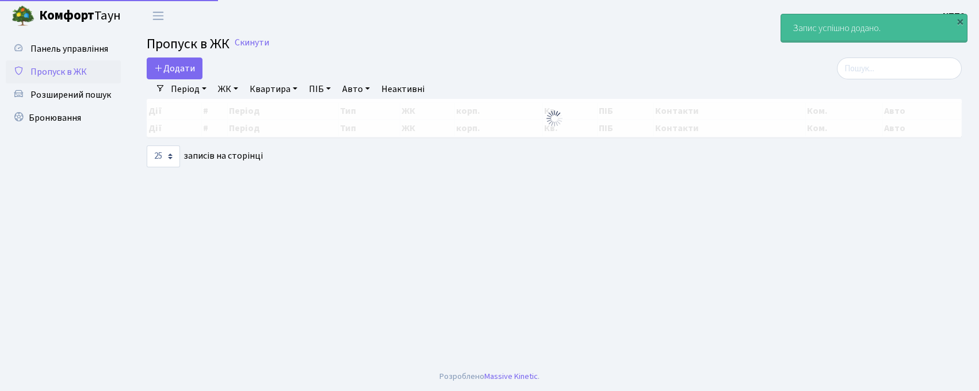
select select "25"
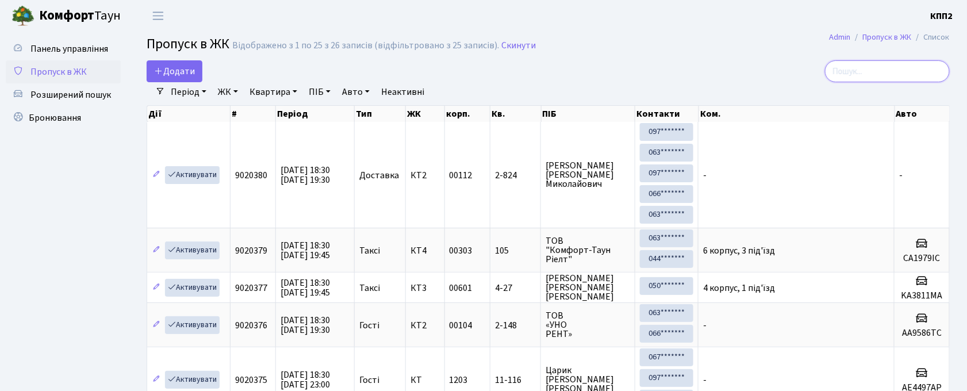
click at [897, 78] on input "search" at bounding box center [887, 71] width 125 height 22
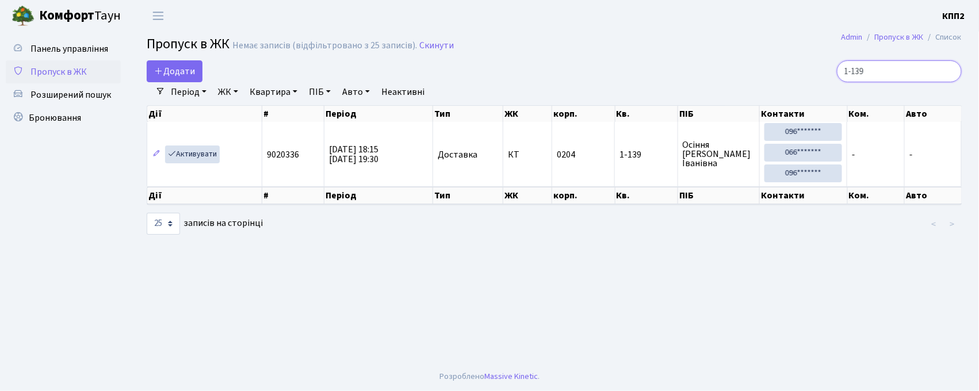
type input "1-139"
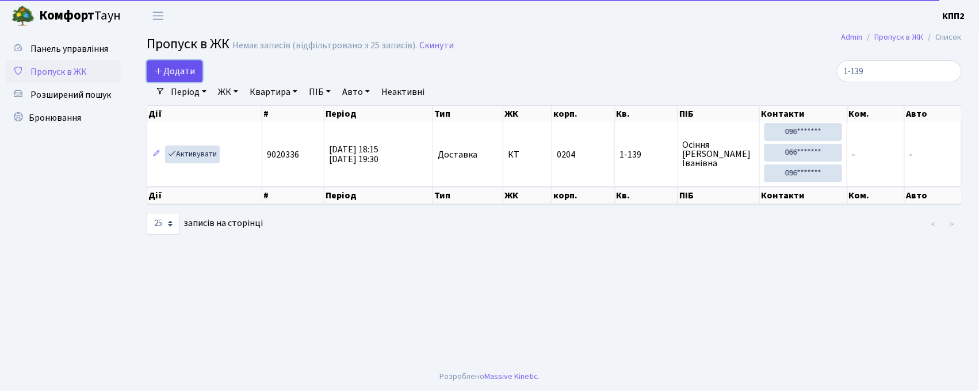
click at [161, 72] on icon at bounding box center [158, 70] width 9 height 9
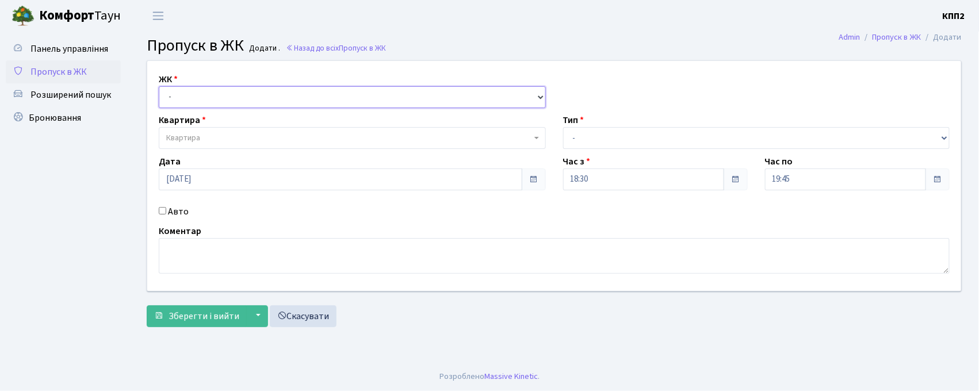
click at [173, 97] on select "- КТ, вул. Регенераторна, 4 КТ2, просп. [STREET_ADDRESS] [STREET_ADDRESS] [PERS…" at bounding box center [352, 97] width 387 height 22
select select "271"
click at [159, 86] on select "- КТ, вул. Регенераторна, 4 КТ2, просп. Соборності, 17 КТ3, вул. Березнева, 16 …" at bounding box center [352, 97] width 387 height 22
select select
click at [183, 140] on span "Квартира" at bounding box center [183, 138] width 34 height 12
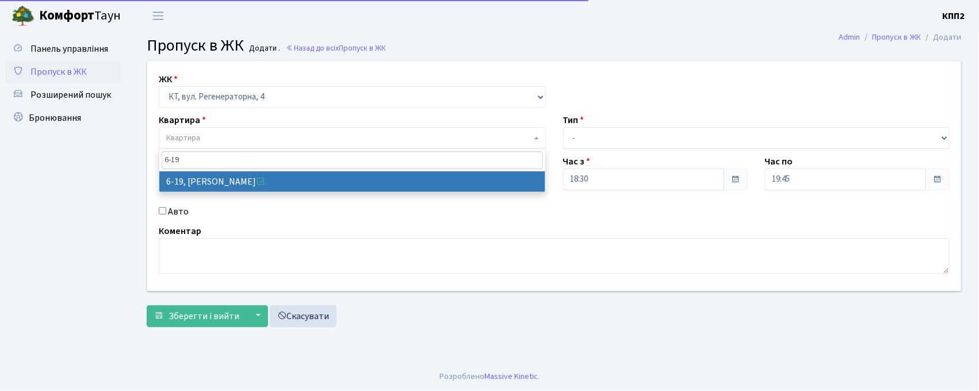
type input "6-19"
select select "5199"
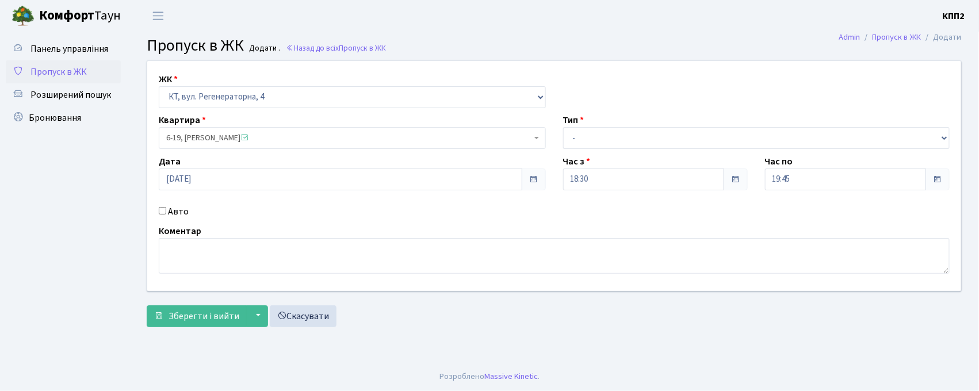
click at [162, 212] on input "Авто" at bounding box center [162, 210] width 7 height 7
checkbox input "true"
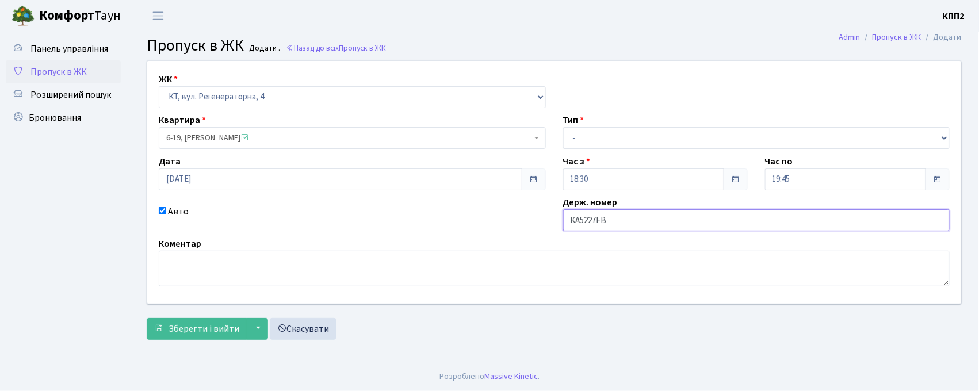
type input "КА5227ЕВ"
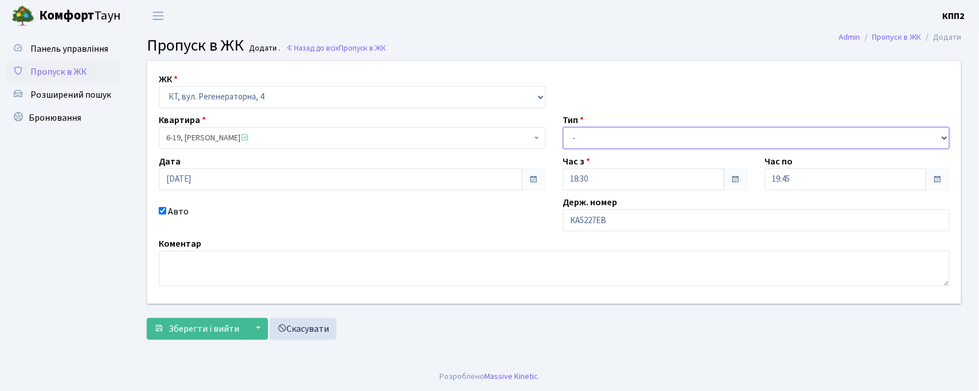
drag, startPoint x: 604, startPoint y: 132, endPoint x: 602, endPoint y: 148, distance: 16.3
click at [604, 132] on select "- Доставка Таксі Гості Сервіс" at bounding box center [756, 138] width 387 height 22
select select "3"
click at [563, 127] on select "- Доставка Таксі Гості Сервіс" at bounding box center [756, 138] width 387 height 22
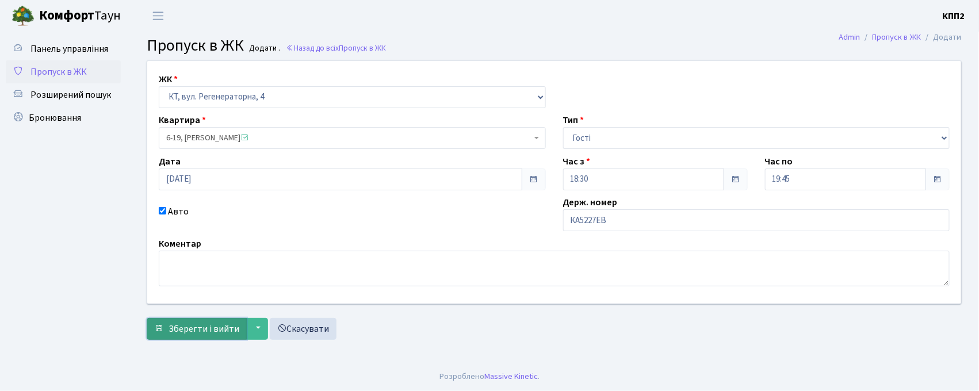
click at [204, 332] on span "Зберегти і вийти" at bounding box center [204, 329] width 71 height 13
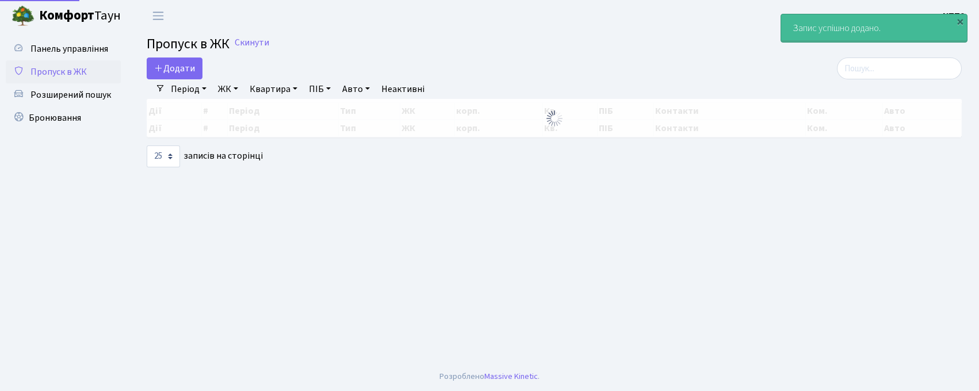
select select "25"
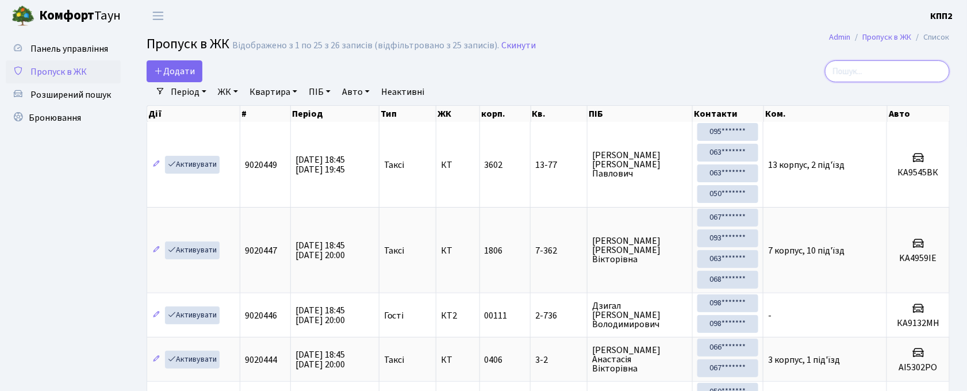
click at [870, 69] on input "search" at bounding box center [887, 71] width 125 height 22
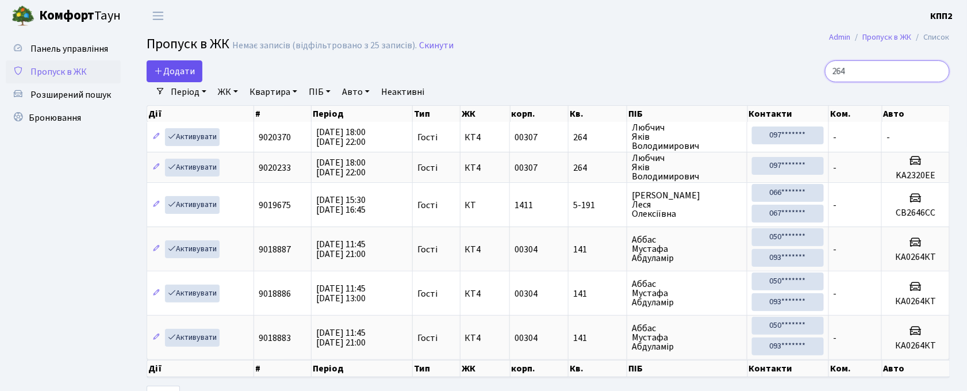
type input "264"
click at [189, 71] on span "Додати" at bounding box center [174, 71] width 41 height 13
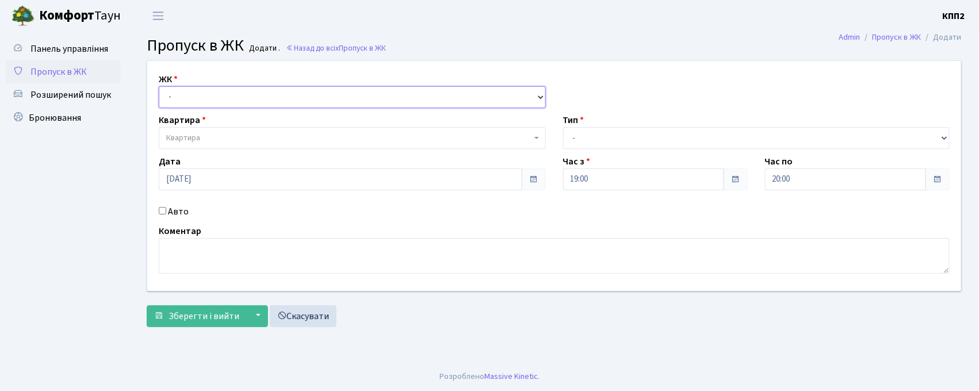
drag, startPoint x: 201, startPoint y: 99, endPoint x: 201, endPoint y: 106, distance: 6.9
click at [201, 99] on select "- КТ, вул. Регенераторна, 4 КТ2, просп. [STREET_ADDRESS] [STREET_ADDRESS] [PERS…" at bounding box center [352, 97] width 387 height 22
select select "271"
click at [159, 86] on select "- КТ, вул. Регенераторна, 4 КТ2, просп. [STREET_ADDRESS] [STREET_ADDRESS] [PERS…" at bounding box center [352, 97] width 387 height 22
select select
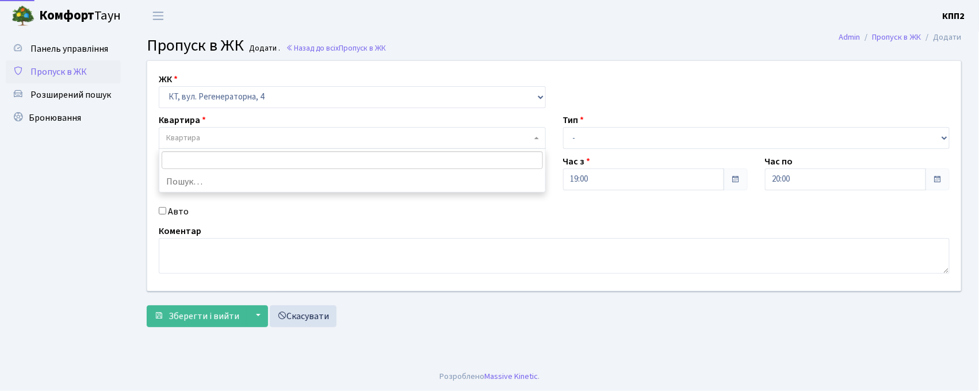
click at [198, 146] on span "Квартира" at bounding box center [352, 138] width 387 height 22
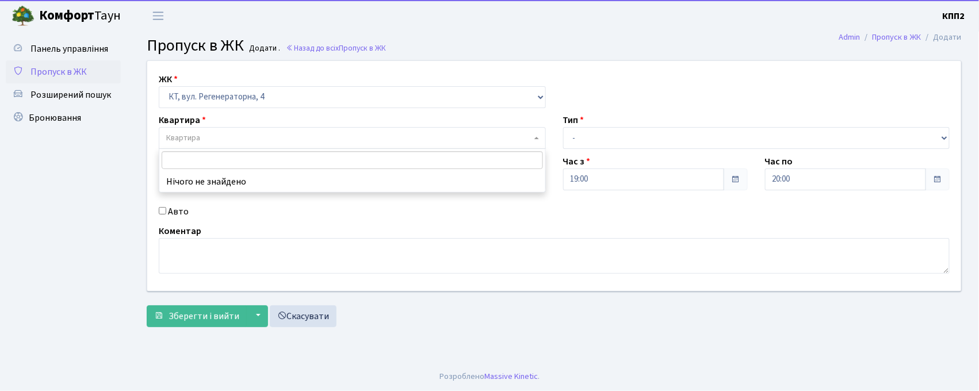
type input "3"
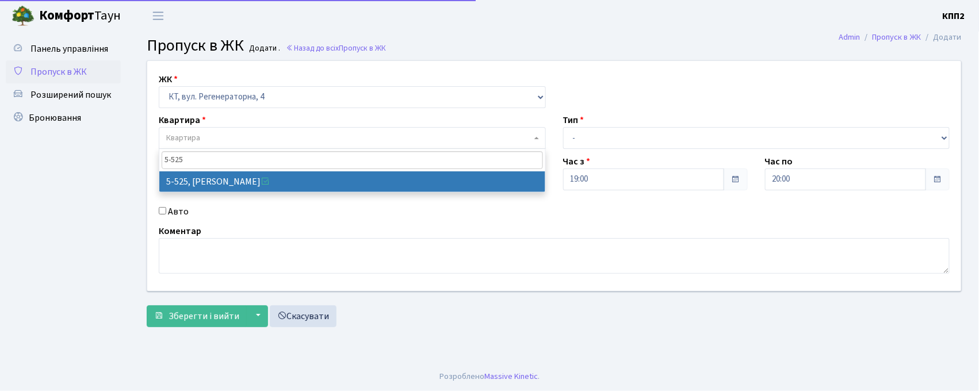
type input "5-525"
select select "1991"
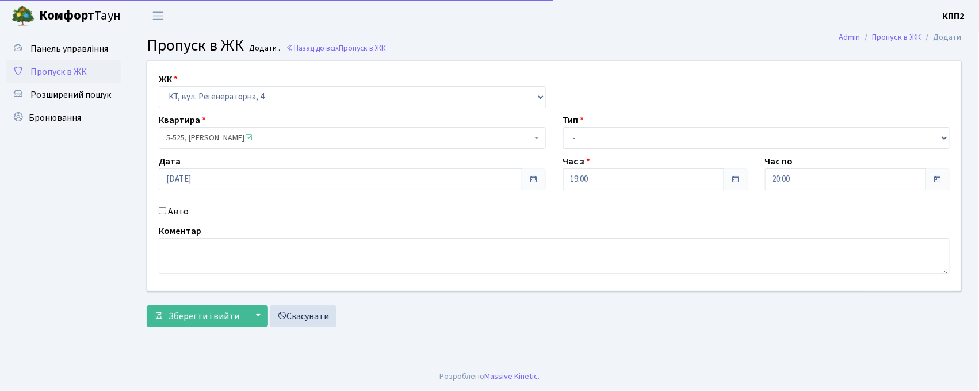
click at [166, 215] on div "Авто" at bounding box center [352, 212] width 404 height 14
click at [161, 215] on div "Авто" at bounding box center [352, 212] width 404 height 14
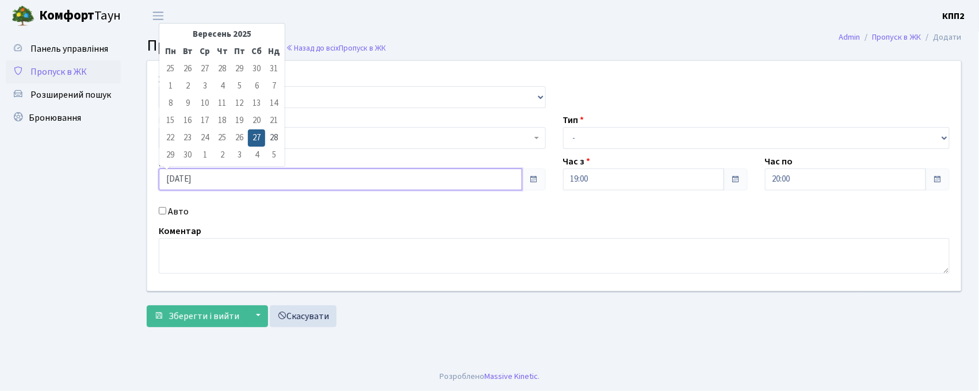
click at [196, 184] on input "27.09.2025" at bounding box center [340, 180] width 363 height 22
click at [267, 135] on td "28" at bounding box center [273, 137] width 17 height 17
type input "28.09.2025"
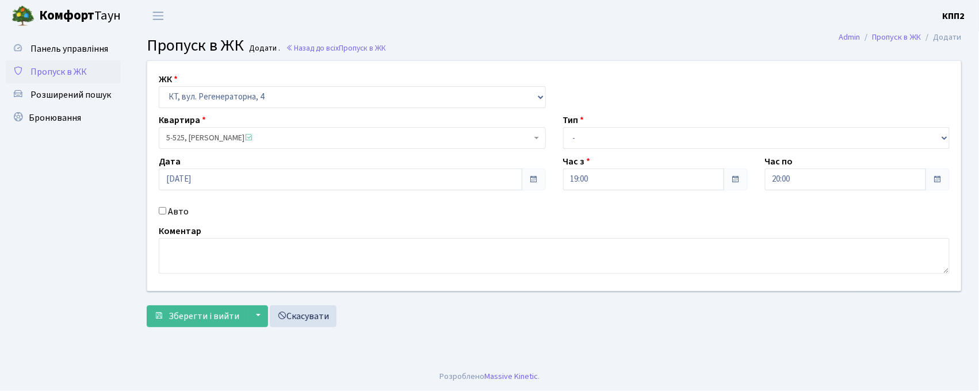
click at [161, 211] on input "Авто" at bounding box center [162, 210] width 7 height 7
checkbox input "true"
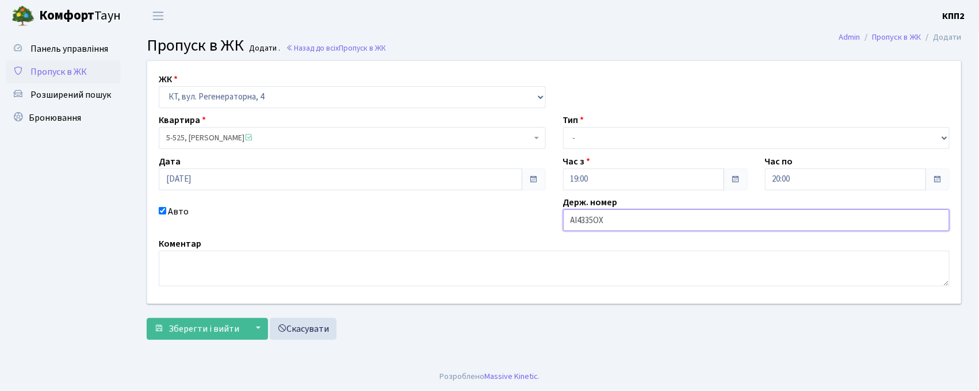
type input "АІ4335ОХ"
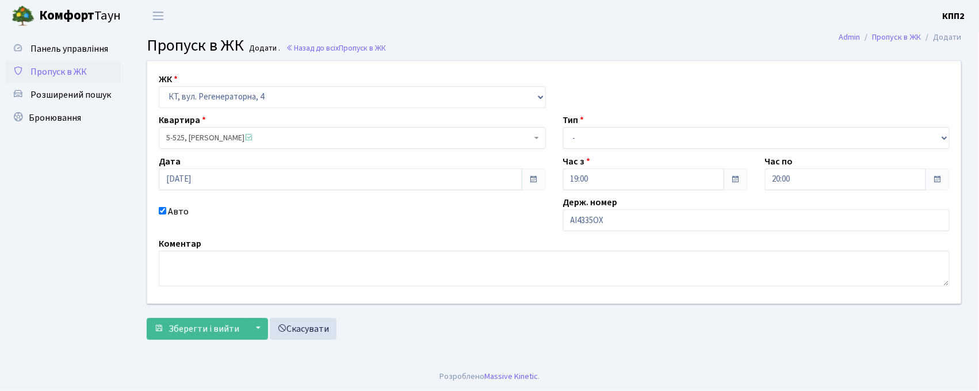
click at [627, 127] on div "Тип - Доставка Таксі Гості Сервіс" at bounding box center [756, 131] width 404 height 36
click at [625, 141] on select "- Доставка Таксі Гості Сервіс" at bounding box center [756, 138] width 387 height 22
select select "2"
click at [563, 127] on select "- Доставка Таксі Гості Сервіс" at bounding box center [756, 138] width 387 height 22
drag, startPoint x: 164, startPoint y: 336, endPoint x: 175, endPoint y: 325, distance: 15.5
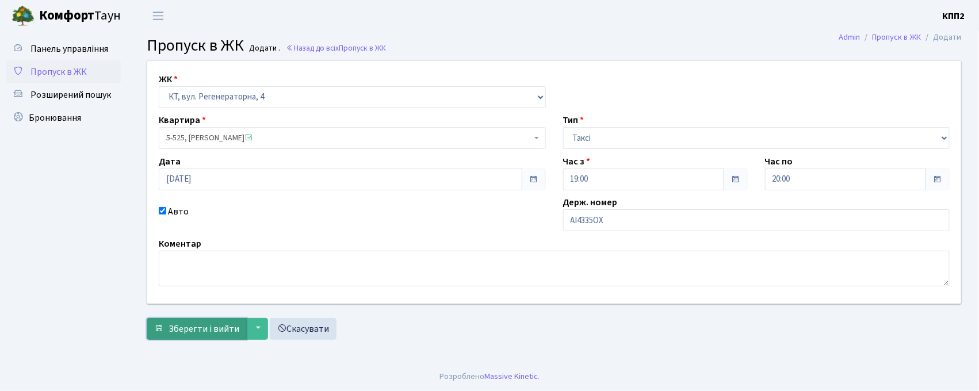
click at [164, 335] on button "Зберегти і вийти" at bounding box center [197, 329] width 100 height 22
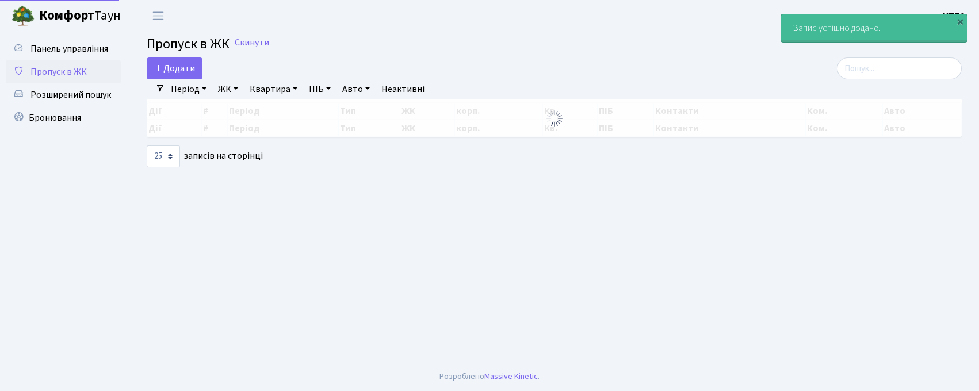
select select "25"
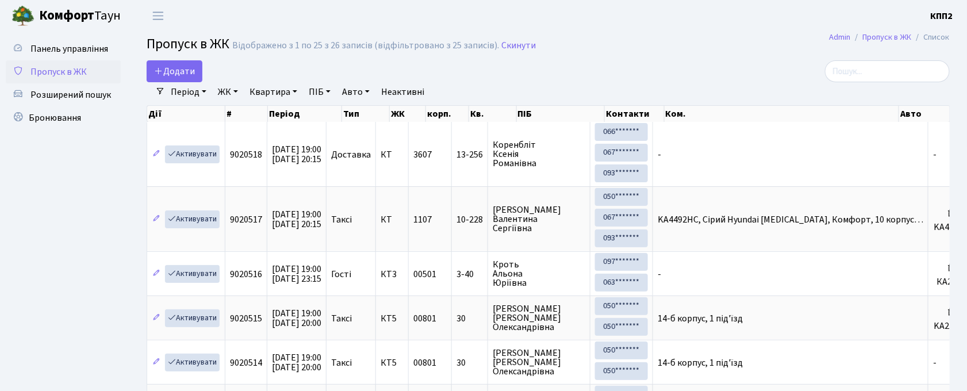
drag, startPoint x: 849, startPoint y: 83, endPoint x: 854, endPoint y: 76, distance: 8.0
click at [854, 75] on input "search" at bounding box center [887, 71] width 125 height 22
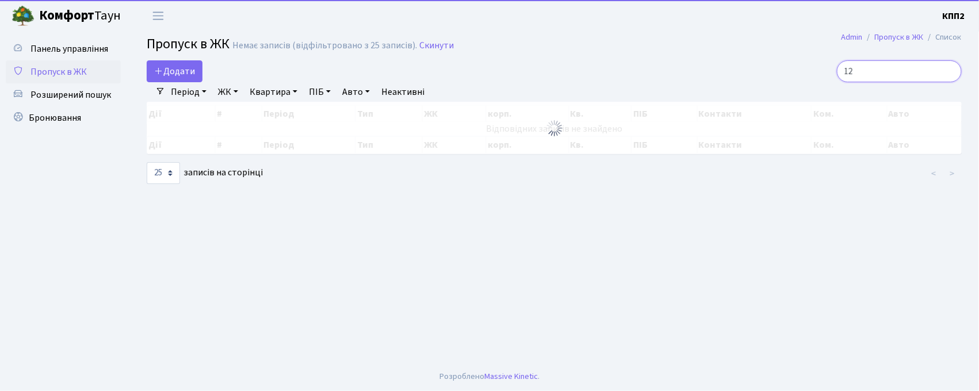
type input "1"
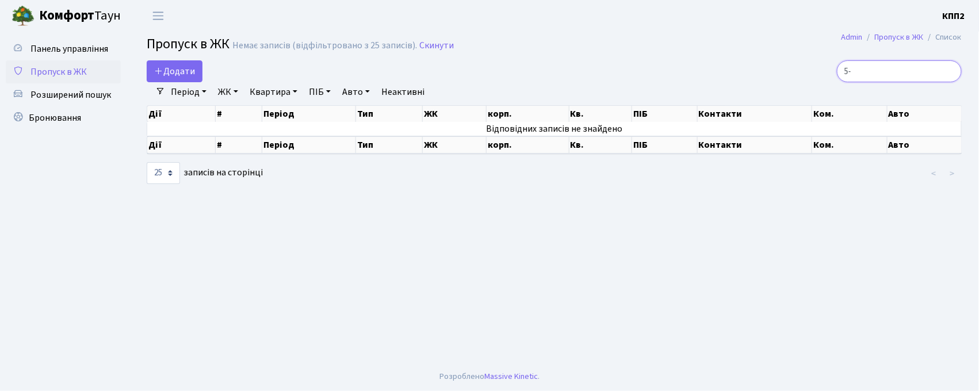
type input "5"
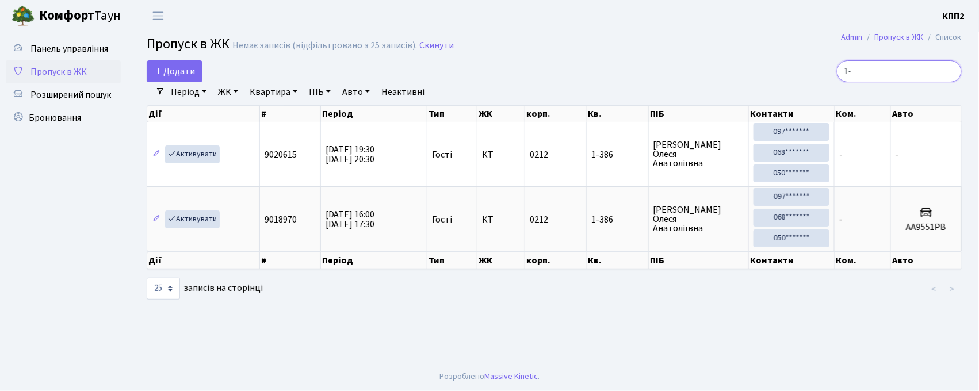
type input "1"
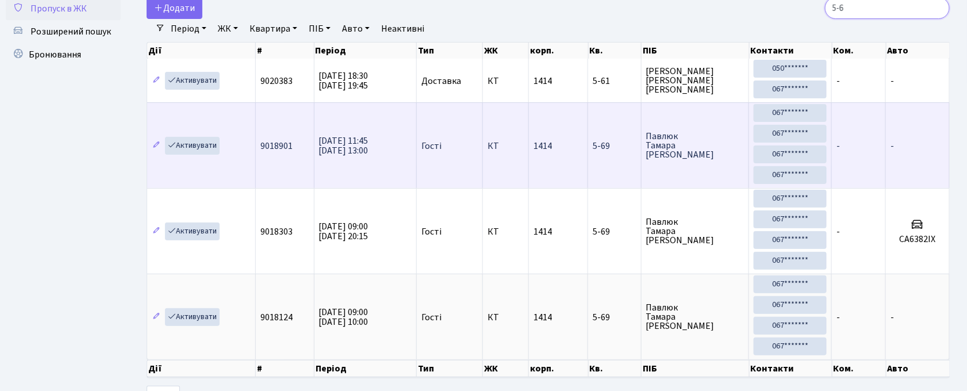
scroll to position [118, 0]
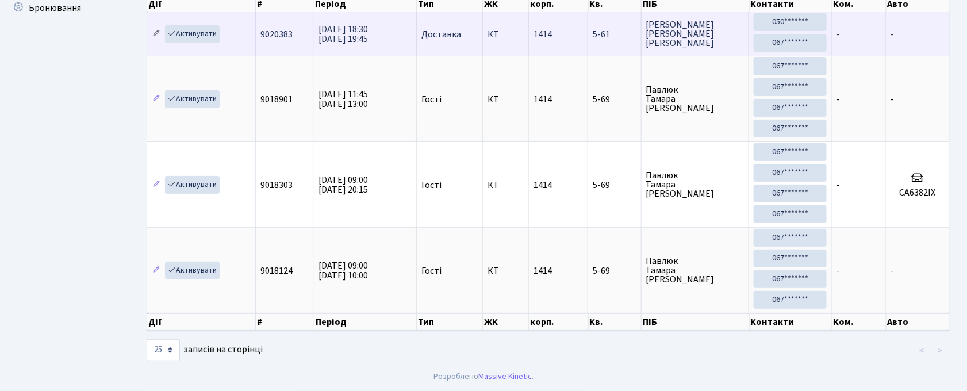
type input "5-6"
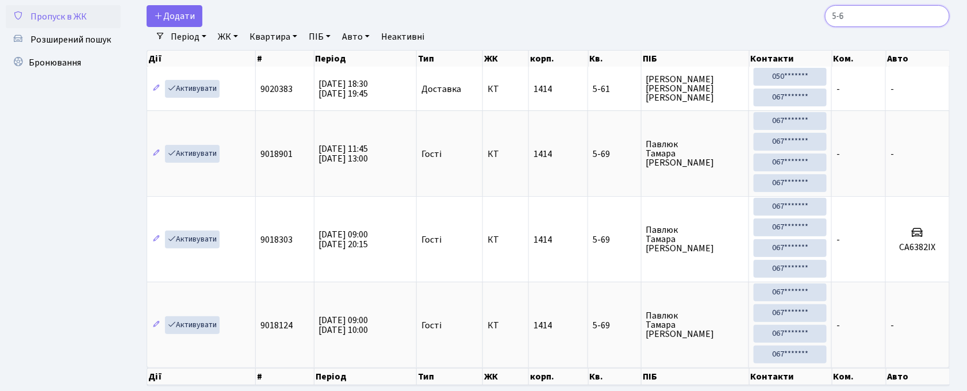
scroll to position [0, 0]
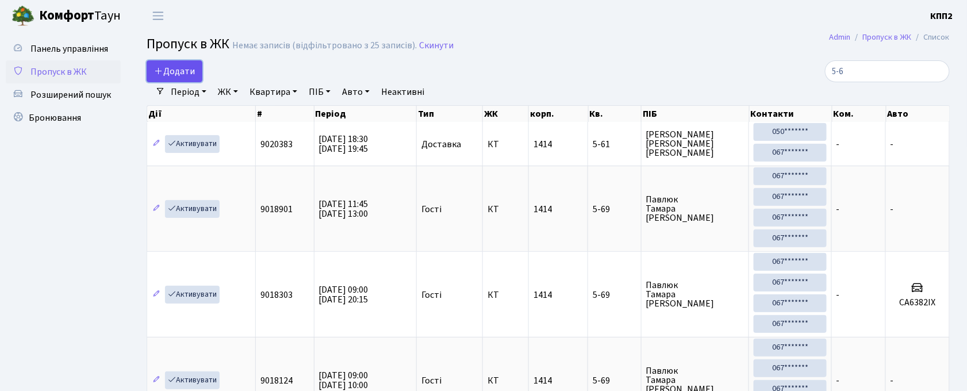
click at [182, 70] on span "Додати" at bounding box center [174, 71] width 41 height 13
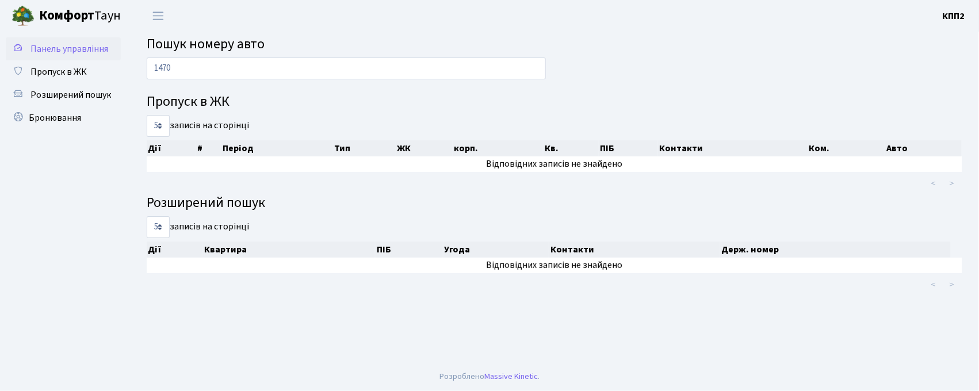
click at [61, 44] on span "Панель управління" at bounding box center [69, 49] width 78 height 13
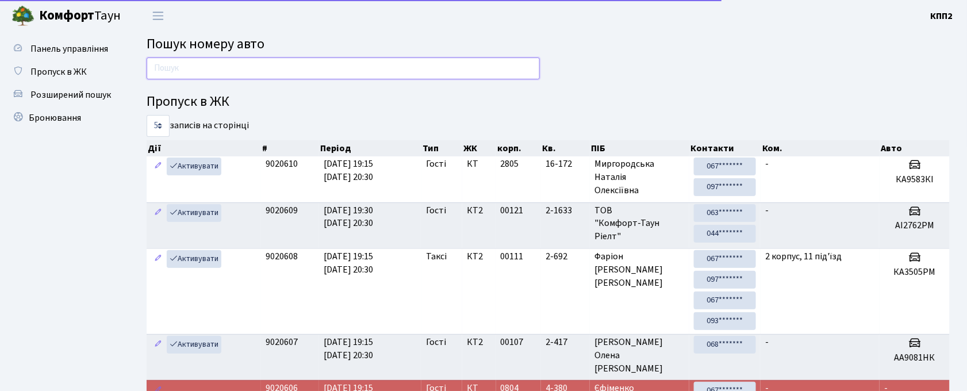
click at [219, 71] on input "text" at bounding box center [343, 69] width 393 height 22
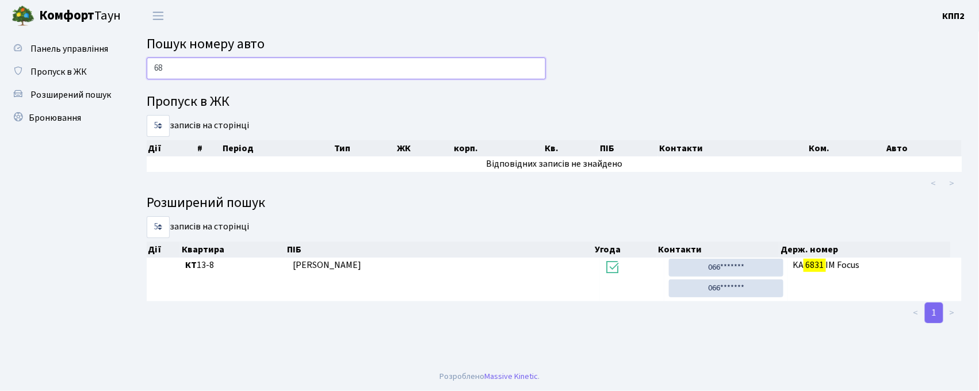
type input "6"
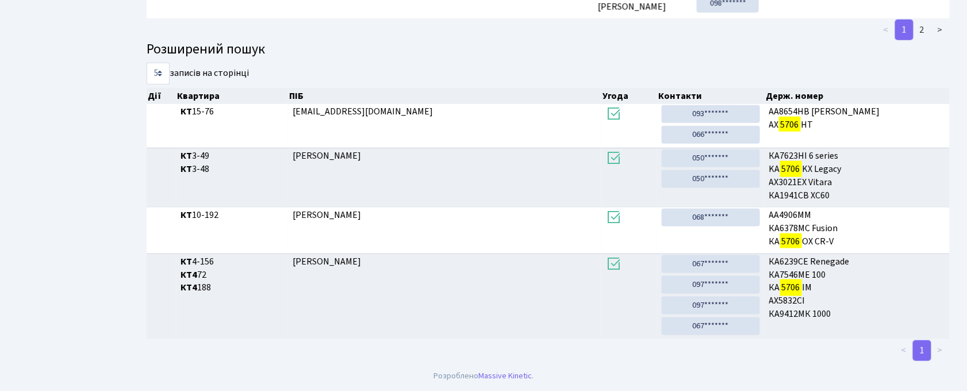
scroll to position [156, 0]
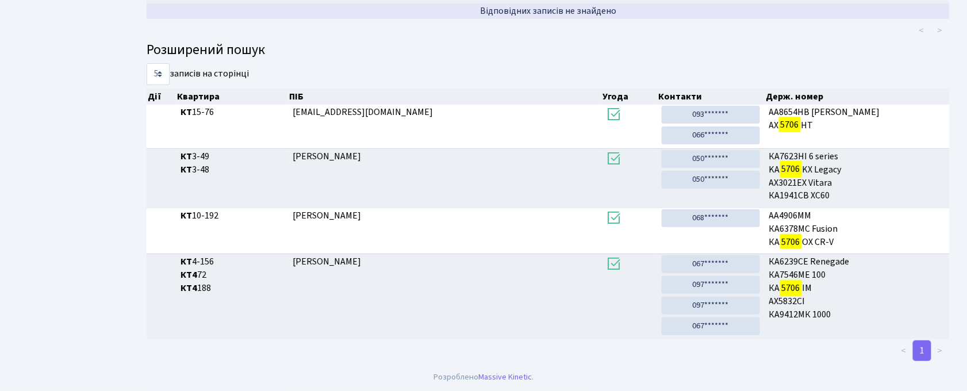
type input "5706"
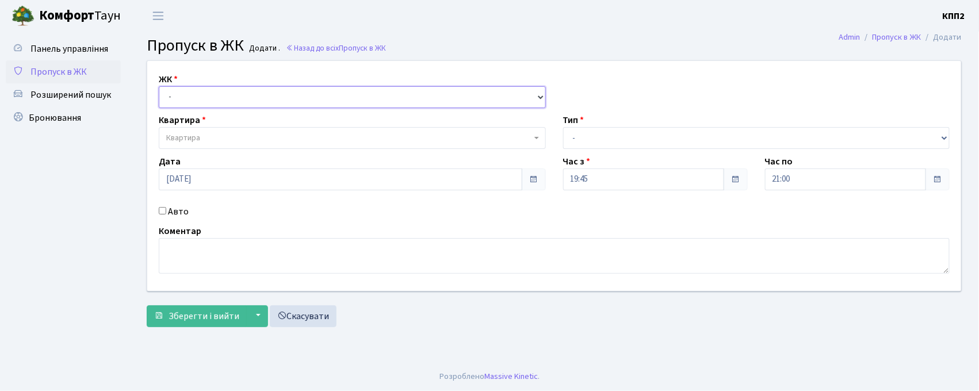
click at [189, 104] on select "- КТ, вул. Регенераторна, 4 КТ2, просп. [STREET_ADDRESS] [STREET_ADDRESS] [PERS…" at bounding box center [352, 97] width 387 height 22
select select "271"
click at [159, 86] on select "- КТ, вул. Регенераторна, 4 КТ2, просп. [STREET_ADDRESS] [STREET_ADDRESS] [PERS…" at bounding box center [352, 97] width 387 height 22
select select
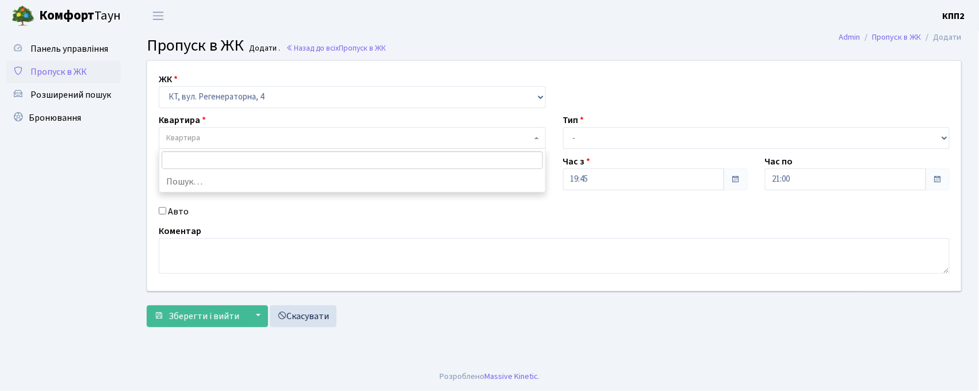
click at [184, 139] on span "Квартира" at bounding box center [183, 138] width 34 height 12
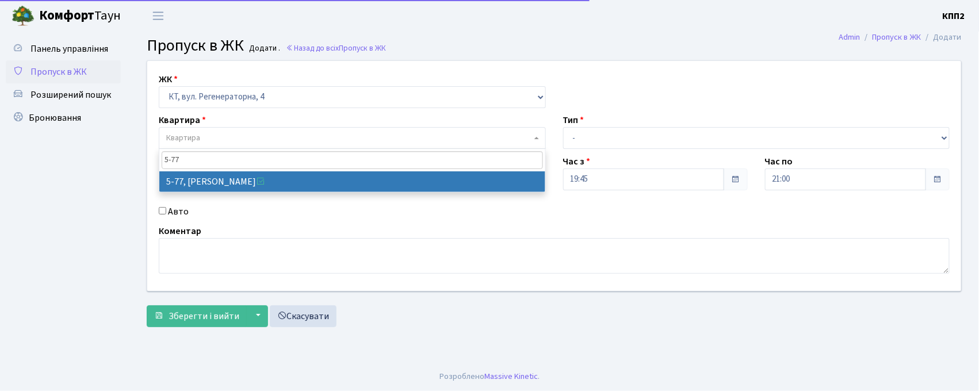
type input "5-77"
select select "2487"
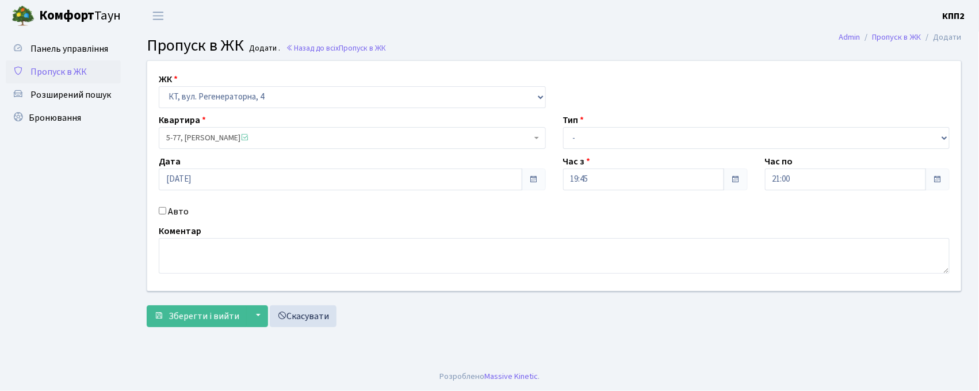
click at [159, 210] on input "Авто" at bounding box center [162, 210] width 7 height 7
checkbox input "true"
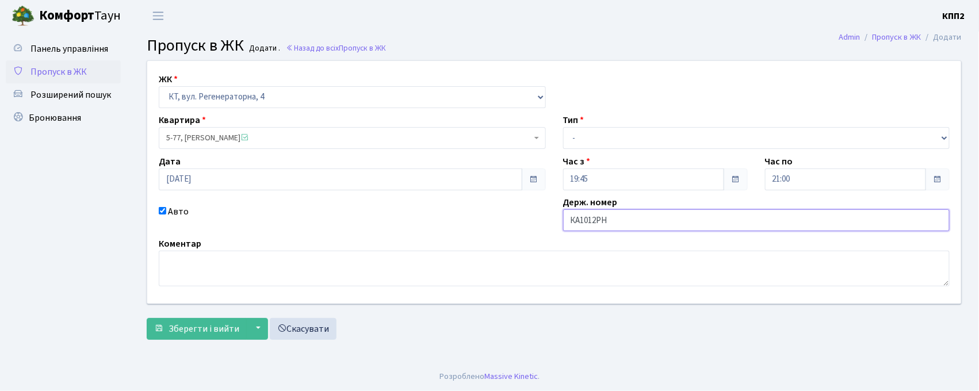
type input "КА1012РН"
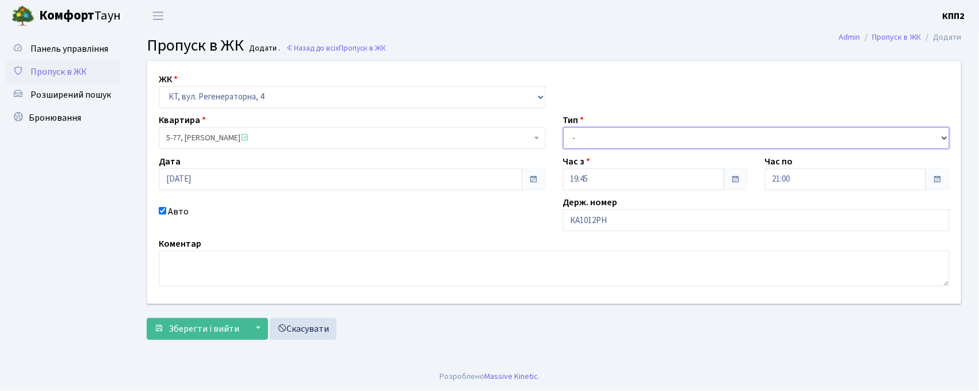
click at [592, 139] on select "- Доставка Таксі Гості Сервіс" at bounding box center [756, 138] width 387 height 22
select select "3"
click at [563, 127] on select "- Доставка Таксі Гості Сервіс" at bounding box center [756, 138] width 387 height 22
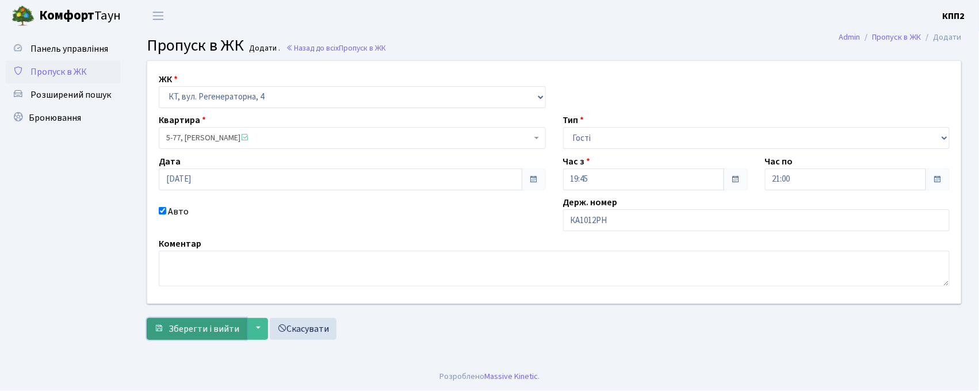
click at [177, 327] on span "Зберегти і вийти" at bounding box center [204, 329] width 71 height 13
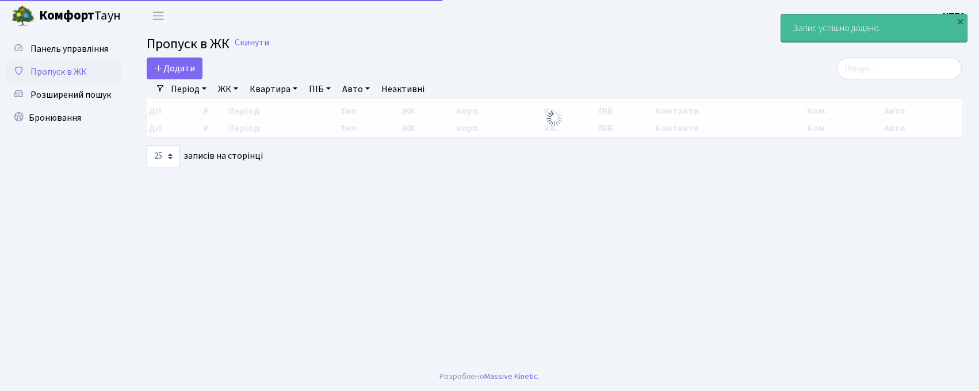
select select "25"
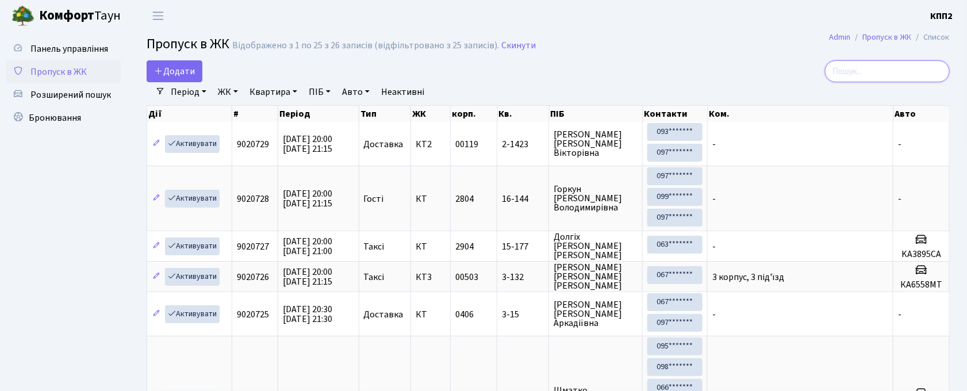
drag, startPoint x: 910, startPoint y: 74, endPoint x: 665, endPoint y: 45, distance: 246.1
click at [909, 74] on input "search" at bounding box center [887, 71] width 125 height 22
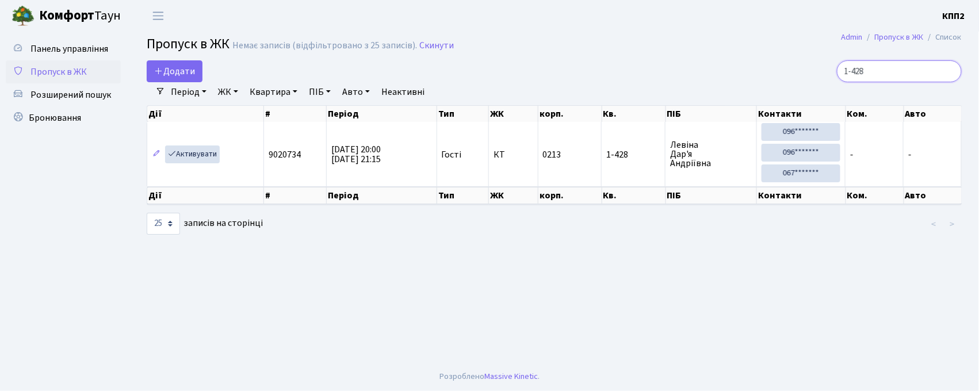
type input "1-428"
click at [207, 158] on link "Активувати" at bounding box center [192, 155] width 55 height 18
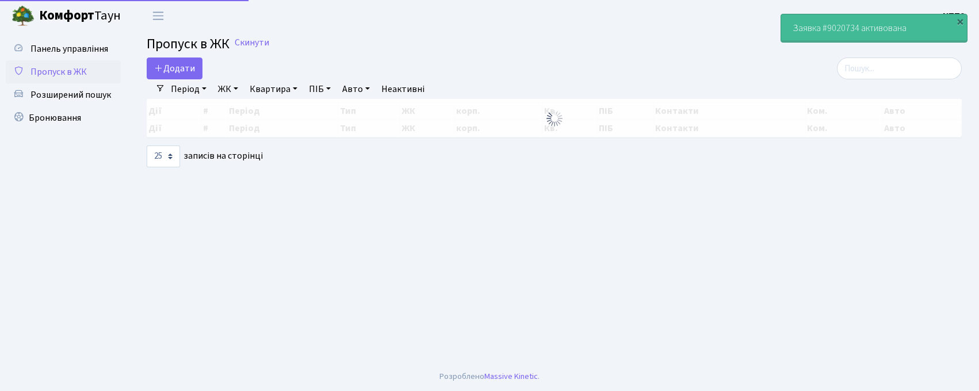
select select "25"
drag, startPoint x: 870, startPoint y: 70, endPoint x: 811, endPoint y: 71, distance: 59.3
click at [867, 70] on input "search" at bounding box center [899, 69] width 125 height 22
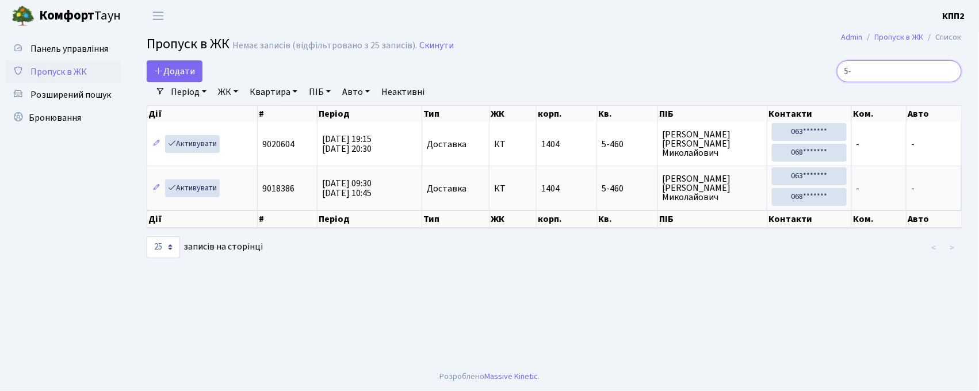
type input "5"
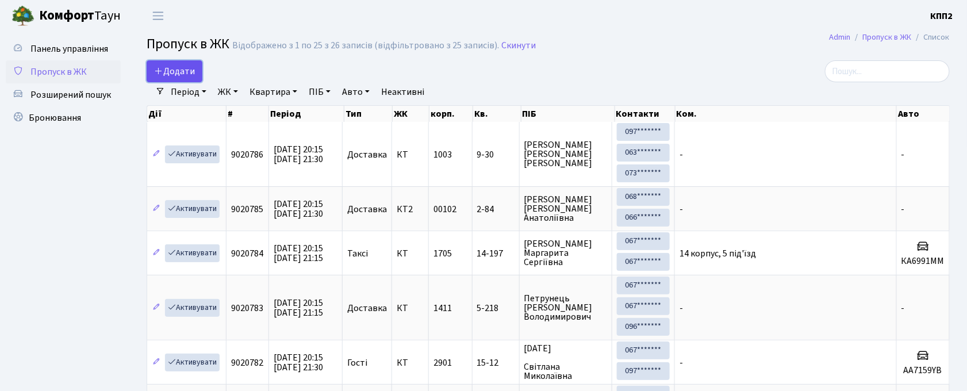
click at [161, 79] on link "Додати" at bounding box center [175, 71] width 56 height 22
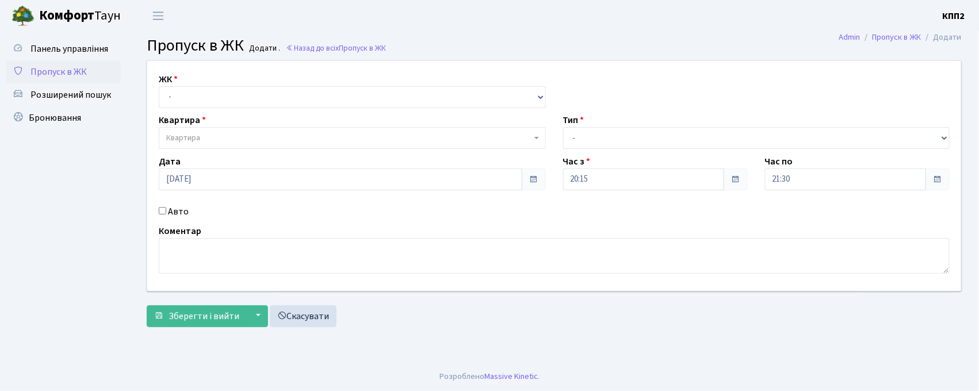
select select "271"
click at [159, 86] on select "- КТ, вул. Регенераторна, 4 КТ2, просп. [STREET_ADDRESS] [STREET_ADDRESS] [PERS…" at bounding box center [352, 97] width 387 height 22
select select
click at [176, 205] on label "Авто" at bounding box center [178, 212] width 21 height 14
click at [166, 207] on input "Авто" at bounding box center [162, 210] width 7 height 7
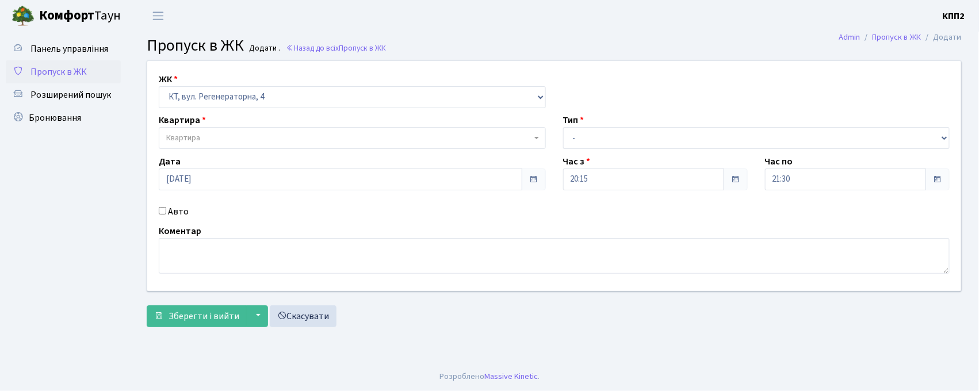
checkbox input "true"
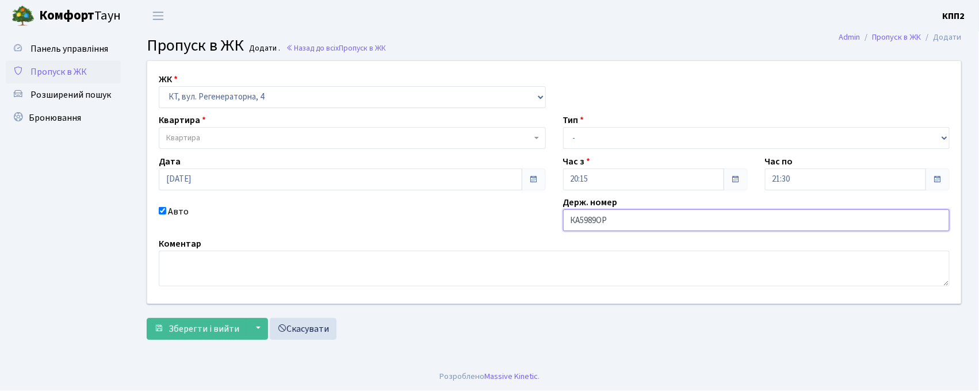
type input "КА5989ОР"
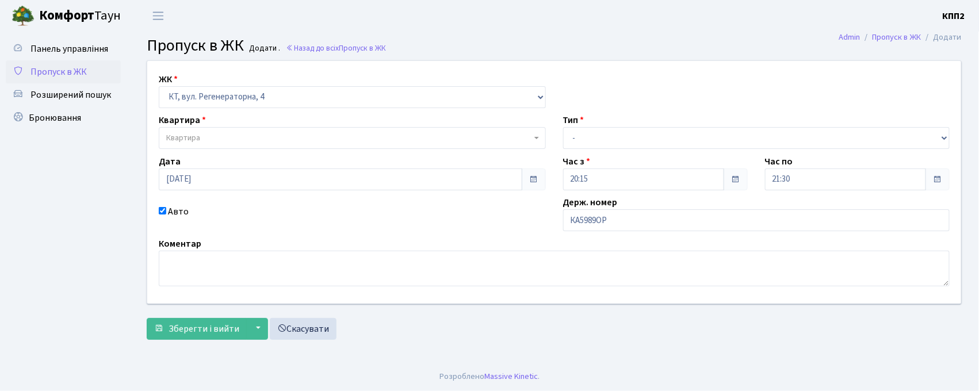
click at [336, 134] on span "Квартира" at bounding box center [348, 138] width 365 height 12
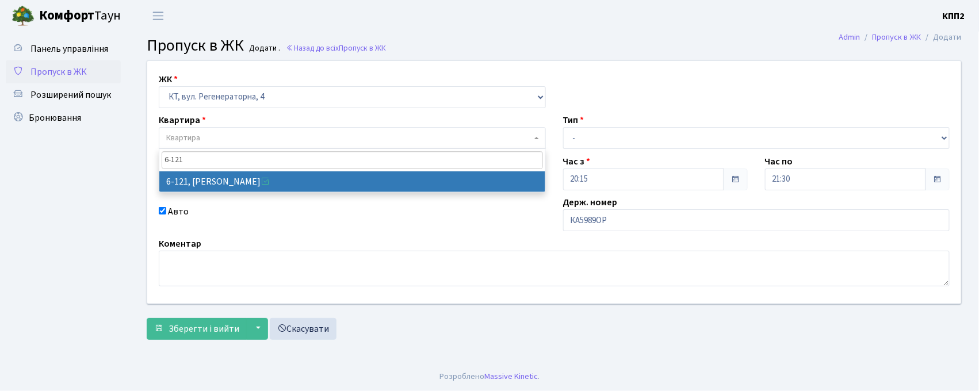
type input "6-121"
select select "5257"
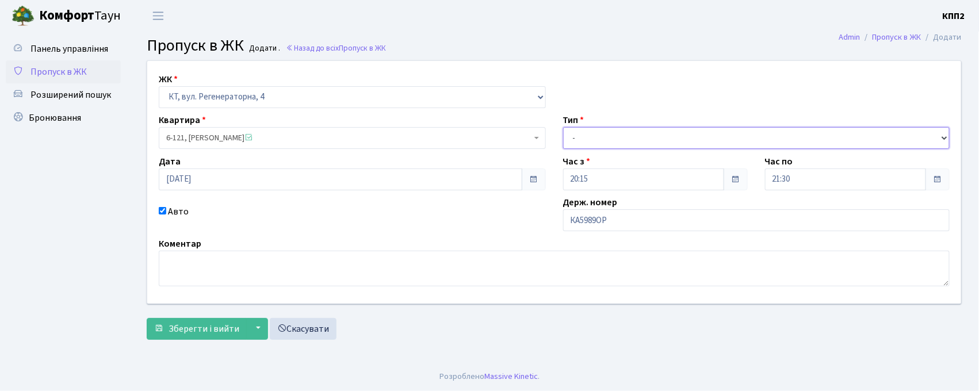
click at [573, 138] on select "- Доставка Таксі Гості Сервіс" at bounding box center [756, 138] width 387 height 22
select select "2"
click at [563, 127] on select "- Доставка Таксі Гості Сервіс" at bounding box center [756, 138] width 387 height 22
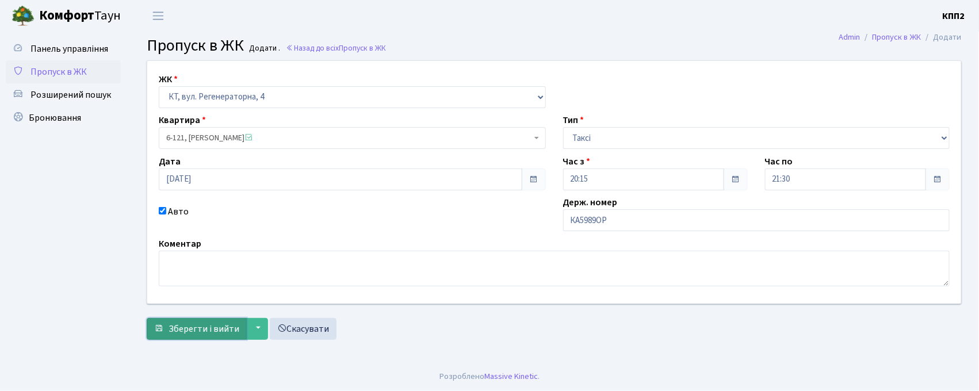
click at [226, 332] on span "Зберегти і вийти" at bounding box center [204, 329] width 71 height 13
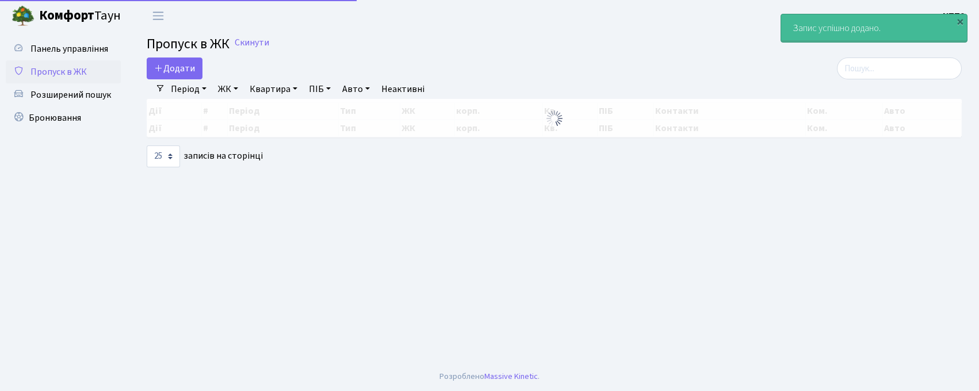
select select "25"
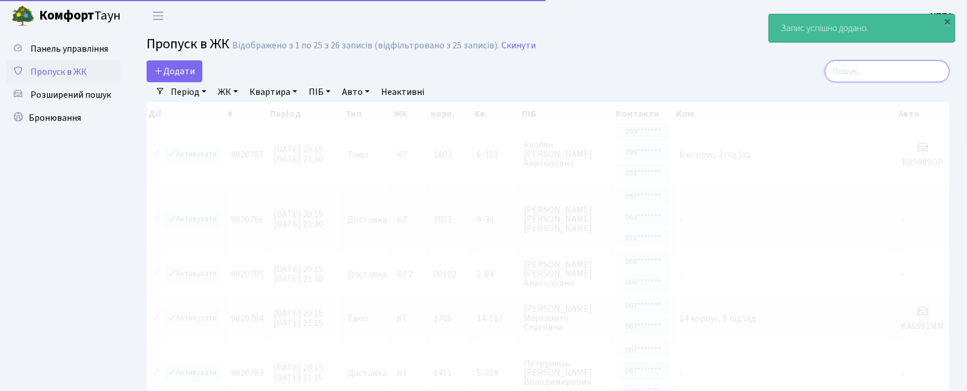
click at [907, 72] on input "search" at bounding box center [887, 71] width 125 height 22
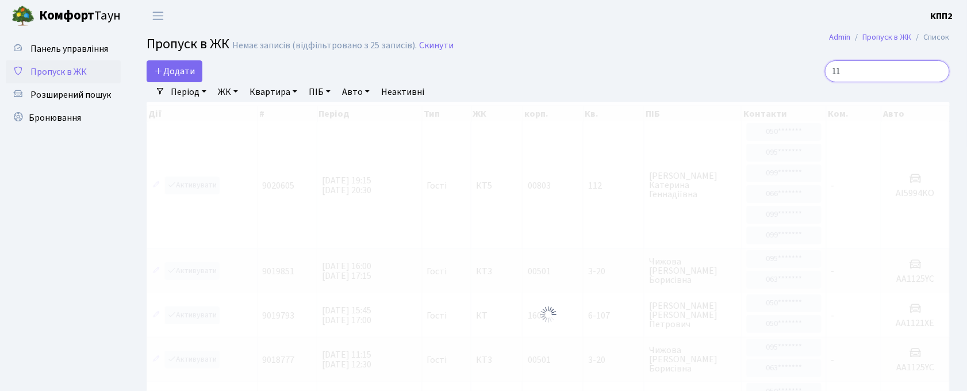
type input "1"
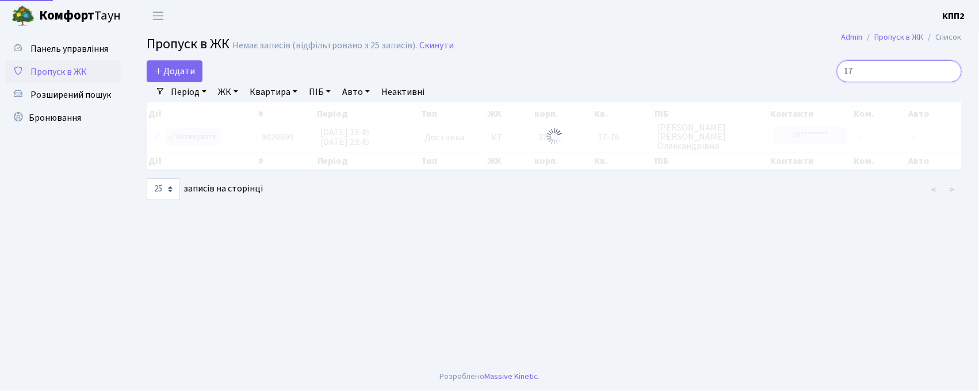
type input "1"
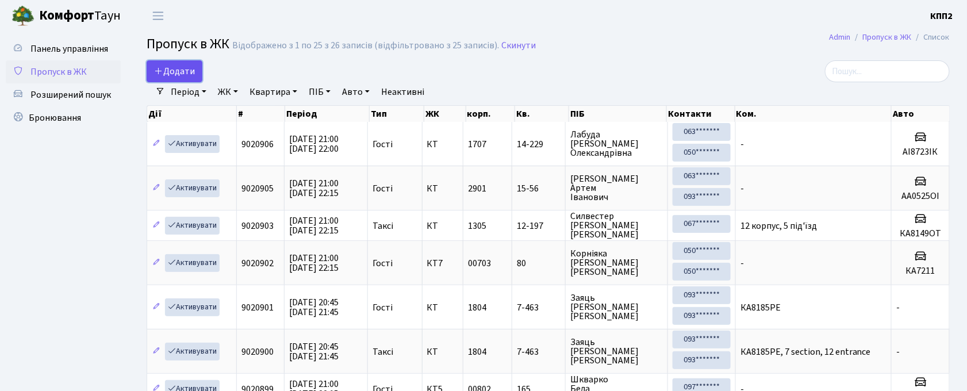
click at [192, 70] on span "Додати" at bounding box center [174, 71] width 41 height 13
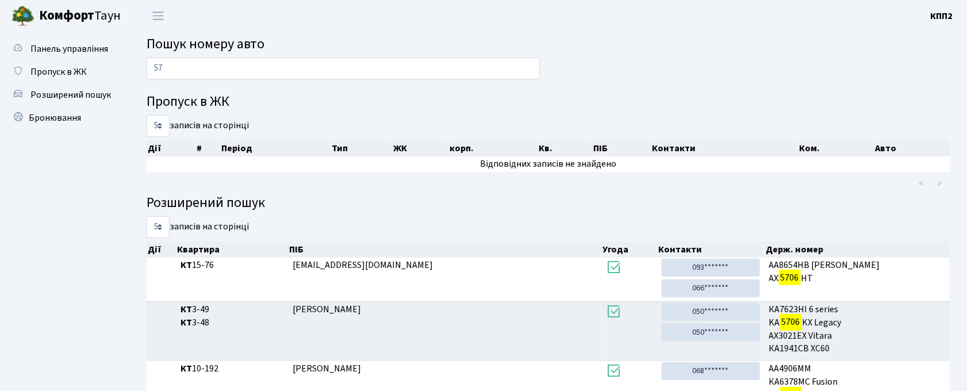
type input "5"
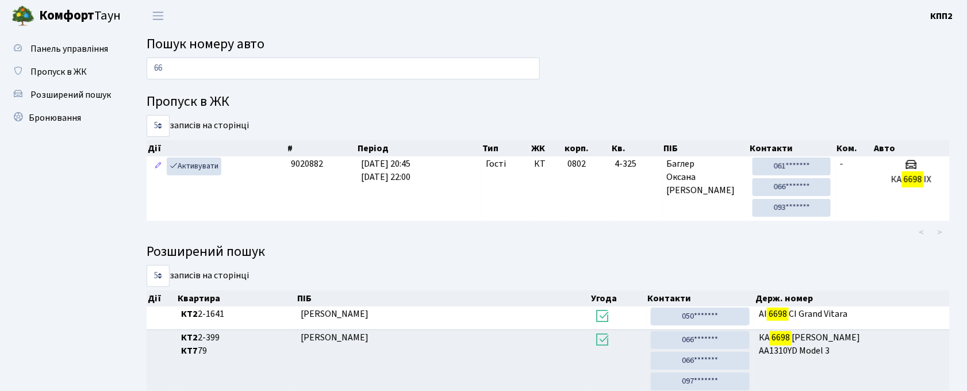
type input "6"
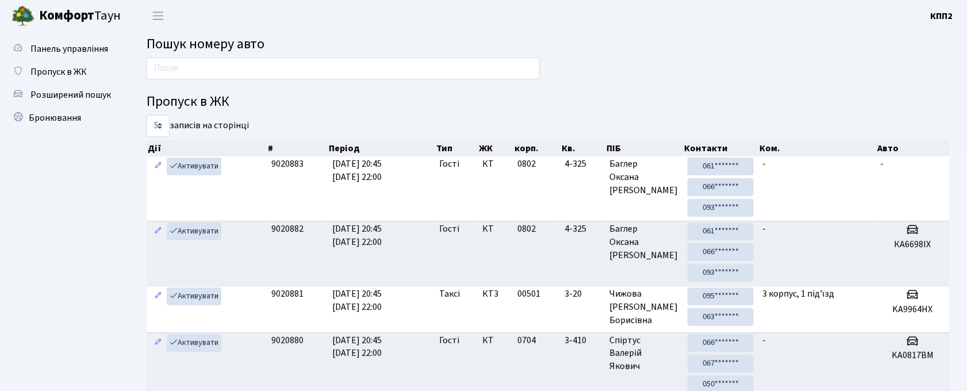
scroll to position [329, 0]
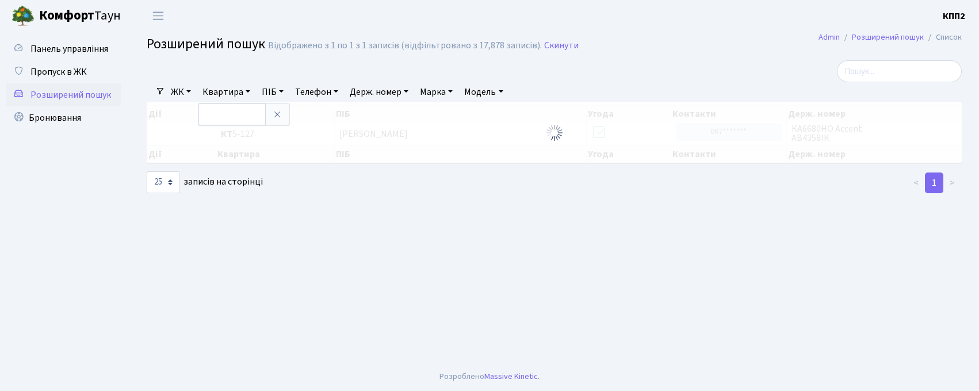
select select "25"
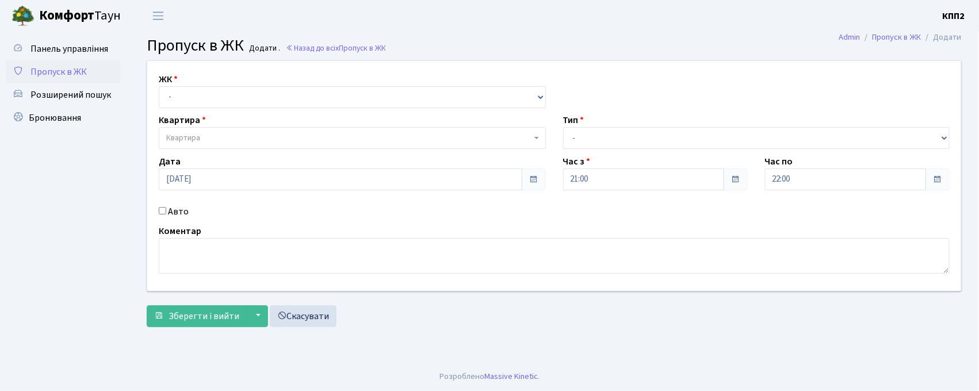
click at [182, 212] on label "Авто" at bounding box center [178, 212] width 21 height 14
click at [166, 212] on input "Авто" at bounding box center [162, 210] width 7 height 7
checkbox input "true"
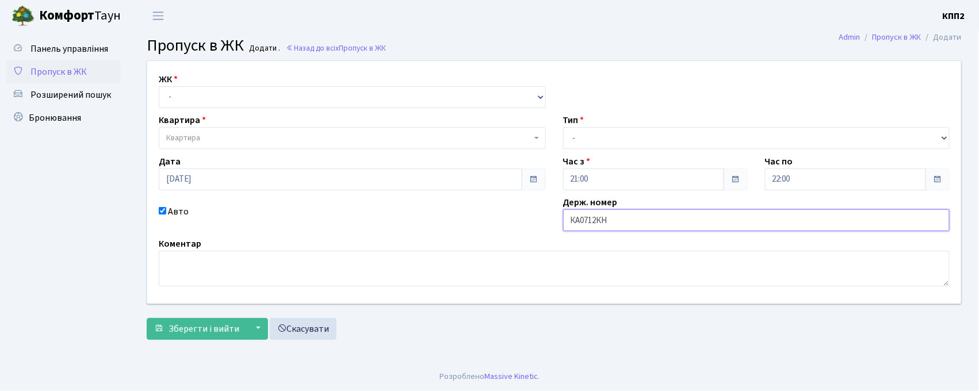
type input "КА0712КН"
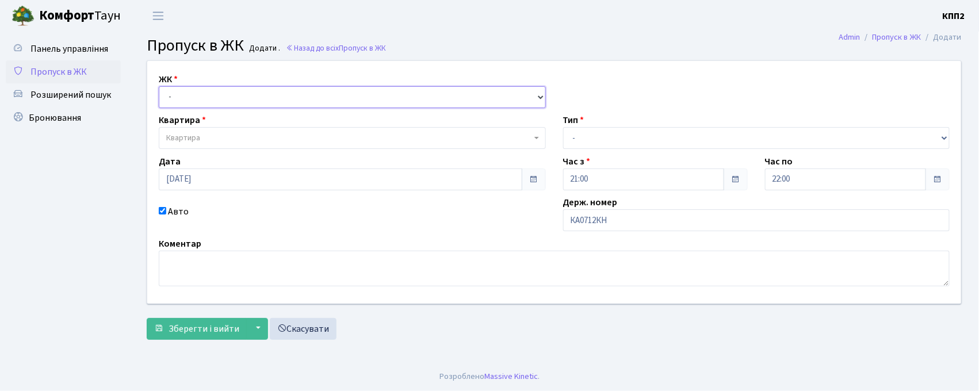
click at [236, 100] on select "- КТ, вул. Регенераторна, 4 КТ2, просп. Соборності, 17 КТ3, вул. Березнева, 16 …" at bounding box center [352, 97] width 387 height 22
select select "271"
click at [159, 86] on select "- КТ, вул. Регенераторна, 4 КТ2, просп. Соборності, 17 КТ3, вул. Березнева, 16 …" at bounding box center [352, 97] width 387 height 22
select select
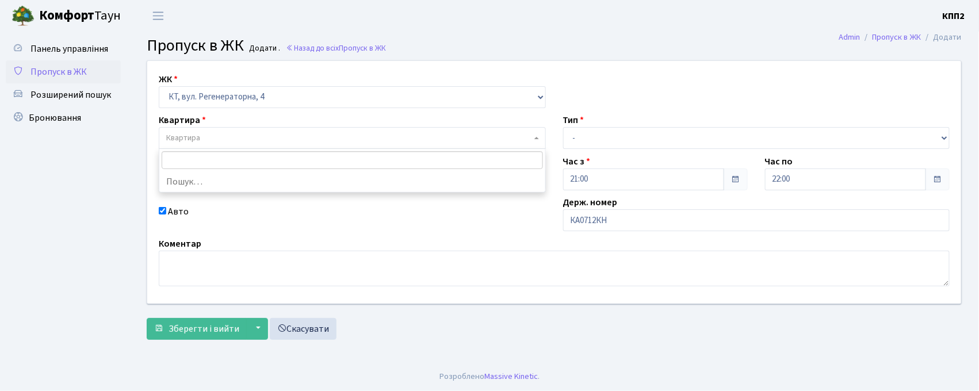
click at [238, 131] on span "Квартира" at bounding box center [352, 138] width 387 height 22
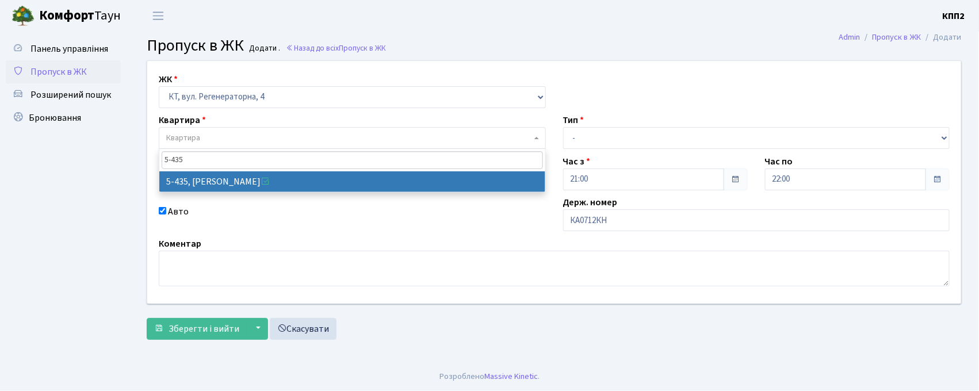
type input "5-435"
select select "2124"
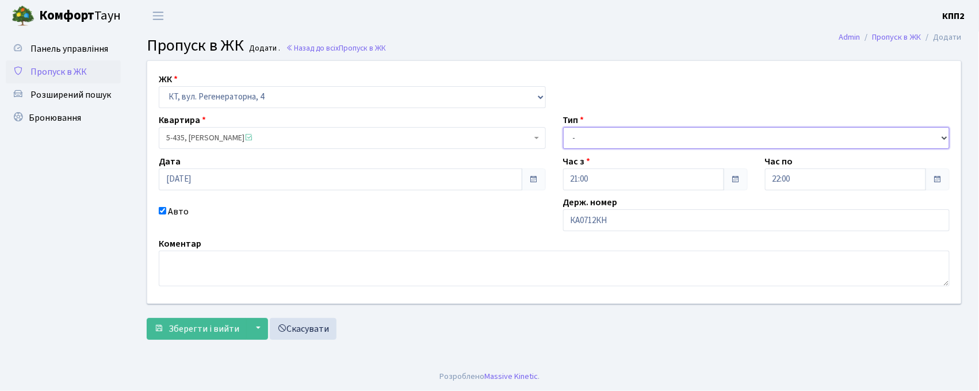
drag, startPoint x: 661, startPoint y: 141, endPoint x: 657, endPoint y: 148, distance: 8.8
click at [660, 141] on select "- Доставка Таксі Гості Сервіс" at bounding box center [756, 138] width 387 height 22
select select "2"
click at [563, 127] on select "- Доставка Таксі Гості Сервіс" at bounding box center [756, 138] width 387 height 22
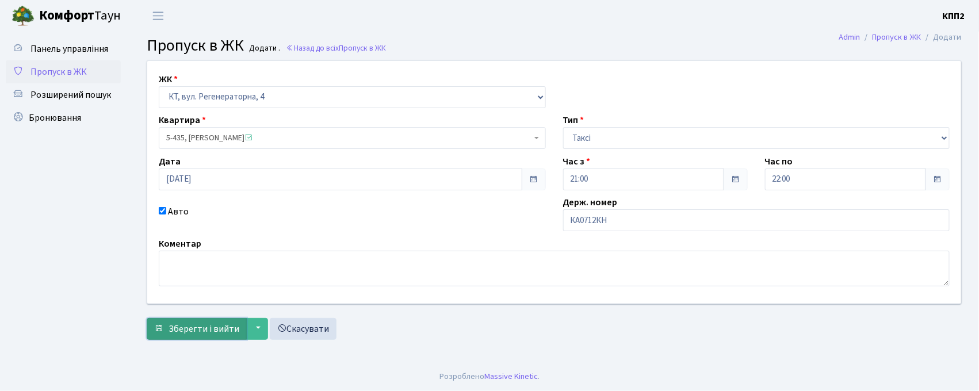
click at [185, 329] on span "Зберегти і вийти" at bounding box center [204, 329] width 71 height 13
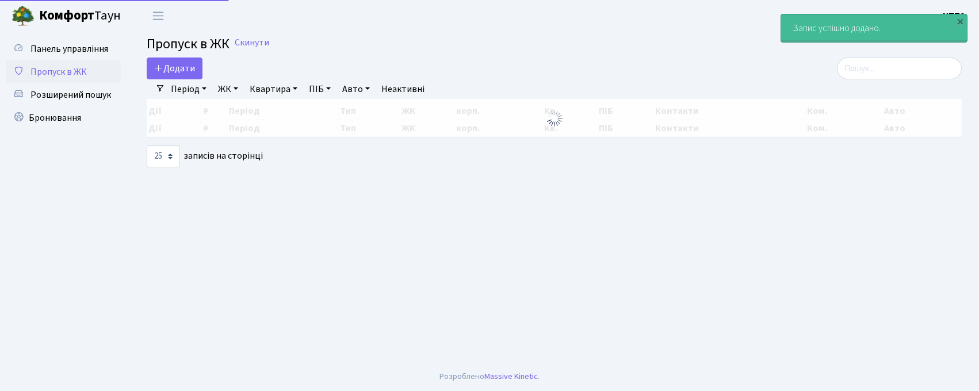
select select "25"
click at [868, 74] on input "search" at bounding box center [899, 69] width 125 height 22
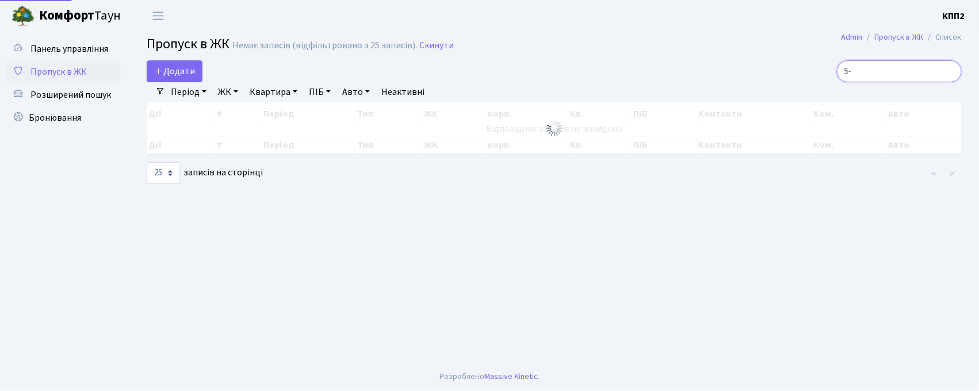
type input "5"
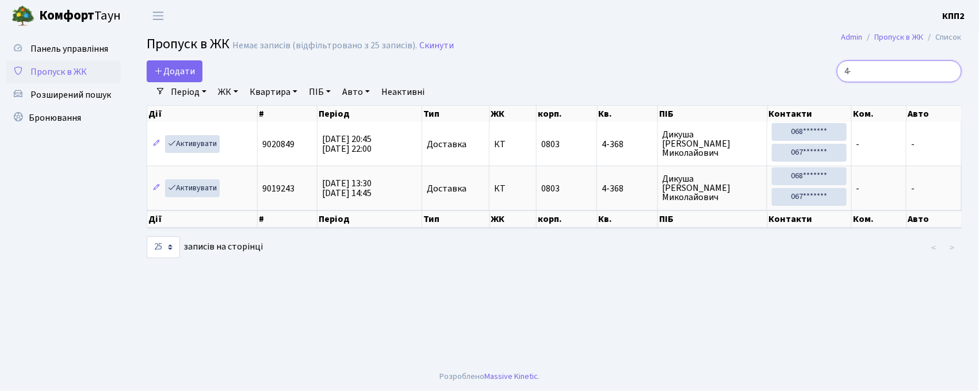
type input "4"
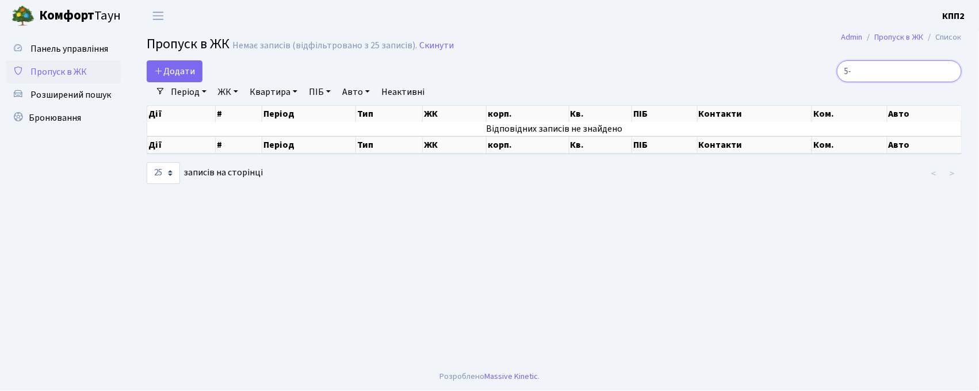
type input "5"
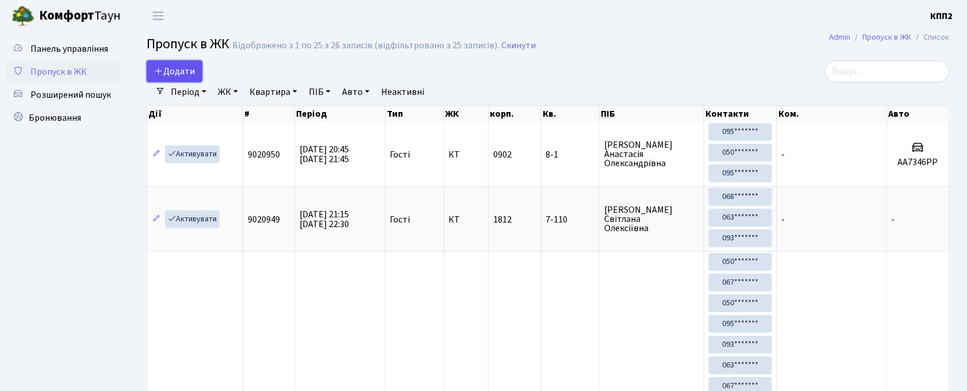
drag, startPoint x: 184, startPoint y: 72, endPoint x: 191, endPoint y: 74, distance: 7.0
click at [185, 72] on span "Додати" at bounding box center [174, 71] width 41 height 13
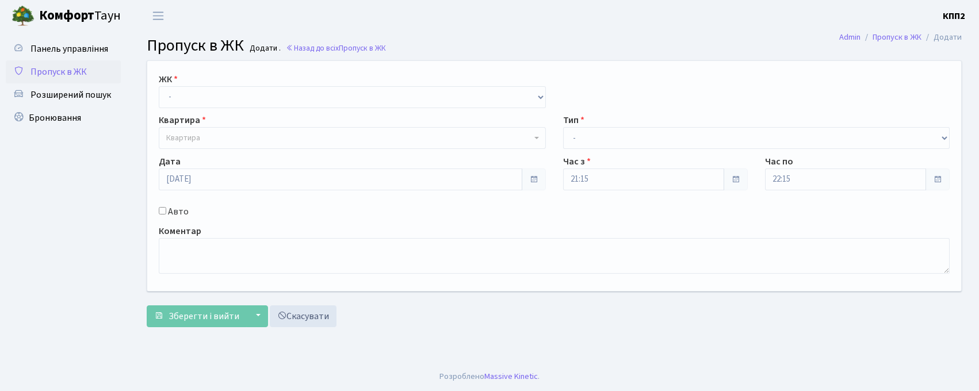
click at [192, 92] on select "- КТ, вул. Регенераторна, 4 КТ2, просп. [STREET_ADDRESS] [STREET_ADDRESS] [PERS…" at bounding box center [352, 97] width 387 height 22
select select "271"
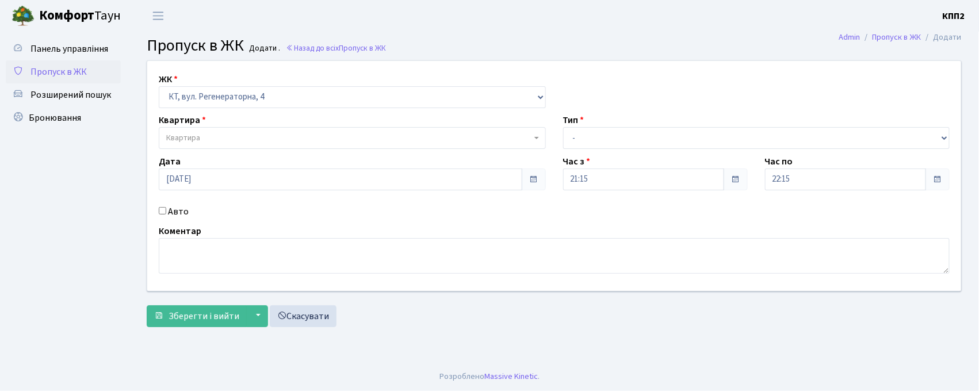
click at [159, 86] on select "- КТ, вул. Регенераторна, 4 КТ2, просп. Соборності, 17 КТ3, вул. Березнева, 16 …" at bounding box center [352, 97] width 387 height 22
select select
drag, startPoint x: 244, startPoint y: 131, endPoint x: 229, endPoint y: 132, distance: 15.0
click at [240, 132] on span "Квартира" at bounding box center [352, 138] width 387 height 22
type input "6"
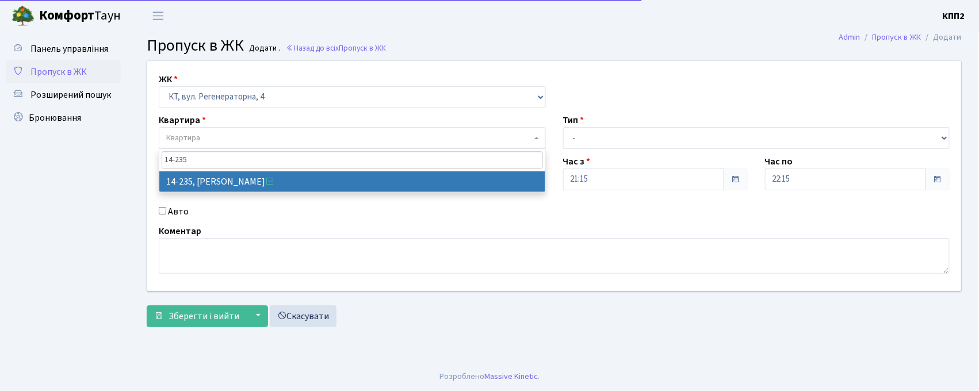
type input "14-235"
select select "7612"
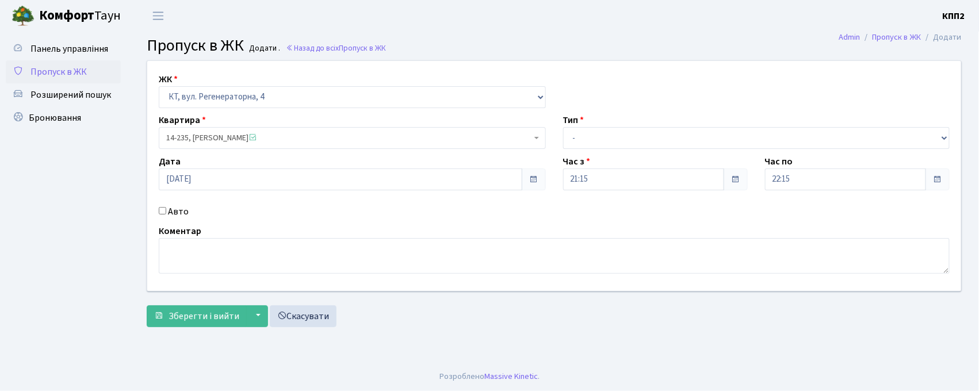
click at [174, 210] on label "Авто" at bounding box center [178, 212] width 21 height 14
click at [166, 210] on input "Авто" at bounding box center [162, 210] width 7 height 7
checkbox input "true"
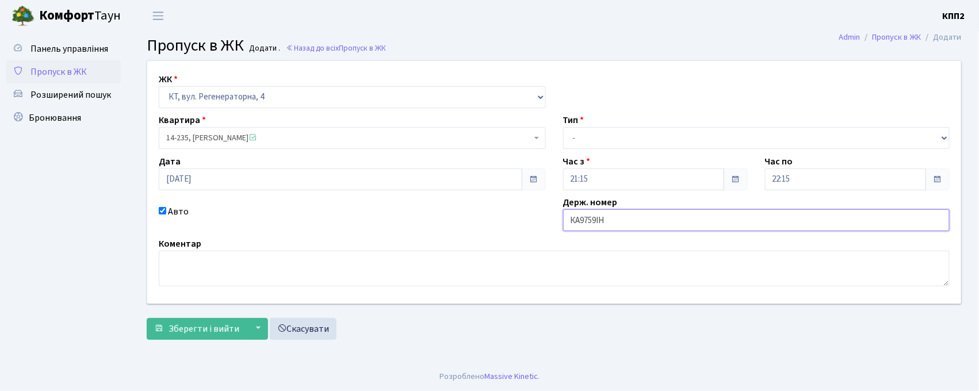
type input "КА9759ІН"
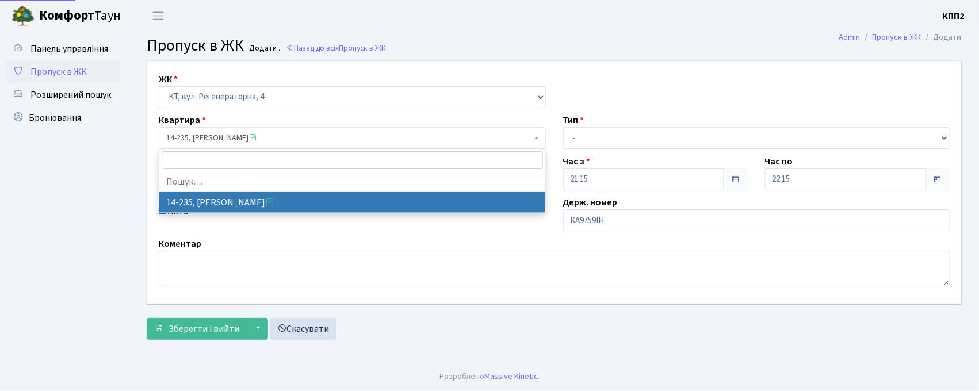
click at [258, 139] on span "14-235, Байтар Сердар" at bounding box center [348, 138] width 365 height 12
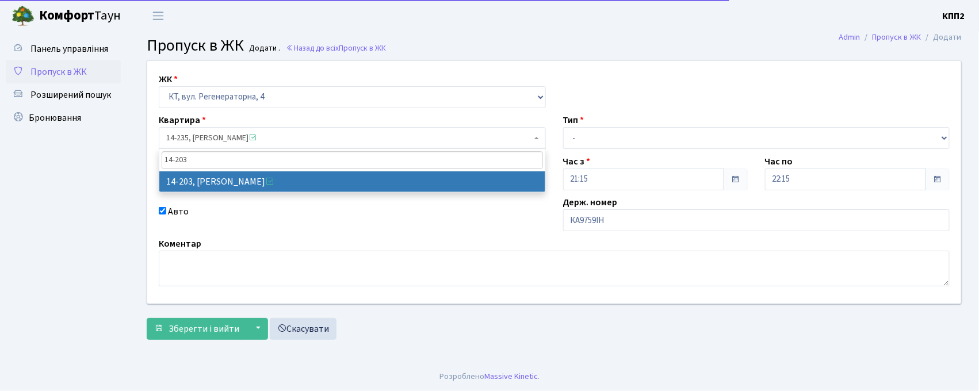
type input "14-203"
select select "7580"
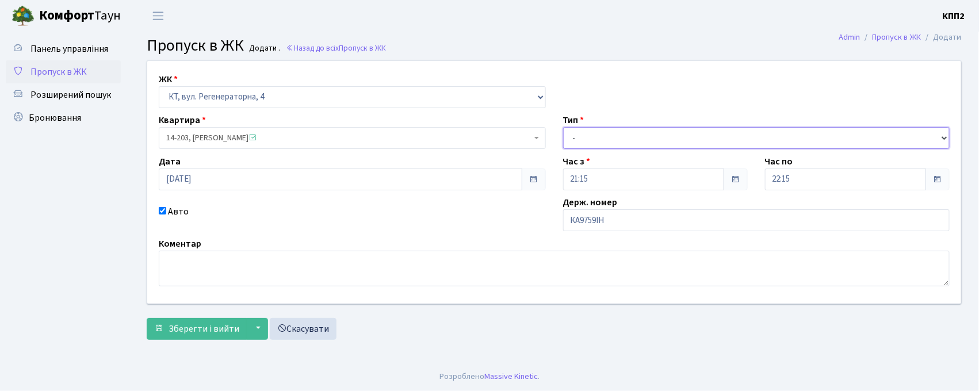
click at [595, 135] on select "- Доставка Таксі Гості Сервіс" at bounding box center [756, 138] width 387 height 22
select select "2"
click at [563, 127] on select "- Доставка Таксі Гості Сервіс" at bounding box center [756, 138] width 387 height 22
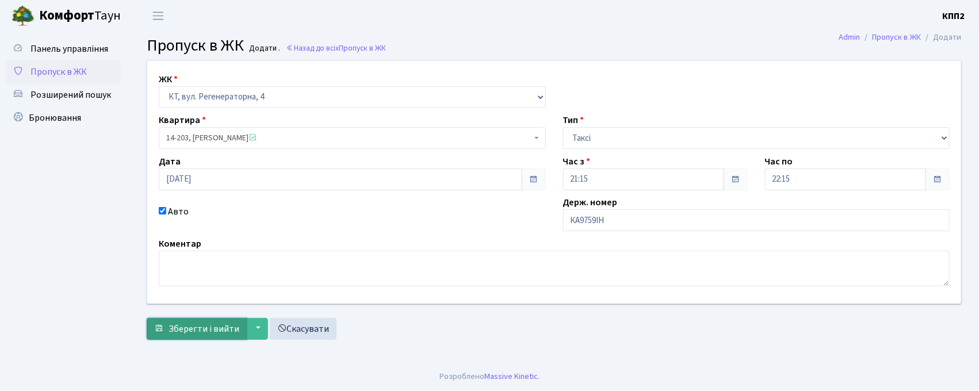
click at [237, 330] on span "Зберегти і вийти" at bounding box center [204, 329] width 71 height 13
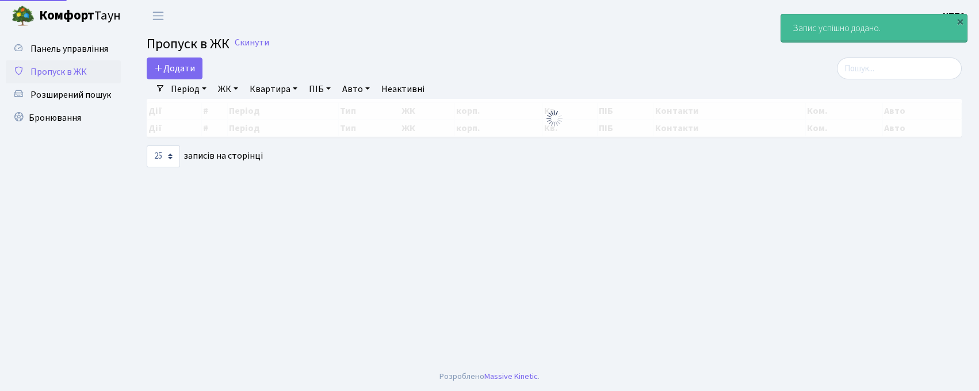
select select "25"
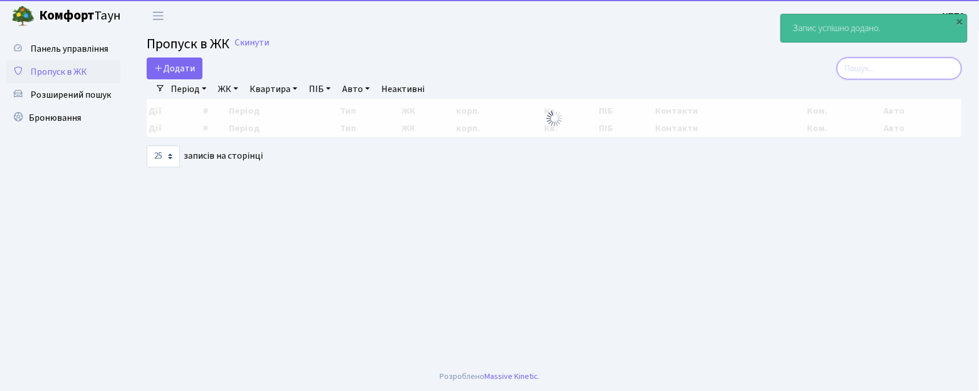
drag, startPoint x: 882, startPoint y: 60, endPoint x: 784, endPoint y: 69, distance: 98.2
click at [882, 65] on input "search" at bounding box center [899, 69] width 125 height 22
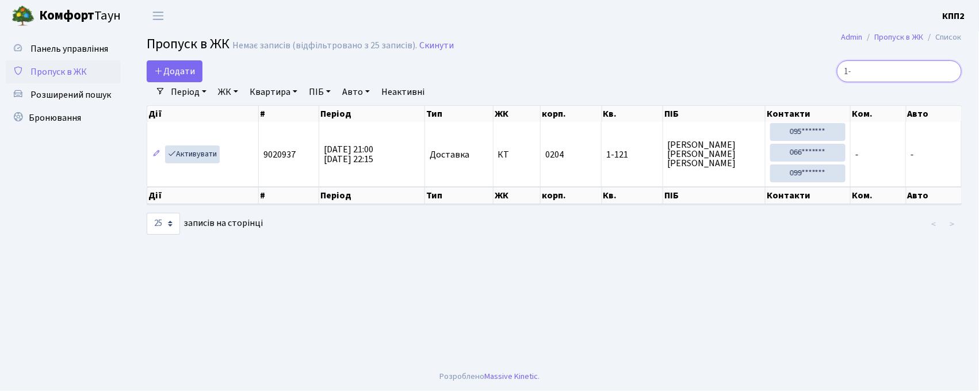
type input "1"
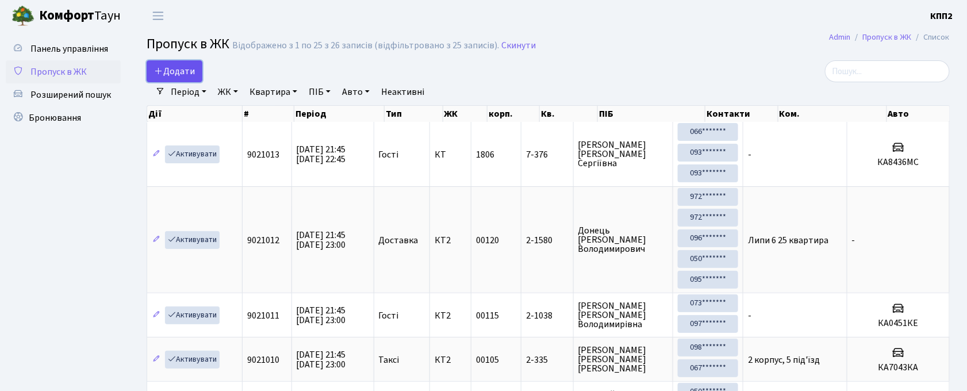
click at [184, 66] on span "Додати" at bounding box center [174, 71] width 41 height 13
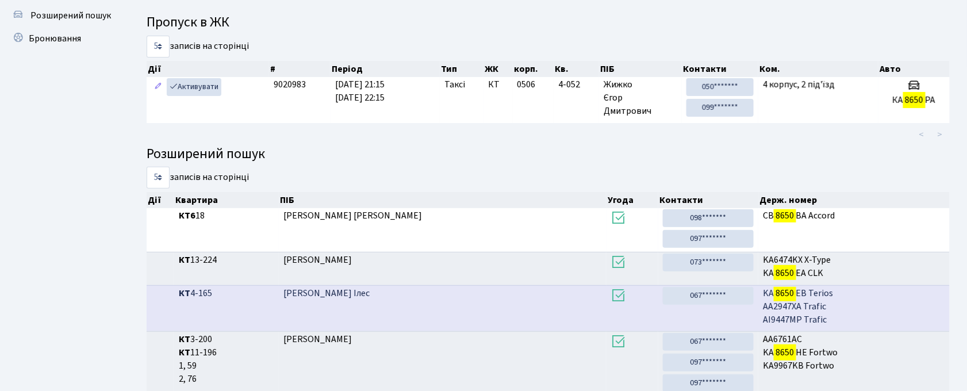
scroll to position [52, 0]
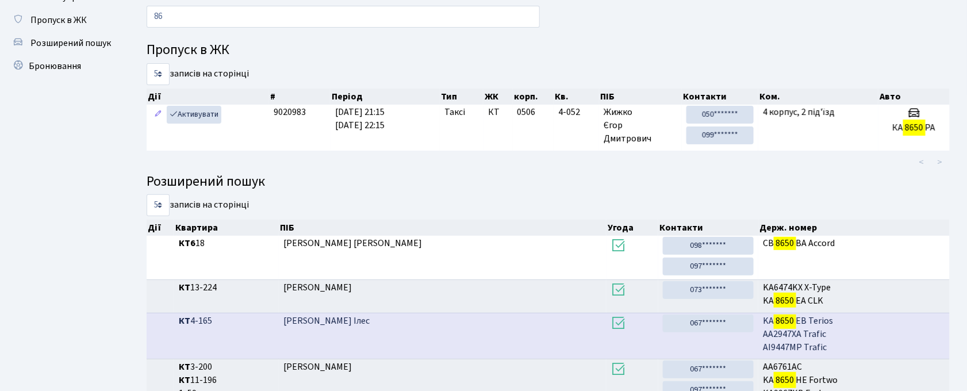
type input "8"
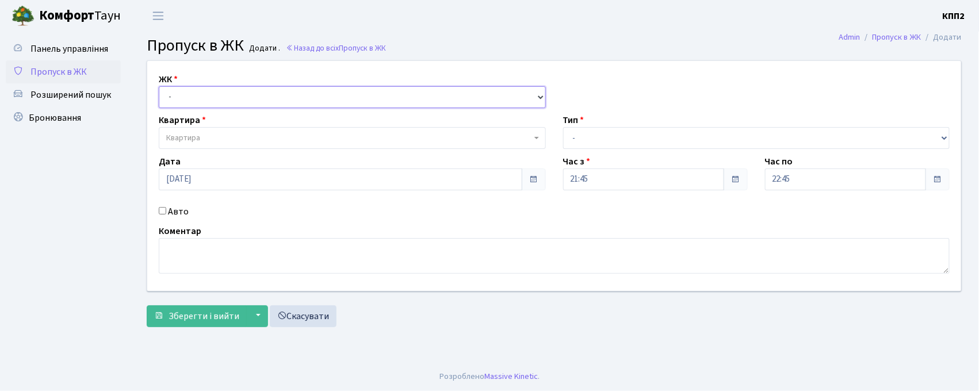
click at [238, 99] on select "- КТ, вул. Регенераторна, 4 КТ2, просп. [STREET_ADDRESS] [STREET_ADDRESS] [PERS…" at bounding box center [352, 97] width 387 height 22
select select "271"
click at [159, 86] on select "- КТ, вул. Регенераторна, 4 КТ2, просп. [STREET_ADDRESS] [STREET_ADDRESS] [PERS…" at bounding box center [352, 97] width 387 height 22
select select
click at [170, 212] on label "Авто" at bounding box center [178, 212] width 21 height 14
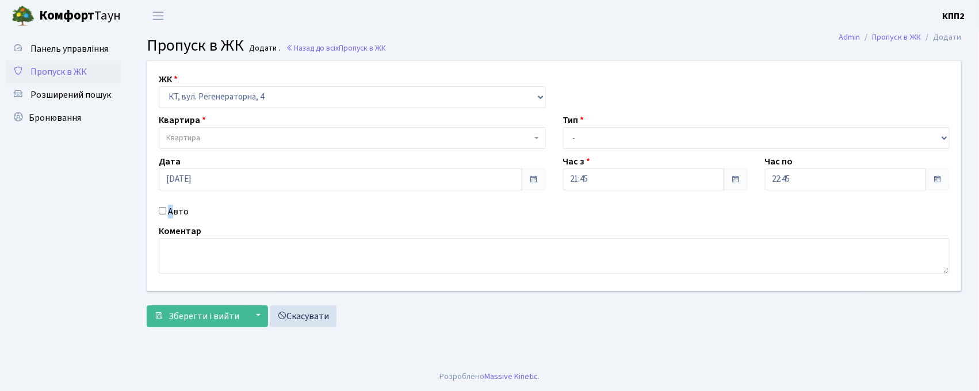
click at [162, 212] on input "Авто" at bounding box center [162, 210] width 7 height 7
checkbox input "true"
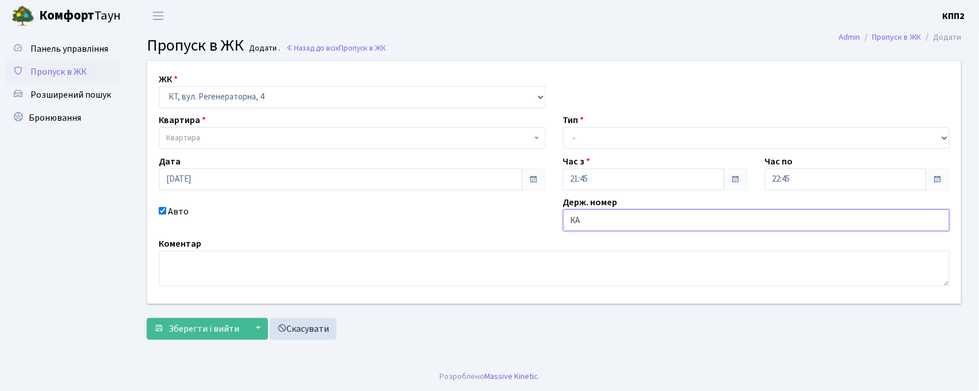
type input "К"
type input "КА2476ЕЕ"
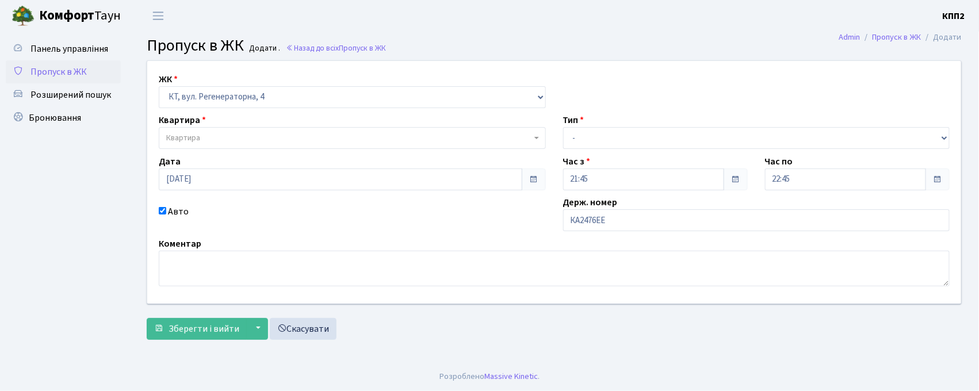
click at [254, 127] on div "Квартира Квартира" at bounding box center [352, 131] width 404 height 36
click at [247, 136] on span "Квартира" at bounding box center [348, 138] width 365 height 12
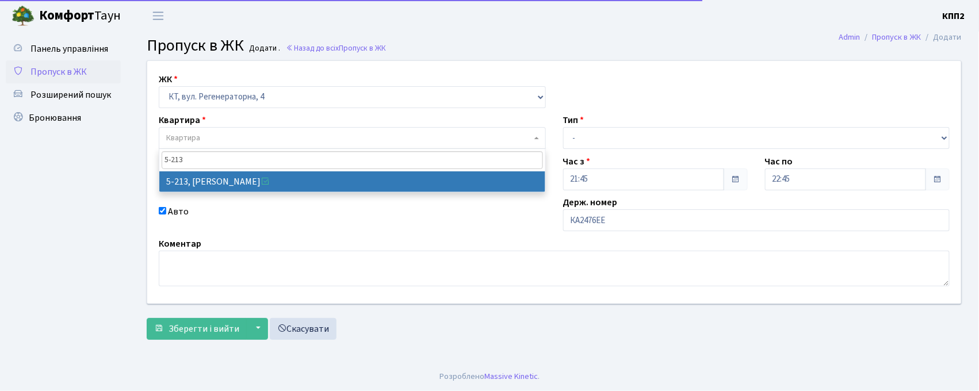
type input "5-213"
select select "2371"
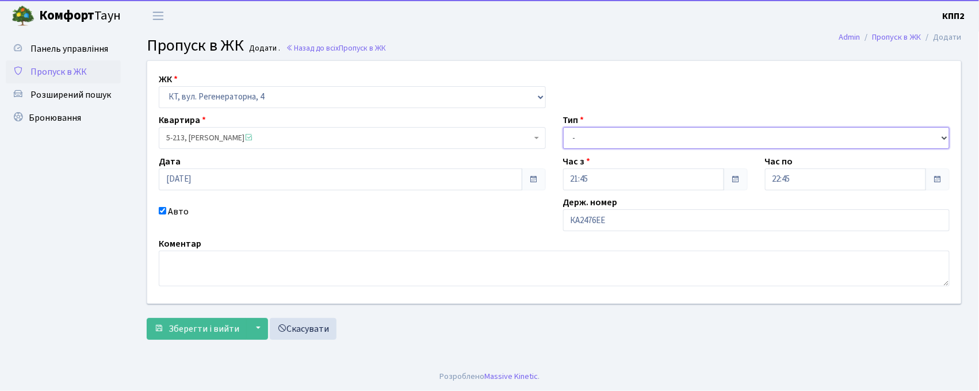
click at [606, 141] on select "- Доставка Таксі Гості Сервіс" at bounding box center [756, 138] width 387 height 22
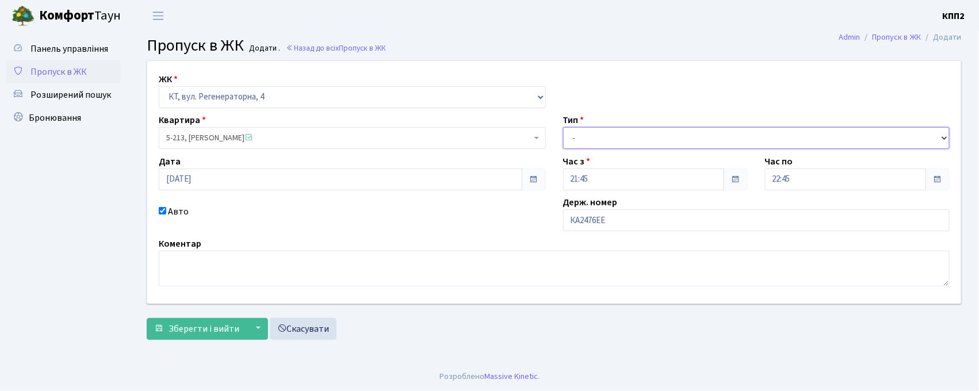
select select "2"
click at [563, 127] on select "- Доставка Таксі Гості Сервіс" at bounding box center [756, 138] width 387 height 22
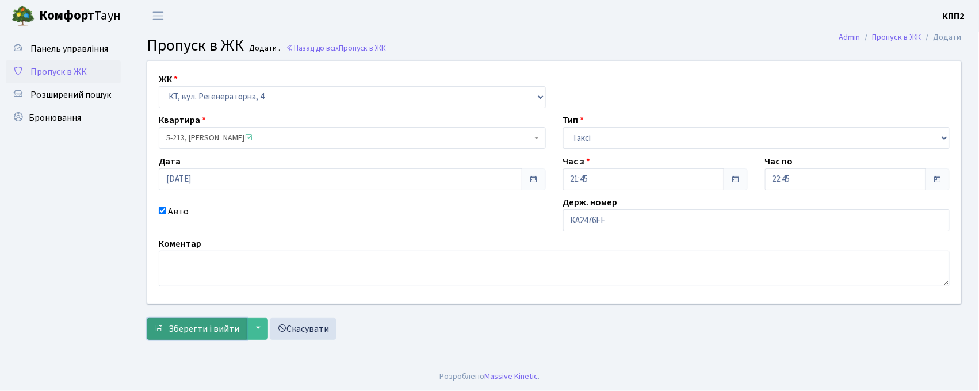
click at [186, 330] on span "Зберегти і вийти" at bounding box center [204, 329] width 71 height 13
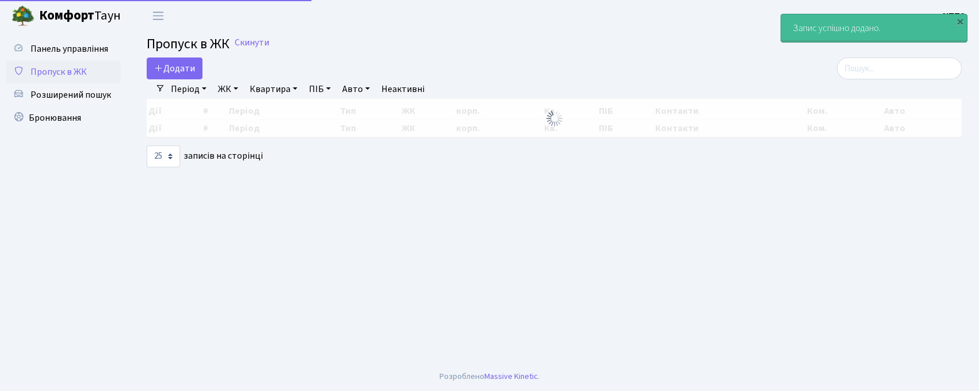
select select "25"
click at [924, 79] on input "search" at bounding box center [899, 69] width 125 height 22
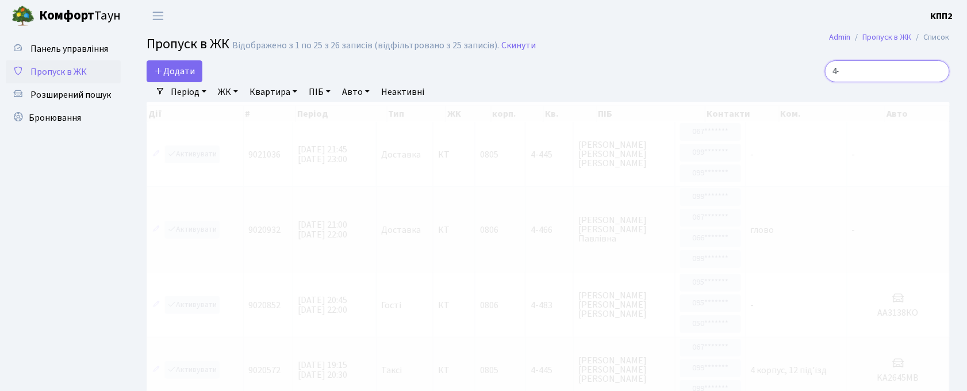
type input "4"
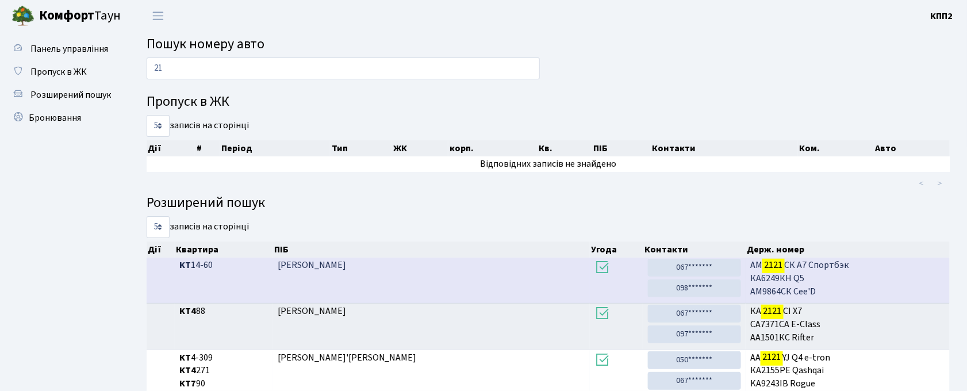
type input "2"
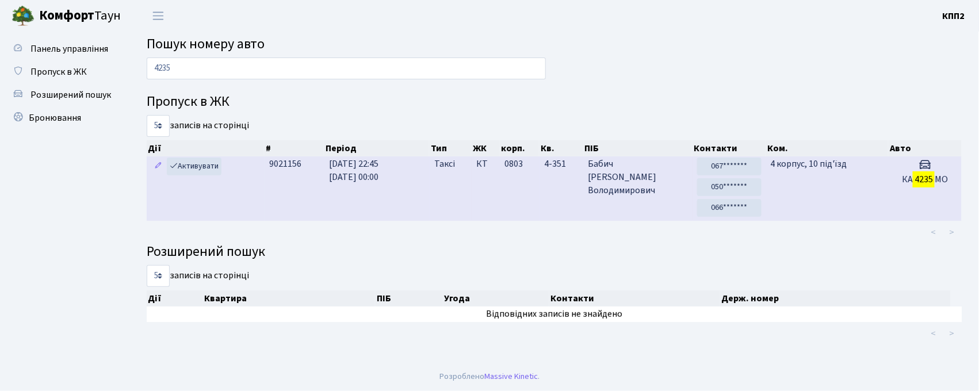
type input "4235"
click at [523, 173] on td "0803" at bounding box center [520, 188] width 40 height 64
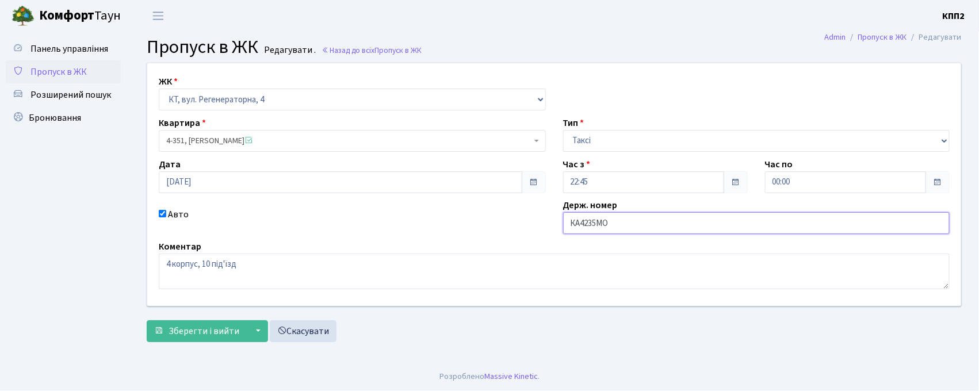
click at [603, 224] on input "КА4235МО" at bounding box center [756, 223] width 387 height 22
type input "КА4235НО"
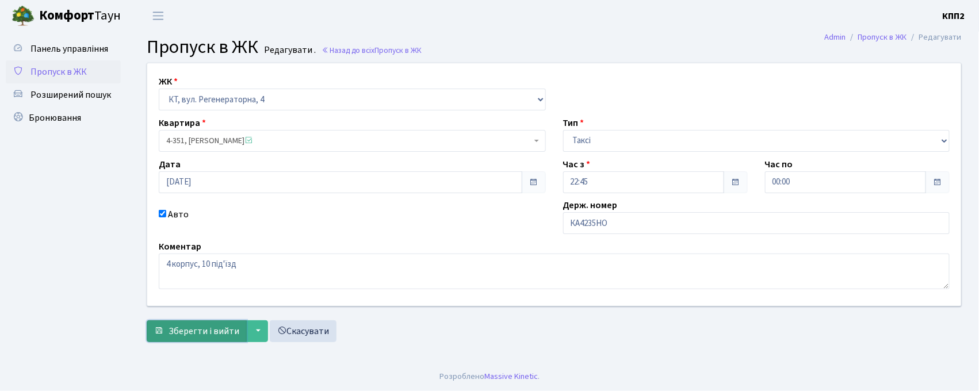
click at [191, 336] on span "Зберегти і вийти" at bounding box center [204, 331] width 71 height 13
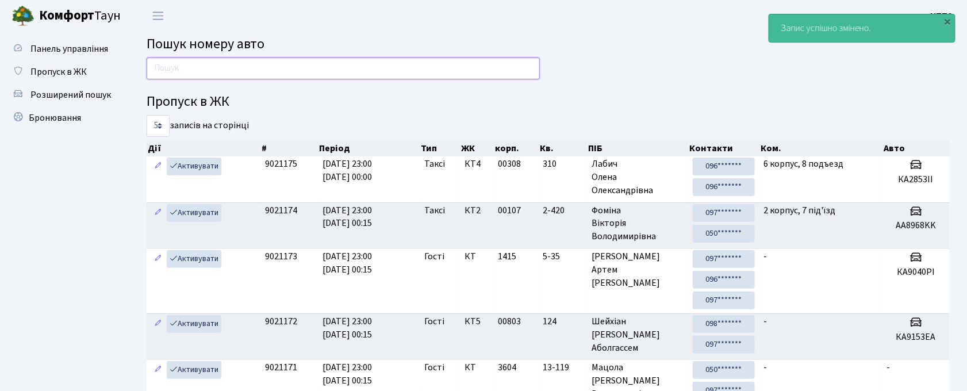
click at [446, 60] on input "text" at bounding box center [343, 69] width 393 height 22
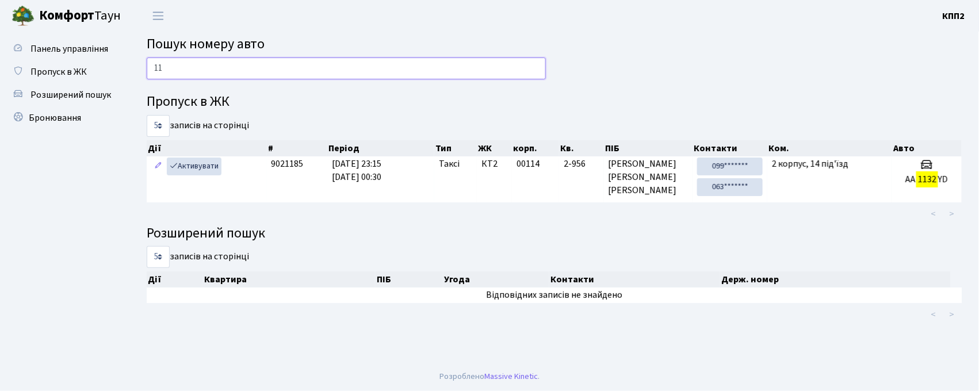
type input "1"
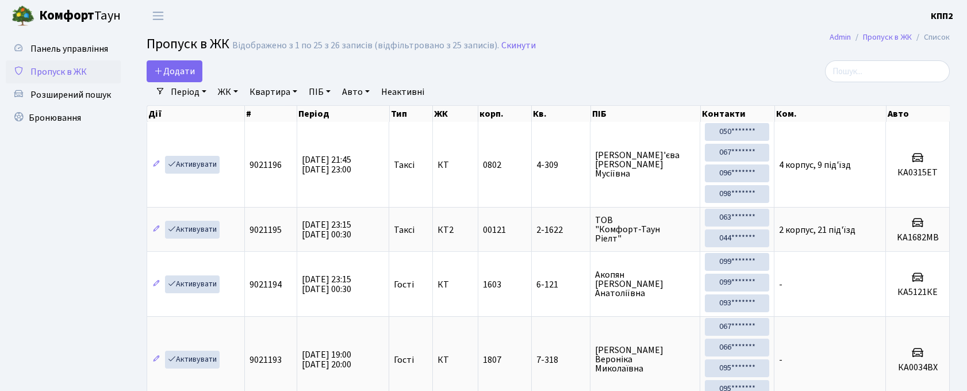
select select "25"
click at [181, 69] on span "Додати" at bounding box center [174, 71] width 41 height 13
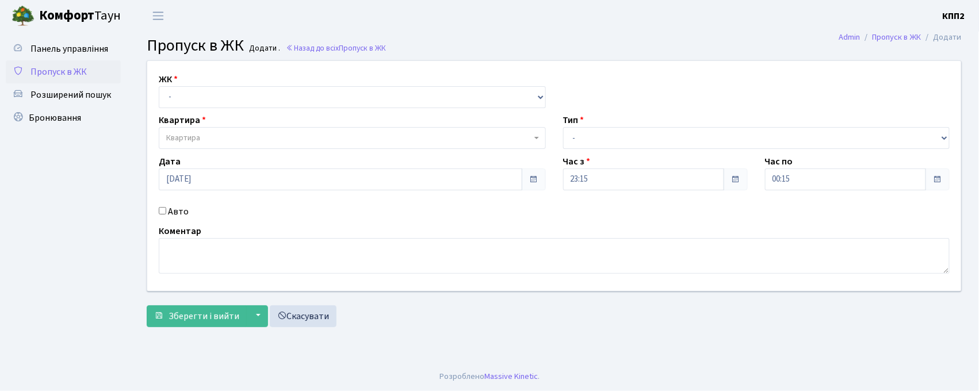
click at [178, 209] on label "Авто" at bounding box center [178, 212] width 21 height 14
click at [166, 209] on input "Авто" at bounding box center [162, 210] width 7 height 7
checkbox input "true"
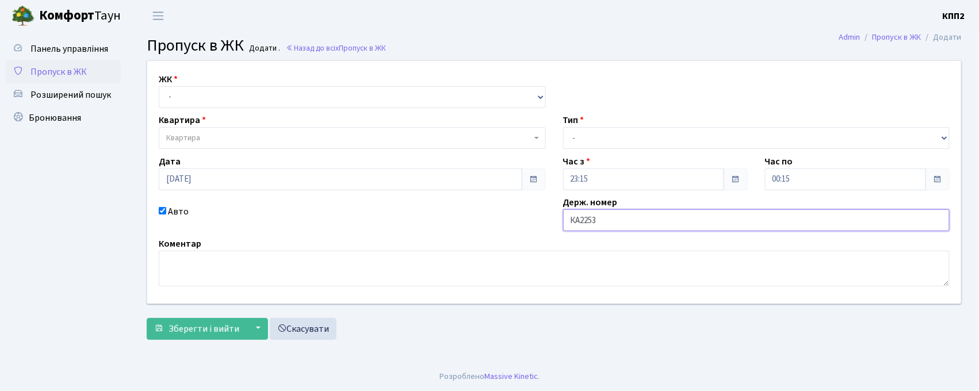
type input "КА2253НК"
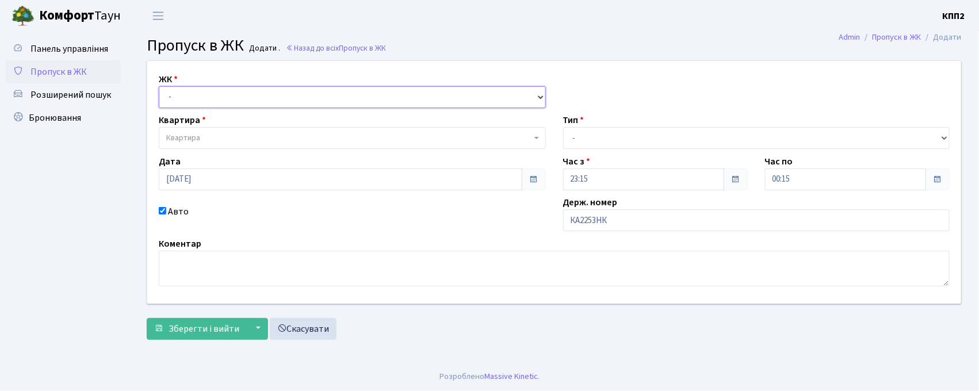
drag, startPoint x: 362, startPoint y: 97, endPoint x: 362, endPoint y: 106, distance: 9.2
click at [362, 97] on select "- КТ, вул. Регенераторна, 4 КТ2, просп. Соборності, 17 КТ3, вул. Березнева, 16 …" at bounding box center [352, 97] width 387 height 22
select select "271"
click at [159, 86] on select "- КТ, вул. Регенераторна, 4 КТ2, просп. Соборності, 17 КТ3, вул. Березнева, 16 …" at bounding box center [352, 97] width 387 height 22
select select
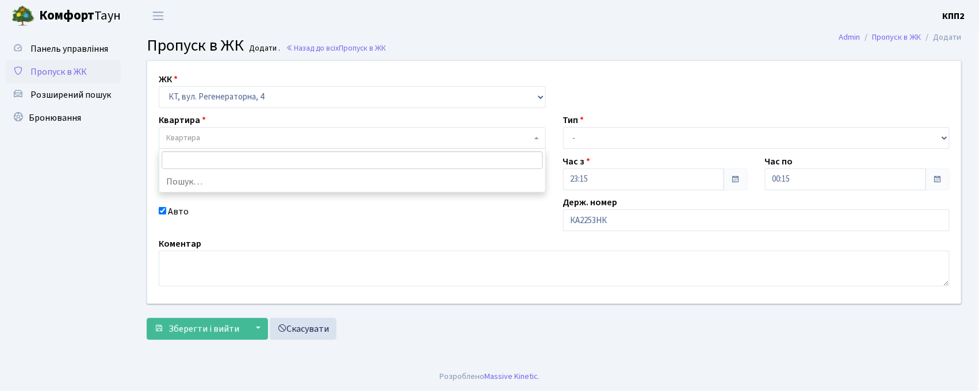
click at [349, 140] on span "Квартира" at bounding box center [348, 138] width 365 height 12
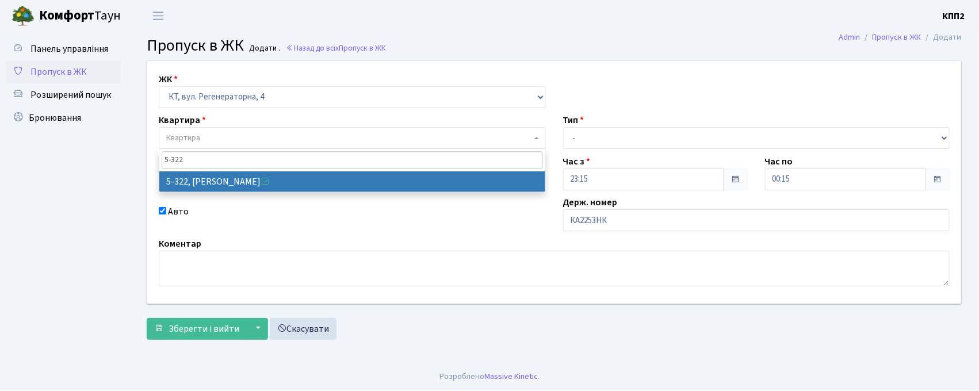
type input "5-322"
select select "2245"
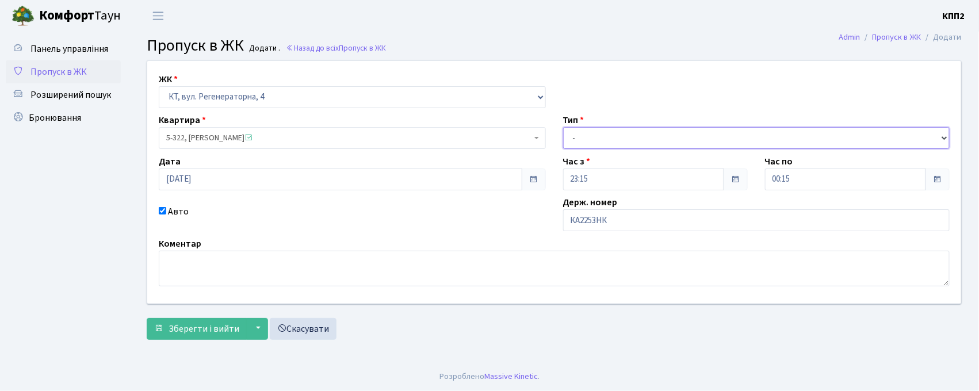
click at [625, 145] on select "- Доставка Таксі Гості Сервіс" at bounding box center [756, 138] width 387 height 22
select select "3"
click at [563, 127] on select "- Доставка Таксі Гості Сервіс" at bounding box center [756, 138] width 387 height 22
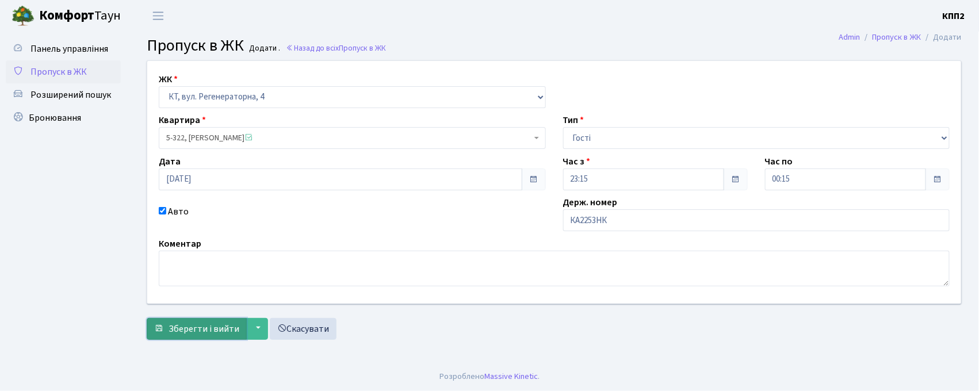
click at [208, 320] on button "Зберегти і вийти" at bounding box center [197, 329] width 100 height 22
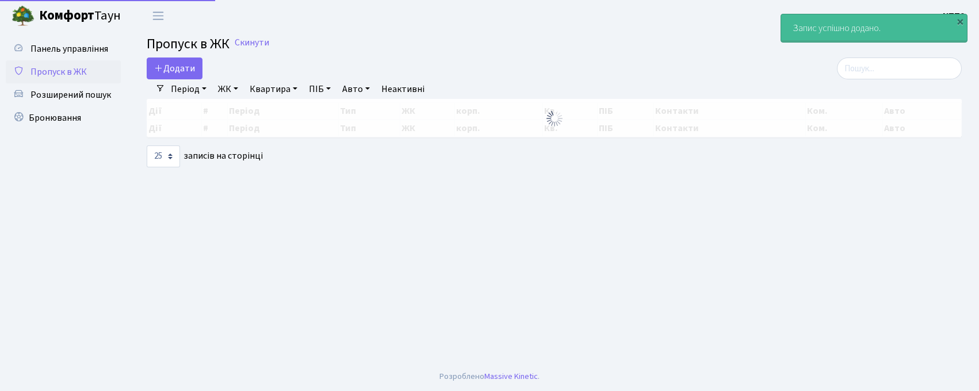
select select "25"
click at [893, 74] on input "search" at bounding box center [899, 69] width 125 height 22
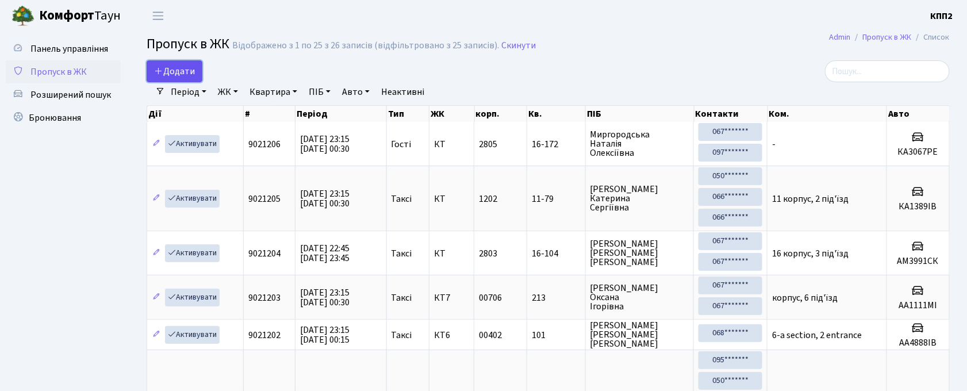
click at [183, 72] on span "Додати" at bounding box center [174, 71] width 41 height 13
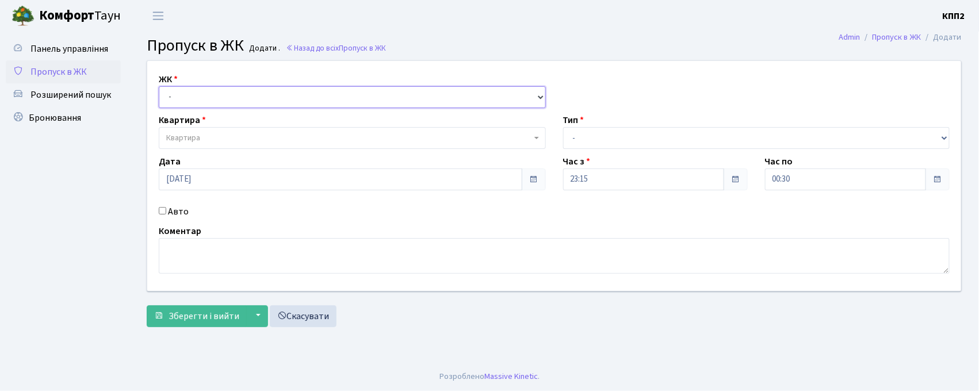
drag, startPoint x: 0, startPoint y: 0, endPoint x: 205, endPoint y: 106, distance: 231.0
click at [203, 97] on select "- КТ, вул. Регенераторна, 4 КТ2, просп. [STREET_ADDRESS] [STREET_ADDRESS] [PERS…" at bounding box center [352, 97] width 387 height 22
select select "271"
click at [159, 86] on select "- КТ, вул. Регенераторна, 4 КТ2, просп. Соборності, 17 КТ3, вул. Березнева, 16 …" at bounding box center [352, 97] width 387 height 22
select select
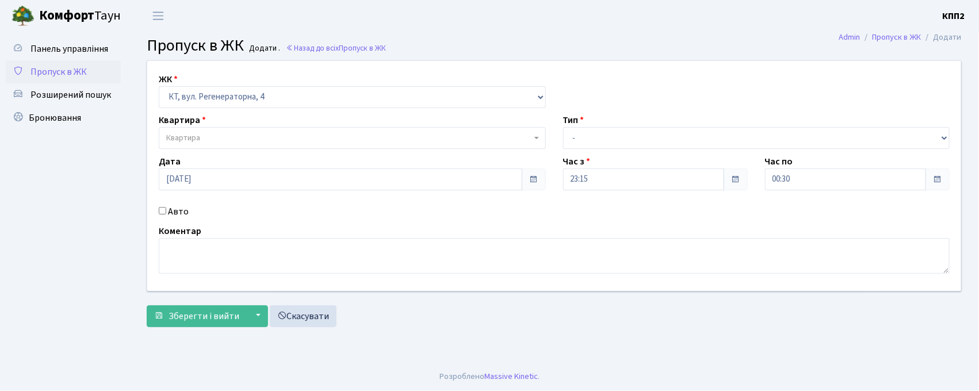
click at [178, 208] on label "Авто" at bounding box center [178, 212] width 21 height 14
click at [166, 208] on input "Авто" at bounding box center [162, 210] width 7 height 7
checkbox input "true"
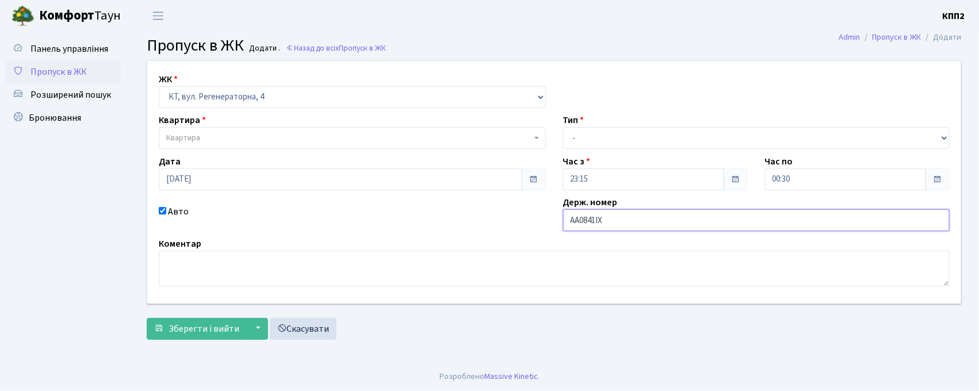
type input "АА0841ІХ"
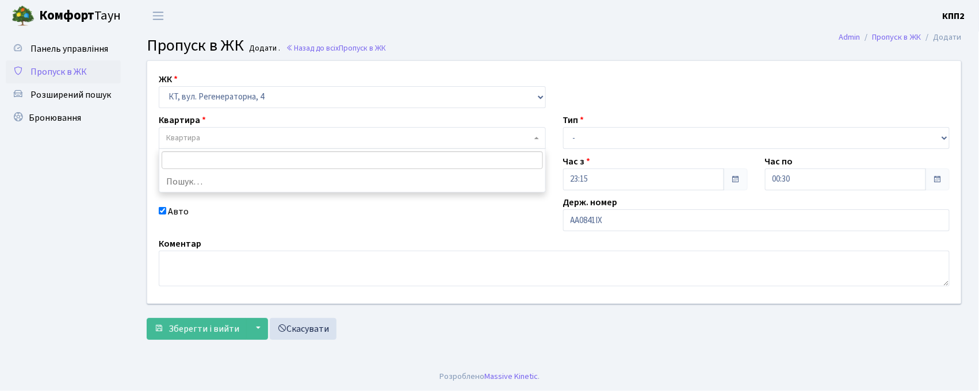
click at [204, 143] on span "Квартира" at bounding box center [348, 138] width 365 height 12
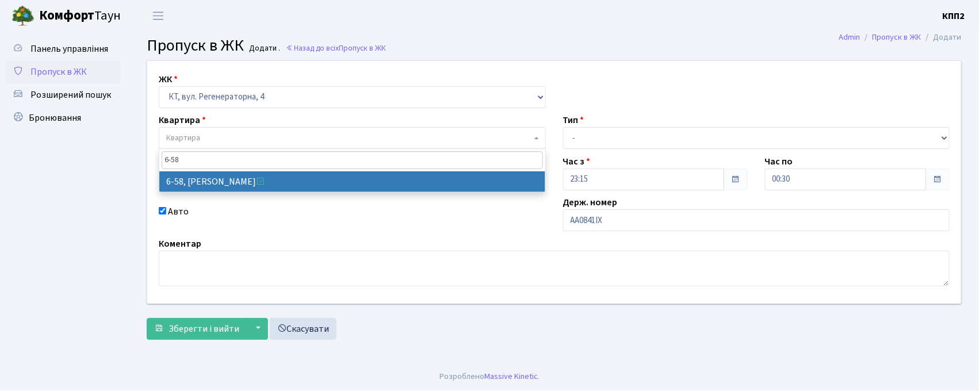
type input "6-58"
select select "5283"
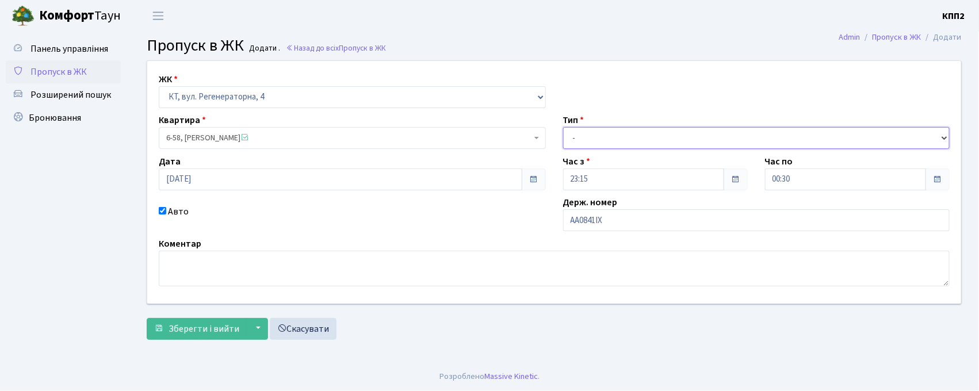
click at [574, 132] on select "- Доставка Таксі Гості Сервіс" at bounding box center [756, 138] width 387 height 22
select select "3"
click at [563, 127] on select "- Доставка Таксі Гості Сервіс" at bounding box center [756, 138] width 387 height 22
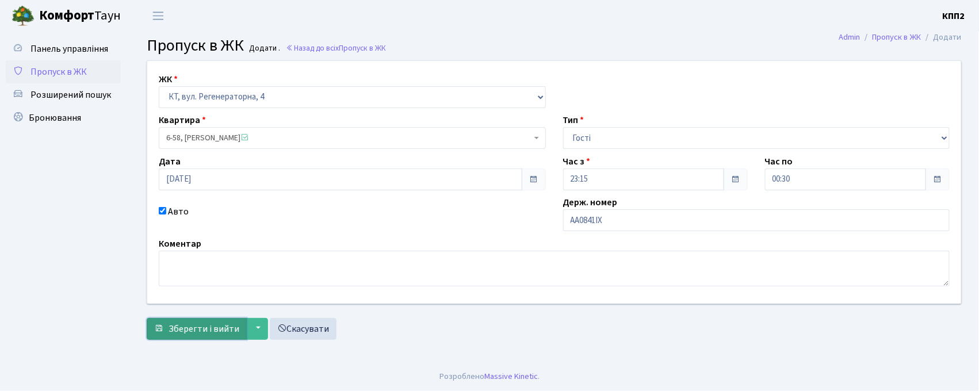
click at [202, 329] on span "Зберегти і вийти" at bounding box center [204, 329] width 71 height 13
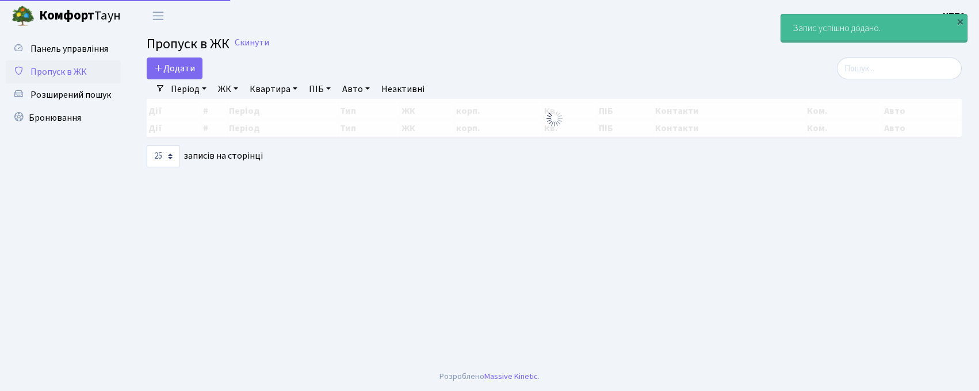
select select "25"
